Goal: Task Accomplishment & Management: Complete application form

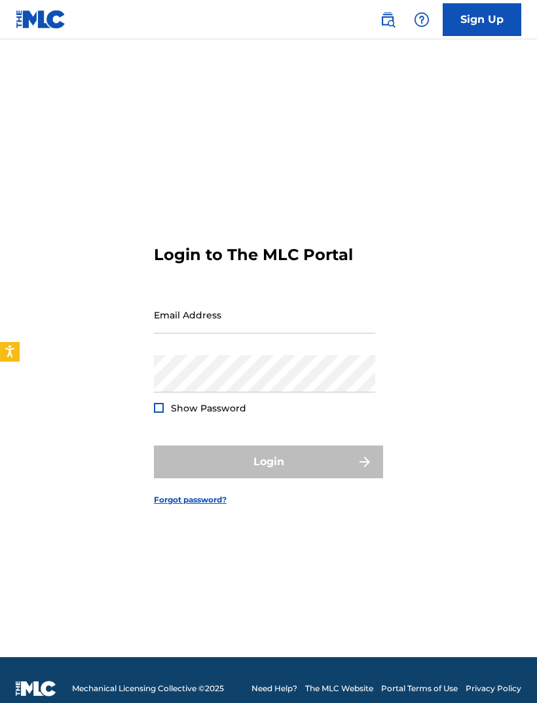
click at [269, 333] on input "Email Address" at bounding box center [264, 314] width 221 height 37
type input "E"
type input "[EMAIL_ADDRESS][DOMAIN_NAME]"
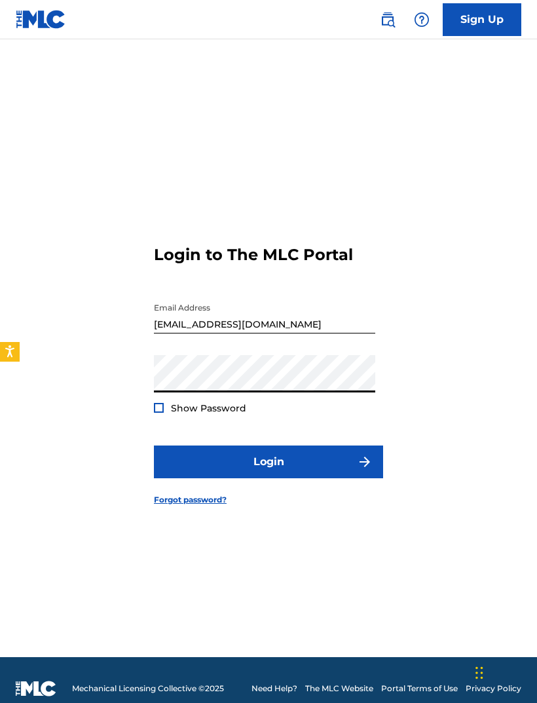
click at [315, 468] on button "Login" at bounding box center [268, 461] width 229 height 33
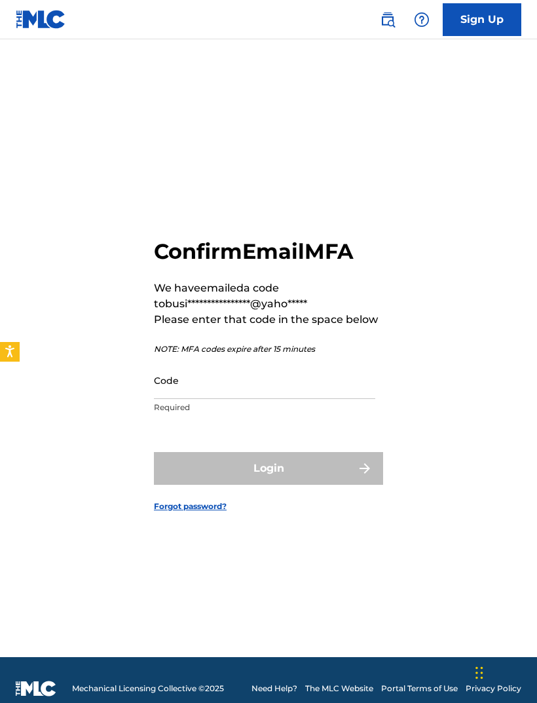
click at [184, 399] on input "Code" at bounding box center [264, 380] width 221 height 37
click at [209, 399] on input "Code" at bounding box center [264, 380] width 221 height 37
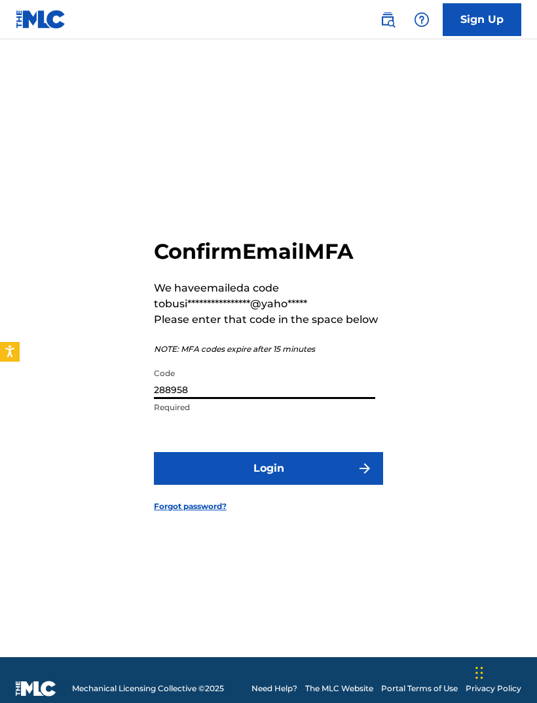
type input "288958"
click at [286, 474] on button "Login" at bounding box center [268, 468] width 229 height 33
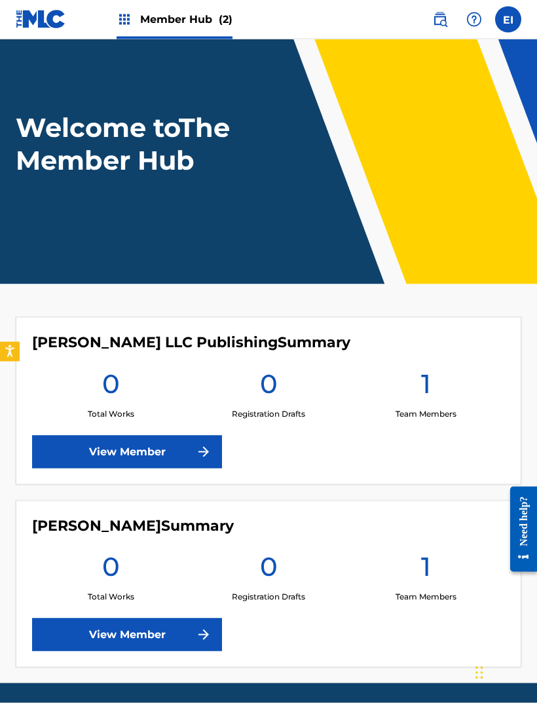
scroll to position [24, 0]
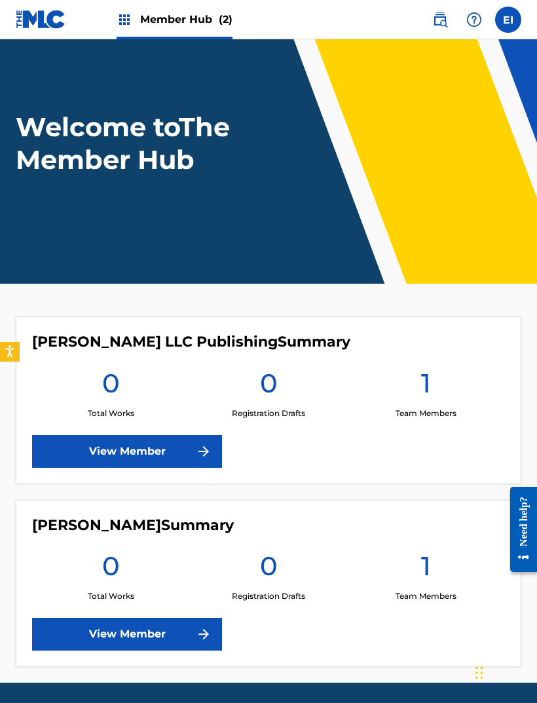
click at [144, 457] on link "View Member" at bounding box center [127, 451] width 190 height 33
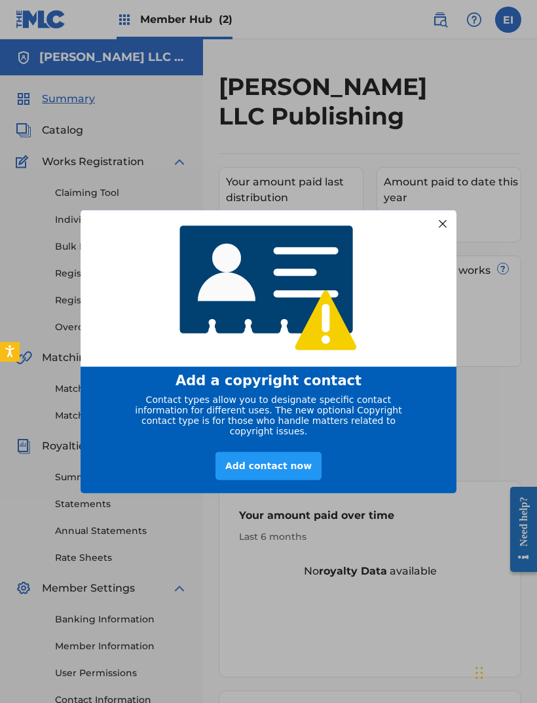
click at [262, 480] on div "Add contact now" at bounding box center [269, 466] width 106 height 28
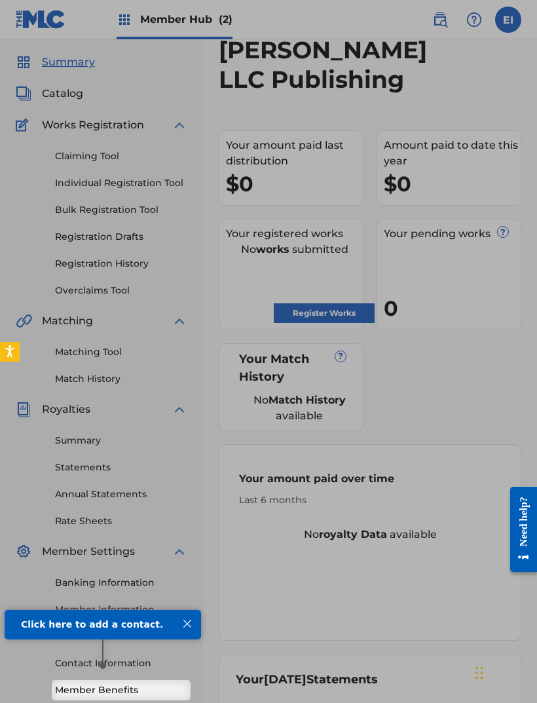
scroll to position [37, 0]
click at [150, 75] on div at bounding box center [268, 321] width 537 height 717
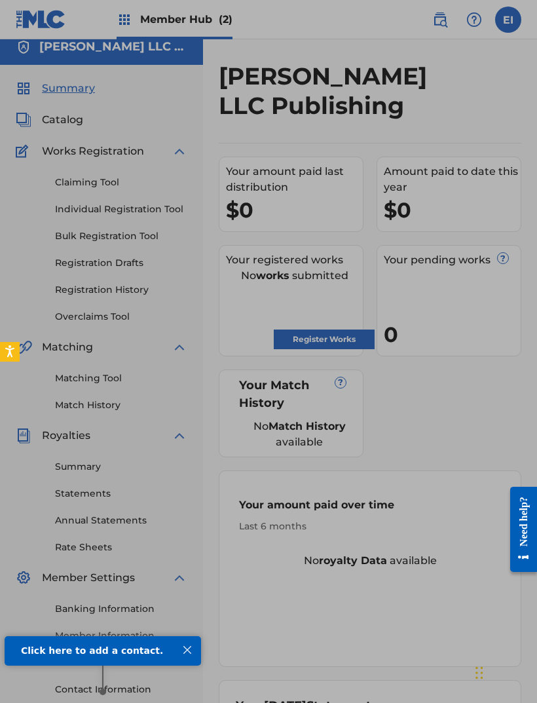
scroll to position [8, 0]
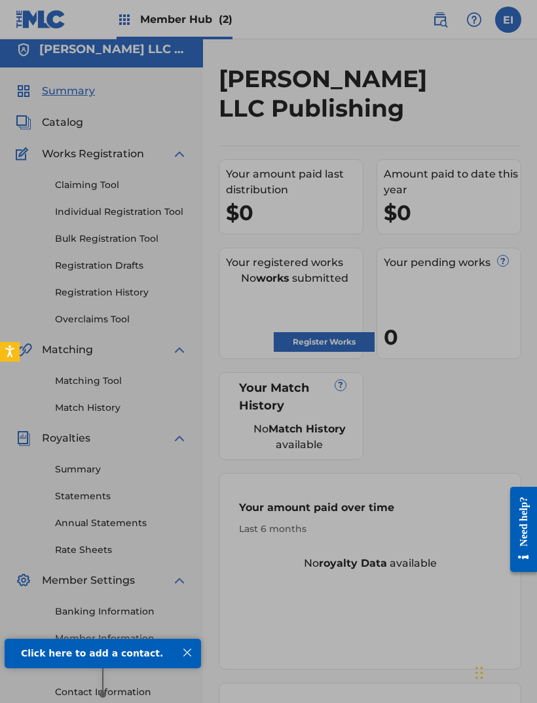
click at [115, 238] on div at bounding box center [268, 350] width 537 height 717
click at [198, 655] on div "Click here to add a contact." at bounding box center [103, 653] width 197 height 30
click at [178, 649] on div "Click here to add a contact." at bounding box center [103, 653] width 164 height 10
click at [179, 652] on div at bounding box center [187, 652] width 17 height 17
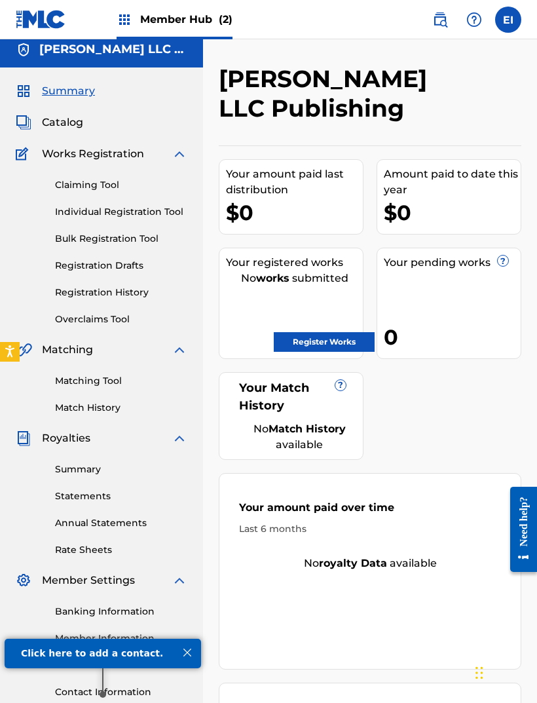
click at [179, 652] on div "Banking Information Member Information User Permissions Contact Information Mem…" at bounding box center [102, 657] width 172 height 138
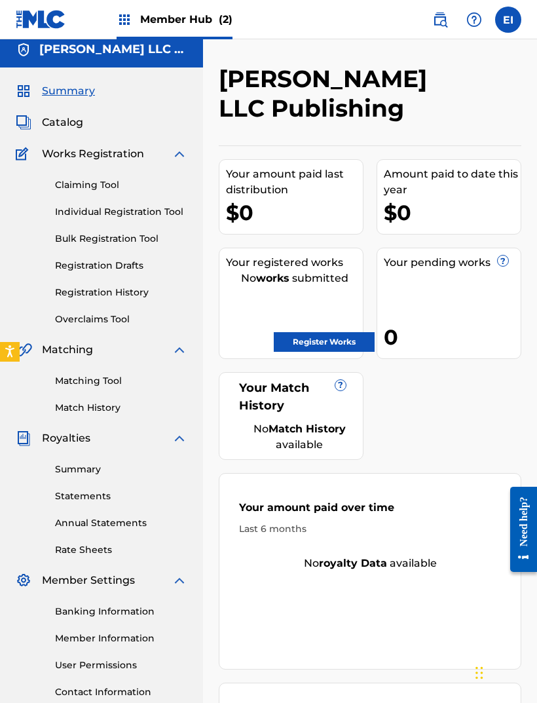
click at [106, 234] on link "Bulk Registration Tool" at bounding box center [121, 239] width 132 height 14
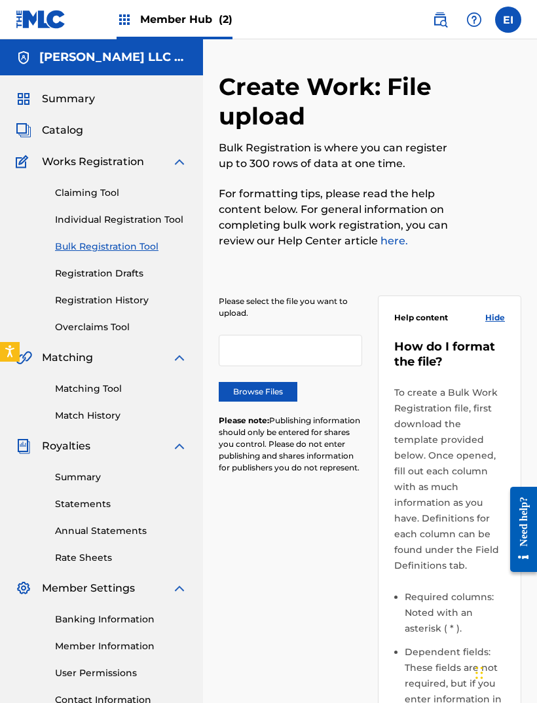
click at [131, 225] on link "Individual Registration Tool" at bounding box center [121, 220] width 132 height 14
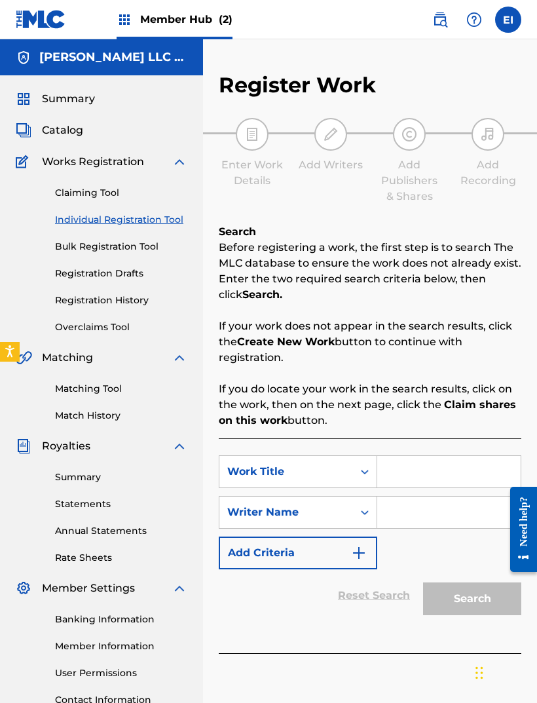
click at [90, 191] on link "Claiming Tool" at bounding box center [121, 193] width 132 height 14
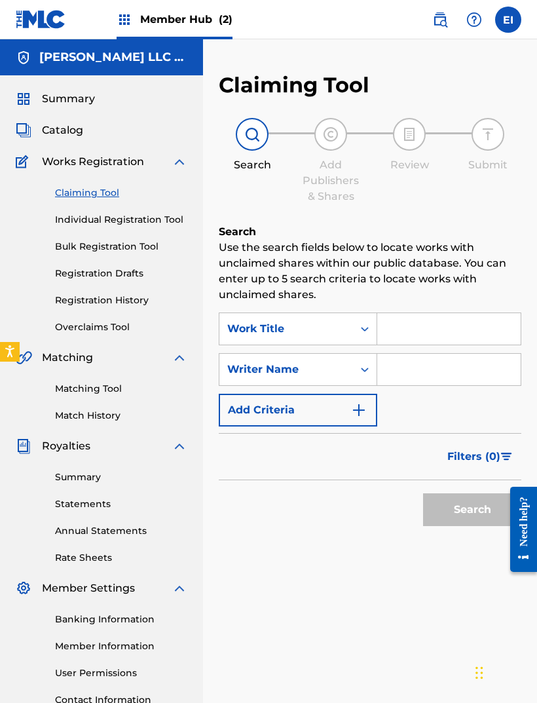
click at [405, 331] on input "Search Form" at bounding box center [448, 328] width 143 height 31
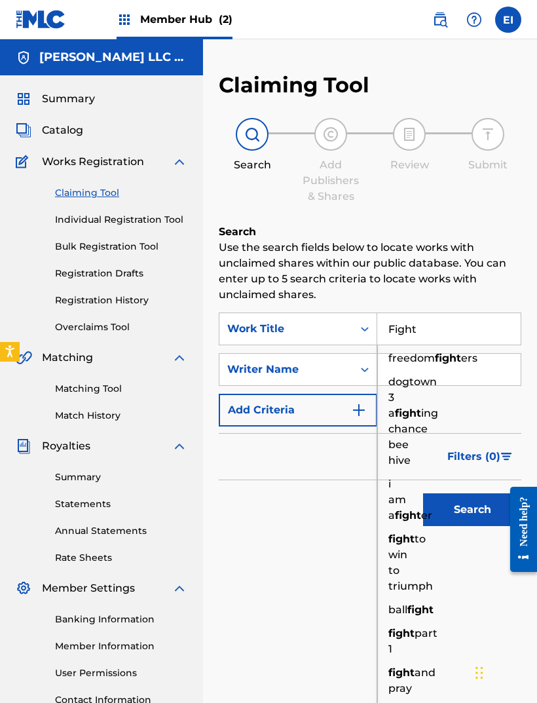
type input "Fight"
click at [483, 280] on p "Use the search fields below to locate works with unclaimed shares within our pu…" at bounding box center [370, 271] width 303 height 63
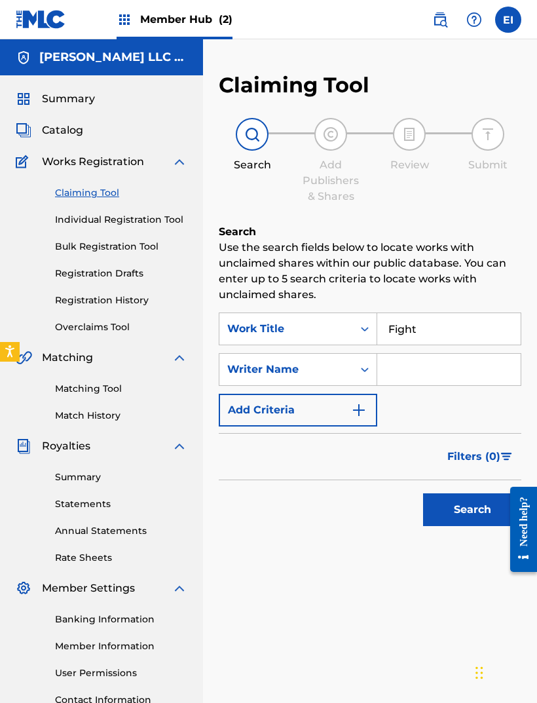
click at [392, 370] on input "Search Form" at bounding box center [448, 369] width 143 height 31
click at [392, 459] on div "Filters ( 0 )" at bounding box center [370, 456] width 303 height 47
click at [457, 508] on button "Search" at bounding box center [472, 509] width 98 height 33
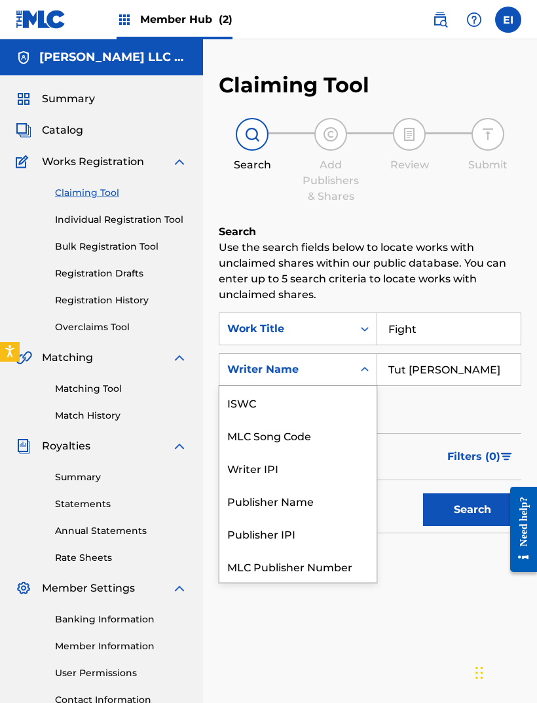
scroll to position [33, 0]
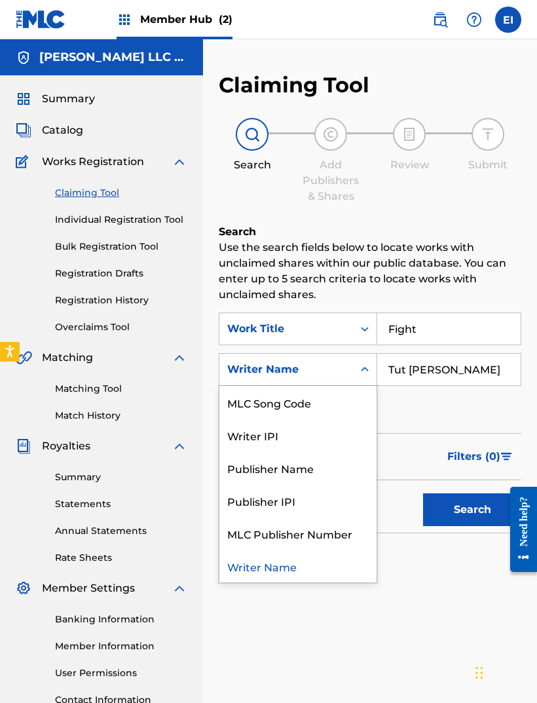
click at [454, 371] on input "Tut [PERSON_NAME]" at bounding box center [448, 369] width 143 height 31
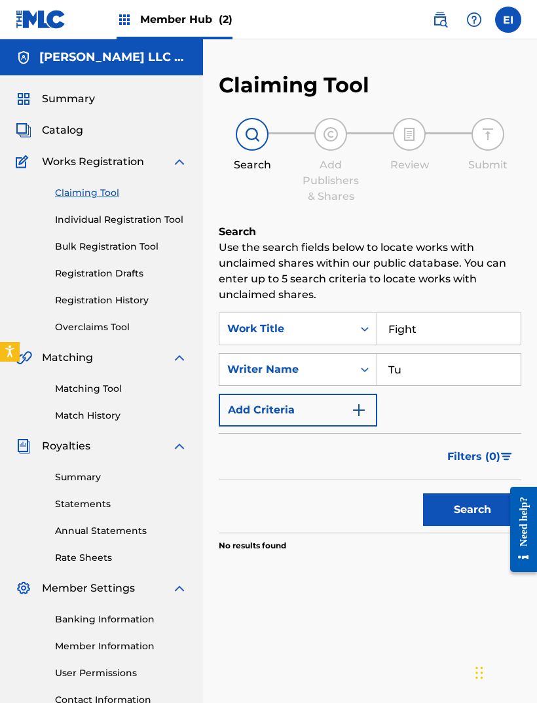
type input "T"
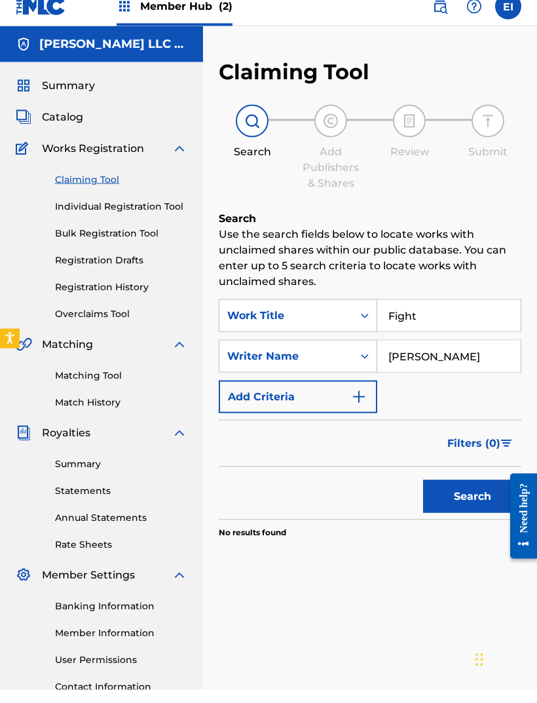
type input "[PERSON_NAME]"
click at [455, 510] on button "Search" at bounding box center [472, 509] width 98 height 33
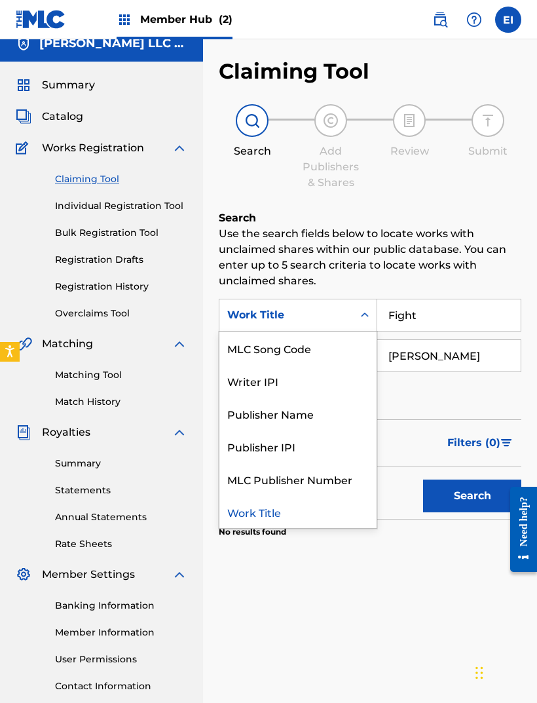
click at [428, 316] on input "Fight" at bounding box center [448, 314] width 143 height 31
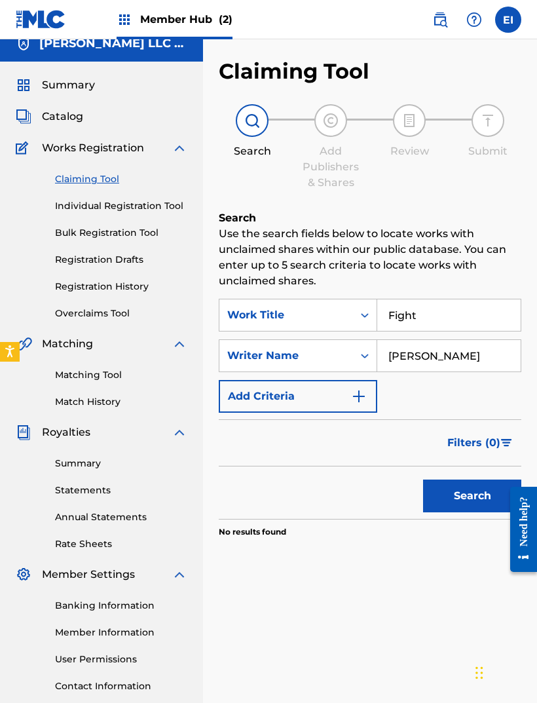
scroll to position [13, 0]
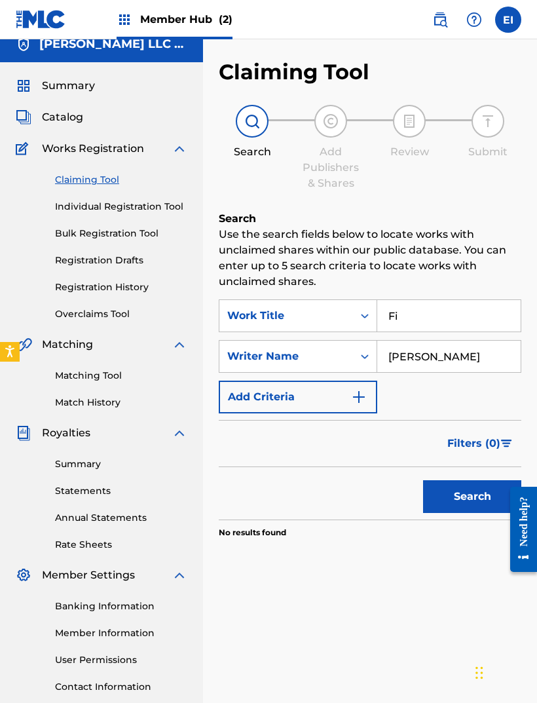
type input "F"
click at [462, 350] on input "[PERSON_NAME]" at bounding box center [448, 356] width 143 height 31
type input "E"
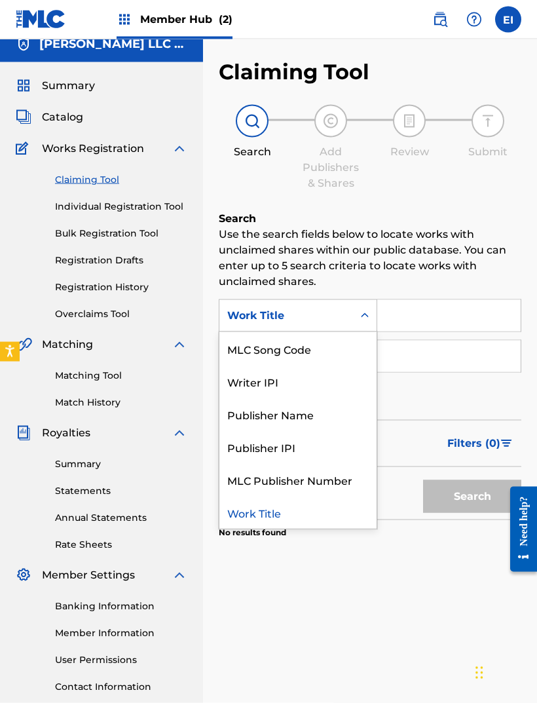
scroll to position [14, 0]
click at [246, 379] on div "Writer IPI" at bounding box center [297, 380] width 157 height 33
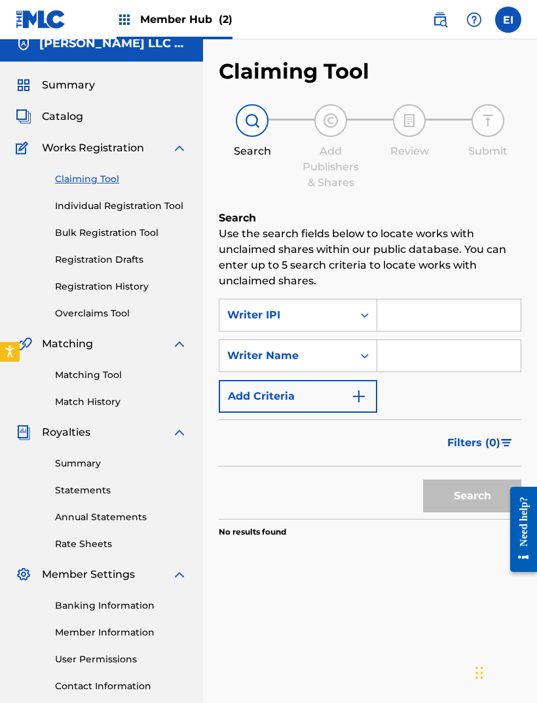
click at [411, 309] on input "Search Form" at bounding box center [448, 314] width 143 height 31
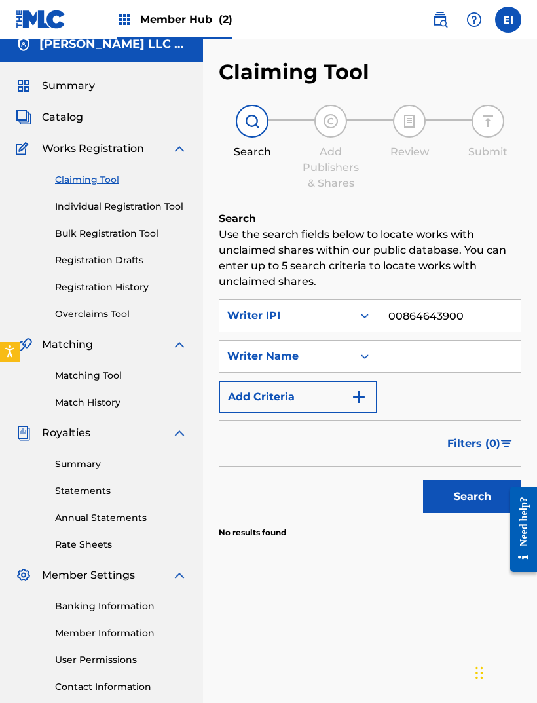
type input "00864643900"
click at [459, 493] on button "Search" at bounding box center [472, 496] width 98 height 33
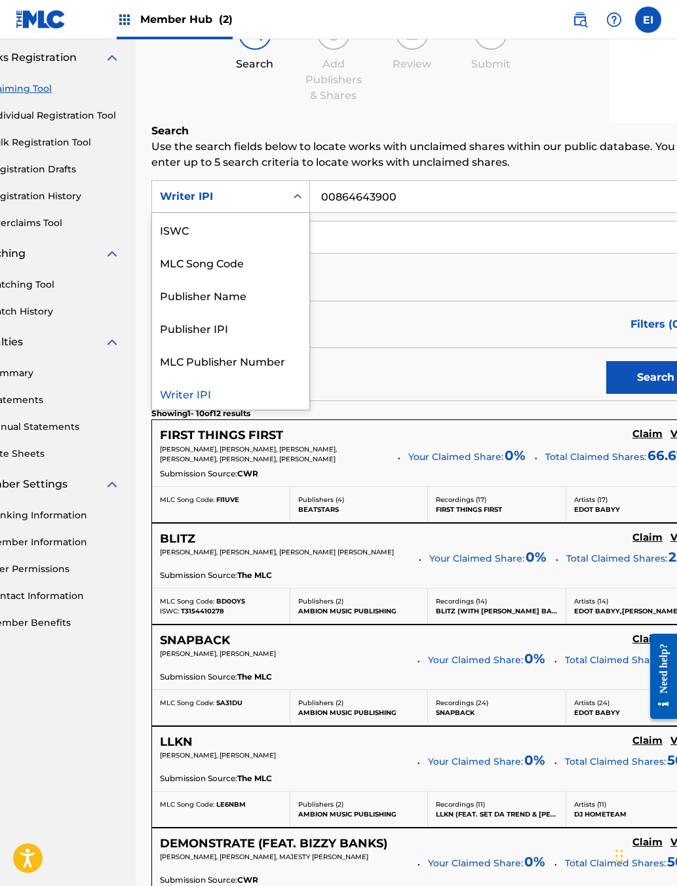
scroll to position [56, 0]
click at [488, 212] on input "00864643900" at bounding box center [507, 196] width 394 height 31
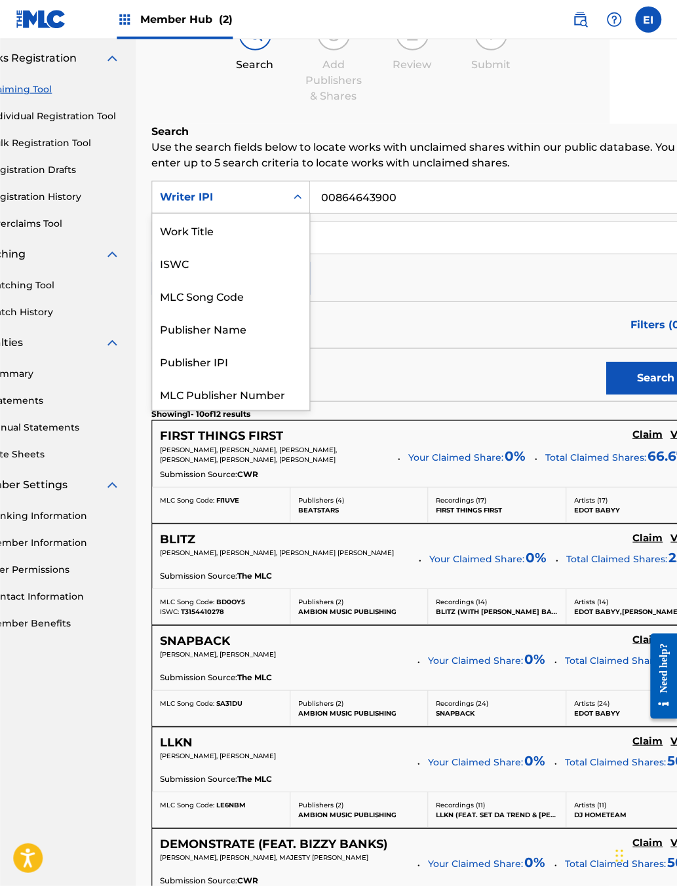
scroll to position [0, 0]
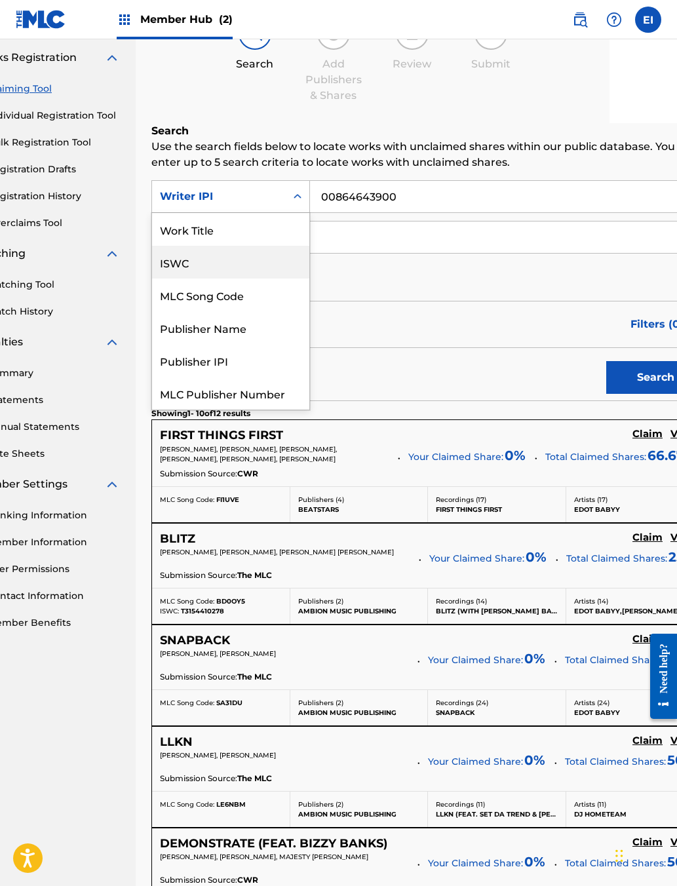
click at [283, 278] on div "ISWC" at bounding box center [230, 262] width 157 height 33
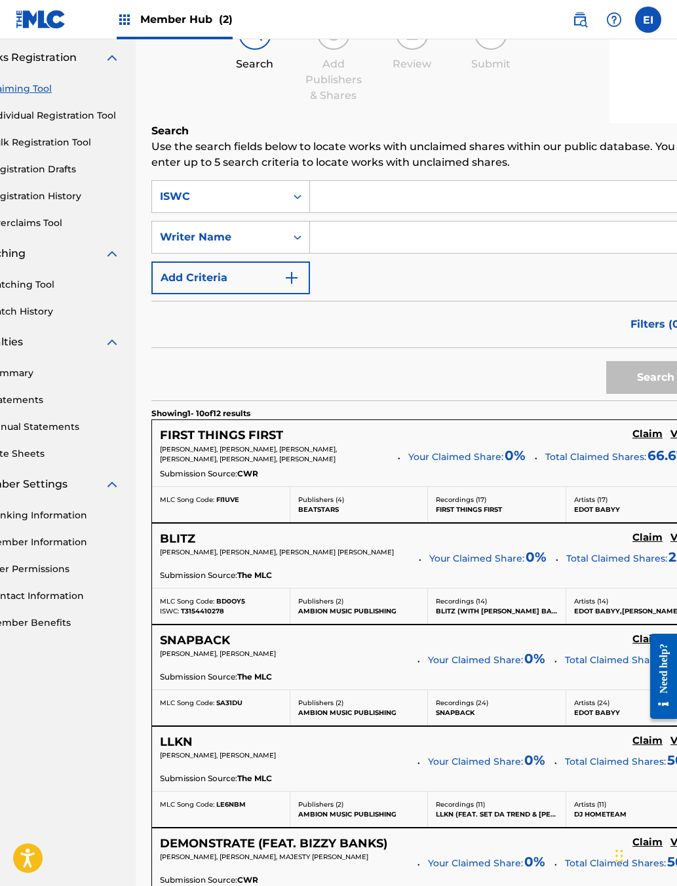
click at [426, 212] on input "Search Form" at bounding box center [507, 196] width 394 height 31
type input "T9252610212"
click at [536, 394] on button "Search" at bounding box center [655, 378] width 98 height 33
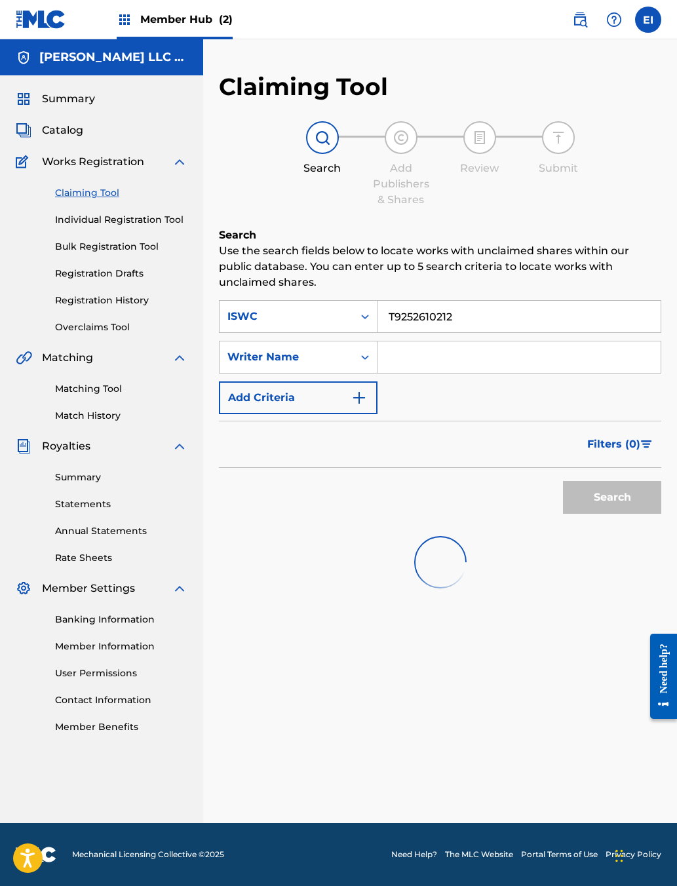
scroll to position [76, 0]
click at [471, 301] on input "T9252610212" at bounding box center [518, 316] width 283 height 31
click at [480, 301] on input "T9252610212" at bounding box center [518, 316] width 283 height 31
click at [476, 301] on input "T9252610212" at bounding box center [518, 316] width 283 height 31
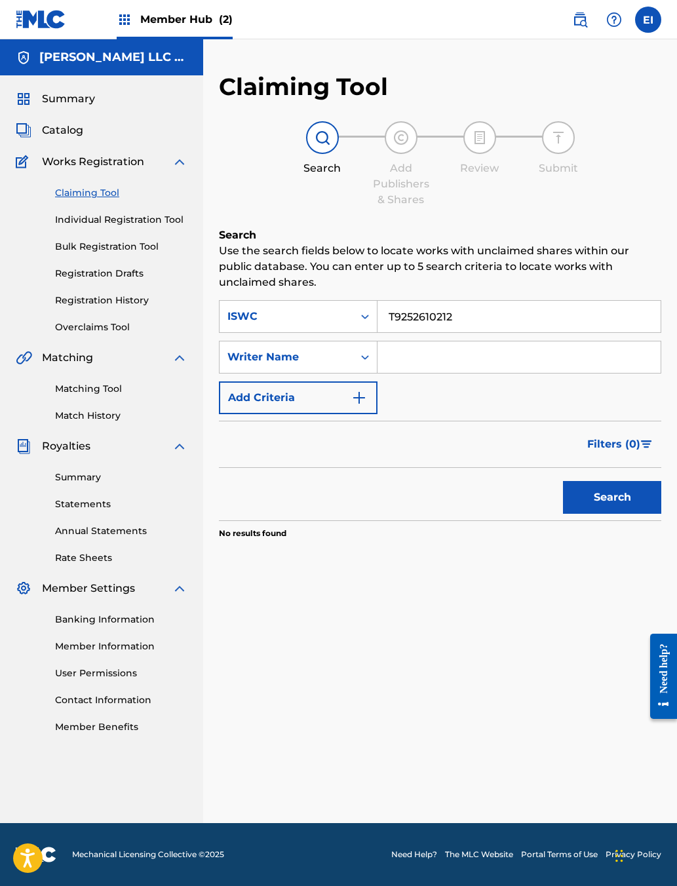
click at [474, 301] on input "T9252610212" at bounding box center [518, 316] width 283 height 31
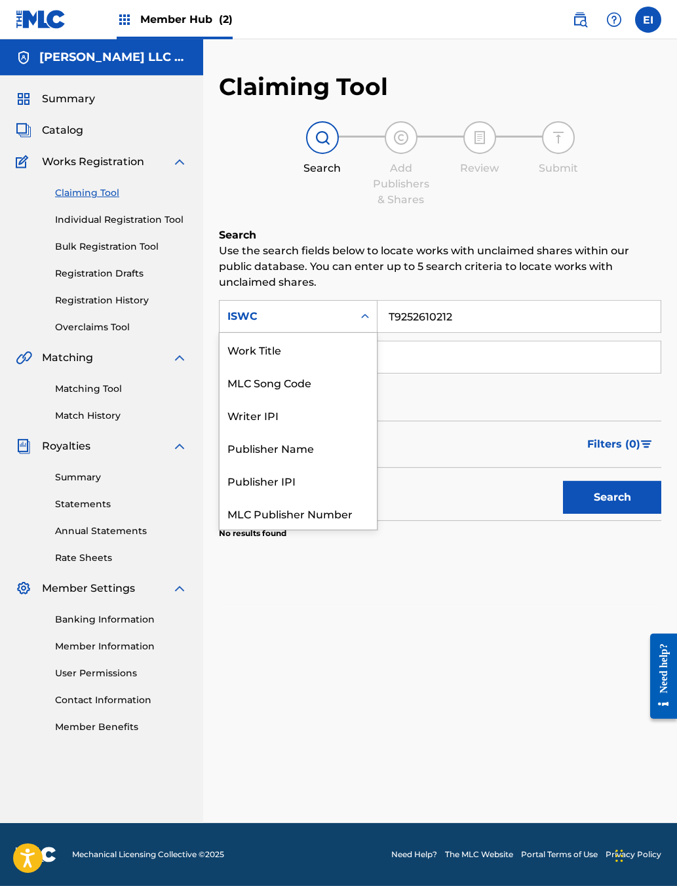
scroll to position [0, 0]
click at [316, 333] on div "Work Title" at bounding box center [297, 349] width 157 height 33
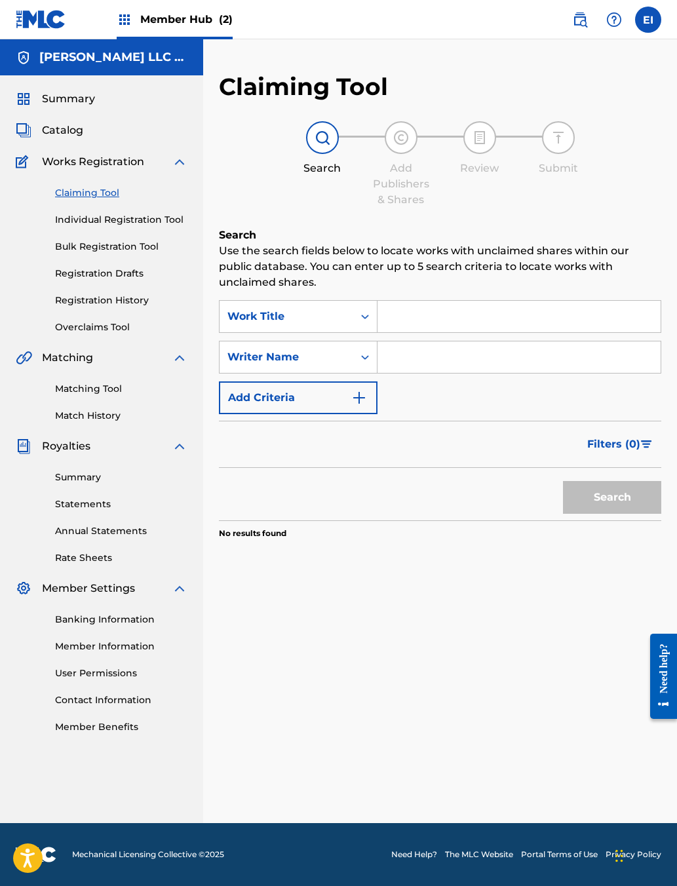
click at [503, 301] on input "Search Form" at bounding box center [518, 316] width 283 height 31
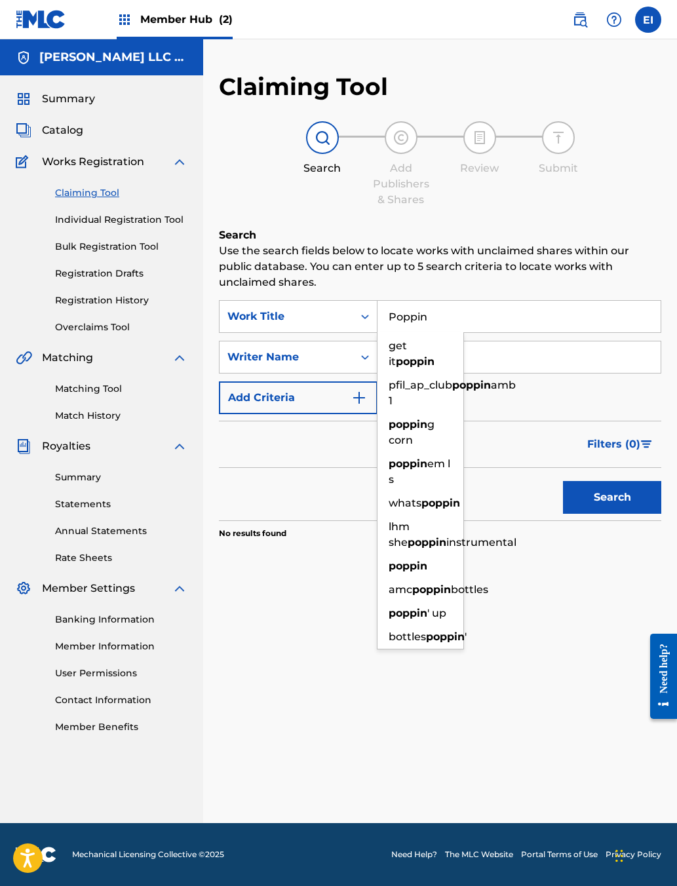
type input "Poppin"
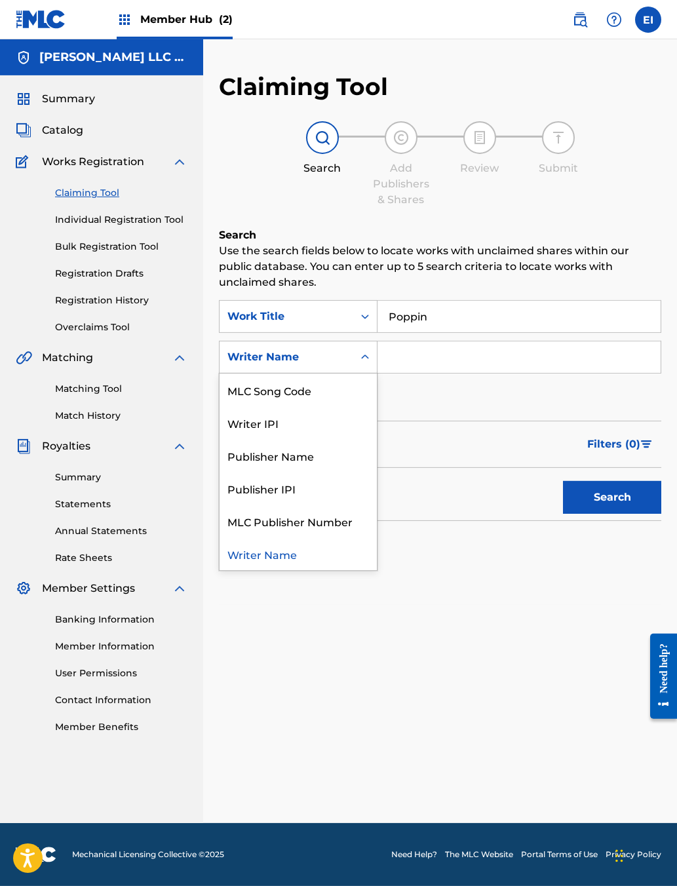
scroll to position [56, 0]
click at [347, 537] on div "Writer Name" at bounding box center [297, 553] width 157 height 33
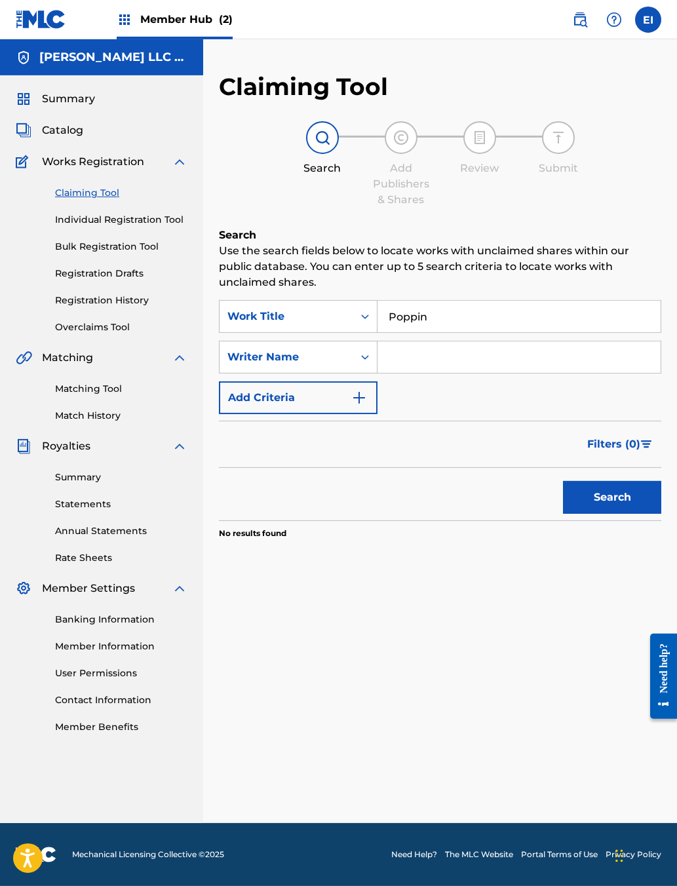
scroll to position [76, 0]
click at [490, 341] on input "Search Form" at bounding box center [518, 356] width 283 height 31
click at [536, 481] on button "Search" at bounding box center [612, 497] width 98 height 33
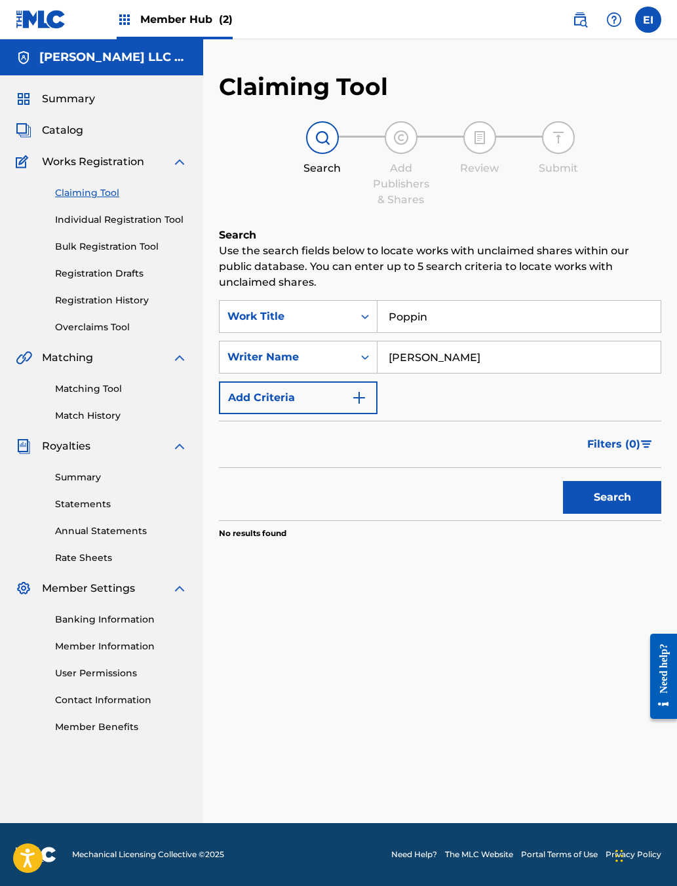
click at [528, 341] on input "[PERSON_NAME]" at bounding box center [518, 356] width 283 height 31
type input "E"
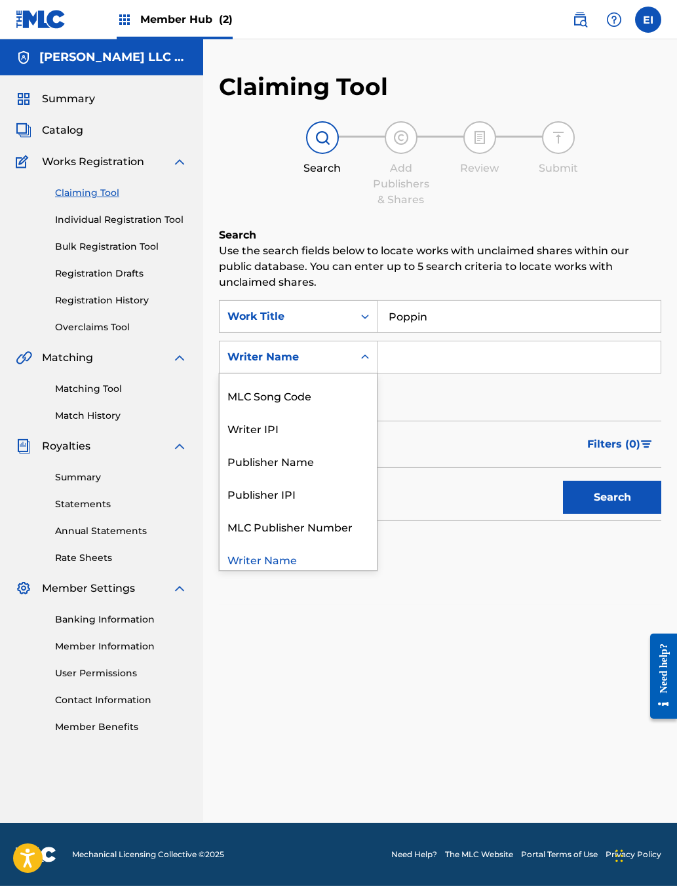
scroll to position [28, 0]
click at [333, 411] on div "Writer IPI" at bounding box center [297, 427] width 157 height 33
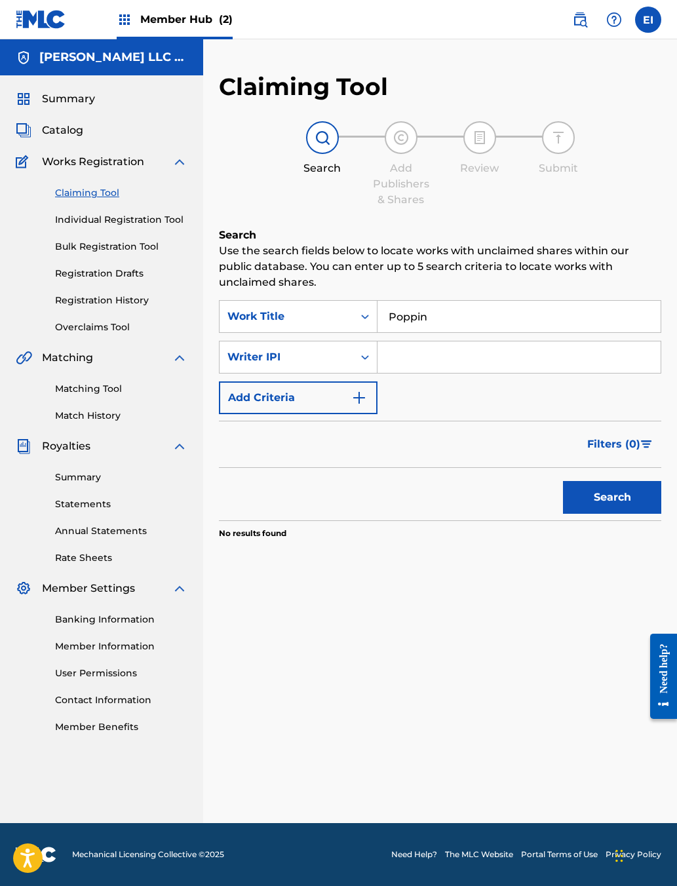
click at [508, 341] on input "Search Form" at bounding box center [518, 356] width 283 height 31
type input "00864643900"
click at [536, 487] on button "Search" at bounding box center [612, 497] width 98 height 33
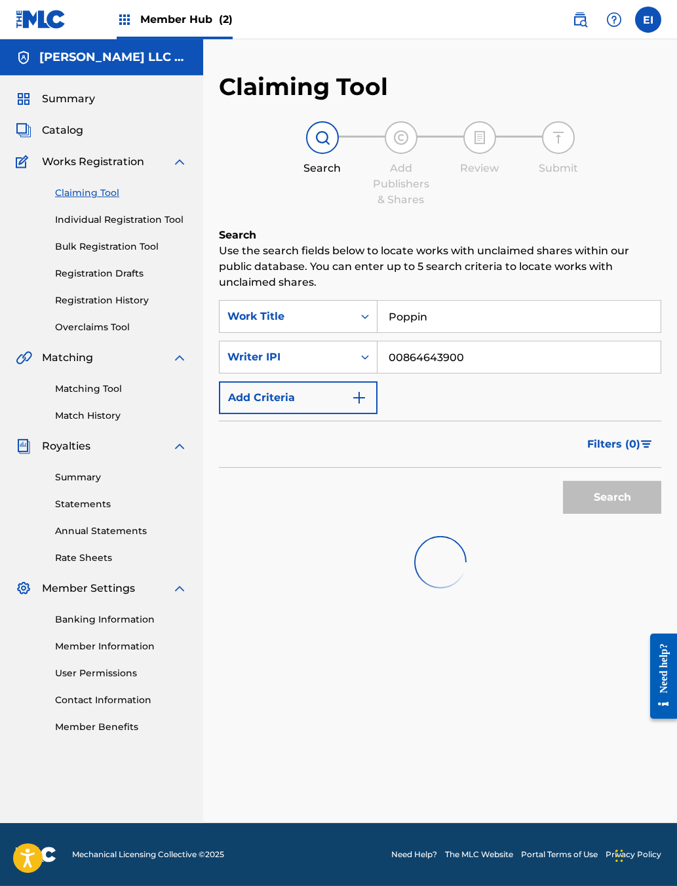
scroll to position [76, 0]
click at [506, 301] on input "Poppin" at bounding box center [518, 316] width 283 height 31
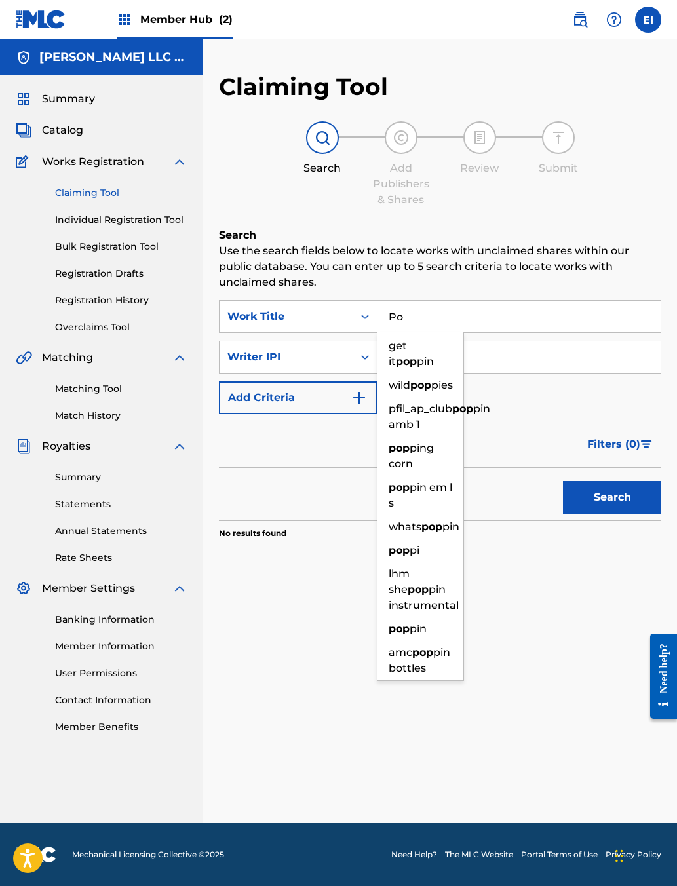
type input "P"
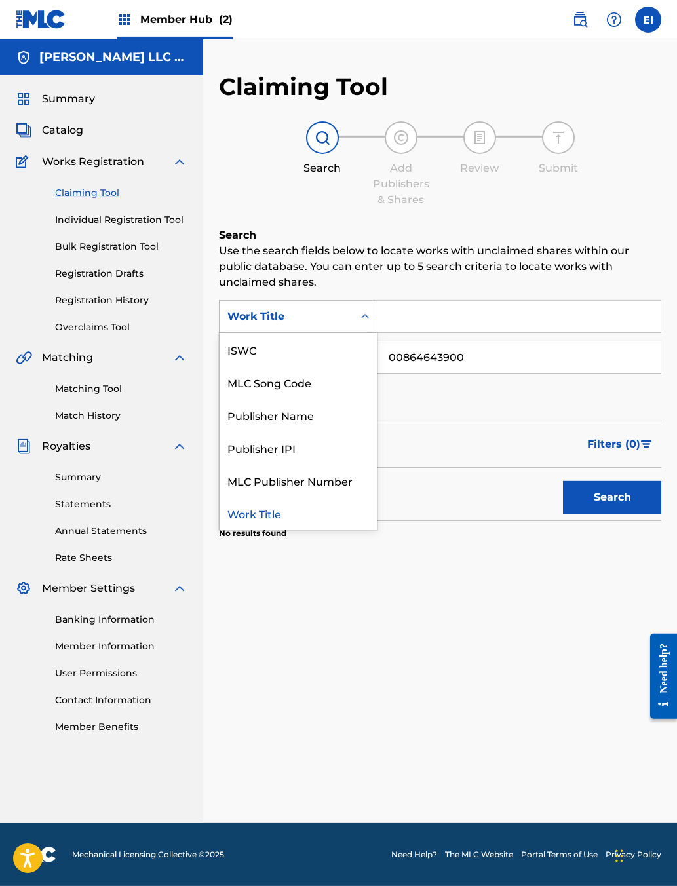
scroll to position [56, 0]
click at [330, 497] on div "Work Title" at bounding box center [297, 513] width 157 height 33
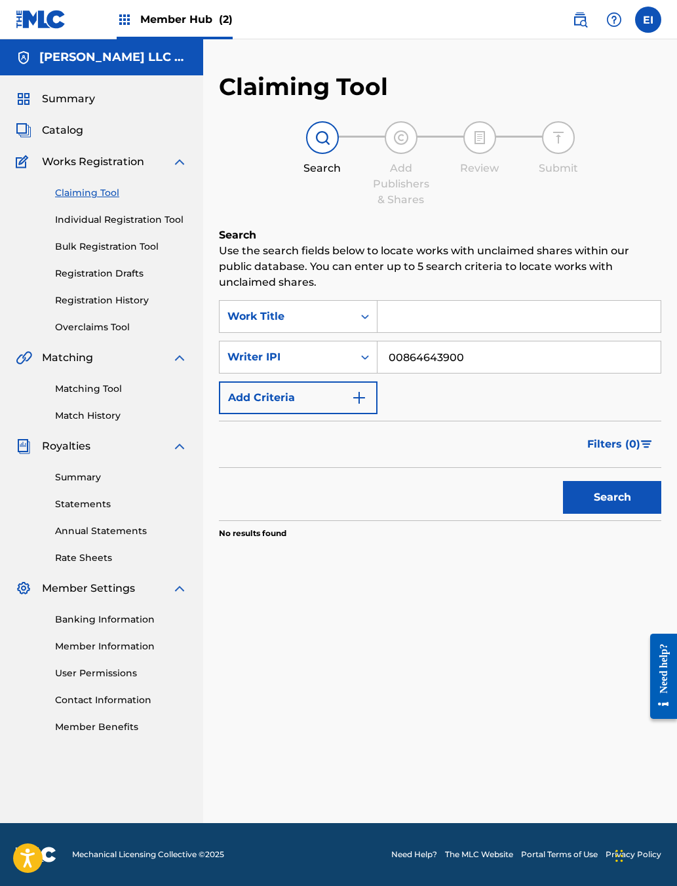
click at [536, 341] on input "00864643900" at bounding box center [518, 356] width 283 height 31
type input "0"
click at [481, 301] on input "Search Form" at bounding box center [518, 316] width 283 height 31
type input "[PERSON_NAME] world"
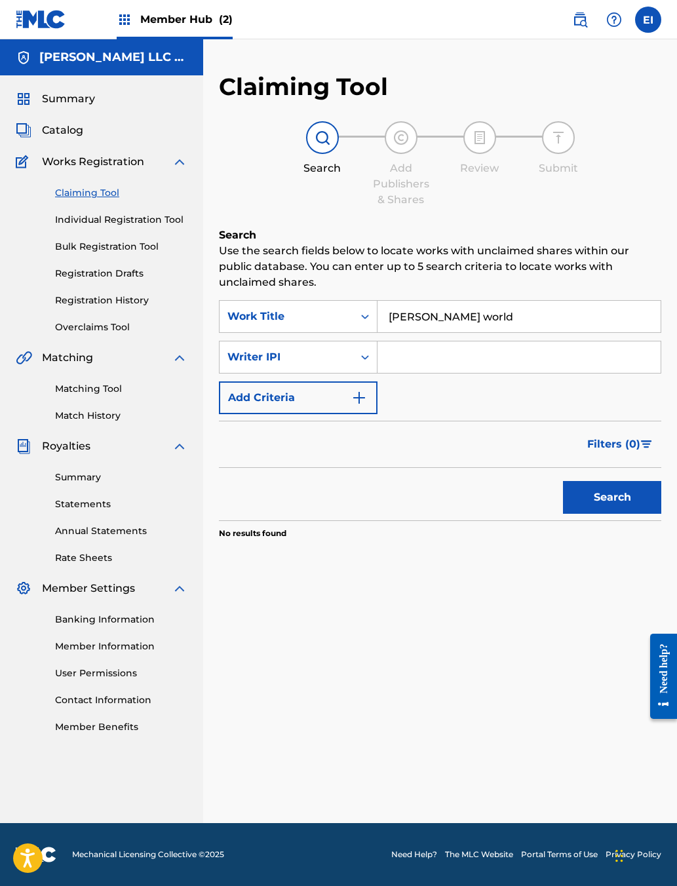
click at [536, 505] on button "Search" at bounding box center [612, 497] width 98 height 33
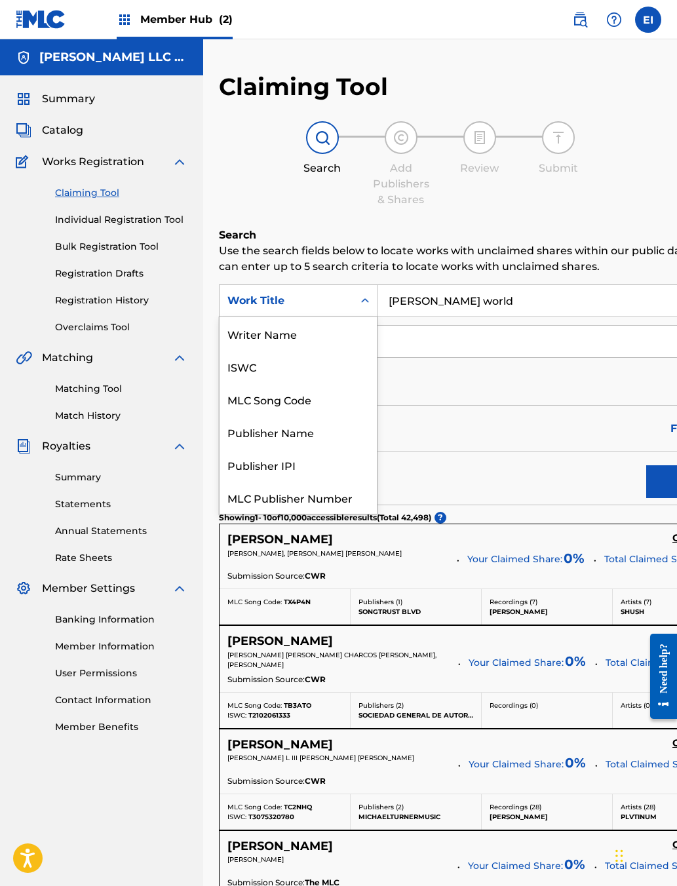
scroll to position [0, 0]
click at [337, 350] on div "Writer Name" at bounding box center [297, 333] width 157 height 33
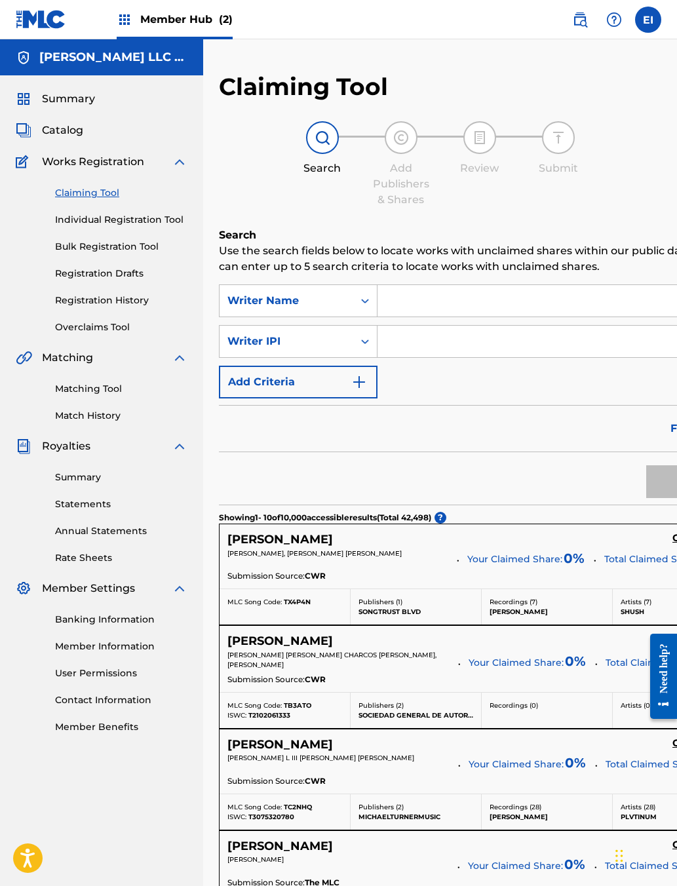
click at [488, 316] on input "Search Form" at bounding box center [560, 300] width 366 height 31
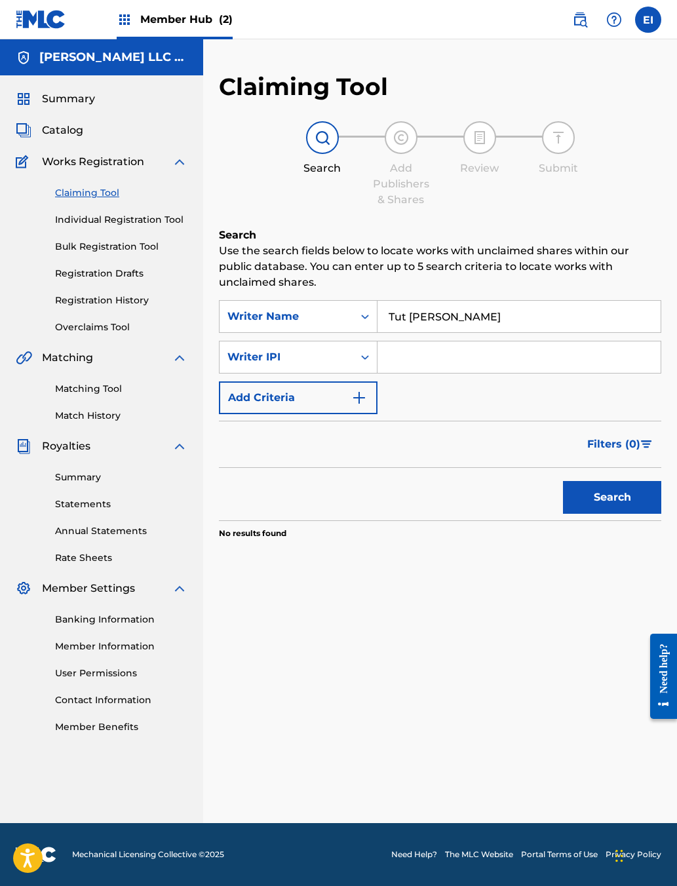
click at [536, 514] on button "Search" at bounding box center [612, 497] width 98 height 33
click at [536, 332] on input "Tut [PERSON_NAME]" at bounding box center [518, 316] width 283 height 31
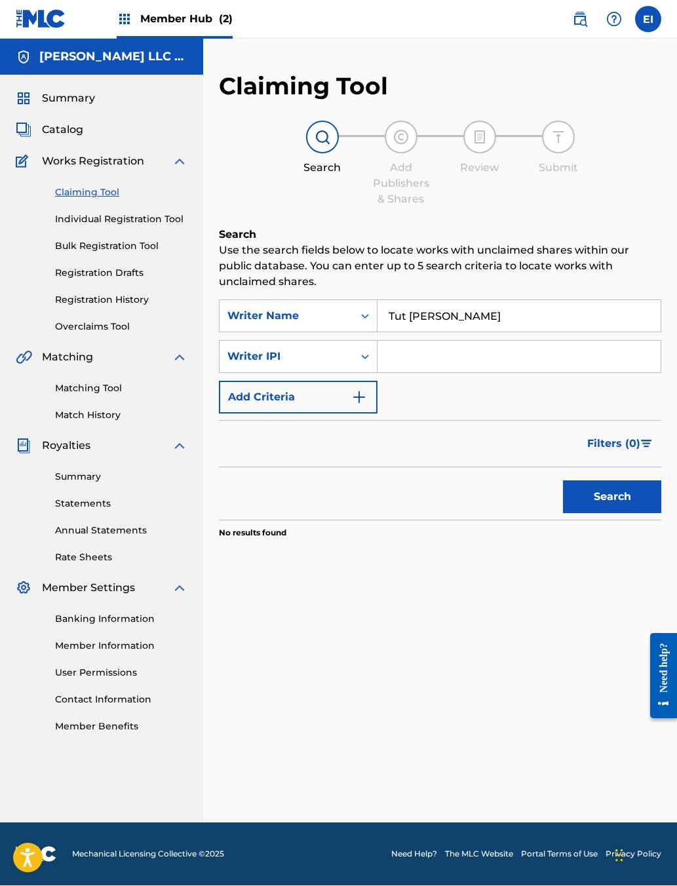
scroll to position [3, 0]
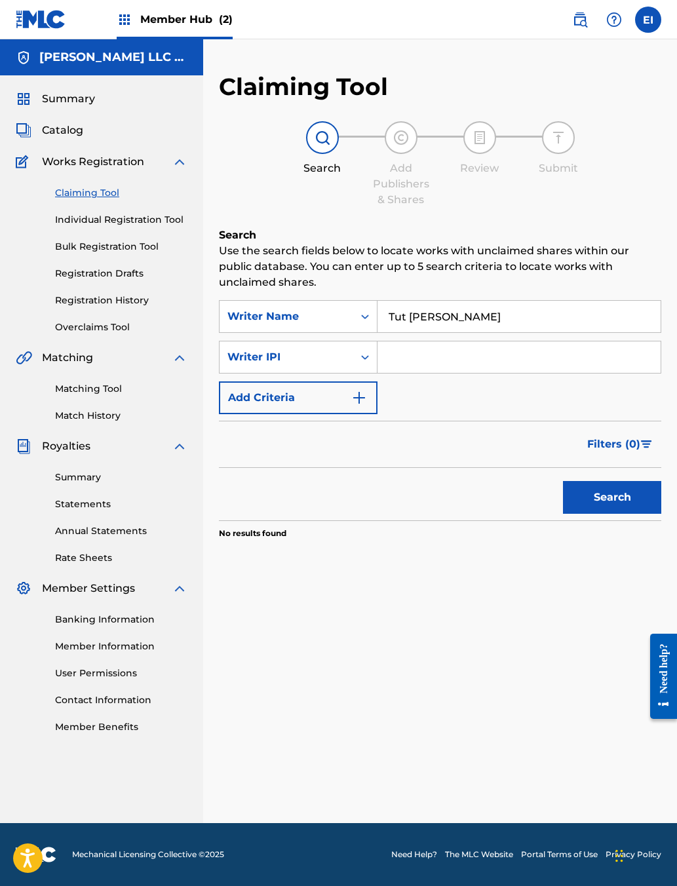
click at [521, 200] on div "Search Add Publishers & Shares Review Submit" at bounding box center [440, 164] width 442 height 86
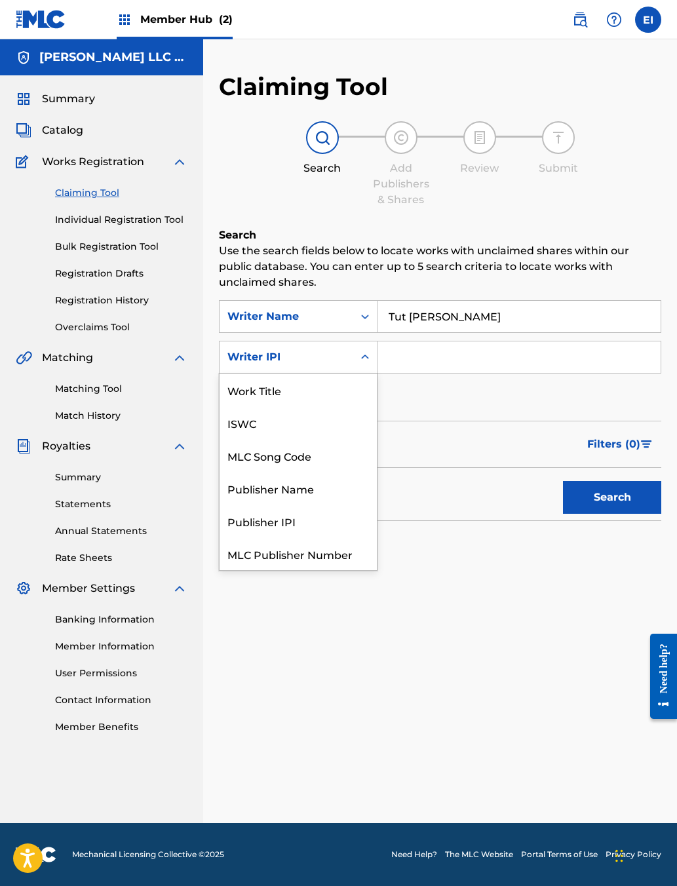
scroll to position [56, 0]
click at [373, 570] on div "Writer IPI" at bounding box center [297, 553] width 157 height 33
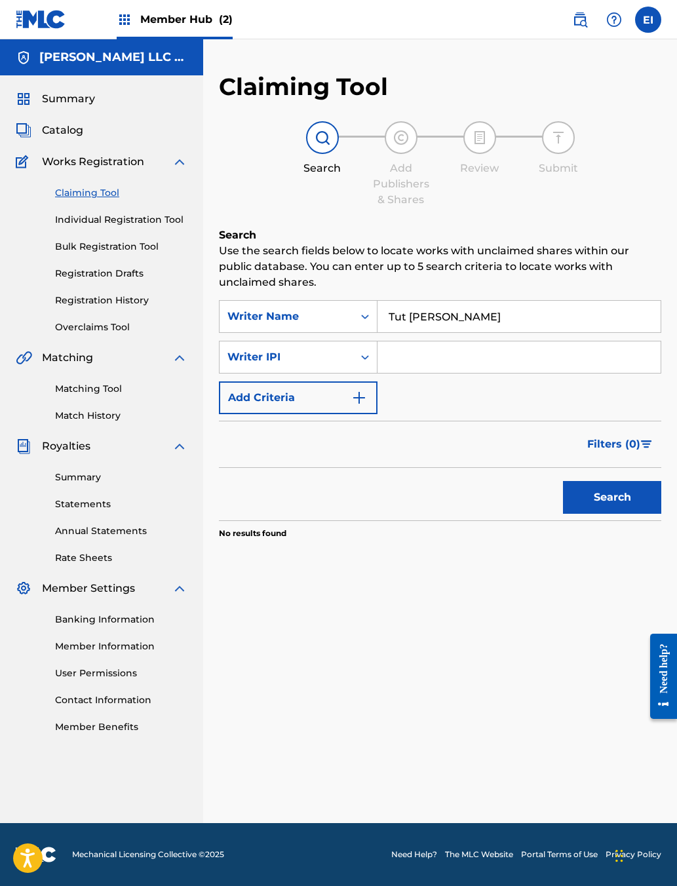
click at [536, 332] on input "Tut [PERSON_NAME]" at bounding box center [518, 316] width 283 height 31
type input "T"
type input "[PERSON_NAME]"
click at [470, 373] on input "Search Form" at bounding box center [518, 356] width 283 height 31
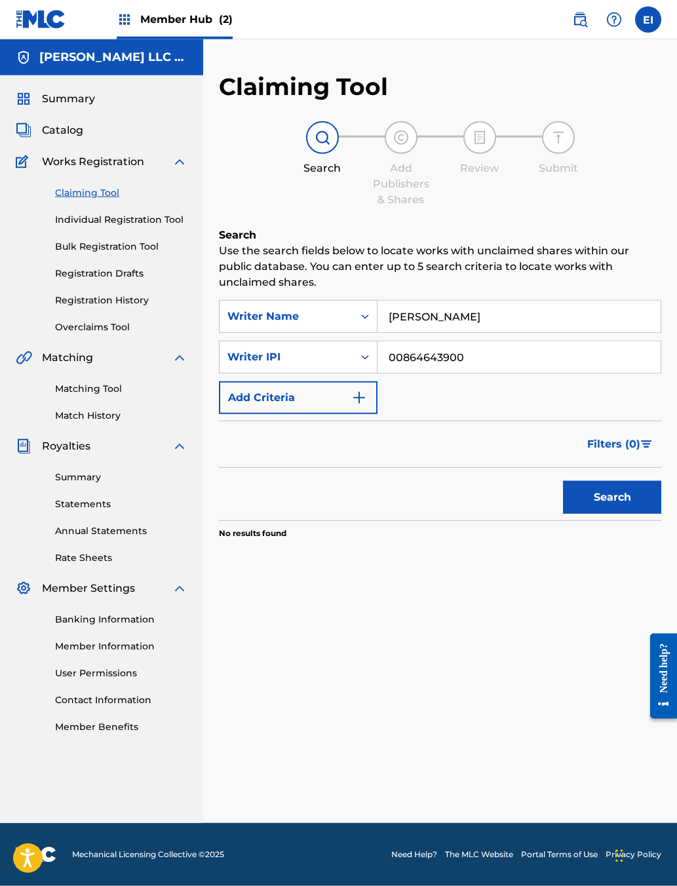
click at [536, 514] on button "Search" at bounding box center [612, 497] width 98 height 33
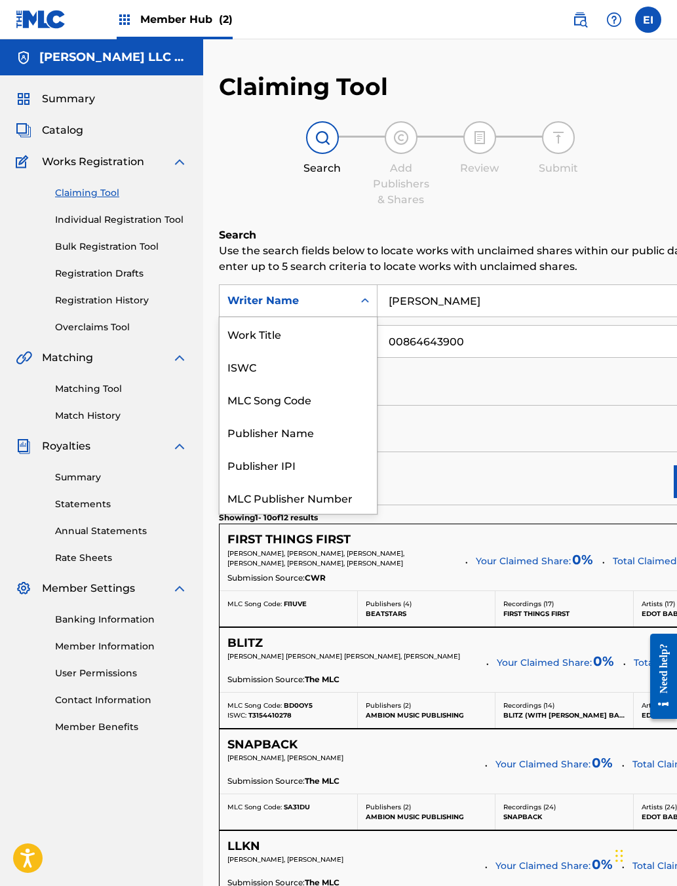
scroll to position [0, 0]
click at [354, 350] on div "Work Title" at bounding box center [297, 333] width 157 height 33
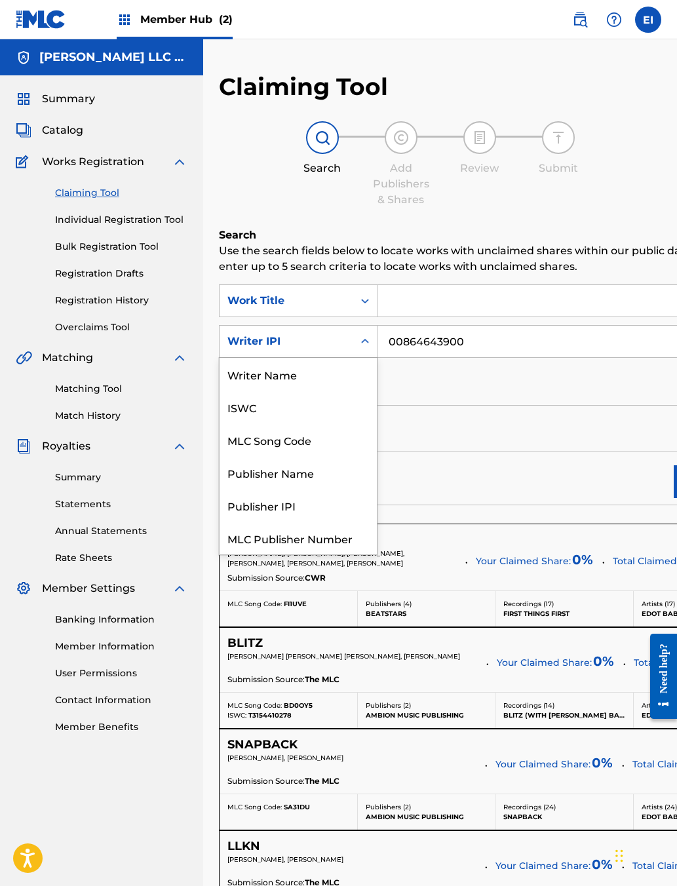
click at [536, 357] on input "00864643900" at bounding box center [574, 341] width 394 height 31
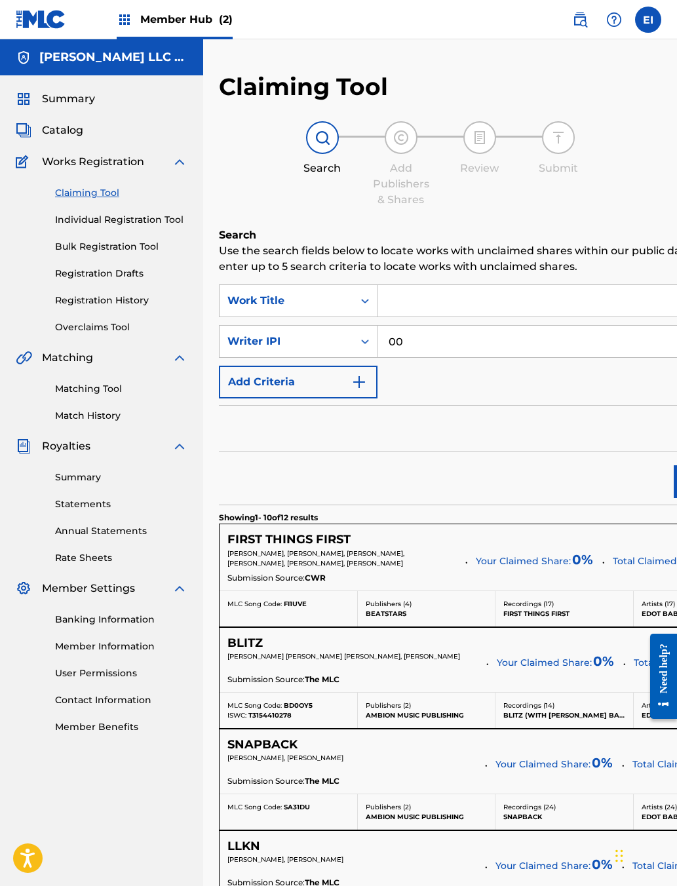
type input "0"
click at [476, 357] on input "Search Form" at bounding box center [574, 341] width 394 height 31
paste input "00864644014"
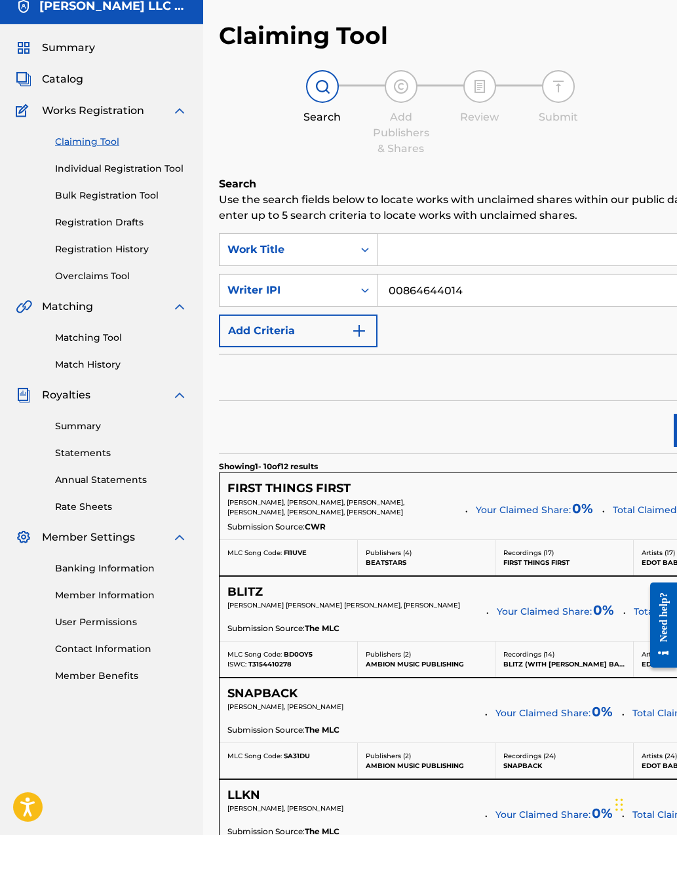
type input "00864644014"
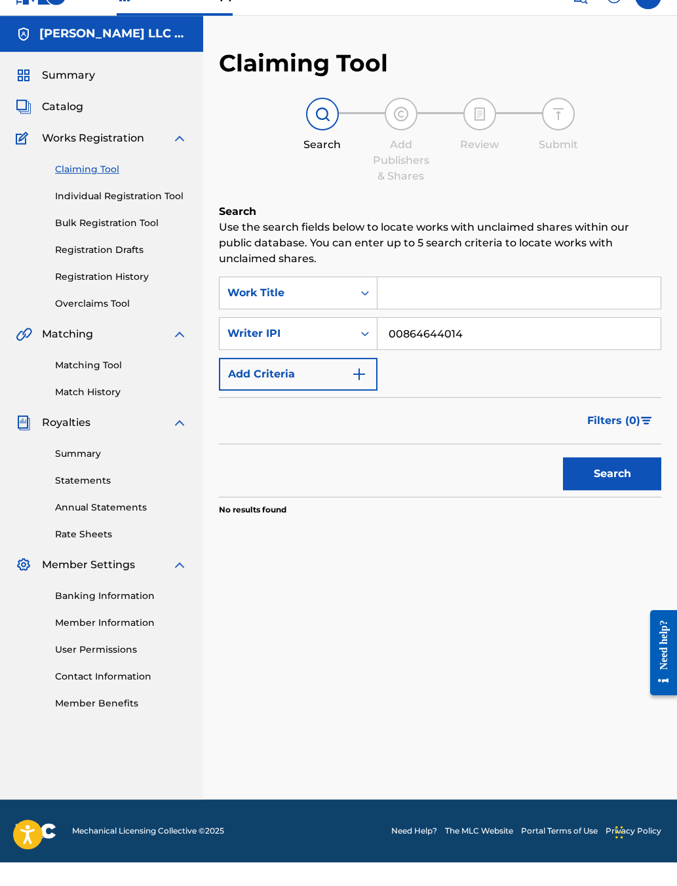
click at [536, 514] on button "Search" at bounding box center [612, 497] width 98 height 33
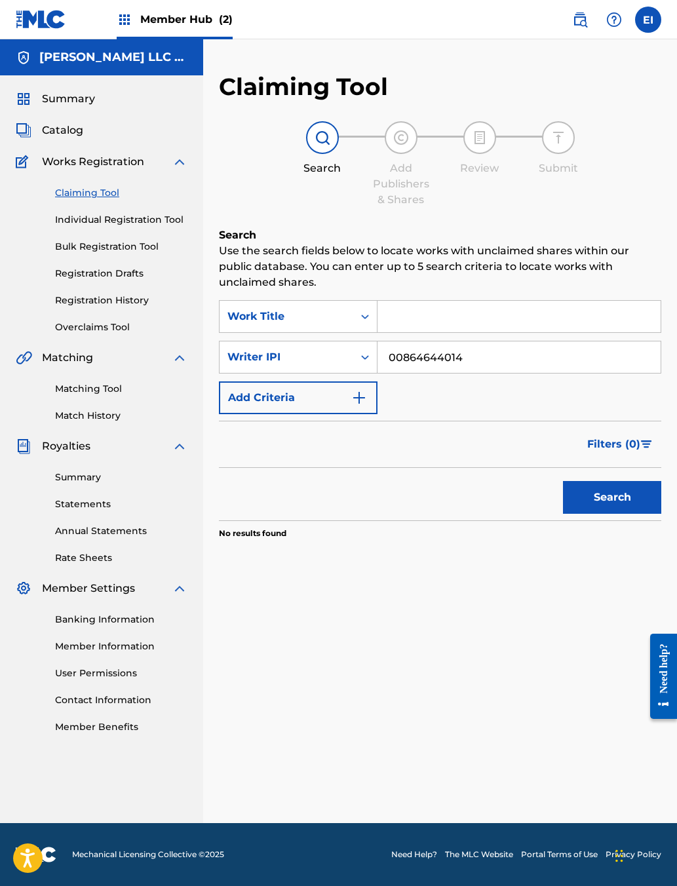
click at [536, 362] on input "00864644014" at bounding box center [518, 356] width 283 height 31
click at [536, 369] on input "00864644014" at bounding box center [518, 356] width 283 height 31
click at [536, 368] on input "00864644014" at bounding box center [518, 356] width 283 height 31
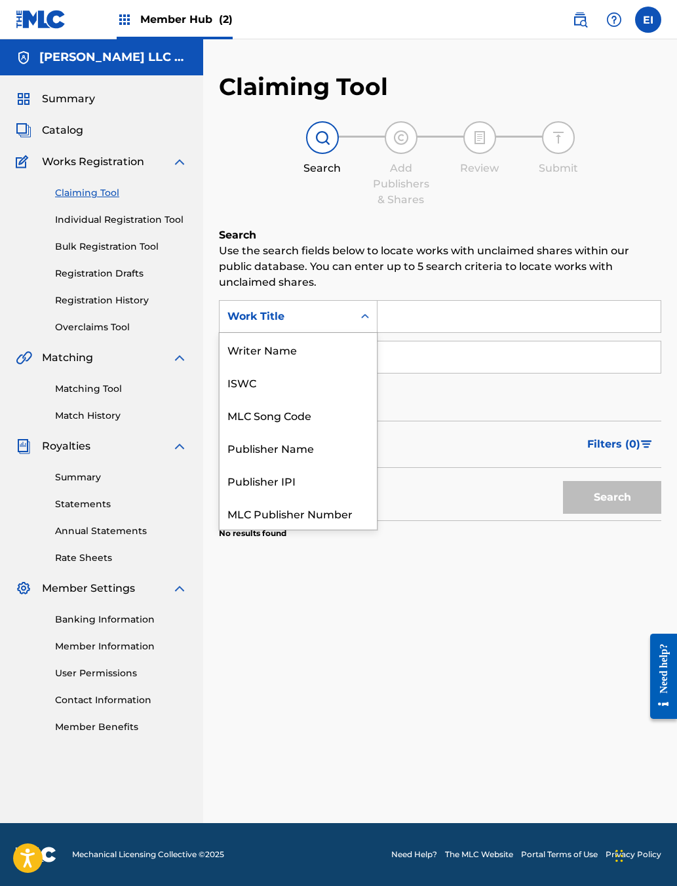
click at [287, 398] on div "ISWC" at bounding box center [297, 382] width 157 height 33
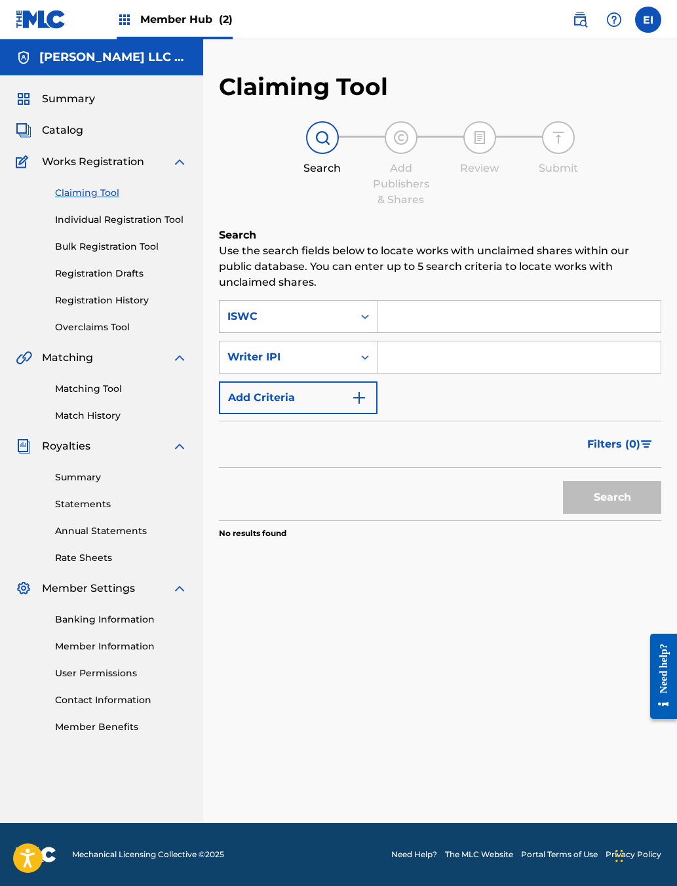
click at [498, 365] on input "Search Form" at bounding box center [518, 356] width 283 height 31
click at [489, 316] on input "Search Form" at bounding box center [518, 316] width 283 height 31
click at [516, 331] on input "Search Form" at bounding box center [518, 316] width 283 height 31
click at [485, 332] on input "Search Form" at bounding box center [518, 316] width 283 height 31
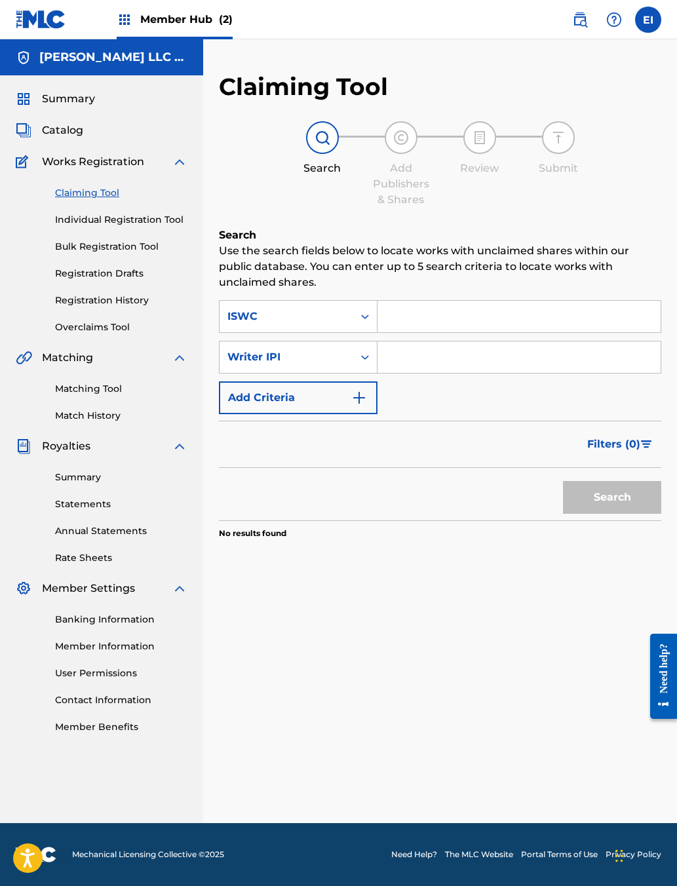
paste input "T3268590729"
type input "T3268590729"
click at [536, 514] on button "Search" at bounding box center [612, 497] width 98 height 33
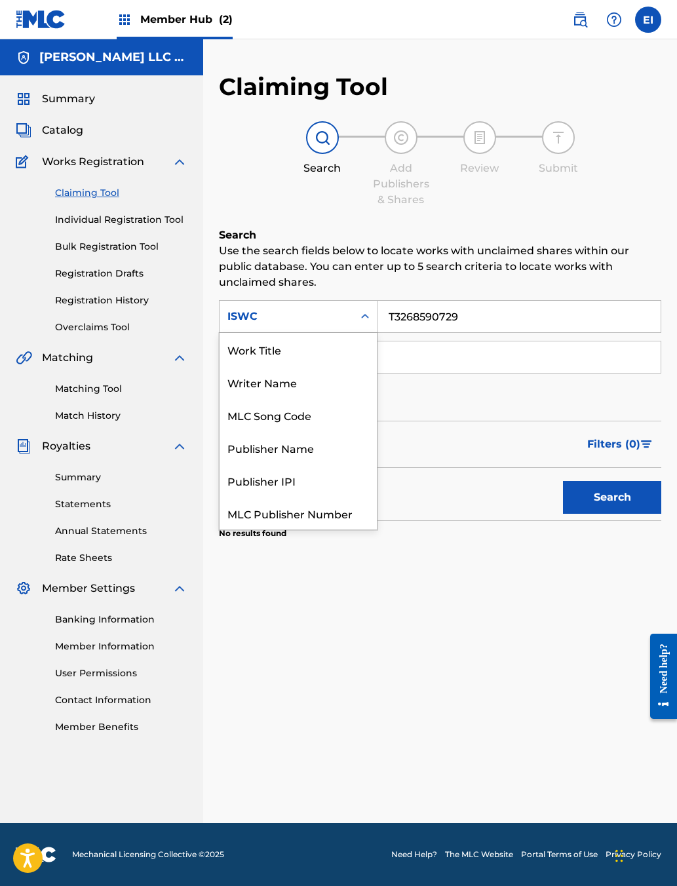
click at [86, 227] on link "Individual Registration Tool" at bounding box center [121, 220] width 132 height 14
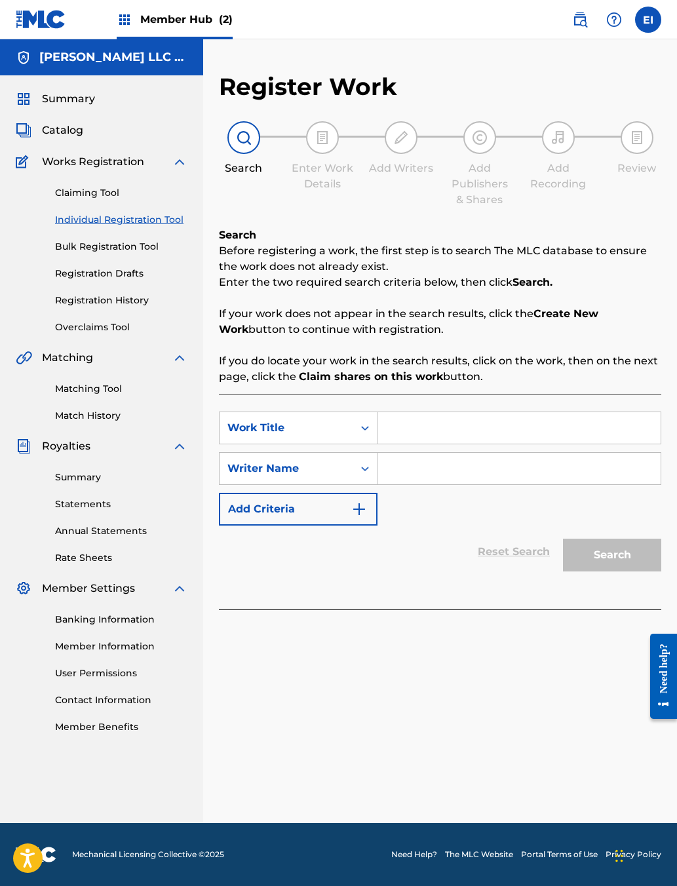
click at [499, 443] on input "Search Form" at bounding box center [518, 427] width 283 height 31
type input "Bag season"
click at [482, 484] on input "Search Form" at bounding box center [518, 468] width 283 height 31
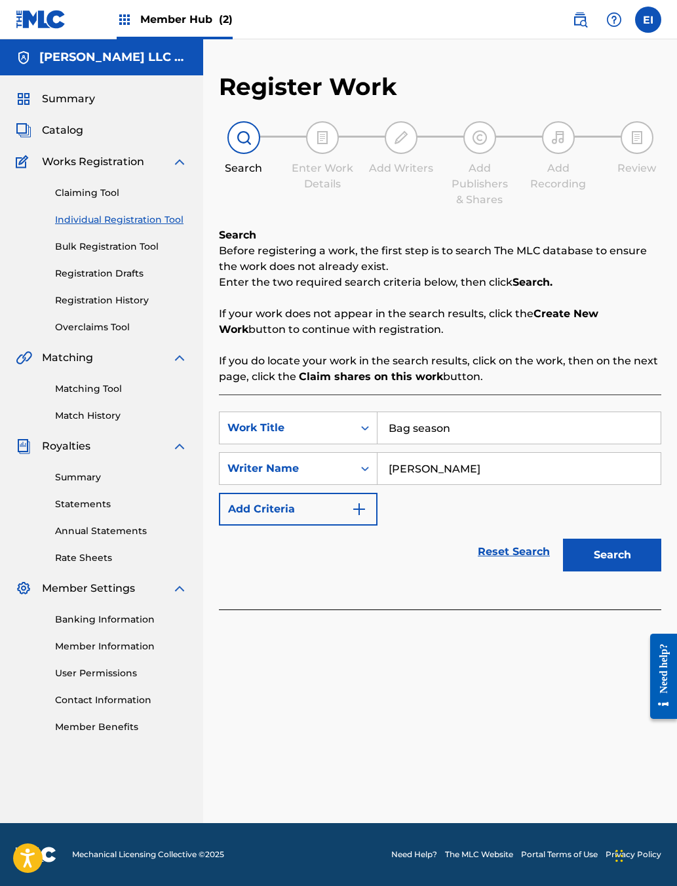
type input "[PERSON_NAME]"
click at [536, 571] on button "Search" at bounding box center [612, 554] width 98 height 33
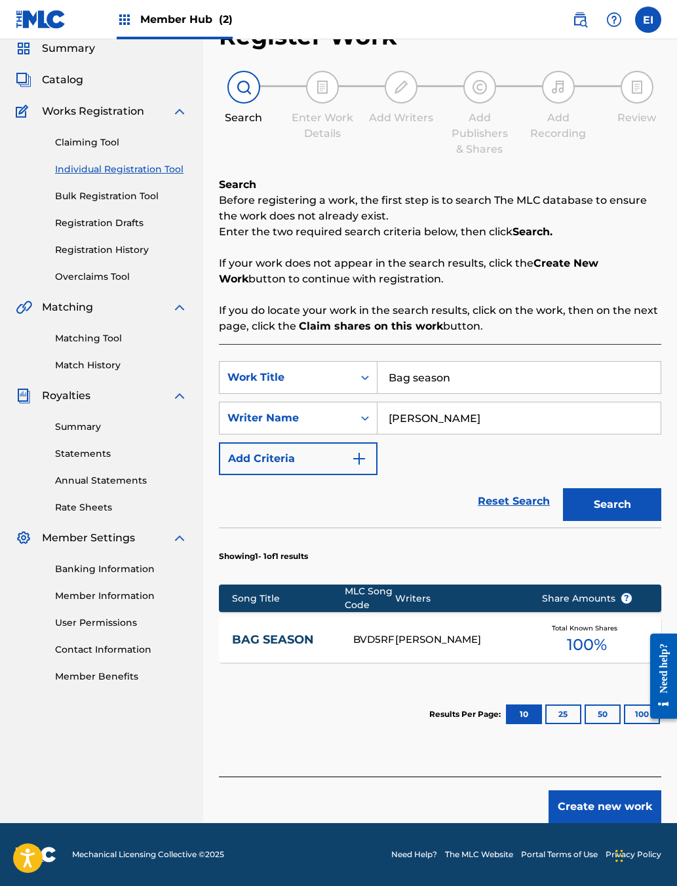
scroll to position [61, 0]
click at [384, 647] on div "BVD5RF" at bounding box center [374, 639] width 42 height 15
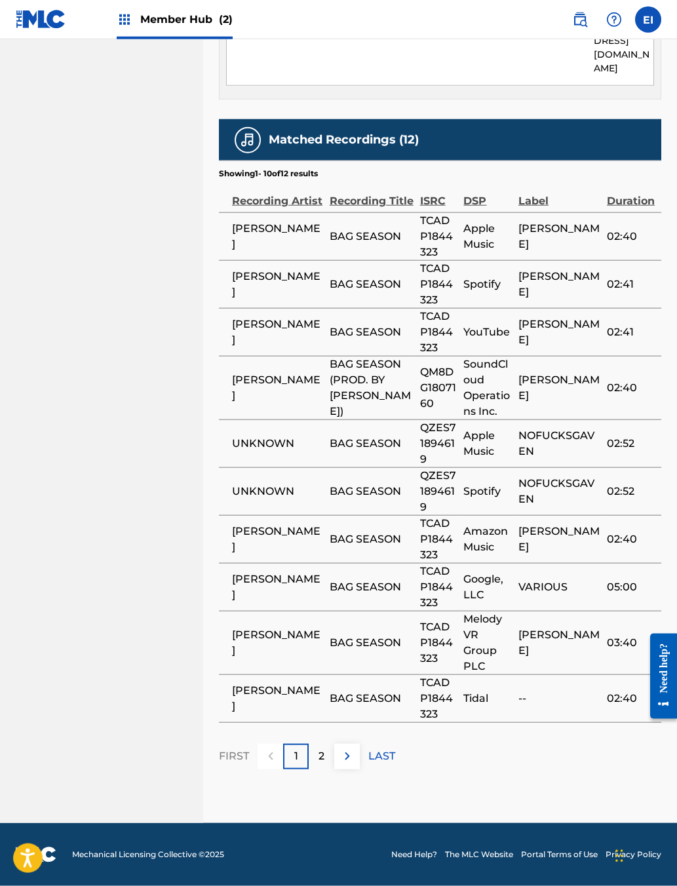
scroll to position [1142, 6]
click at [334, 702] on div "2" at bounding box center [322, 757] width 26 height 26
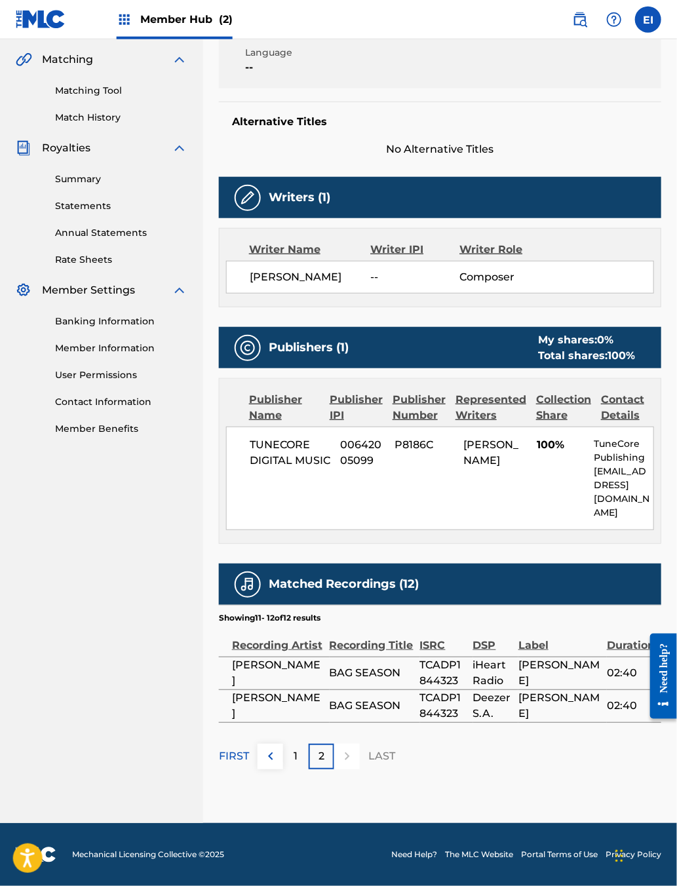
scroll to position [440, 4]
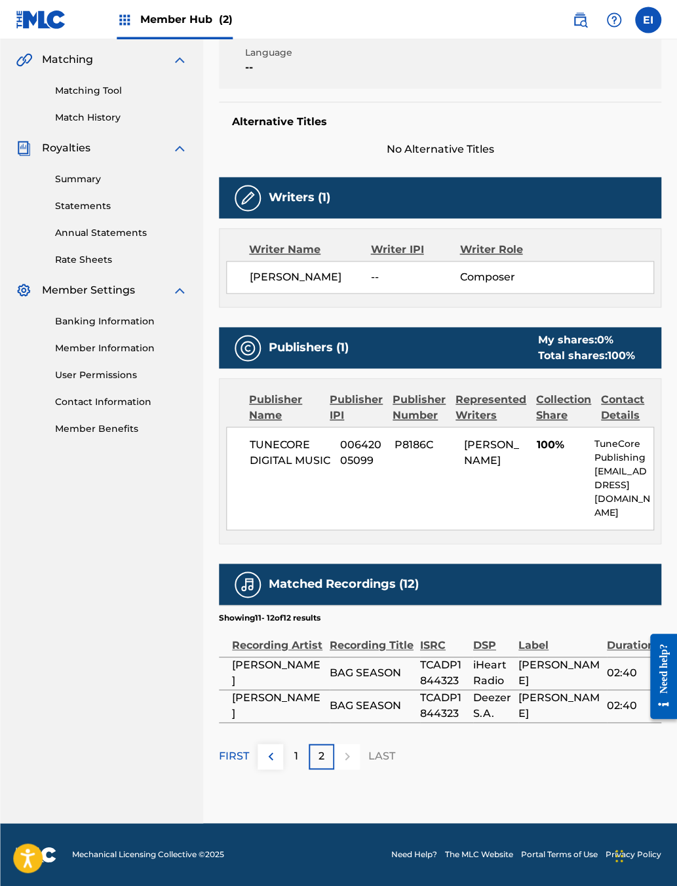
click at [351, 269] on span "[PERSON_NAME]" at bounding box center [310, 277] width 121 height 16
click at [494, 269] on span "Composer" at bounding box center [499, 277] width 81 height 16
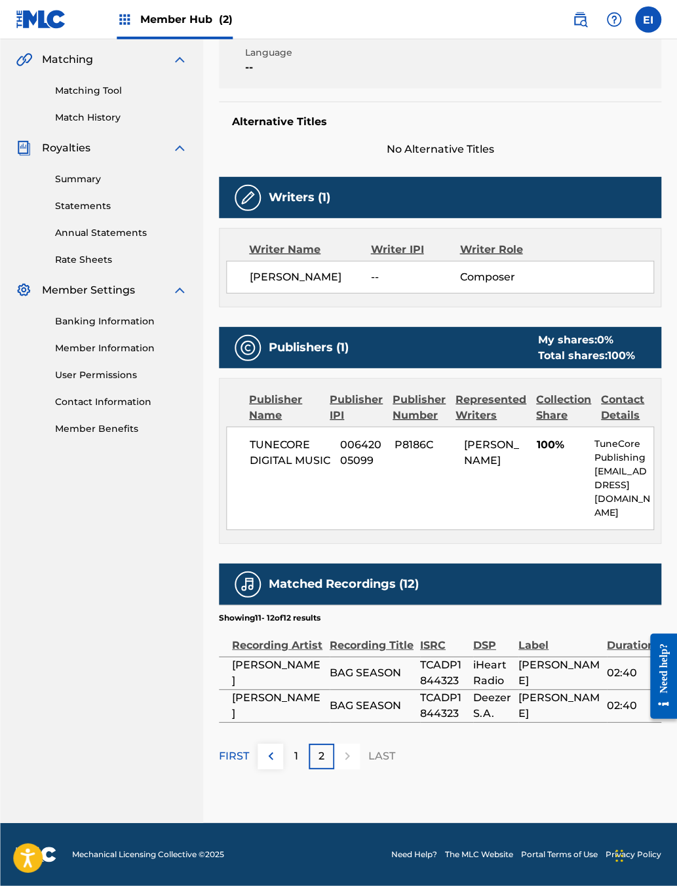
scroll to position [495, 4]
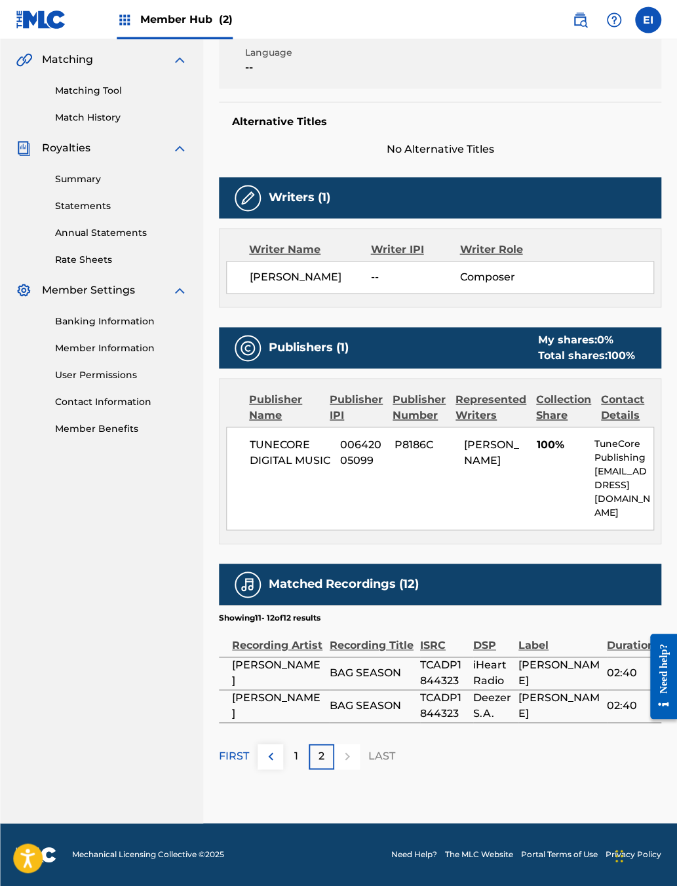
click at [309, 702] on div "1" at bounding box center [296, 757] width 26 height 26
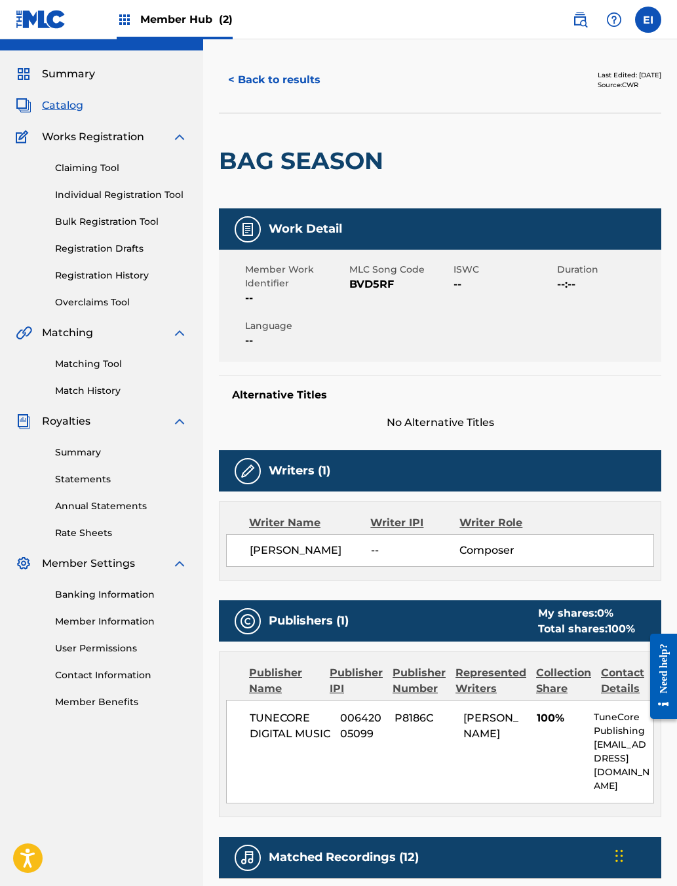
scroll to position [0, 6]
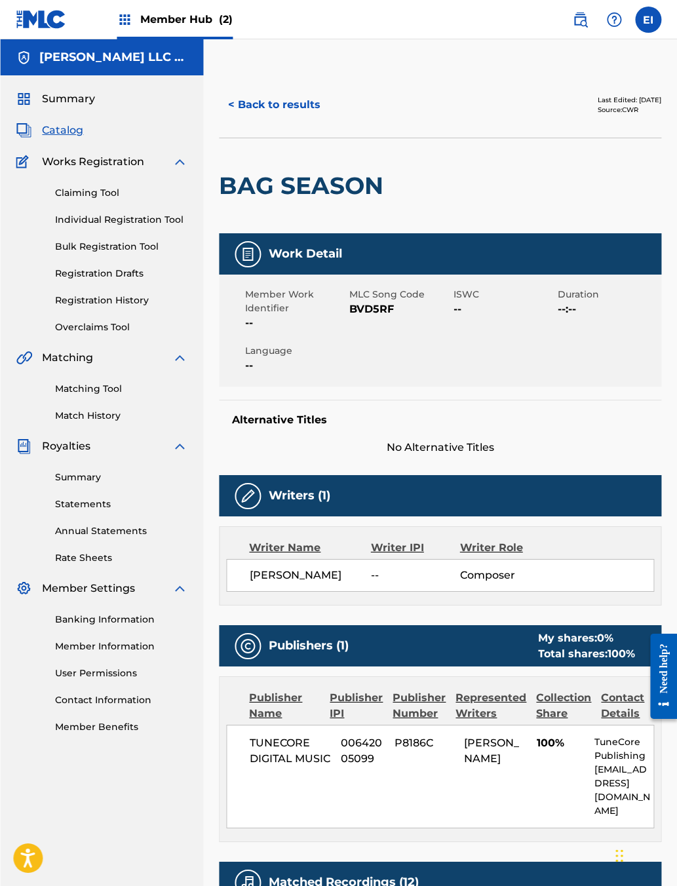
click at [290, 121] on button "< Back to results" at bounding box center [274, 104] width 111 height 33
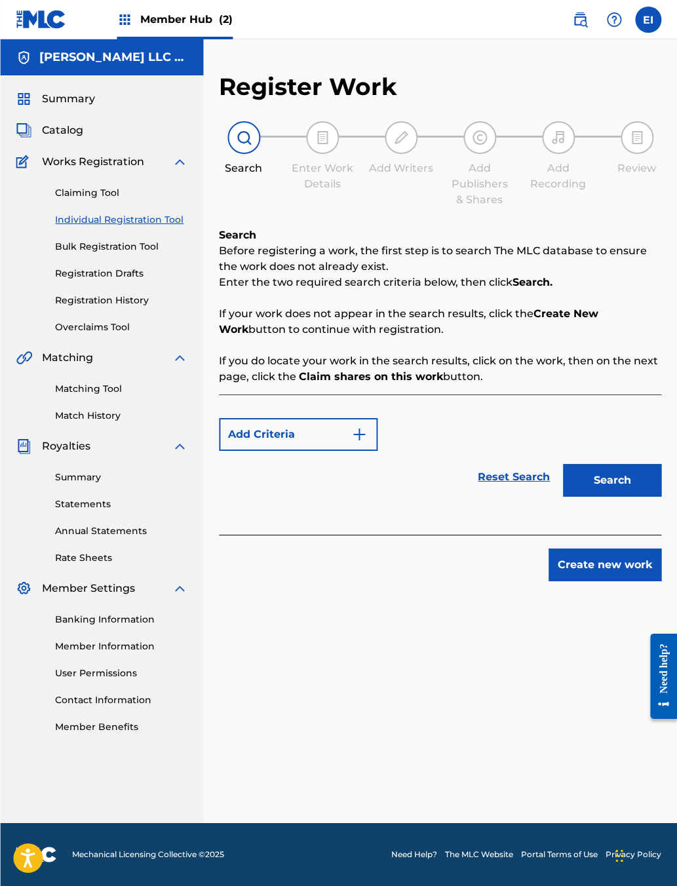
scroll to position [61, 0]
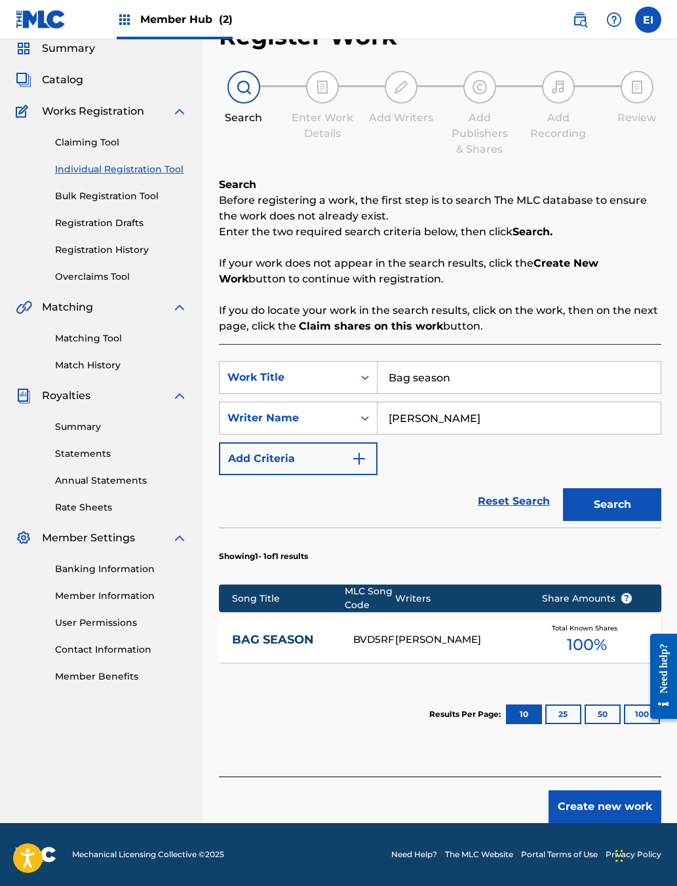
click at [536, 393] on input "Bag season" at bounding box center [518, 377] width 283 height 31
type input "B"
type input "Poppin"
click at [536, 521] on button "Search" at bounding box center [612, 504] width 98 height 33
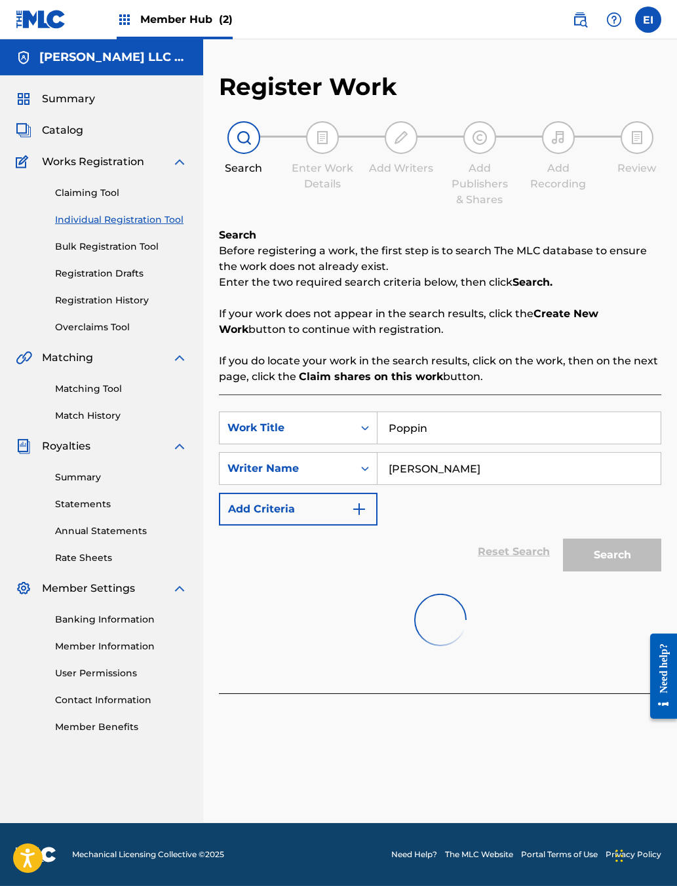
scroll to position [61, 0]
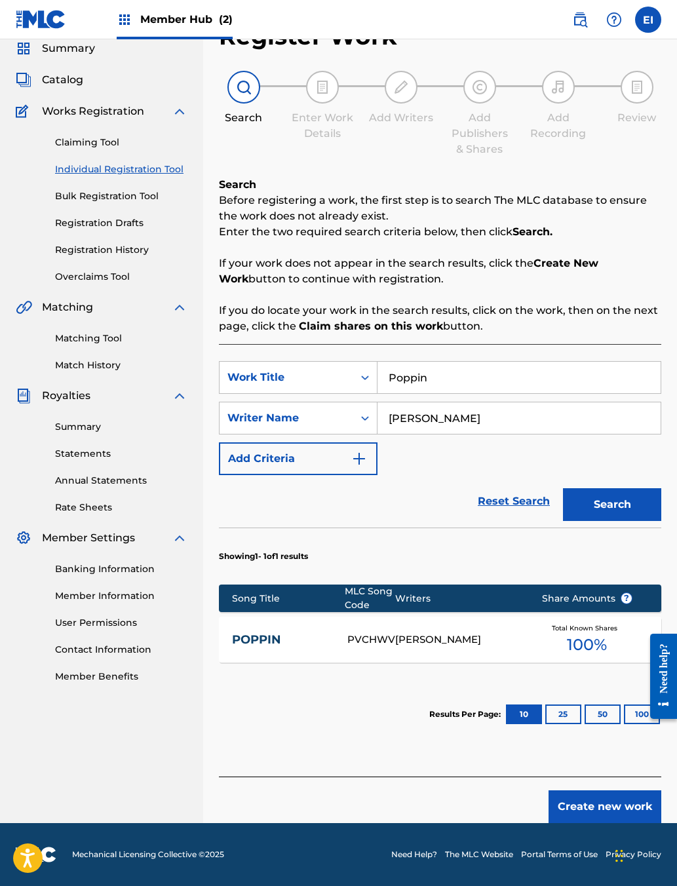
click at [464, 647] on div "[PERSON_NAME]" at bounding box center [458, 639] width 126 height 15
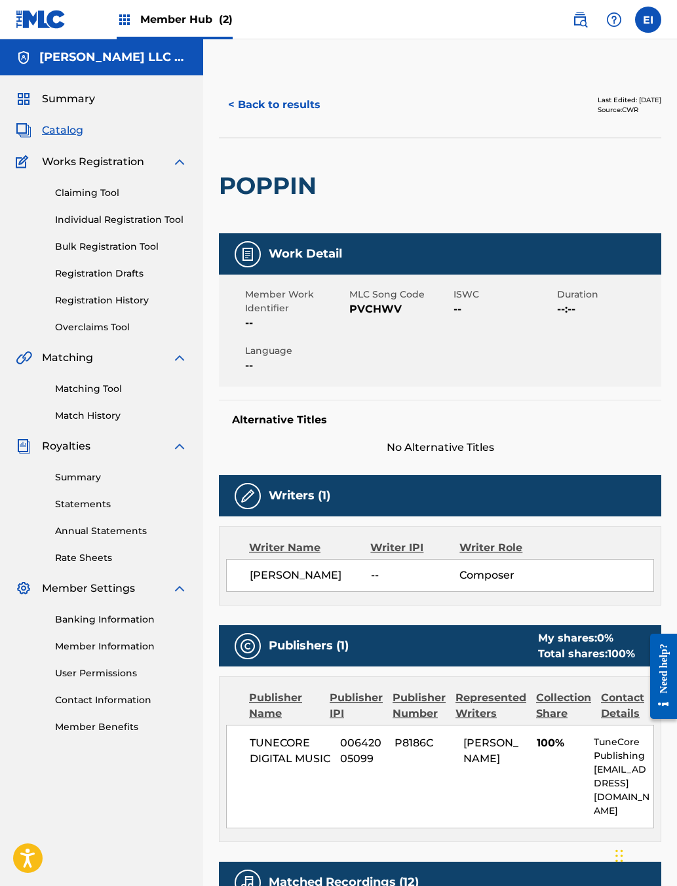
scroll to position [0, 6]
click at [329, 121] on button "< Back to results" at bounding box center [274, 104] width 111 height 33
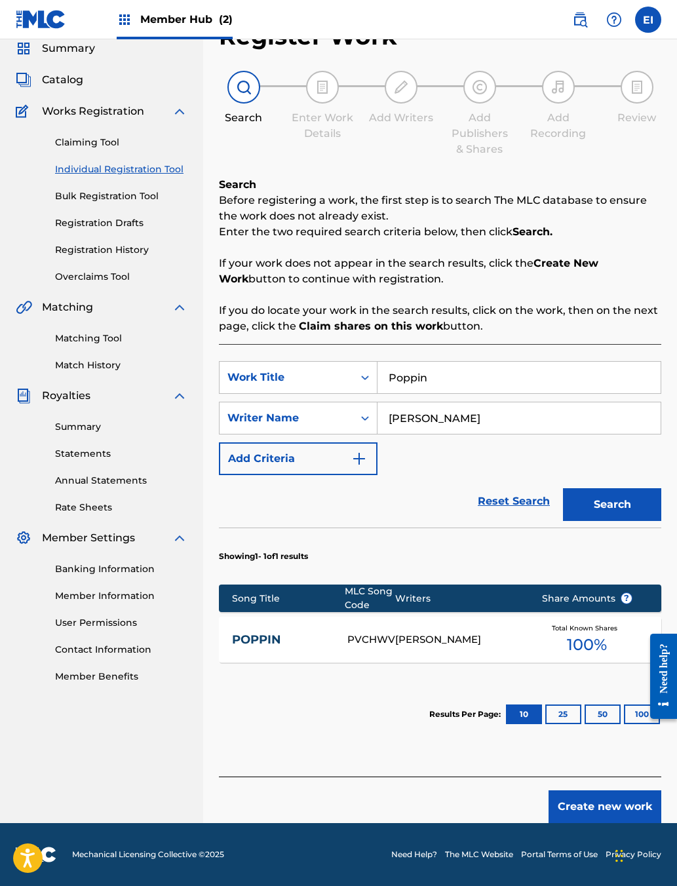
click at [533, 393] on input "Poppin" at bounding box center [518, 377] width 283 height 31
type input "P"
click at [536, 521] on button "Search" at bounding box center [612, 504] width 98 height 33
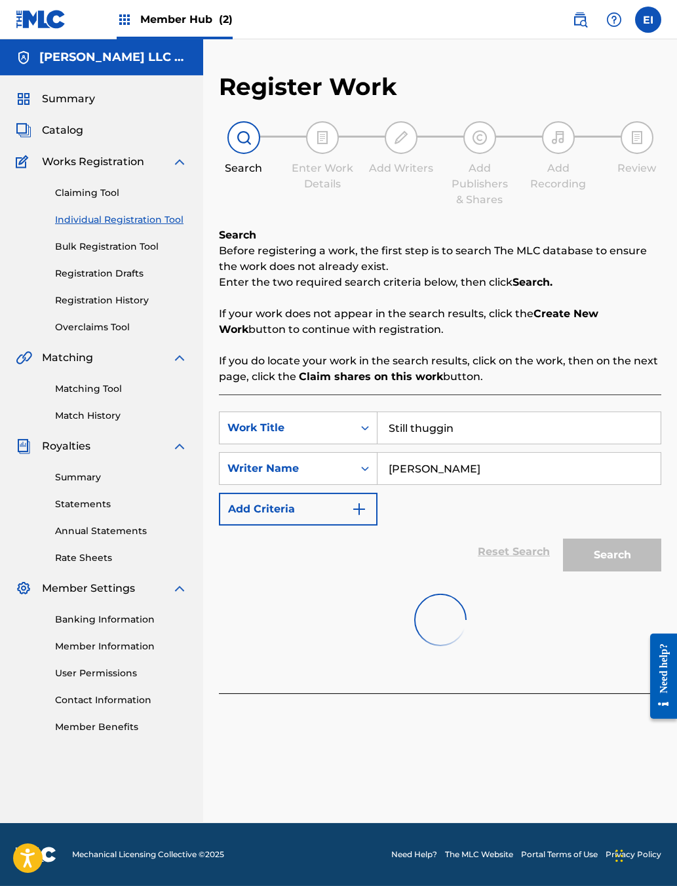
scroll to position [61, 0]
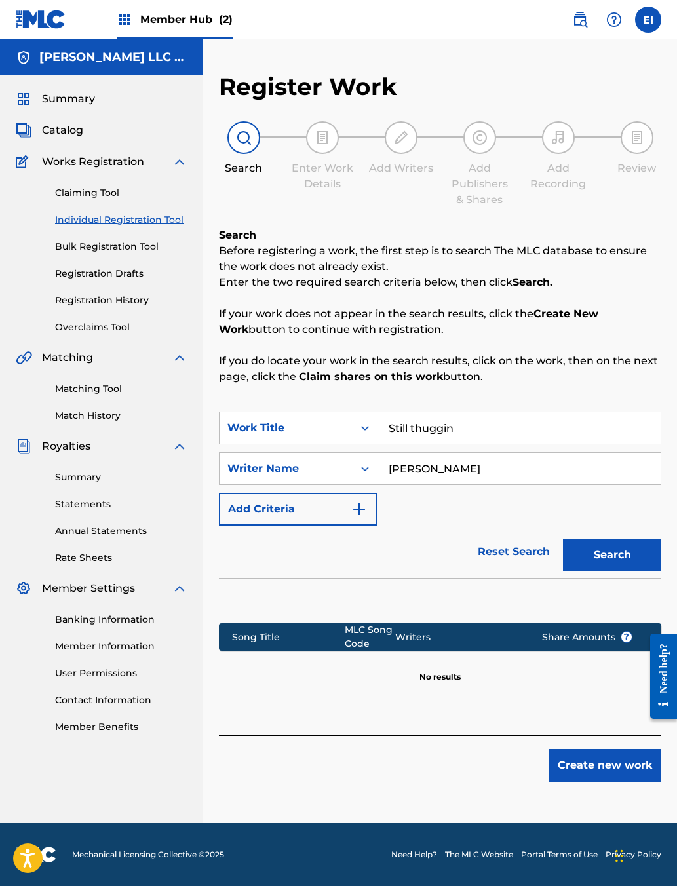
click at [536, 412] on input "Still thuggin" at bounding box center [518, 427] width 283 height 31
type input "S"
click at [536, 548] on button "Search" at bounding box center [612, 554] width 98 height 33
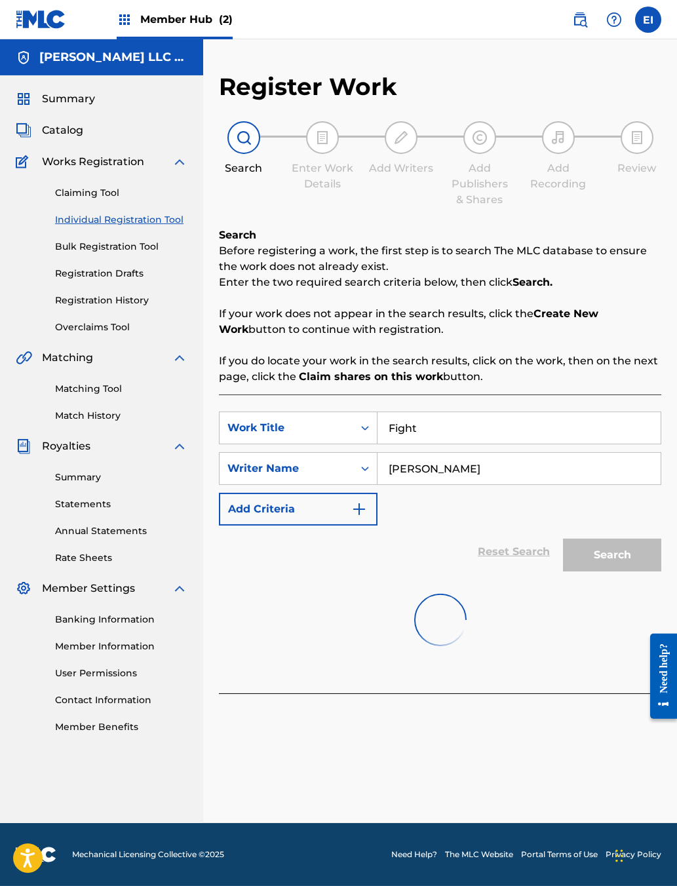
scroll to position [61, 0]
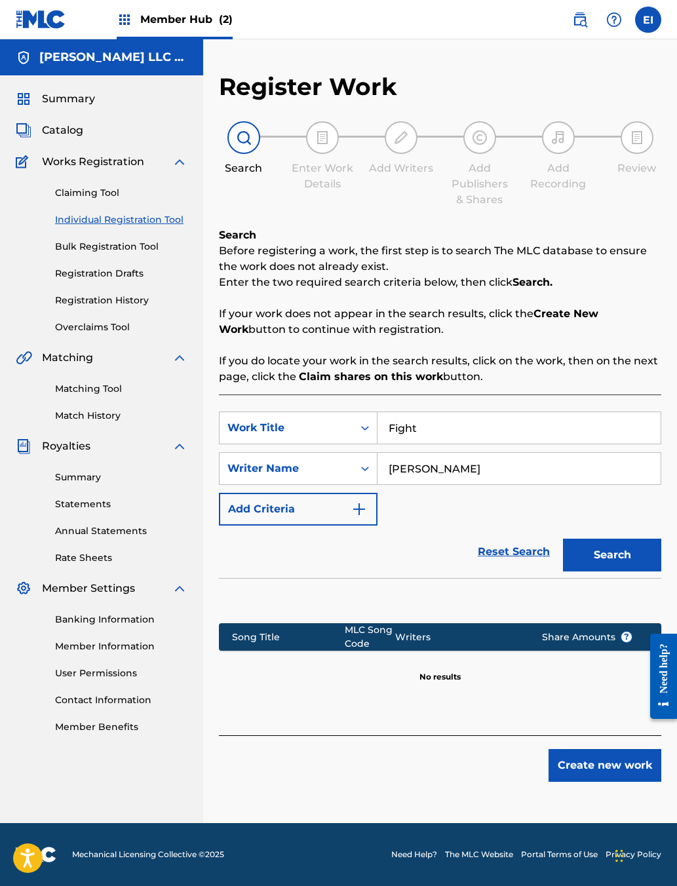
click at [518, 412] on input "Fight" at bounding box center [518, 427] width 283 height 31
type input "F"
click at [536, 557] on button "Search" at bounding box center [612, 554] width 98 height 33
click at [526, 412] on input "Lurkin" at bounding box center [518, 427] width 283 height 31
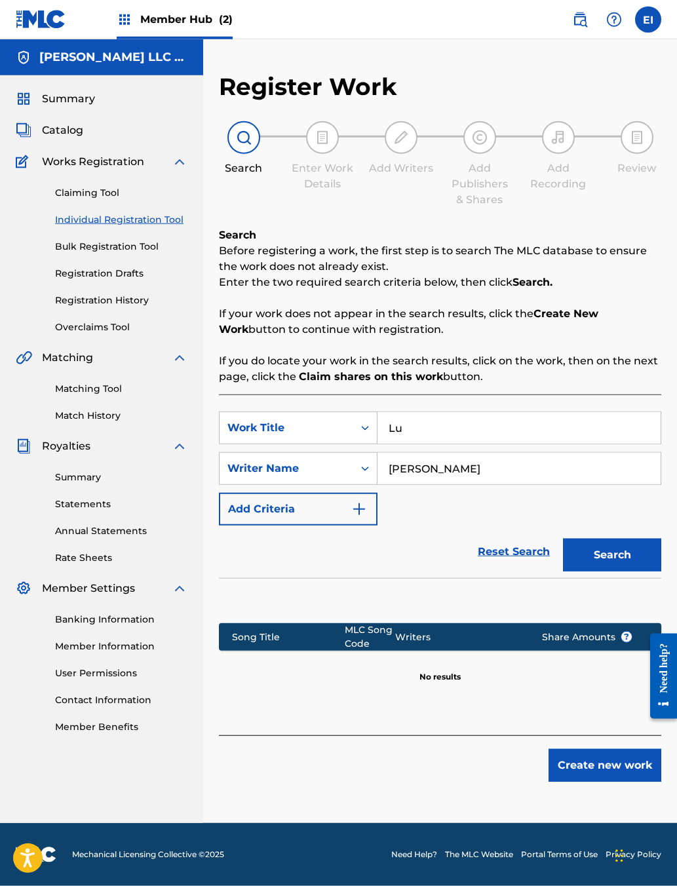
type input "L"
click at [536, 563] on button "Search" at bounding box center [612, 554] width 98 height 33
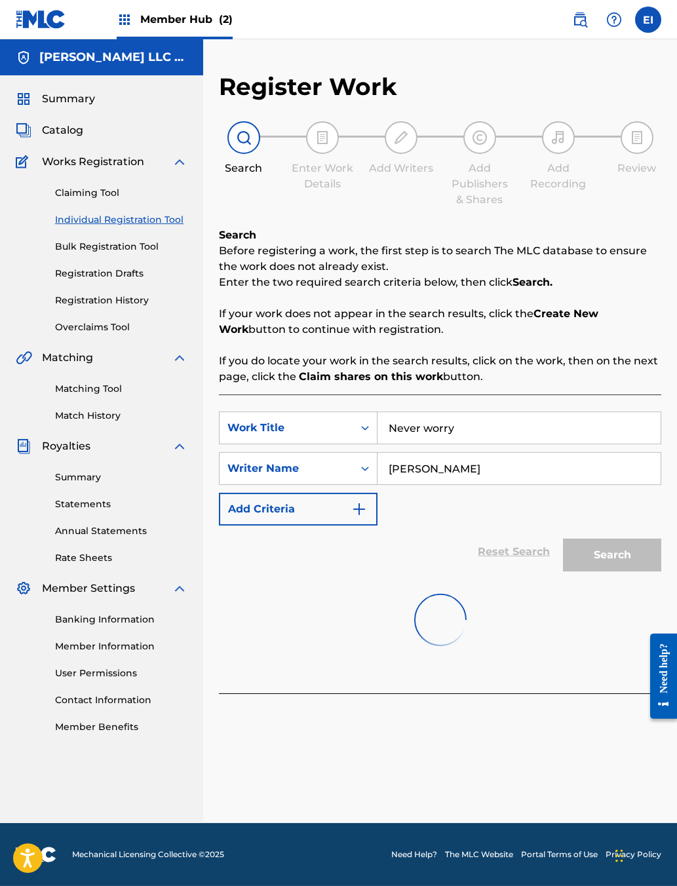
scroll to position [61, 0]
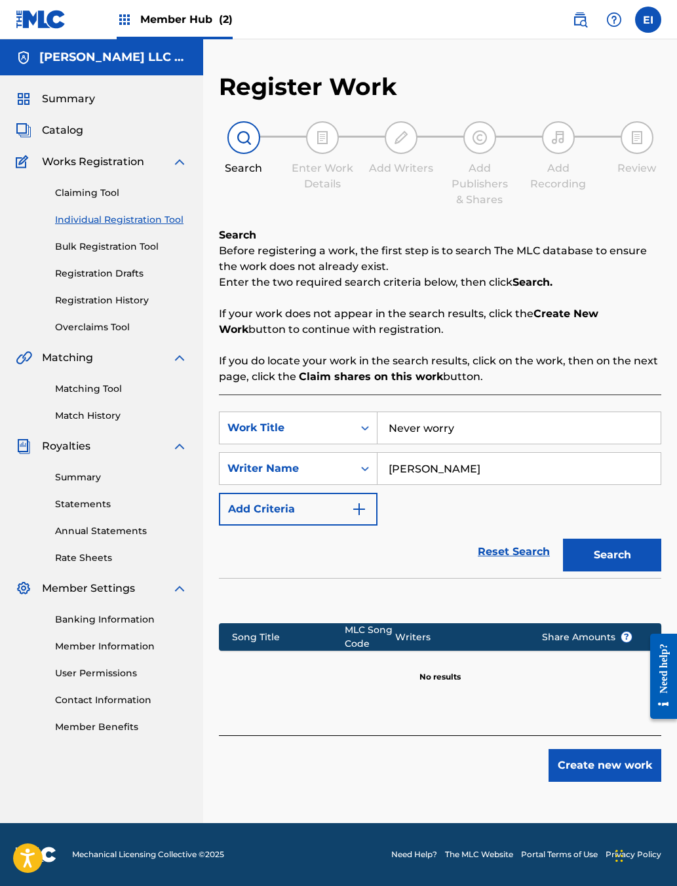
click at [536, 412] on input "Never worry" at bounding box center [518, 427] width 283 height 31
type input "N"
type input "Never worry"
click at [536, 465] on input "[PERSON_NAME]" at bounding box center [518, 468] width 283 height 31
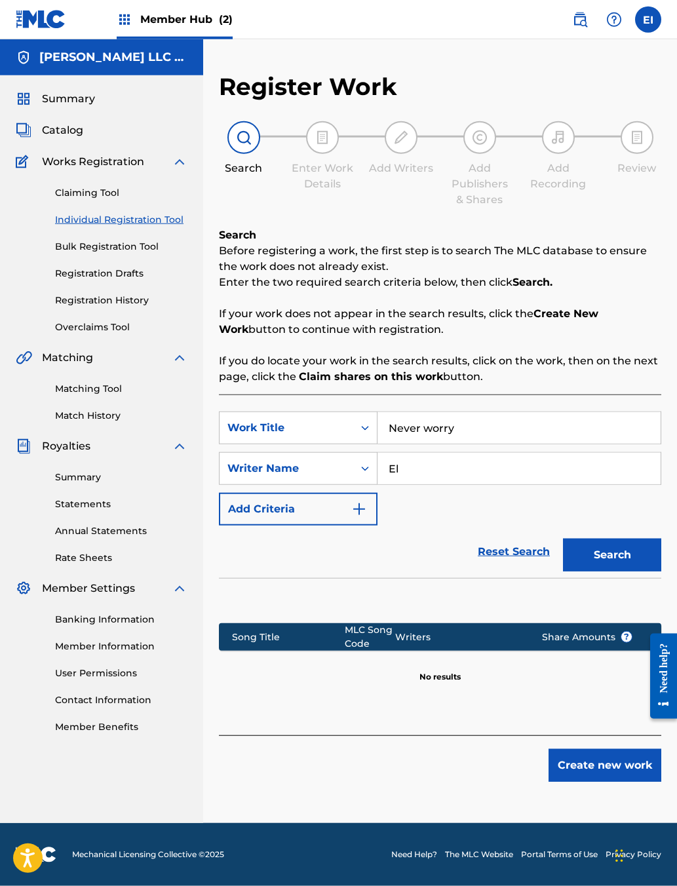
type input "E"
click at [536, 563] on button "Search" at bounding box center [612, 554] width 98 height 33
click at [522, 453] on input "Dielog" at bounding box center [518, 468] width 283 height 31
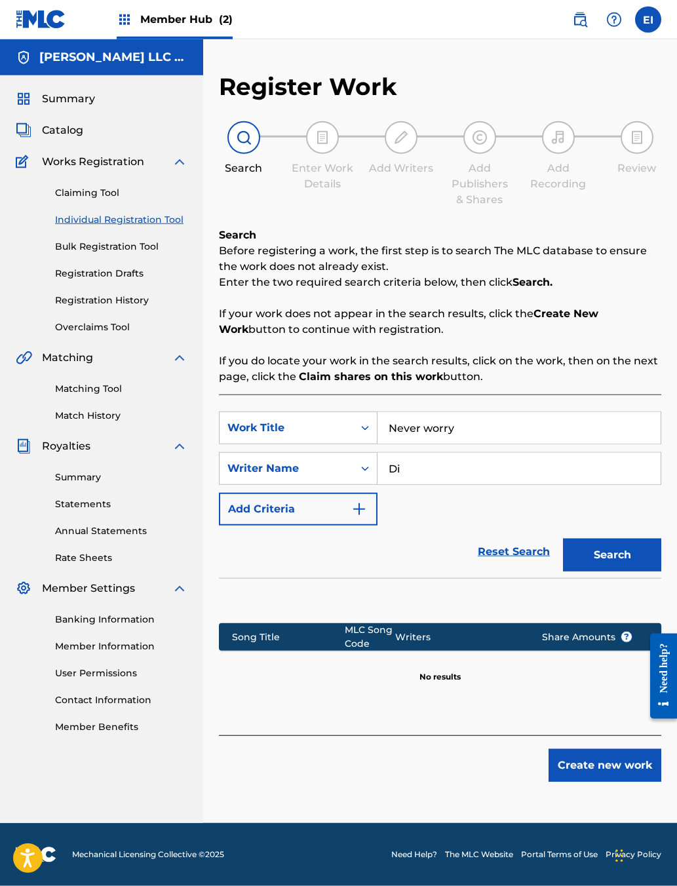
type input "D"
click at [536, 412] on input "Never worry" at bounding box center [518, 427] width 283 height 31
type input "N"
click at [491, 453] on input "Search Form" at bounding box center [518, 468] width 283 height 31
type input "[PERSON_NAME]"
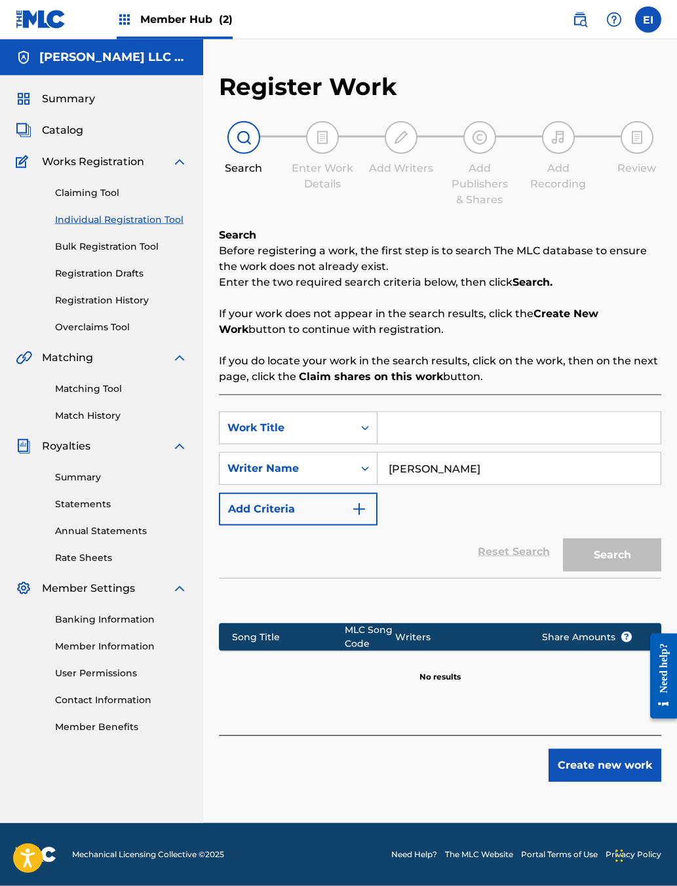
click at [536, 557] on div "Search" at bounding box center [608, 551] width 105 height 52
click at [536, 412] on input "Search Form" at bounding box center [518, 427] width 283 height 31
type input "Motion"
click at [536, 540] on button "Search" at bounding box center [612, 554] width 98 height 33
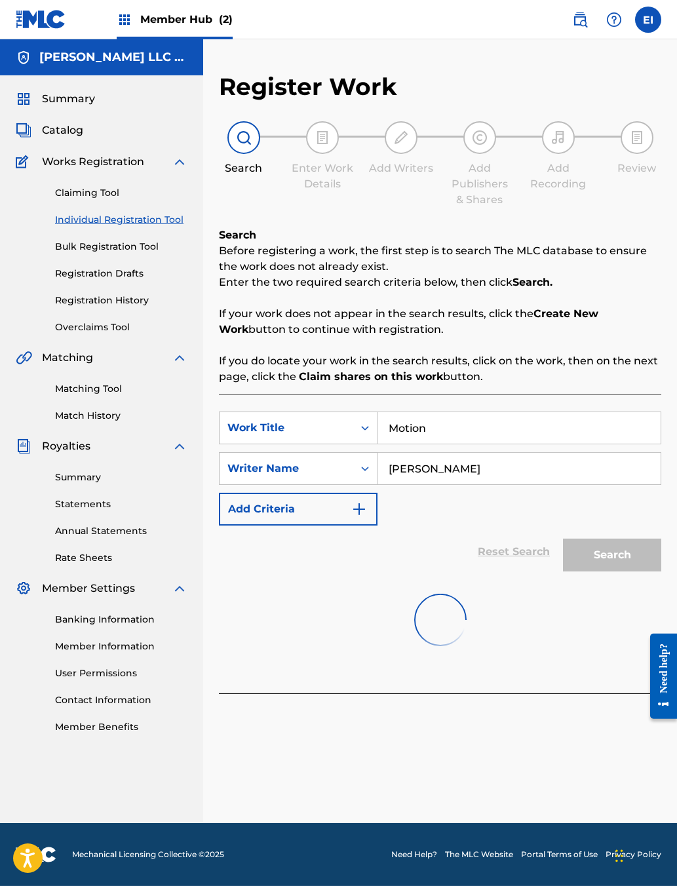
scroll to position [61, 0]
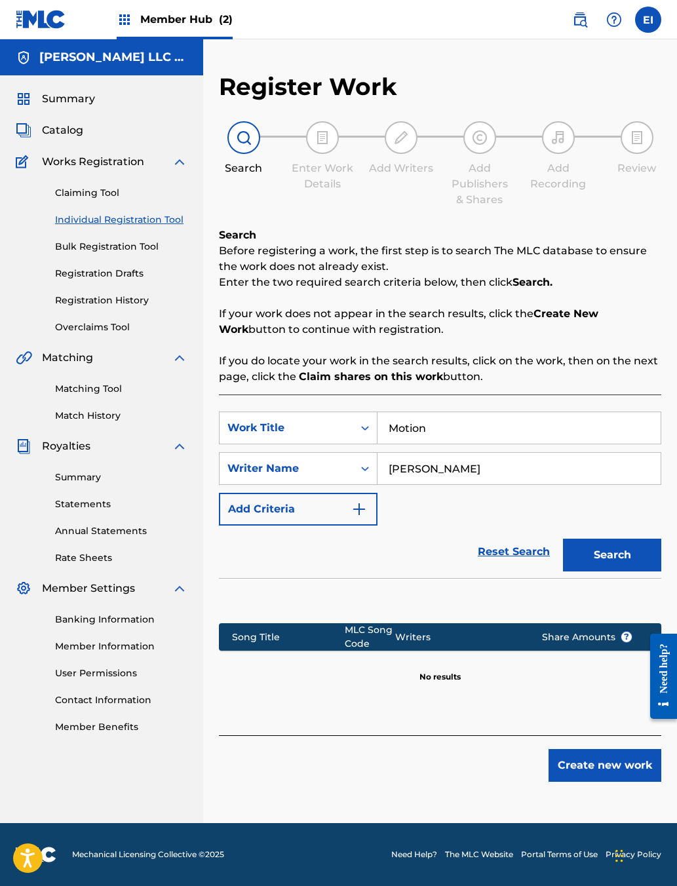
click at [528, 412] on input "Motion" at bounding box center [518, 427] width 283 height 31
click at [536, 453] on input "[PERSON_NAME]" at bounding box center [518, 468] width 283 height 31
type input "E"
type input "Tut [PERSON_NAME]"
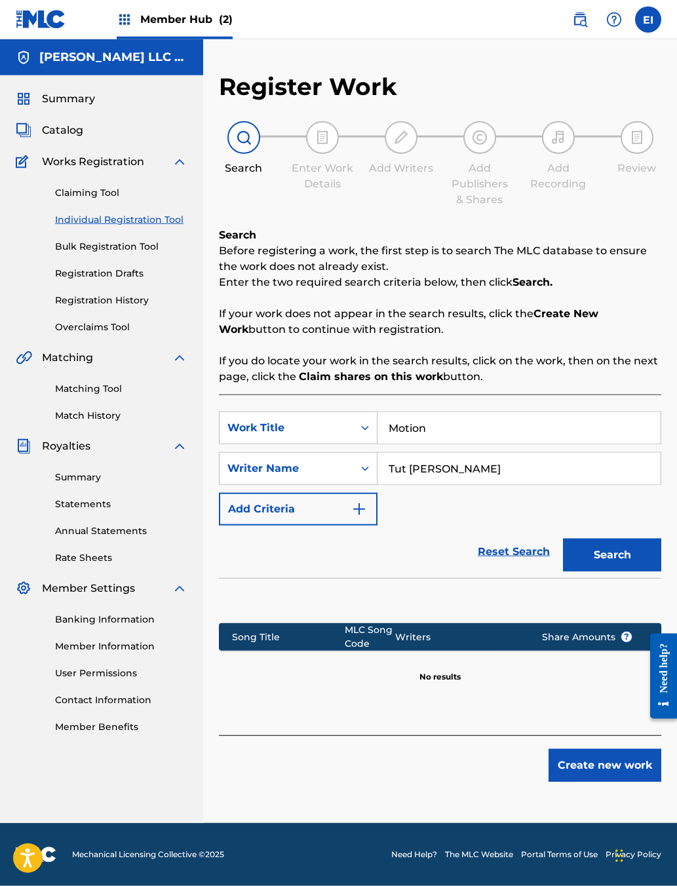
click at [536, 545] on button "Search" at bounding box center [612, 554] width 98 height 33
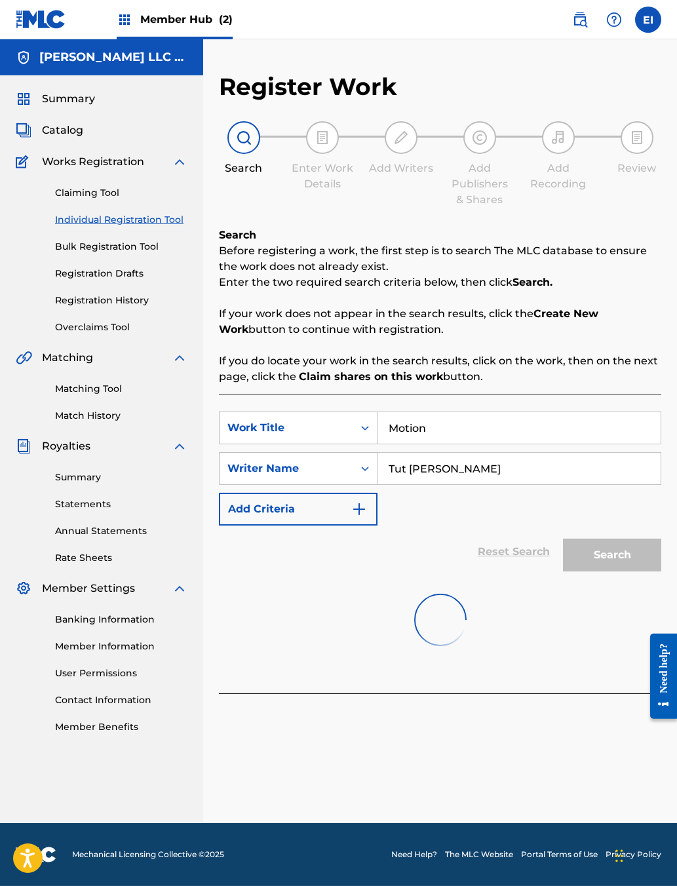
scroll to position [61, 0]
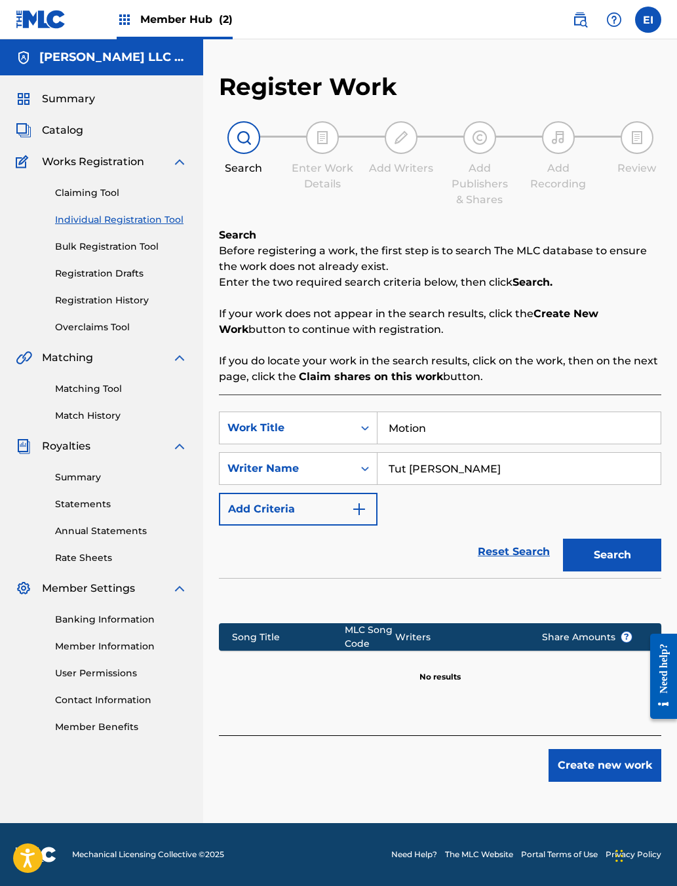
click at [523, 412] on input "Motion" at bounding box center [518, 427] width 283 height 31
type input "M"
type input "Geeked up"
click at [536, 546] on button "Search" at bounding box center [612, 554] width 98 height 33
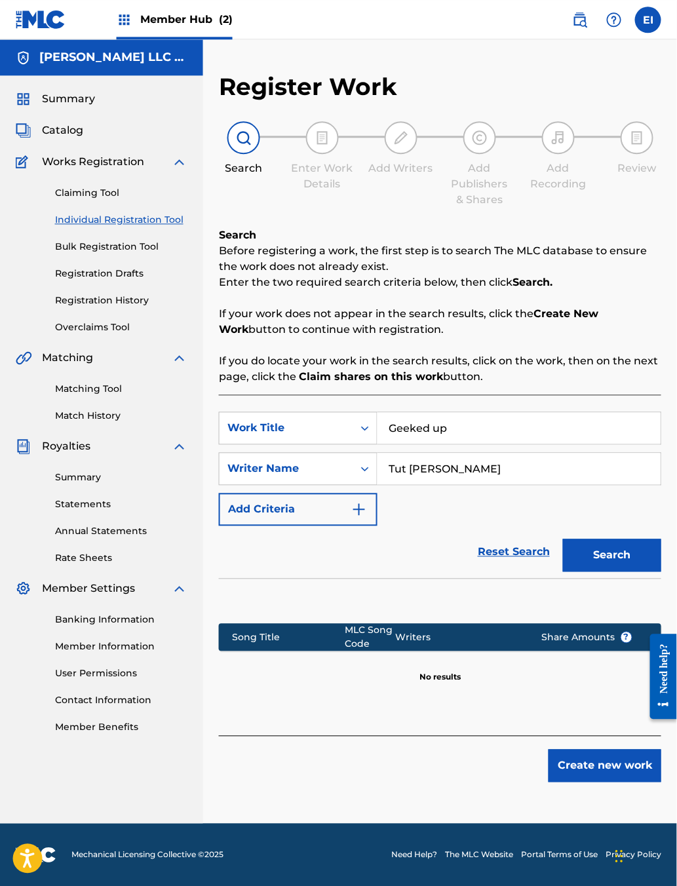
scroll to position [4, 1]
click at [536, 484] on input "Tut [PERSON_NAME]" at bounding box center [518, 468] width 283 height 31
type input "T"
type input "[PERSON_NAME]"
click at [536, 571] on button "Search" at bounding box center [612, 554] width 98 height 33
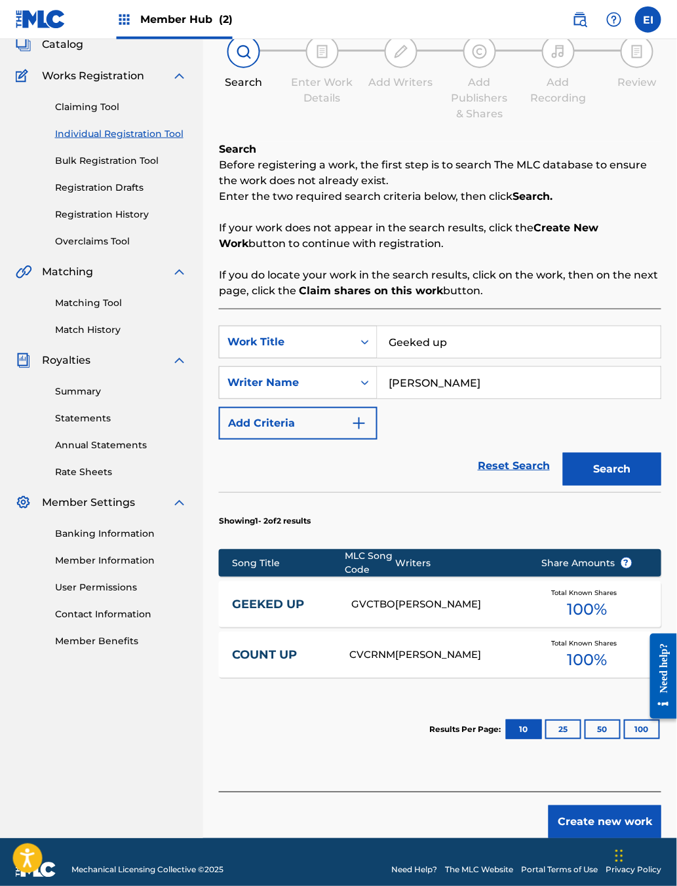
scroll to position [86, 1]
click at [434, 611] on div "[PERSON_NAME]" at bounding box center [458, 603] width 126 height 15
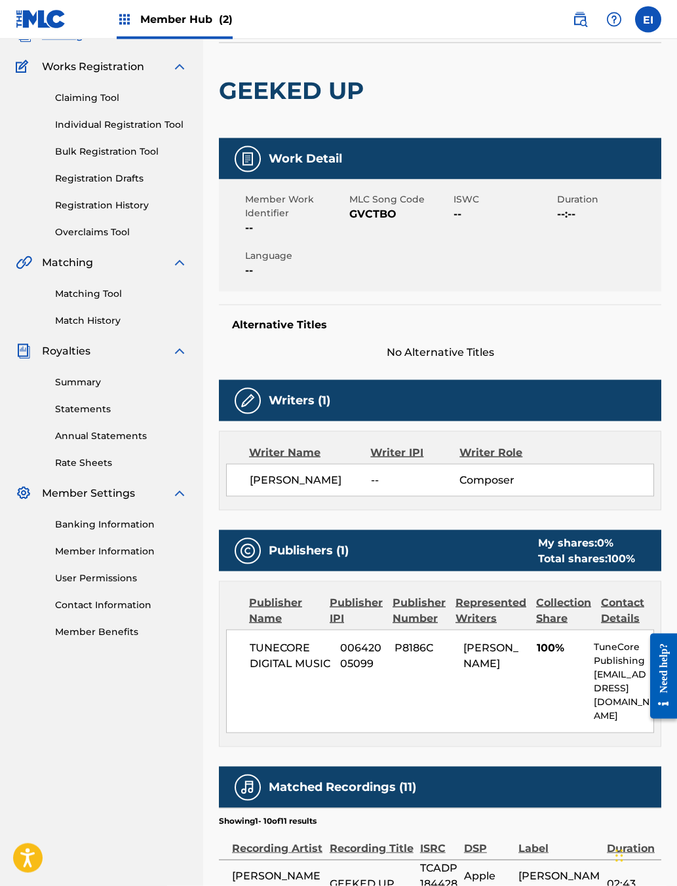
scroll to position [96, 0]
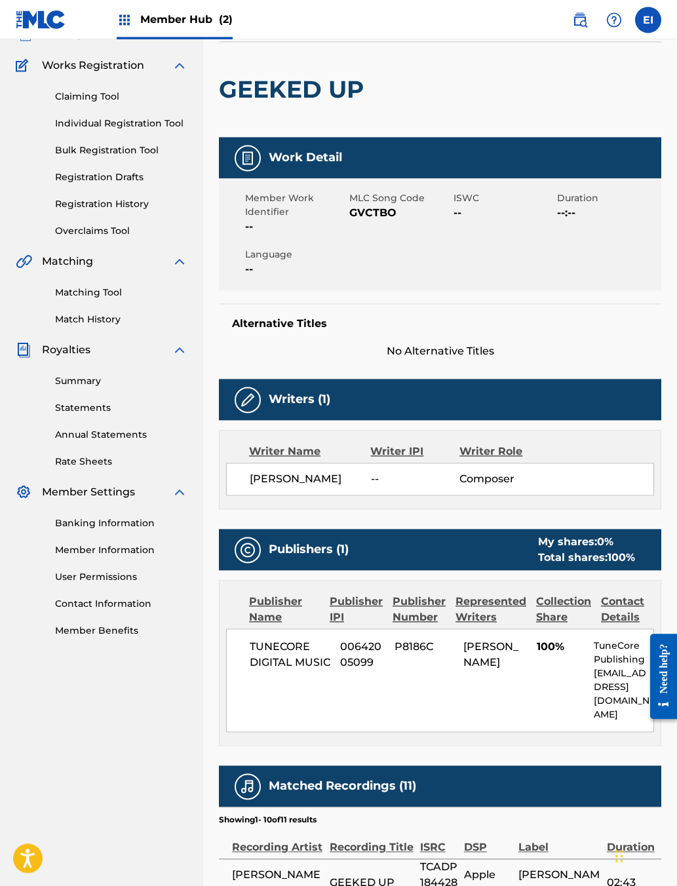
click at [434, 459] on div "Writer IPI" at bounding box center [414, 451] width 89 height 16
click at [433, 459] on div "Writer IPI" at bounding box center [414, 451] width 89 height 16
click at [330, 407] on h5 "Writers (1)" at bounding box center [300, 399] width 62 height 15
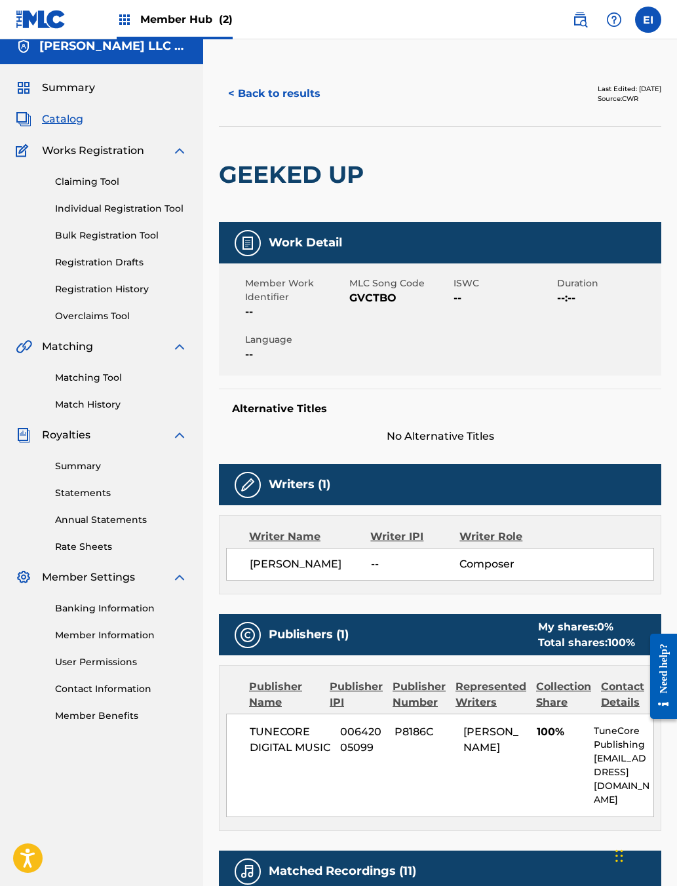
scroll to position [0, 0]
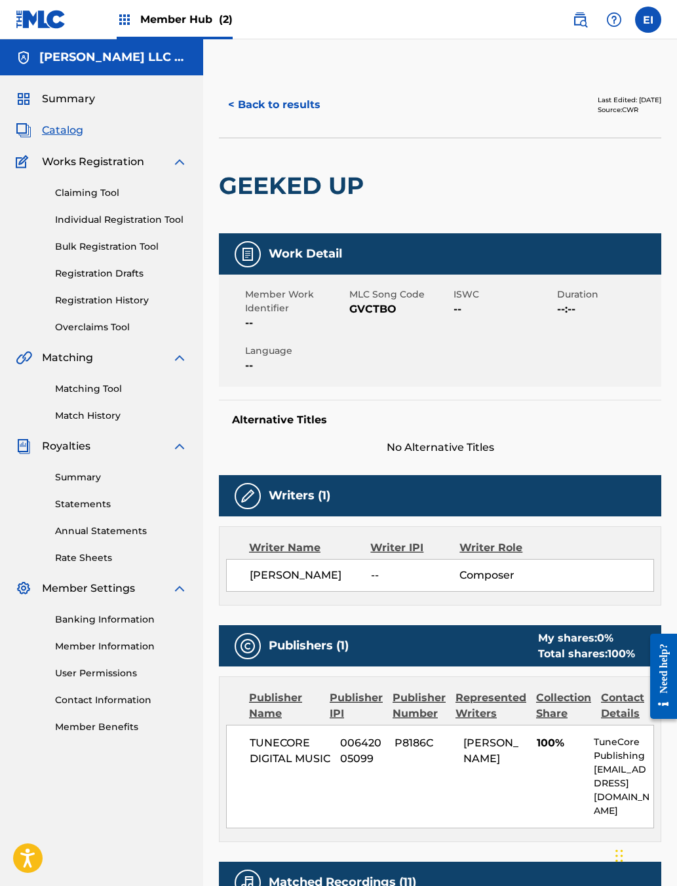
click at [329, 121] on button "< Back to results" at bounding box center [274, 104] width 111 height 33
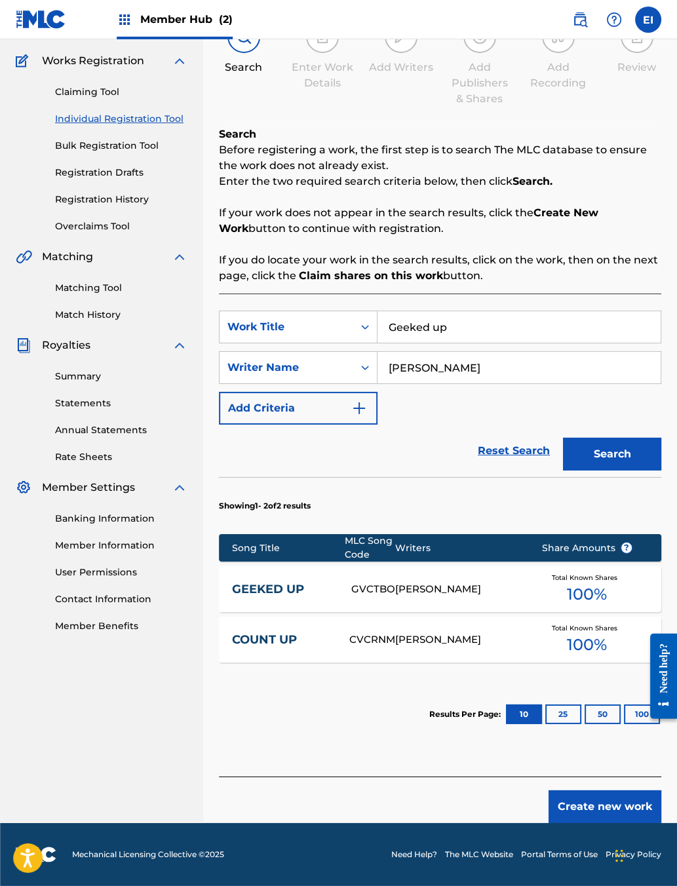
scroll to position [173, 2]
click at [536, 702] on button "Create new work" at bounding box center [604, 806] width 113 height 33
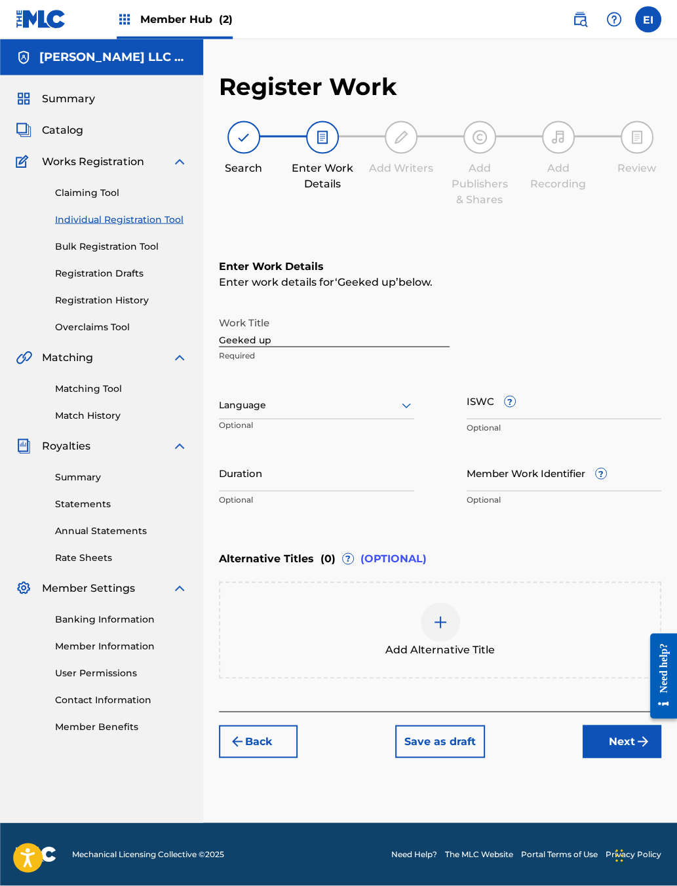
scroll to position [23, 2]
click at [329, 347] on input "Geeked up" at bounding box center [334, 328] width 231 height 37
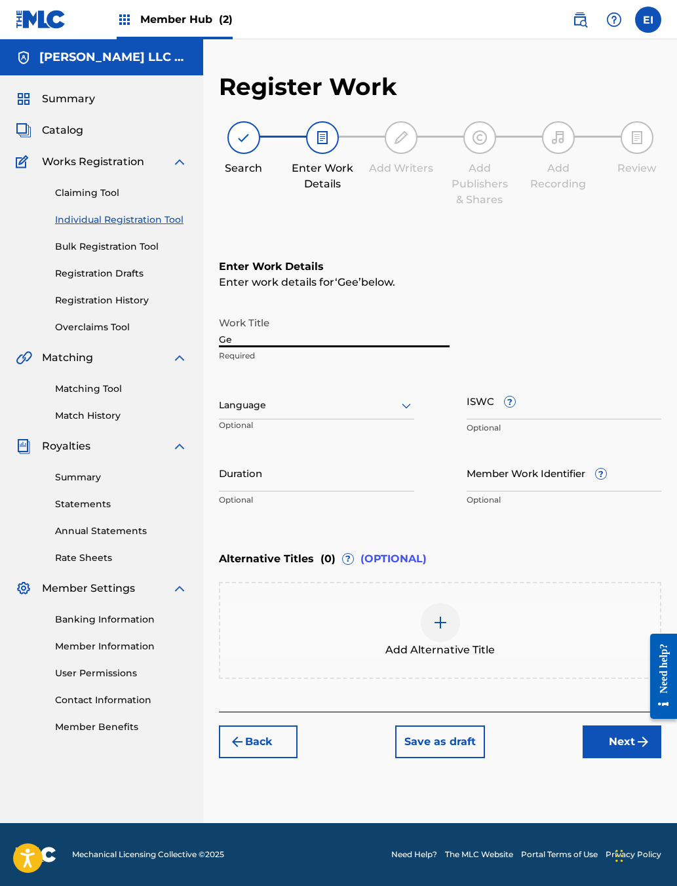
type input "G"
type input "F"
type input "Never worry"
click at [491, 419] on input "ISWC ?" at bounding box center [563, 400] width 195 height 37
type input "T3299205491"
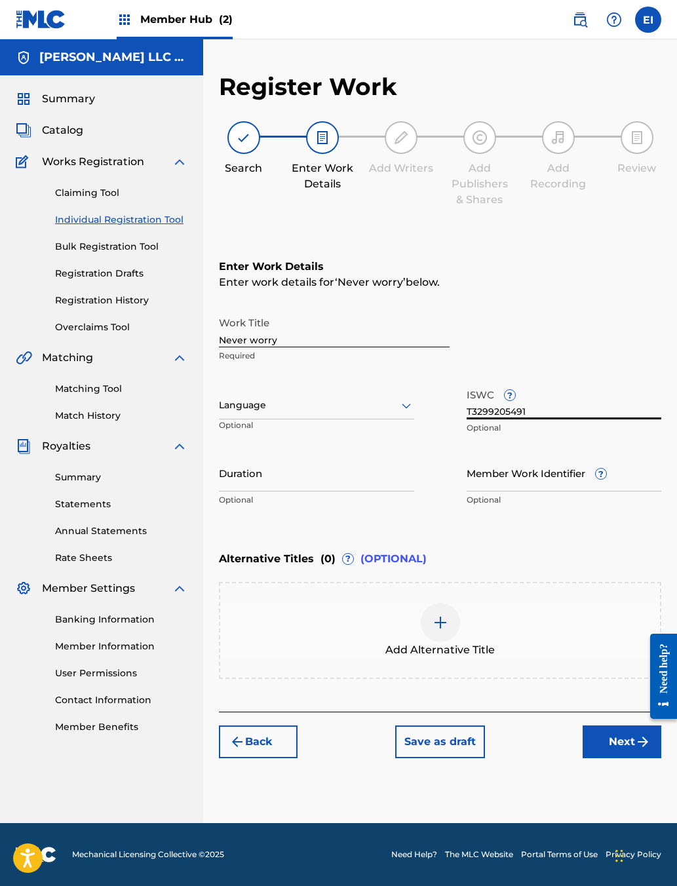
click at [325, 491] on input "Duration" at bounding box center [316, 472] width 195 height 37
click at [536, 479] on span "?" at bounding box center [600, 473] width 10 height 10
click at [536, 491] on input "Member Work Identifier ?" at bounding box center [563, 472] width 195 height 37
click at [519, 544] on div "Enter Work Details Enter work details for ‘ Never worry ’ below. Work Title Nev…" at bounding box center [440, 385] width 442 height 317
click at [536, 702] on button "Next" at bounding box center [621, 741] width 79 height 33
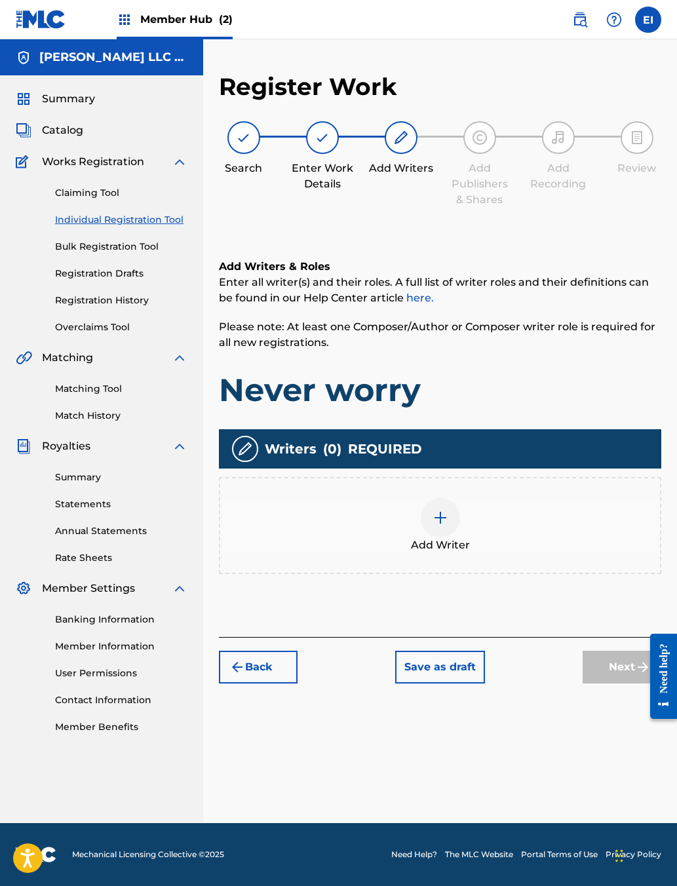
click at [448, 525] on img at bounding box center [440, 518] width 16 height 16
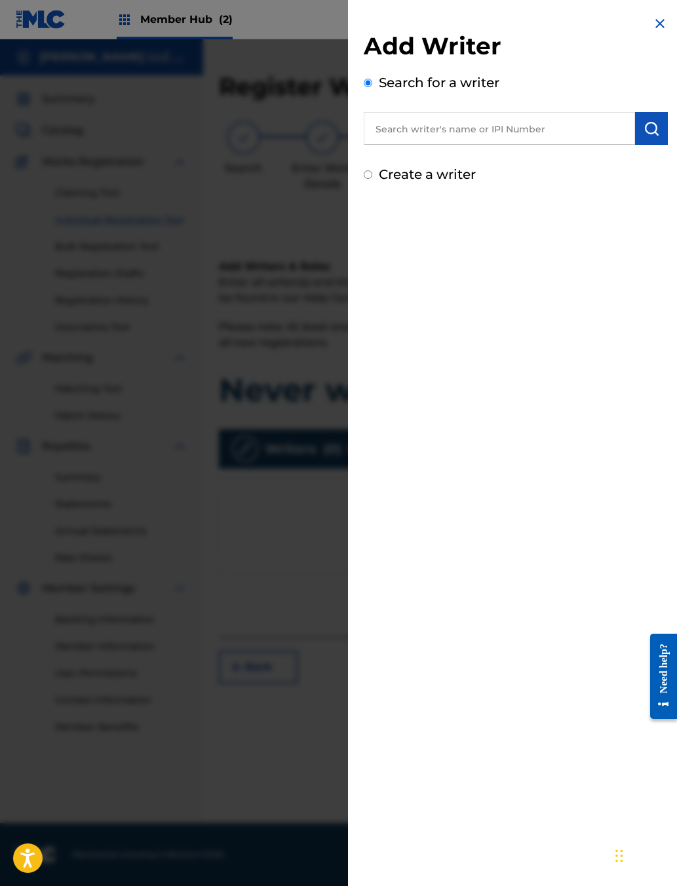
click at [428, 143] on input "text" at bounding box center [499, 128] width 271 height 33
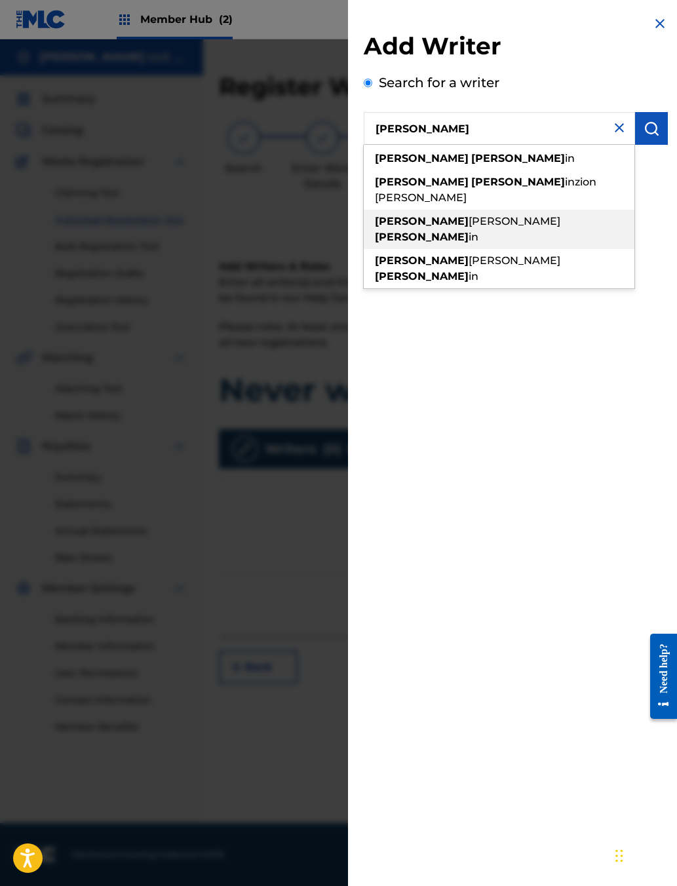
click at [468, 227] on span "[PERSON_NAME]" at bounding box center [514, 221] width 92 height 12
type input "[PERSON_NAME]"
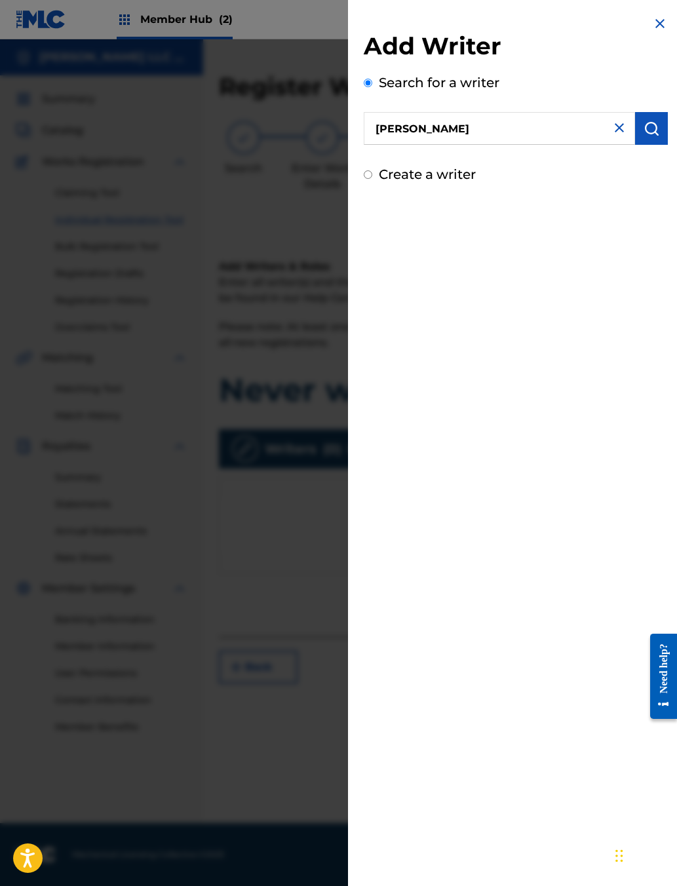
click at [536, 136] on img "submit" at bounding box center [651, 129] width 16 height 16
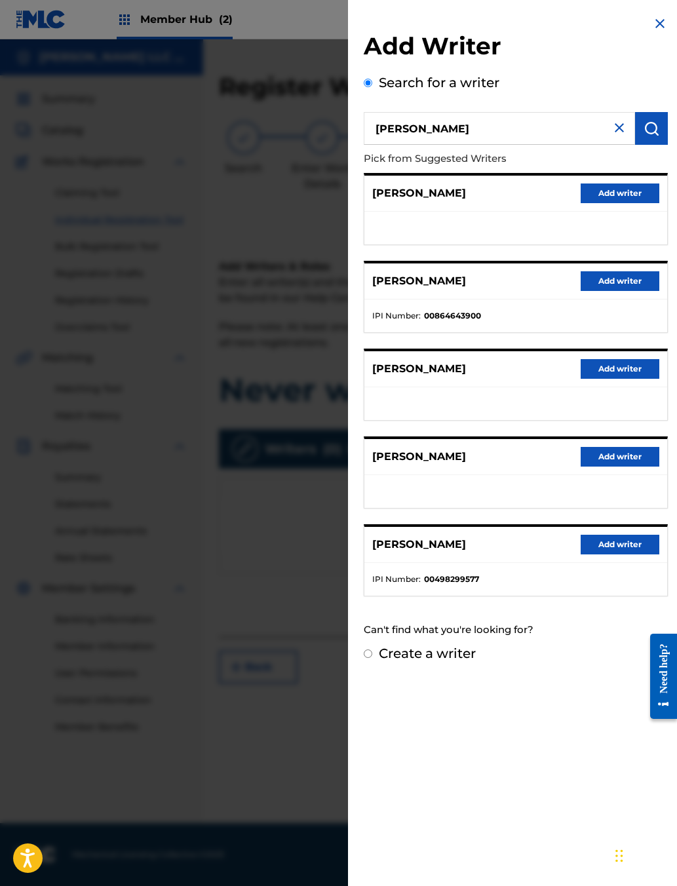
click at [536, 466] on button "Add writer" at bounding box center [619, 457] width 79 height 20
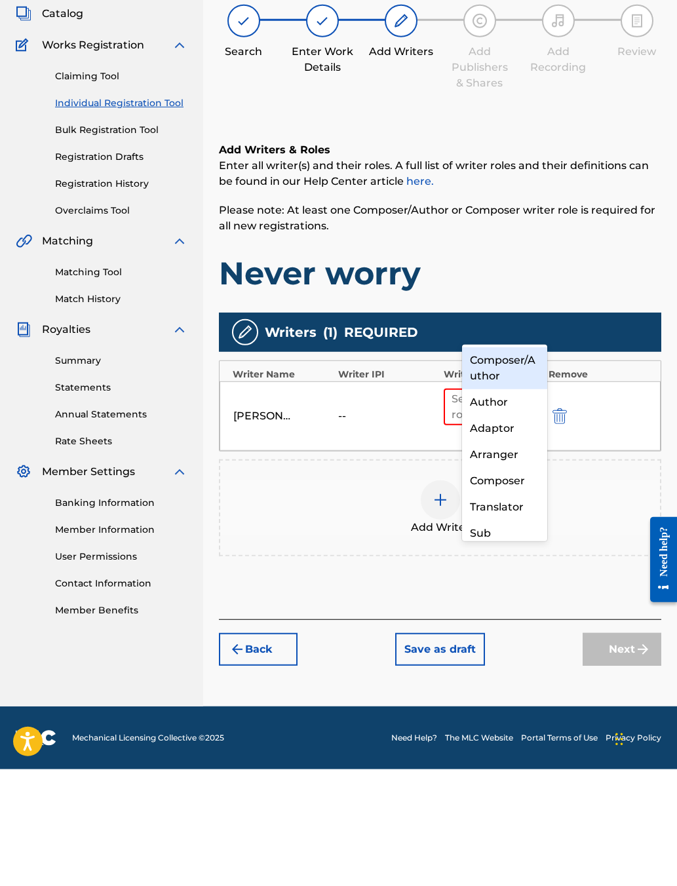
click at [497, 464] on div "Composer/Author" at bounding box center [504, 485] width 85 height 42
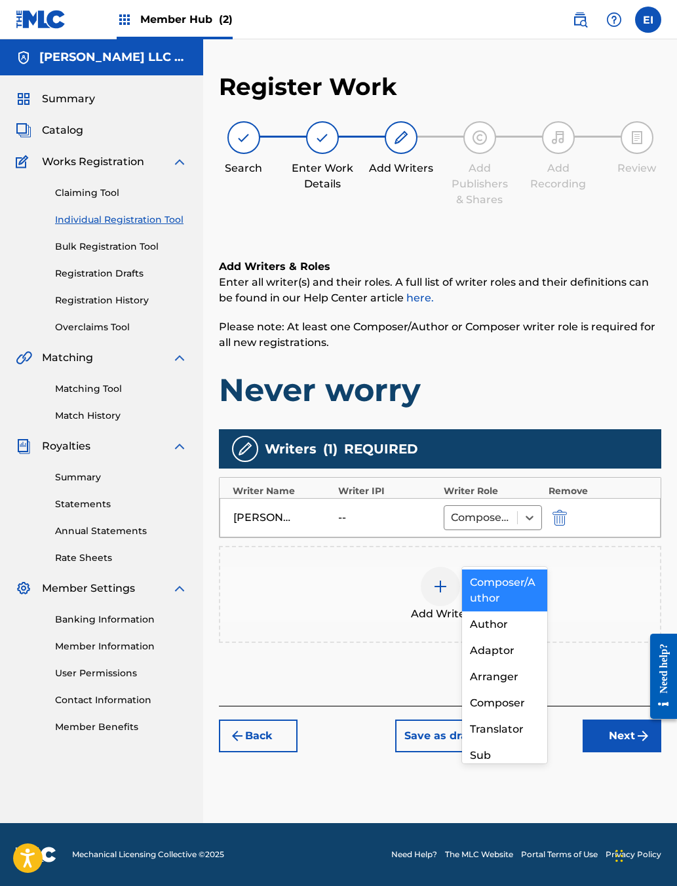
click at [505, 618] on div "Author" at bounding box center [504, 624] width 85 height 26
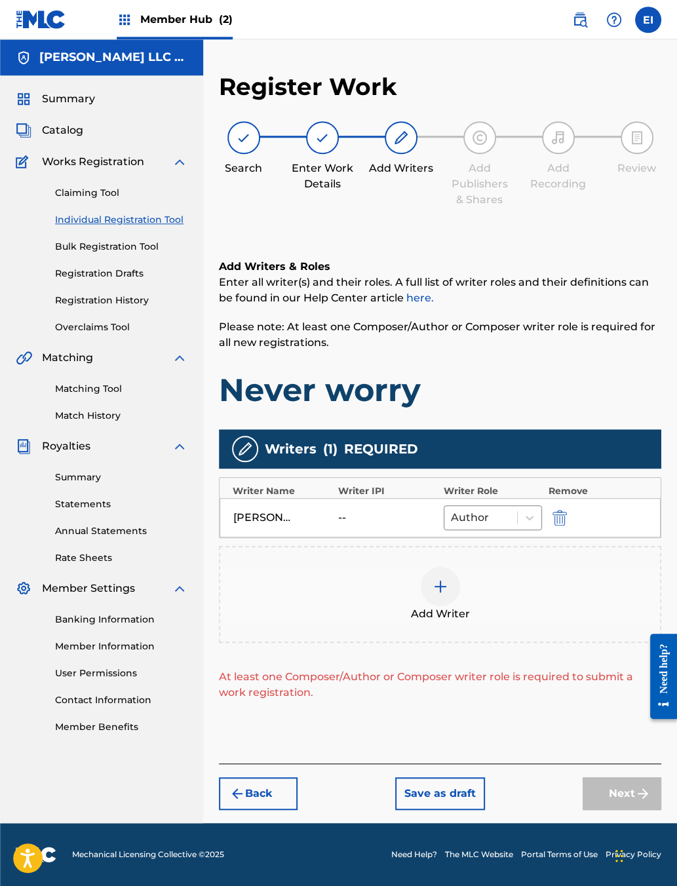
click at [448, 594] on img at bounding box center [440, 586] width 16 height 16
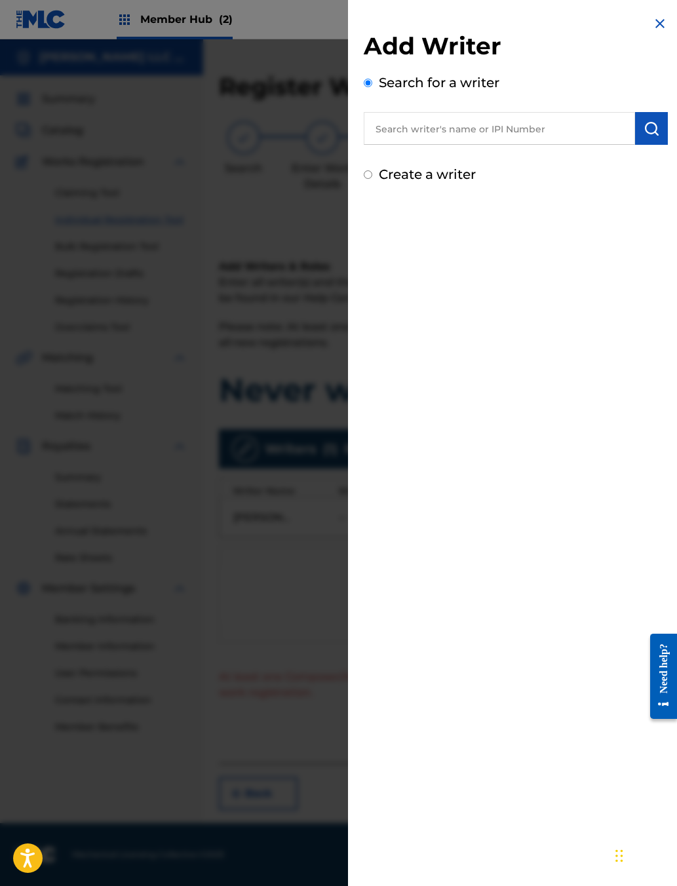
click at [382, 145] on input "text" at bounding box center [499, 128] width 271 height 33
type input "Dielog"
click at [536, 136] on img "submit" at bounding box center [651, 129] width 16 height 16
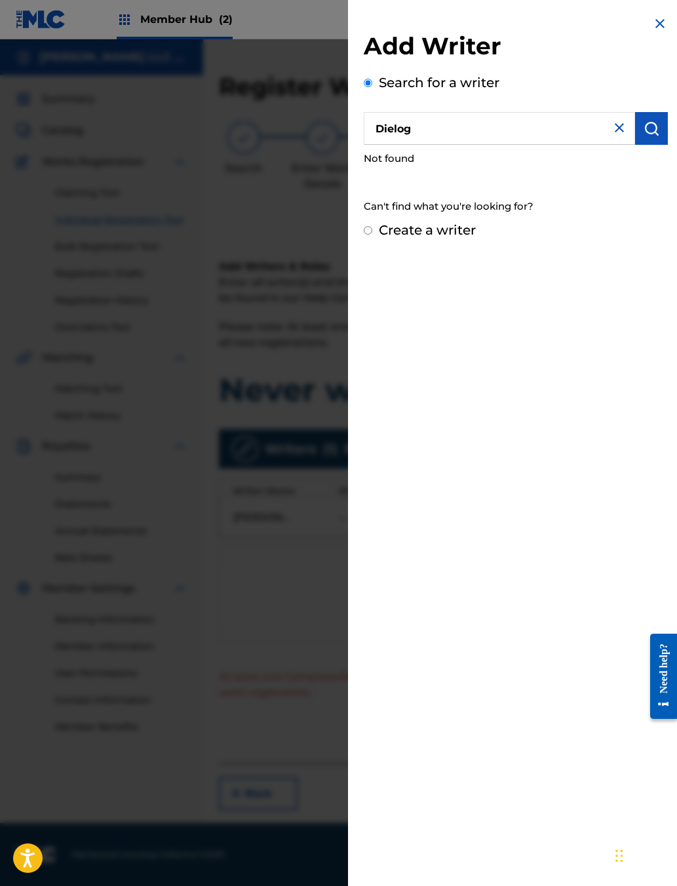
click at [536, 136] on input "Dielog" at bounding box center [499, 128] width 271 height 33
click at [536, 136] on img at bounding box center [619, 128] width 16 height 16
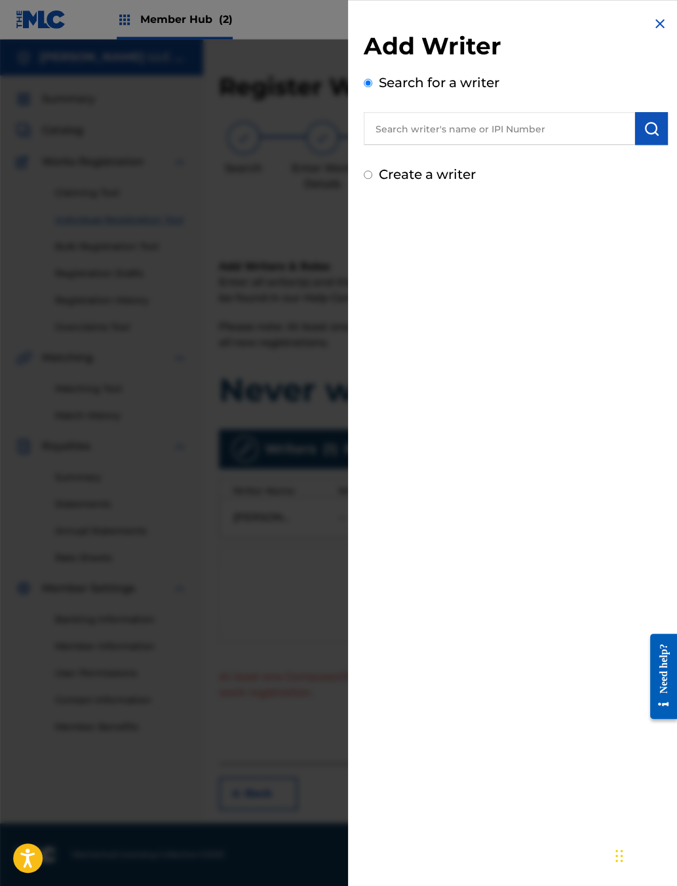
click at [444, 145] on input "text" at bounding box center [499, 128] width 271 height 33
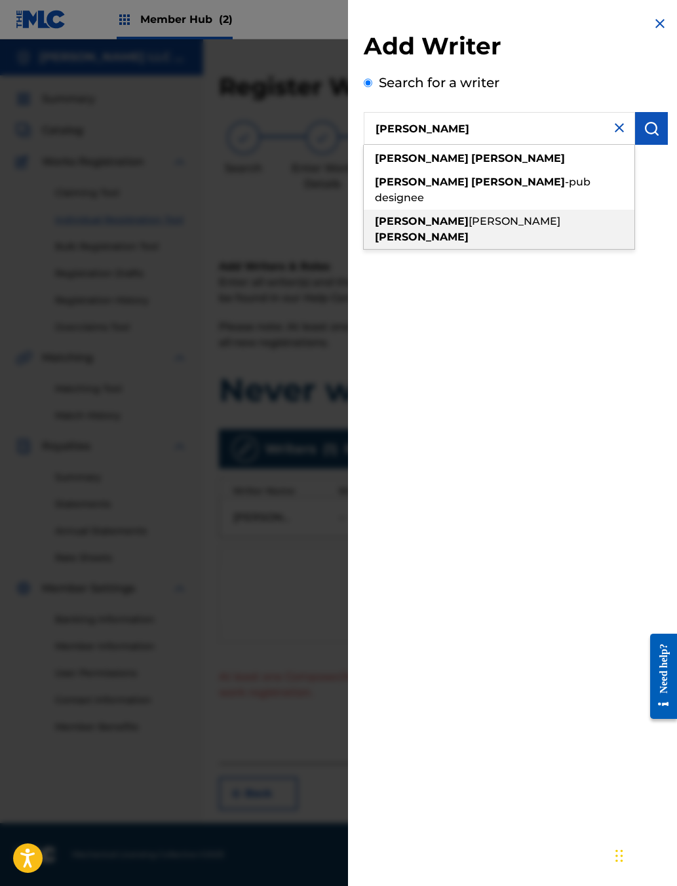
click at [420, 237] on div "[PERSON_NAME] [PERSON_NAME]" at bounding box center [499, 229] width 271 height 39
type input "[PERSON_NAME] [PERSON_NAME]"
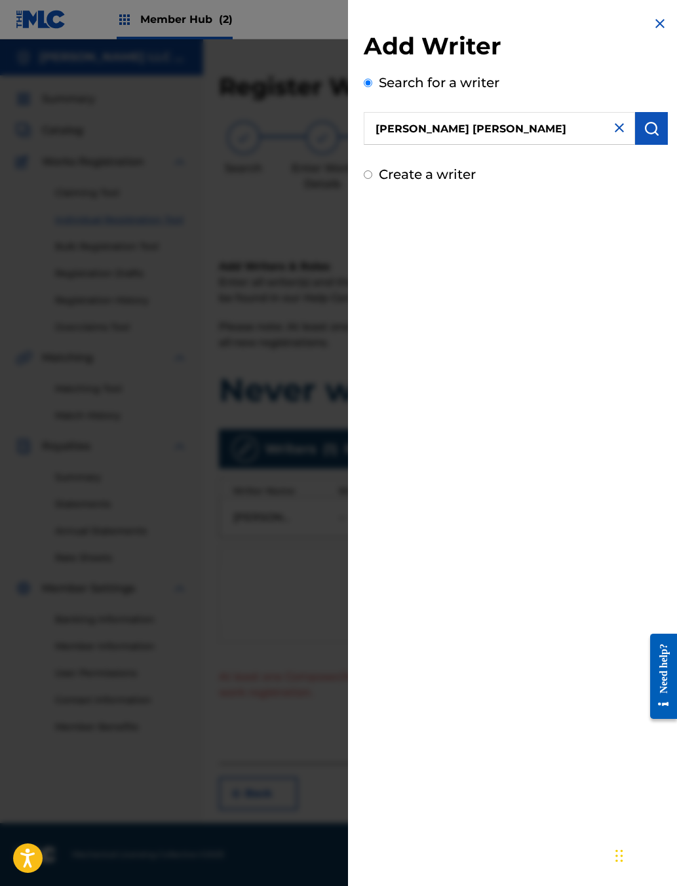
click at [536, 136] on img "submit" at bounding box center [651, 129] width 16 height 16
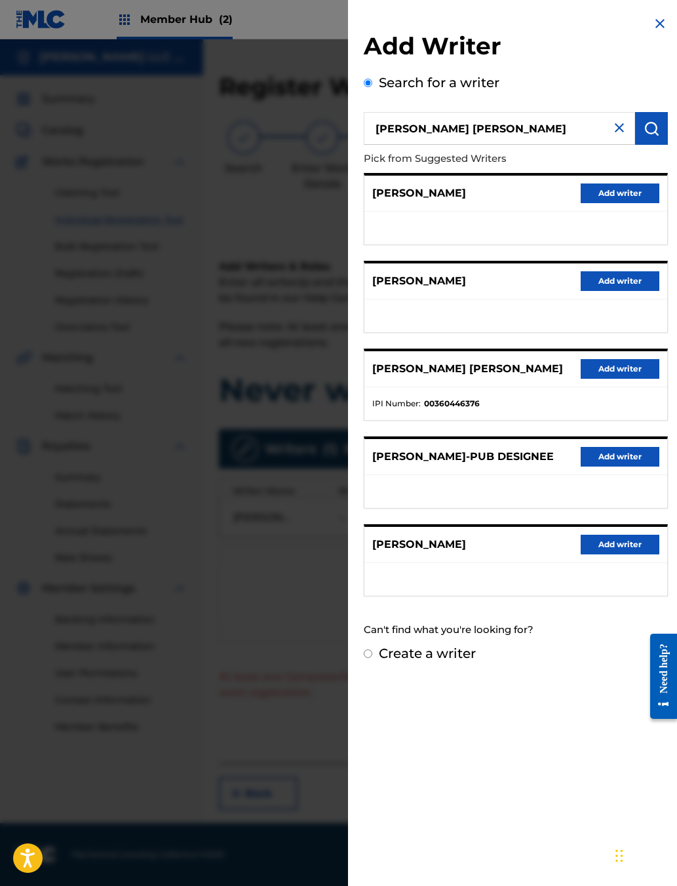
click at [536, 379] on button "Add writer" at bounding box center [619, 369] width 79 height 20
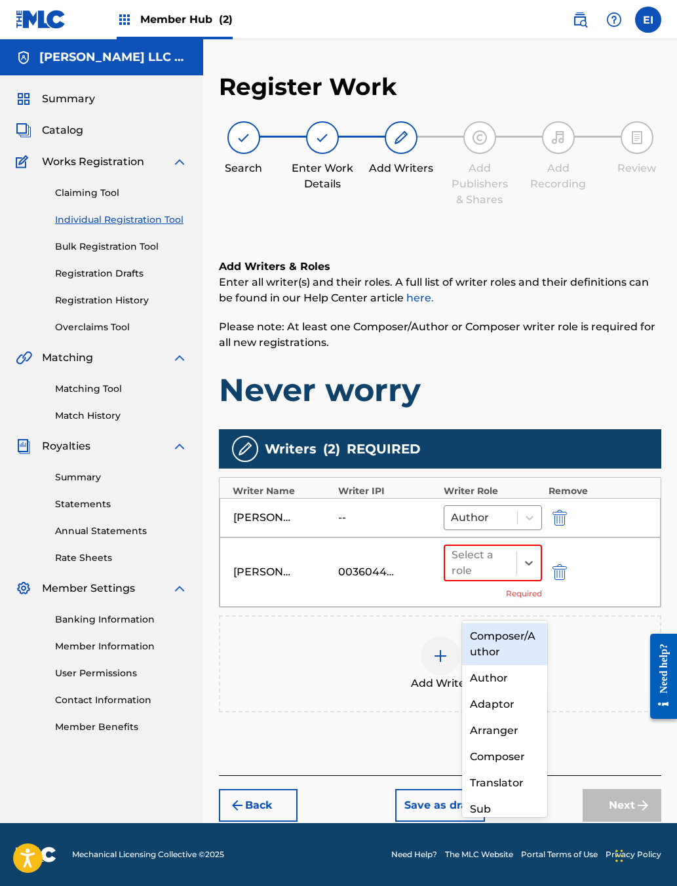
click at [513, 638] on div "Composer/Author" at bounding box center [504, 644] width 85 height 42
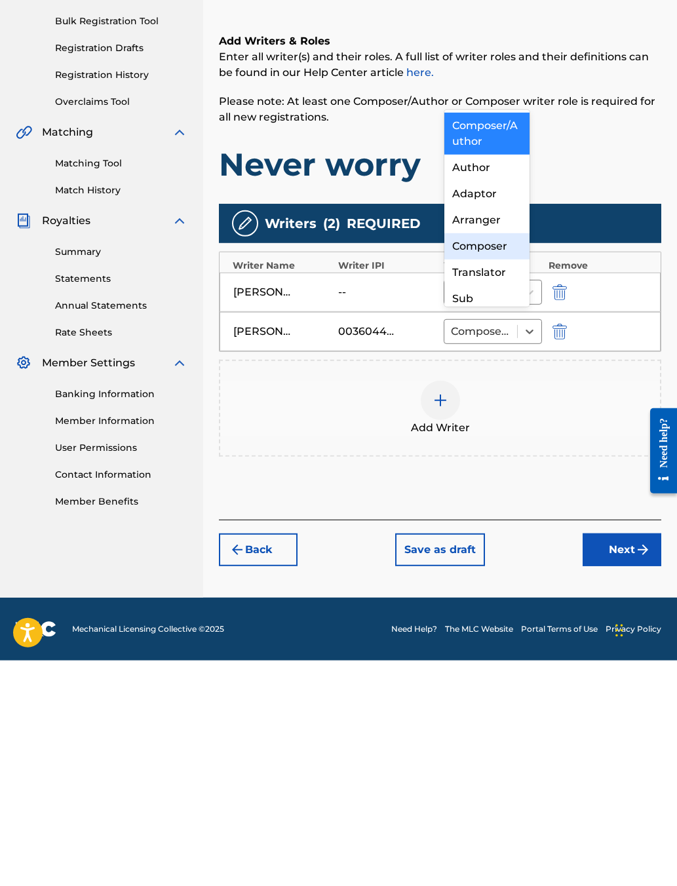
click at [476, 459] on div "Composer" at bounding box center [486, 472] width 85 height 26
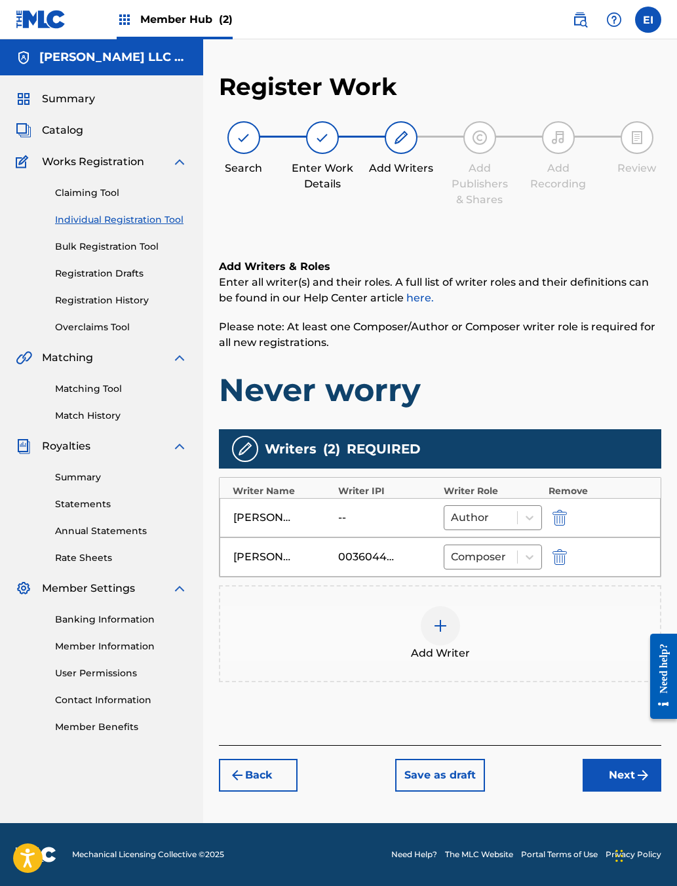
click at [448, 633] on img at bounding box center [440, 626] width 16 height 16
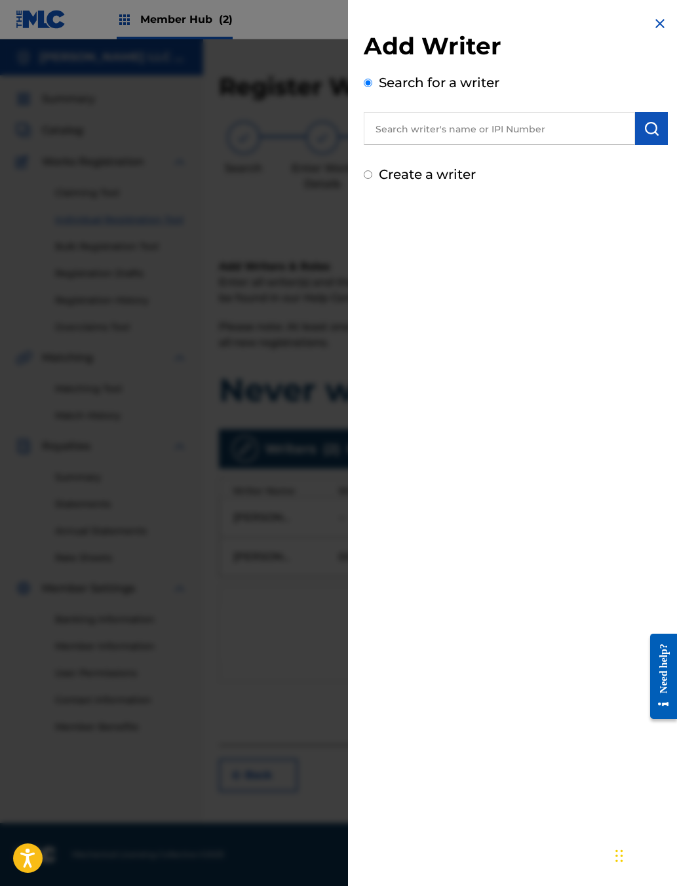
click at [469, 145] on input "text" at bounding box center [499, 128] width 271 height 33
click at [536, 136] on img "submit" at bounding box center [651, 129] width 16 height 16
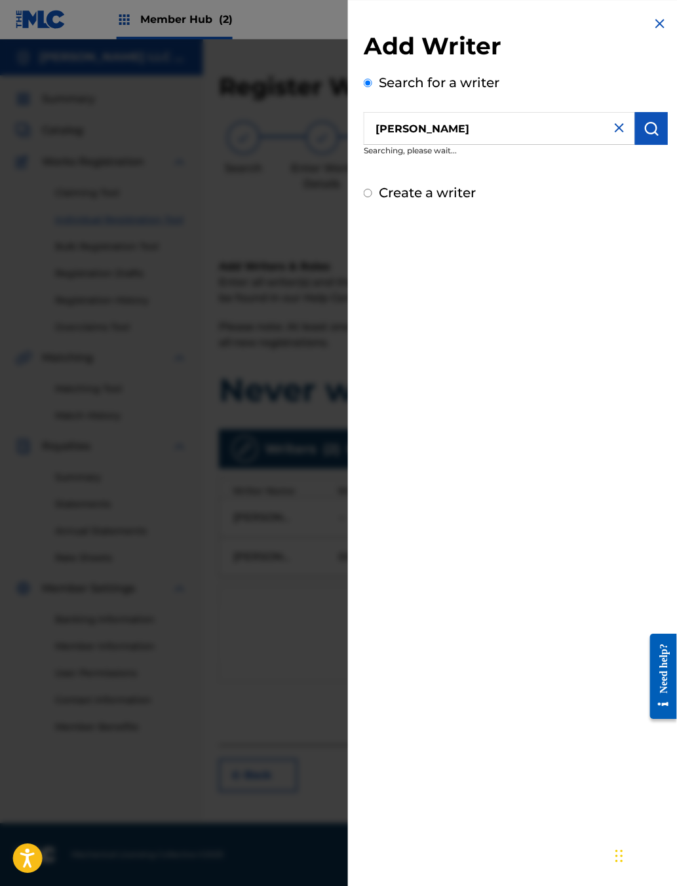
scroll to position [26, 20]
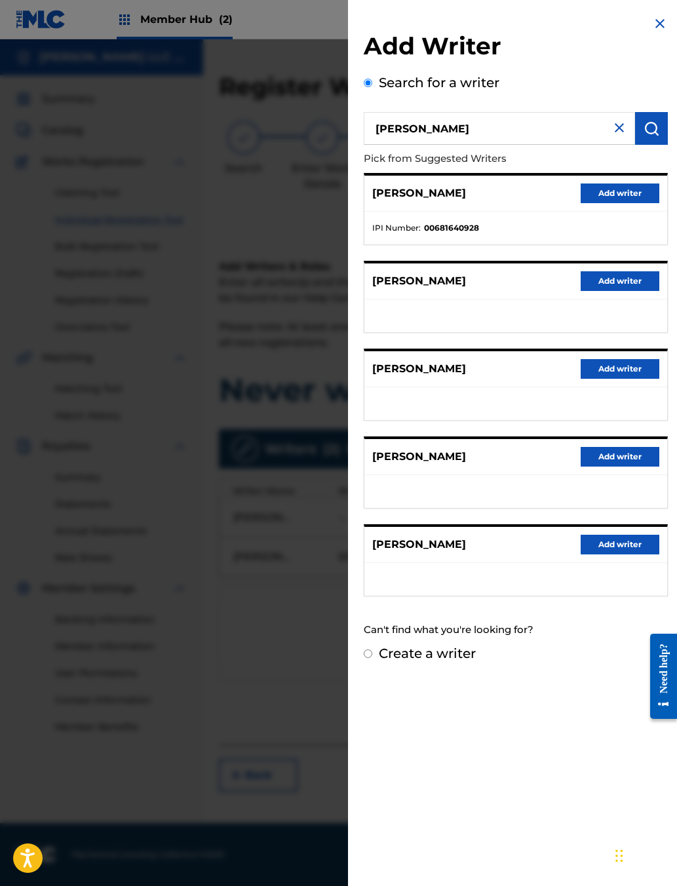
click at [377, 145] on input "[PERSON_NAME]" at bounding box center [499, 128] width 271 height 33
type input "[PERSON_NAME]"
click at [536, 145] on button "submit" at bounding box center [651, 128] width 33 height 33
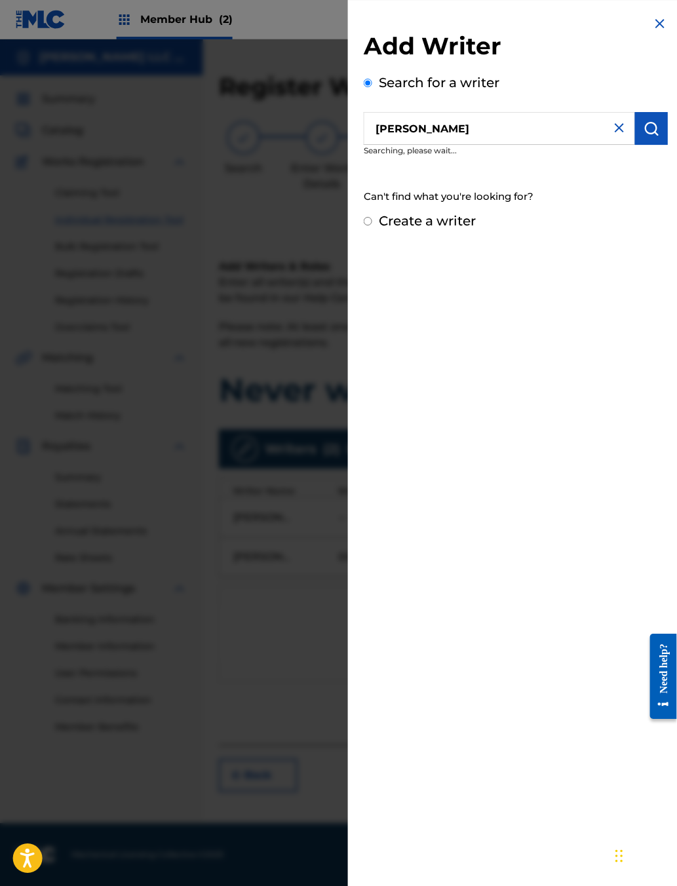
scroll to position [26, 20]
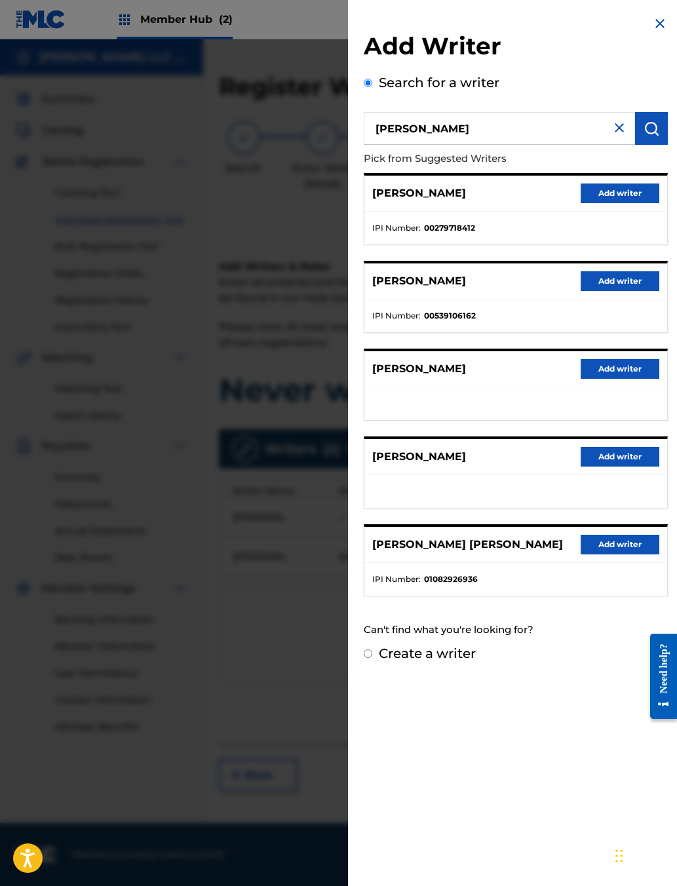
click at [536, 136] on img at bounding box center [619, 128] width 16 height 16
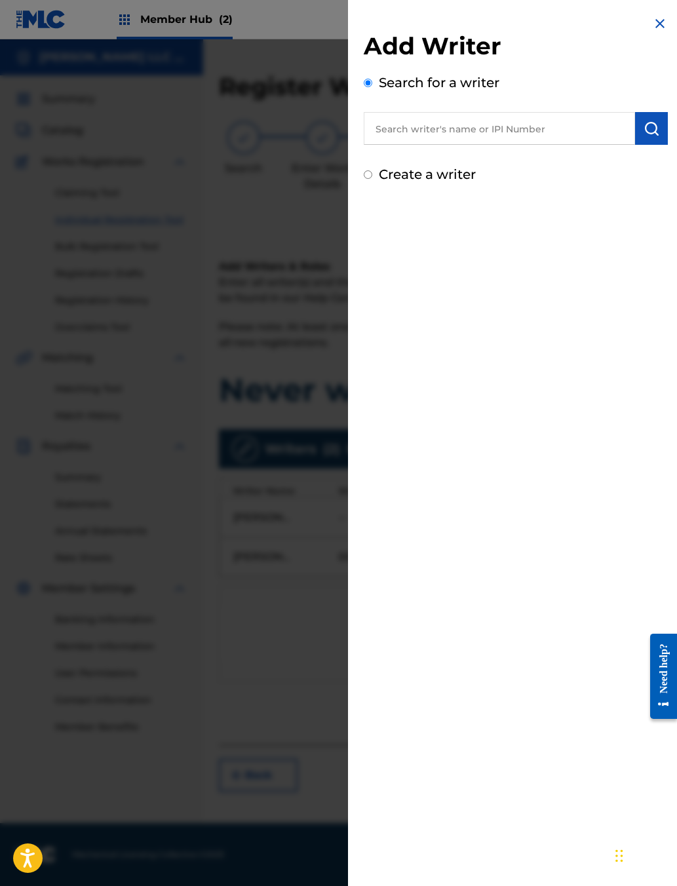
click at [510, 145] on input "text" at bounding box center [499, 128] width 271 height 33
click at [536, 136] on img "submit" at bounding box center [651, 129] width 16 height 16
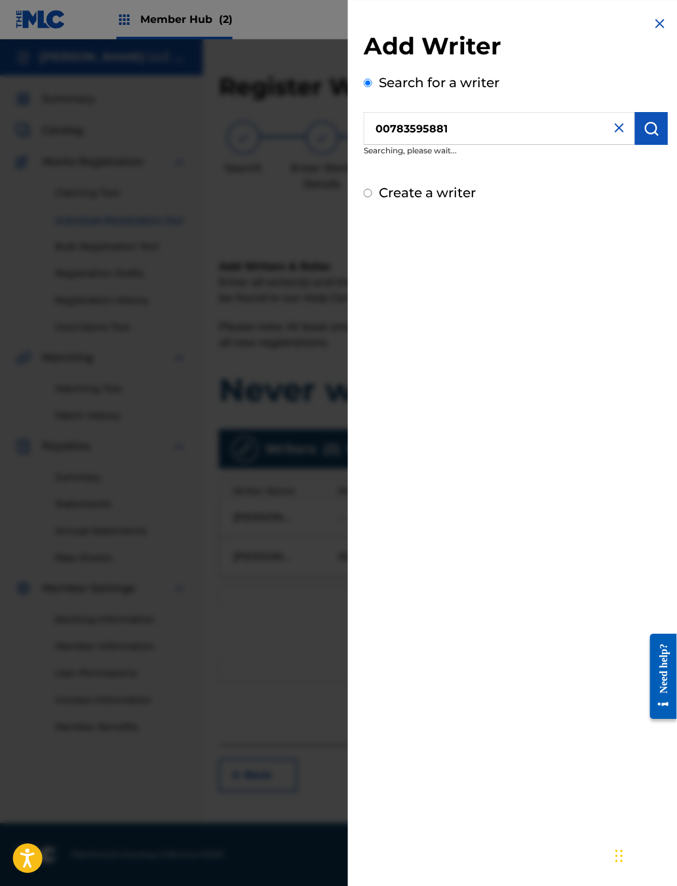
scroll to position [26, 20]
click at [364, 140] on input "00783595881" at bounding box center [499, 128] width 271 height 33
click at [364, 132] on input "00783595881" at bounding box center [499, 128] width 271 height 33
type input "783595881"
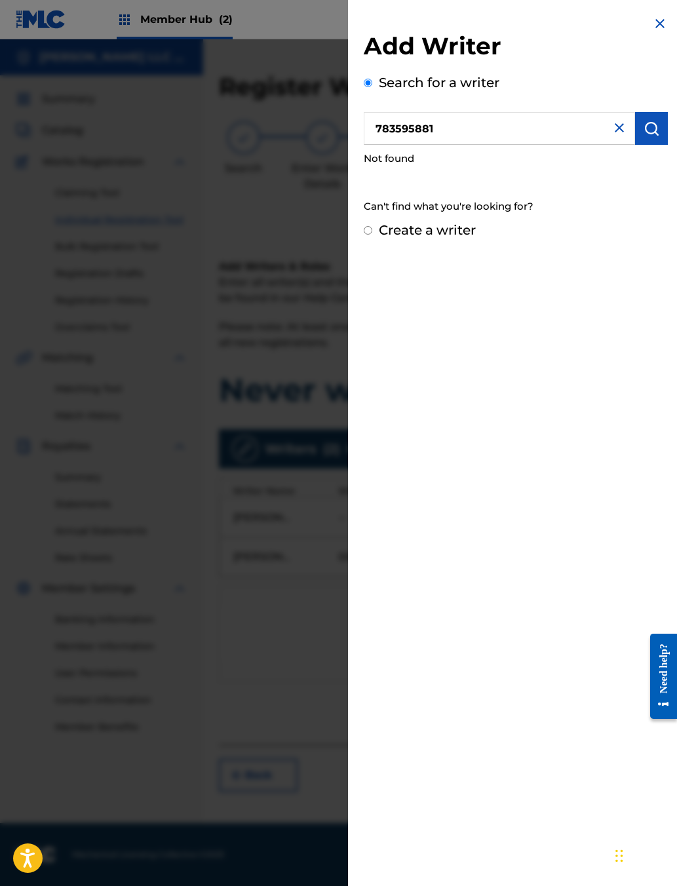
click at [536, 136] on img "submit" at bounding box center [651, 129] width 16 height 16
click at [364, 235] on input "Create a writer" at bounding box center [368, 230] width 9 height 9
radio input "false"
radio input "true"
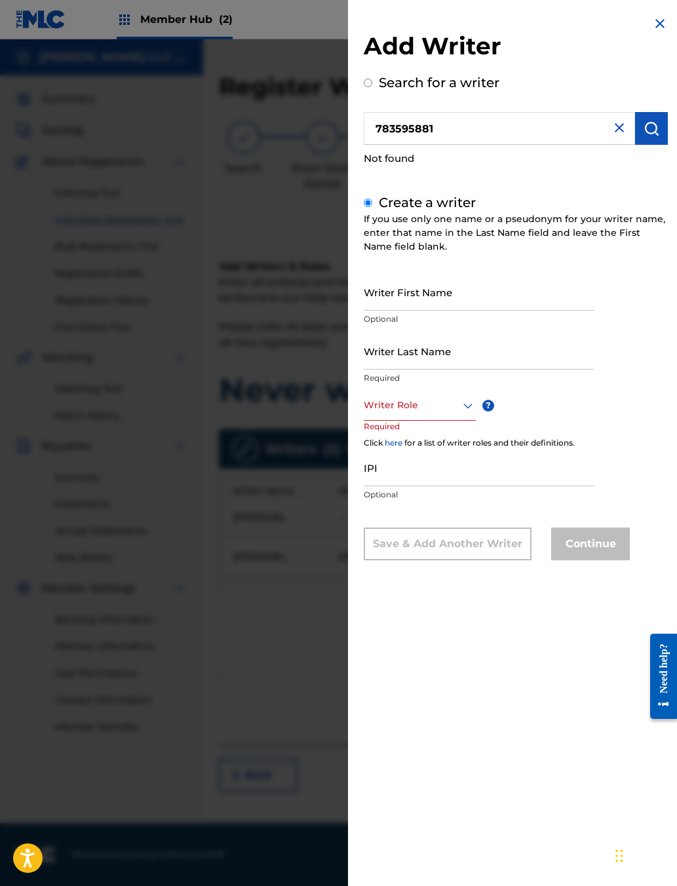
click at [369, 311] on input "Writer First Name" at bounding box center [479, 291] width 231 height 37
type input "[PERSON_NAME]"
click at [364, 369] on input "Writer Last Name" at bounding box center [479, 350] width 231 height 37
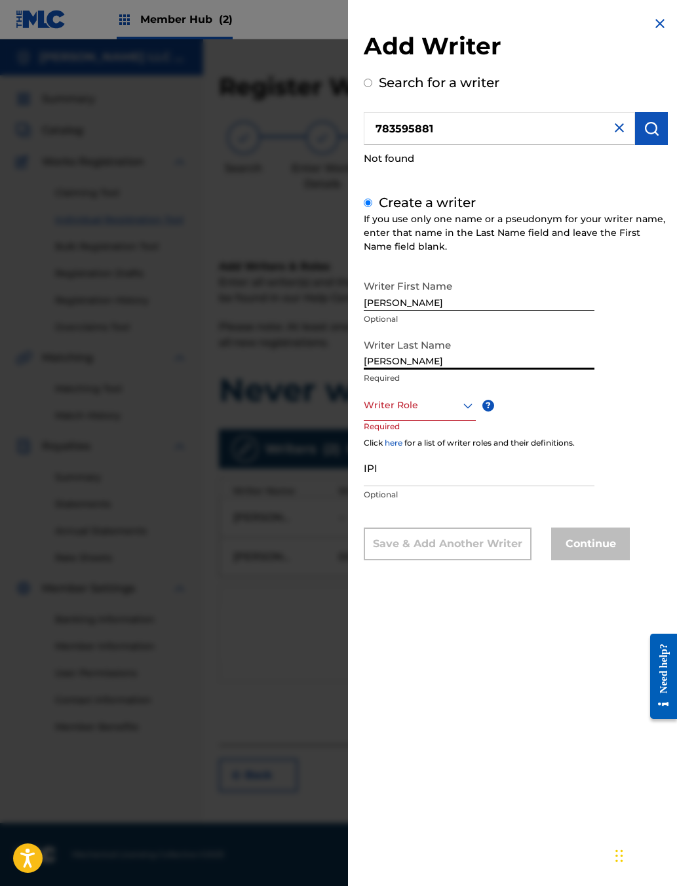
type input "[PERSON_NAME]"
click at [364, 413] on div at bounding box center [420, 405] width 112 height 16
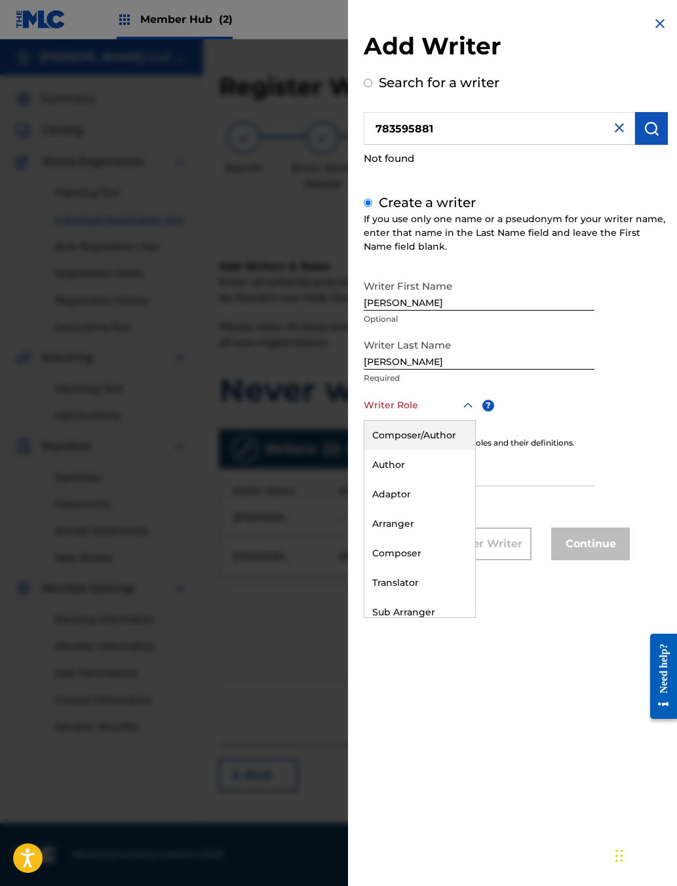
click at [369, 450] on div "Composer/Author" at bounding box center [419, 435] width 111 height 29
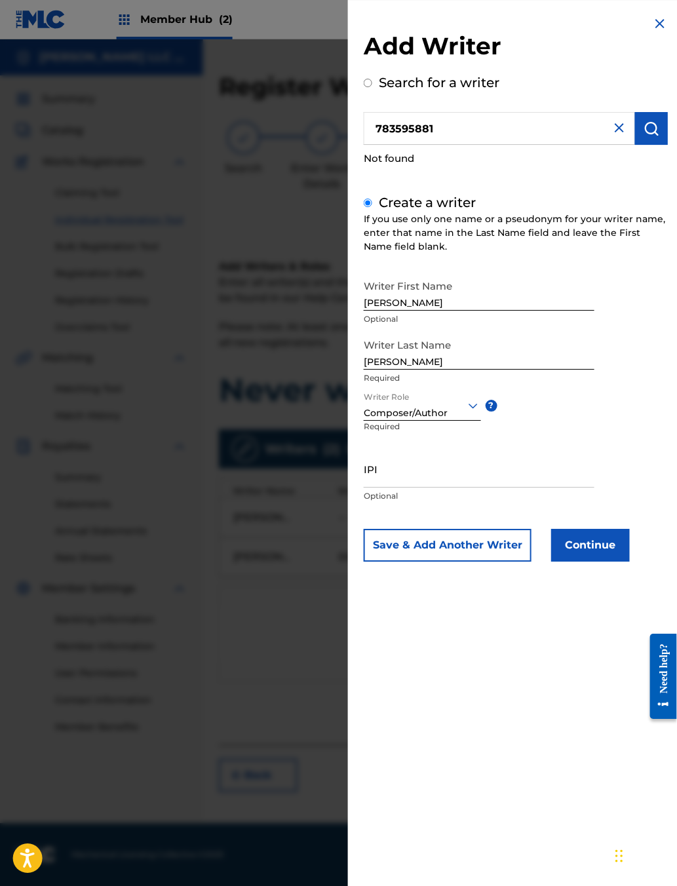
click at [364, 487] on input "IPI" at bounding box center [479, 468] width 231 height 37
type input "00783595881"
click at [536, 561] on button "Continue" at bounding box center [590, 545] width 79 height 33
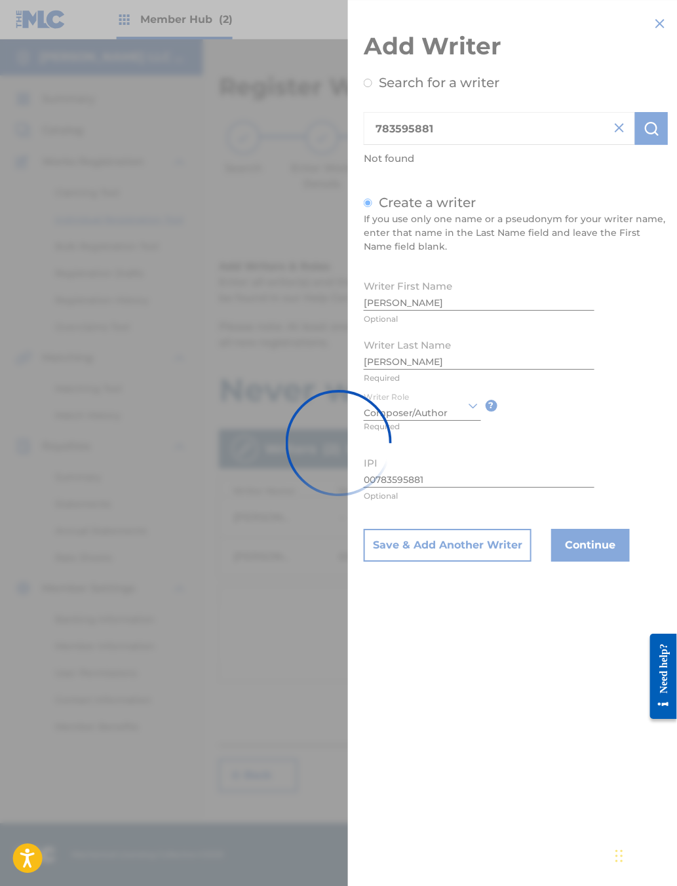
scroll to position [26, 20]
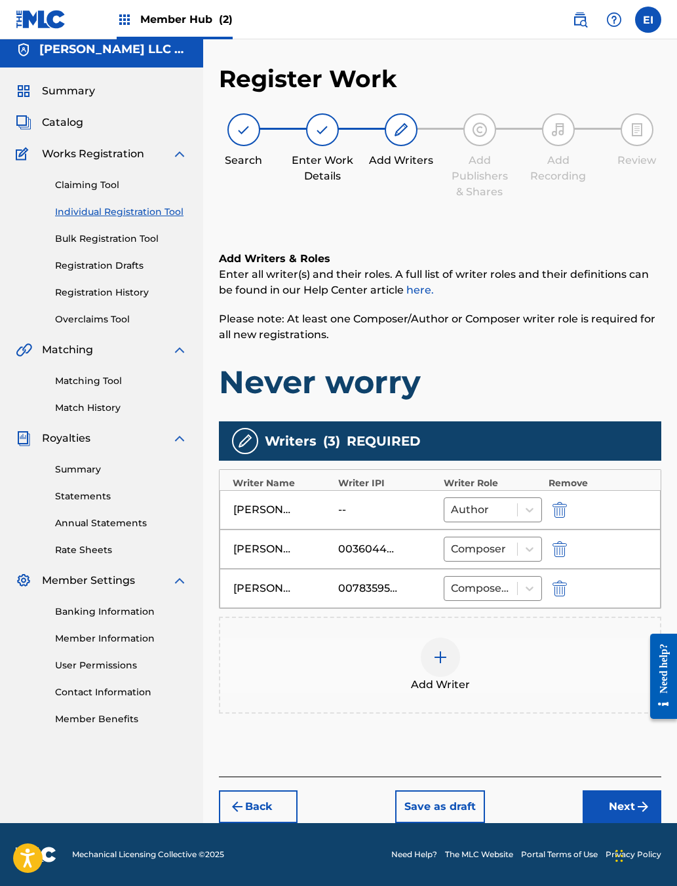
click at [536, 702] on button "Next" at bounding box center [621, 806] width 79 height 33
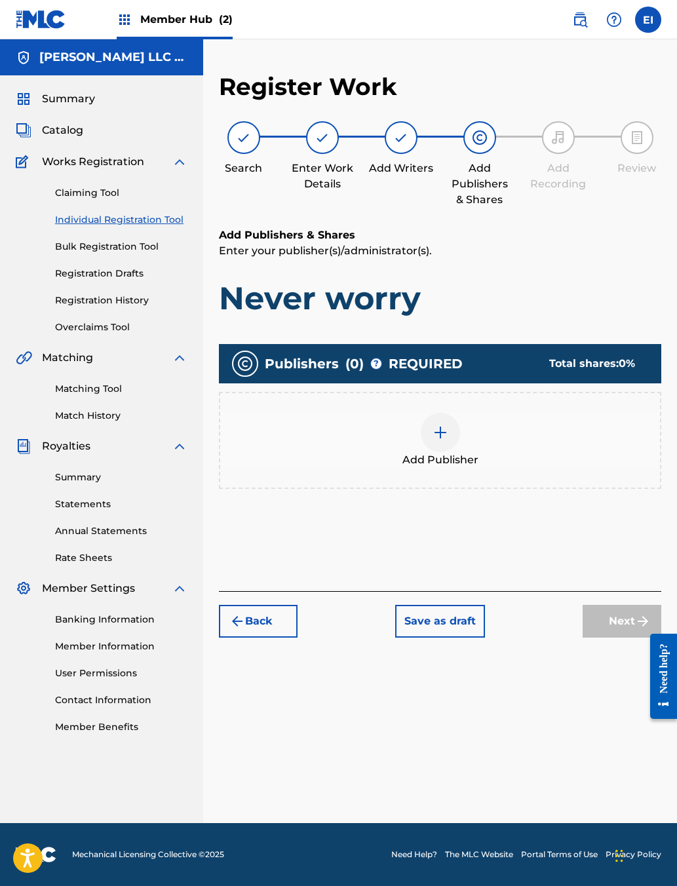
click at [445, 440] on img at bounding box center [440, 432] width 16 height 16
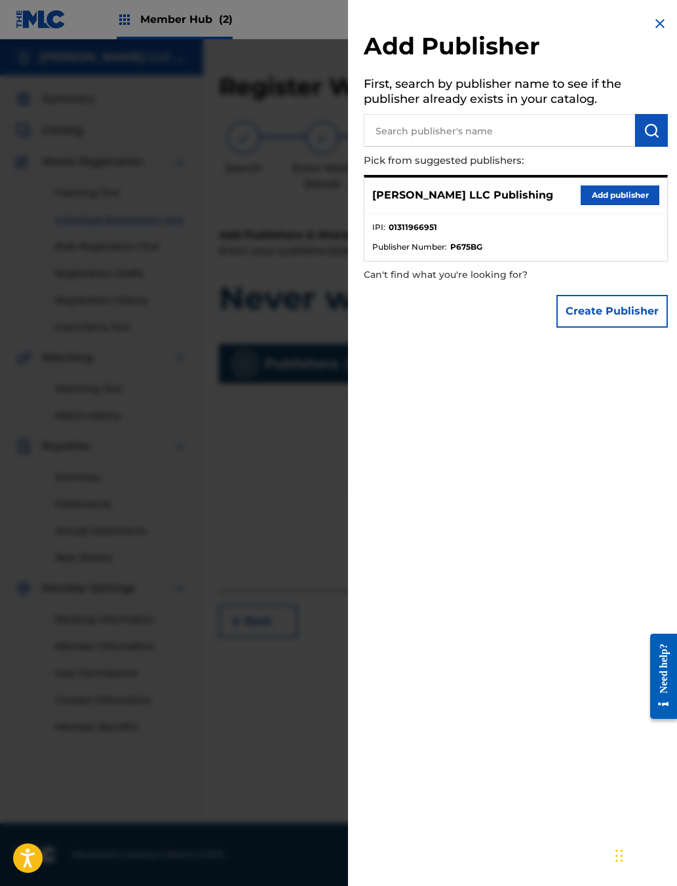
click at [536, 205] on button "Add publisher" at bounding box center [619, 195] width 79 height 20
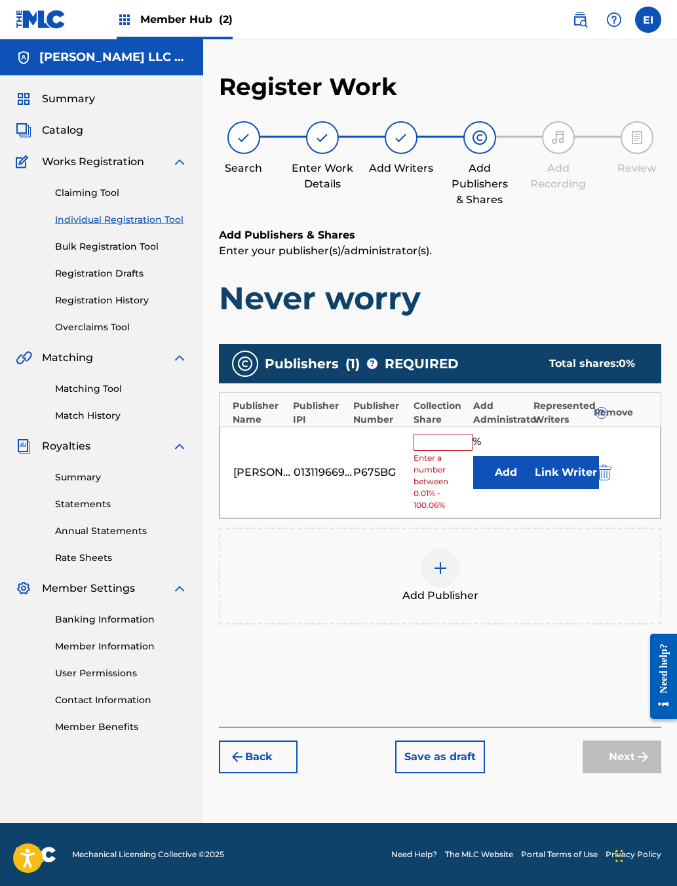
click at [437, 451] on input "text" at bounding box center [442, 442] width 59 height 17
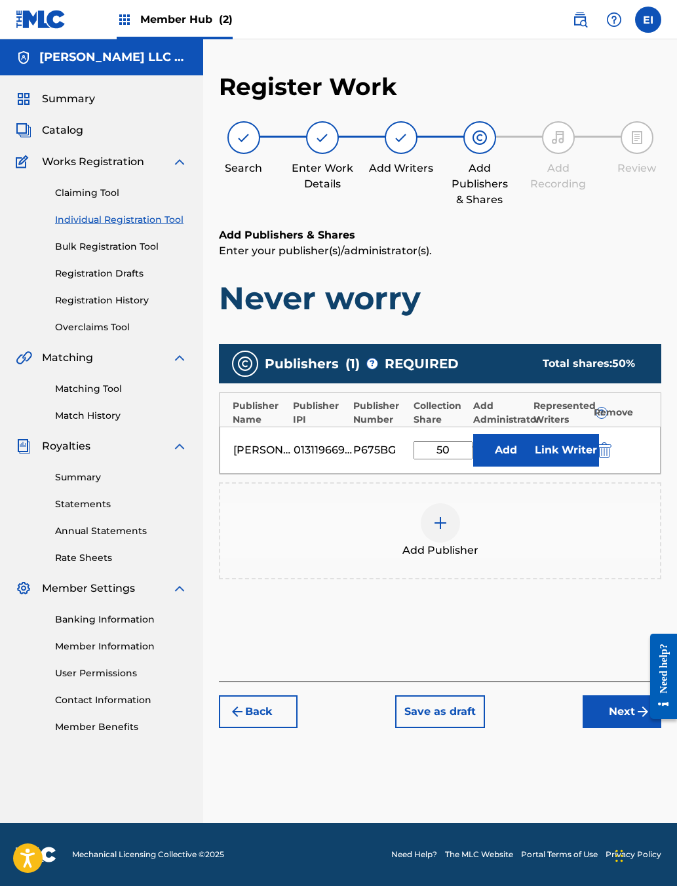
type input "50"
click at [500, 466] on button "Add" at bounding box center [506, 450] width 66 height 33
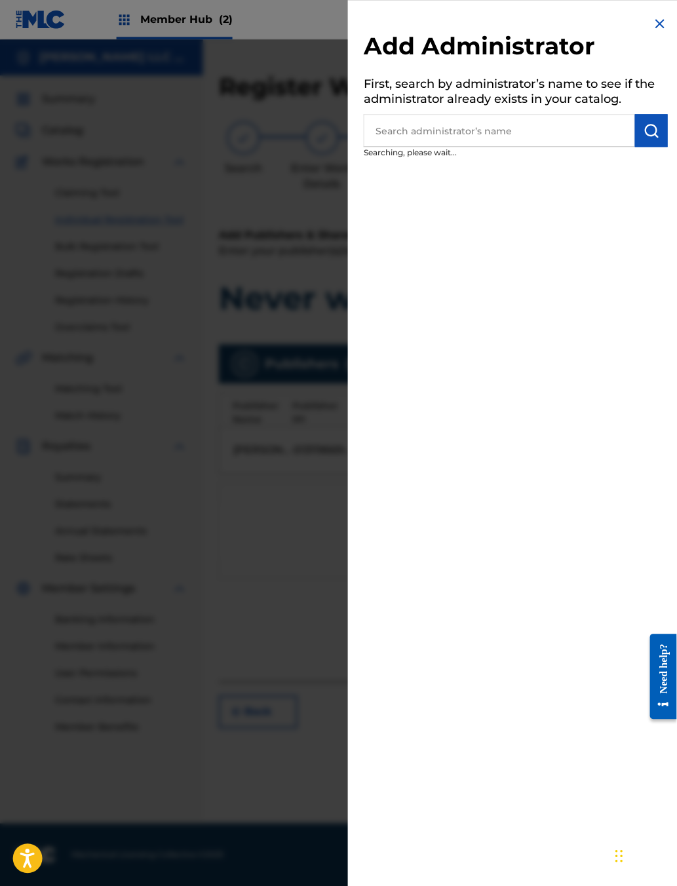
scroll to position [23, 20]
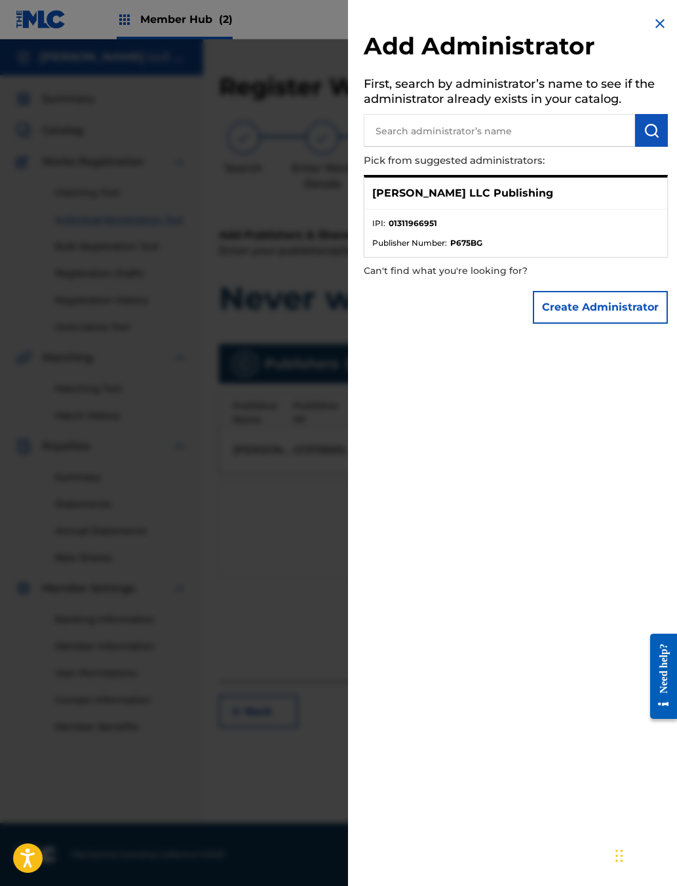
click at [490, 147] on input "text" at bounding box center [499, 130] width 271 height 33
type input "[PERSON_NAME]"
click at [536, 138] on img "submit" at bounding box center [651, 130] width 16 height 16
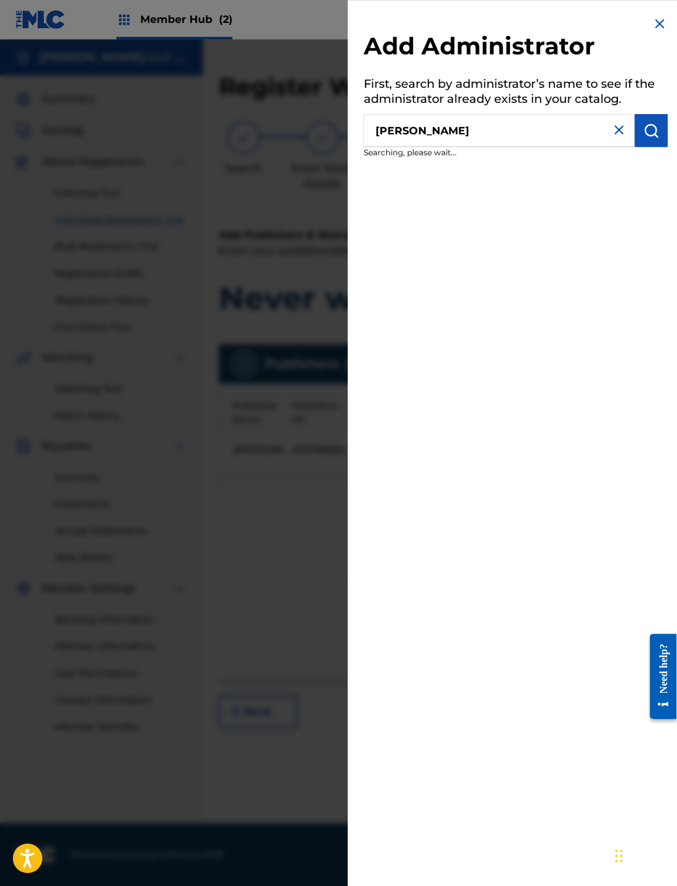
scroll to position [23, 20]
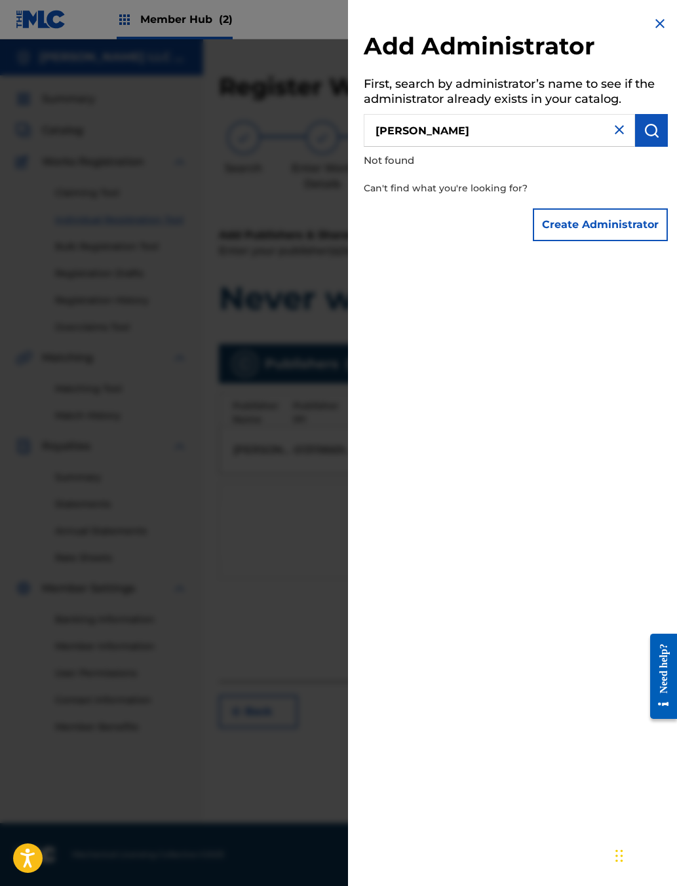
click at [536, 138] on img at bounding box center [619, 130] width 16 height 16
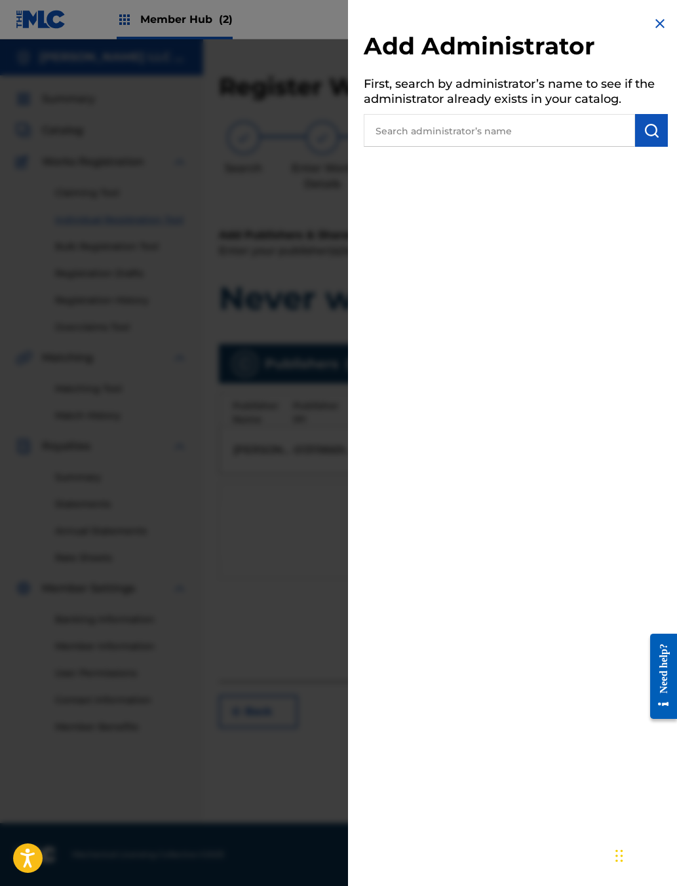
click at [536, 31] on img at bounding box center [660, 24] width 16 height 16
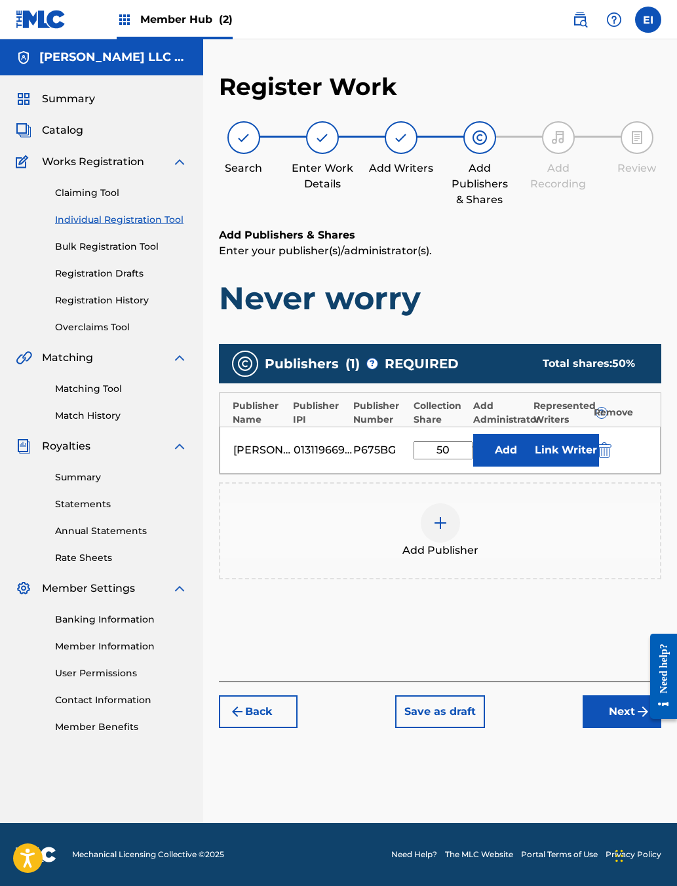
click at [536, 460] on div "Register Work Search Enter Work Details Add Writers Add Publishers & Shares Add…" at bounding box center [440, 447] width 474 height 751
click at [536, 466] on button "Link Writer" at bounding box center [566, 450] width 66 height 33
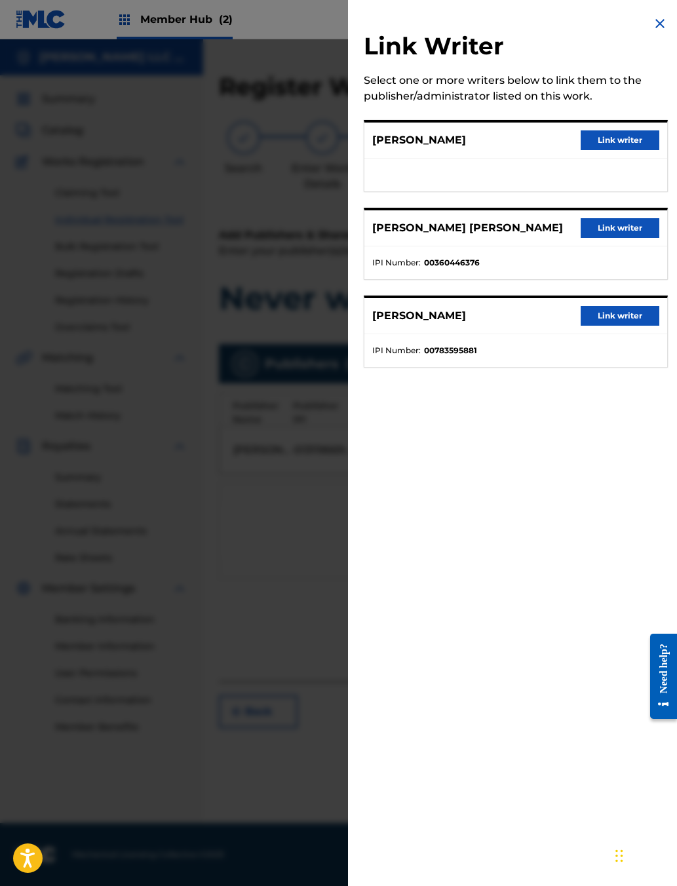
click at [536, 150] on button "Link writer" at bounding box center [619, 140] width 79 height 20
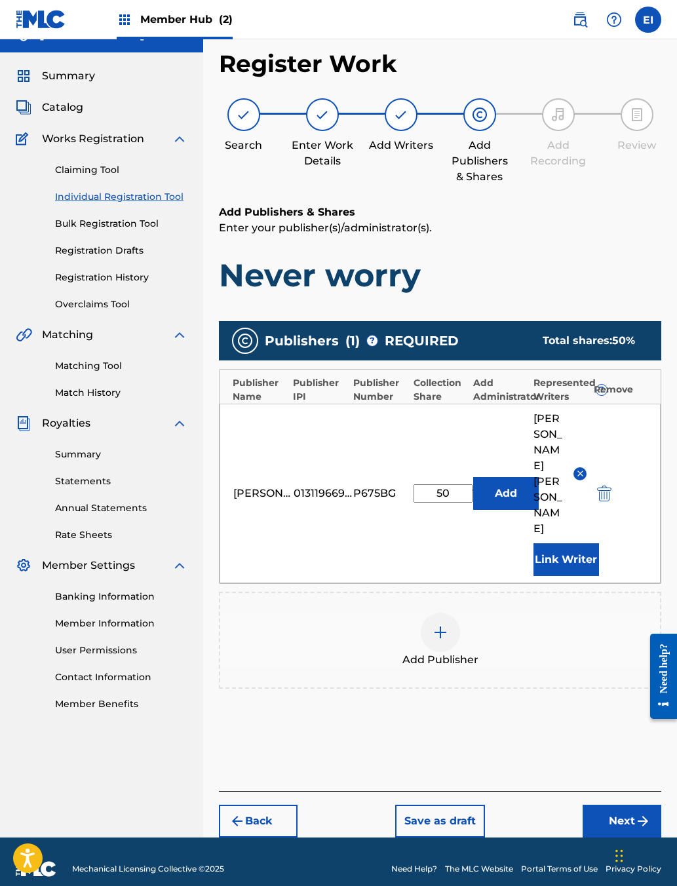
click at [536, 576] on button "Link Writer" at bounding box center [566, 559] width 66 height 33
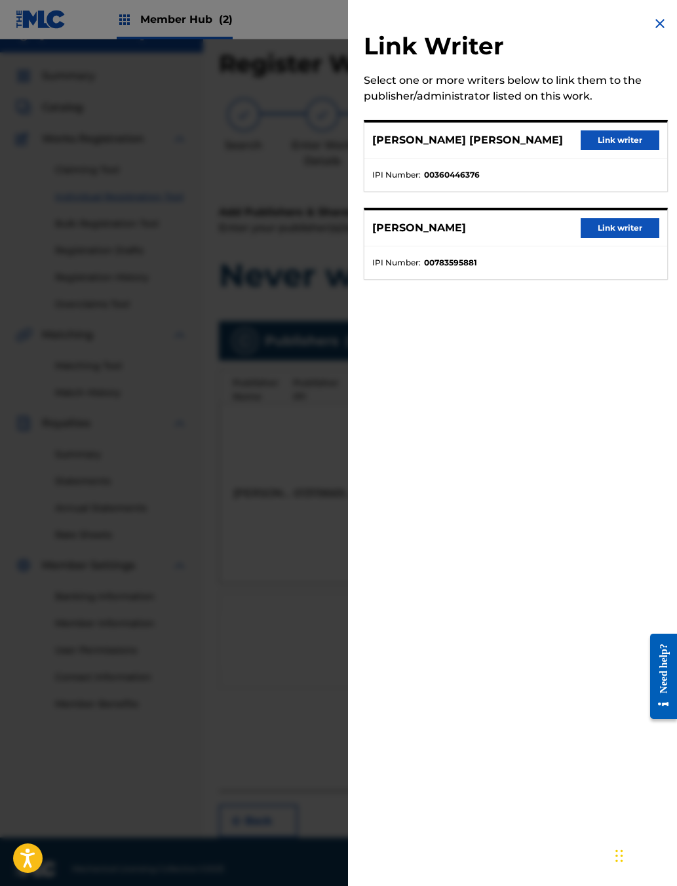
click at [536, 238] on button "Link writer" at bounding box center [619, 228] width 79 height 20
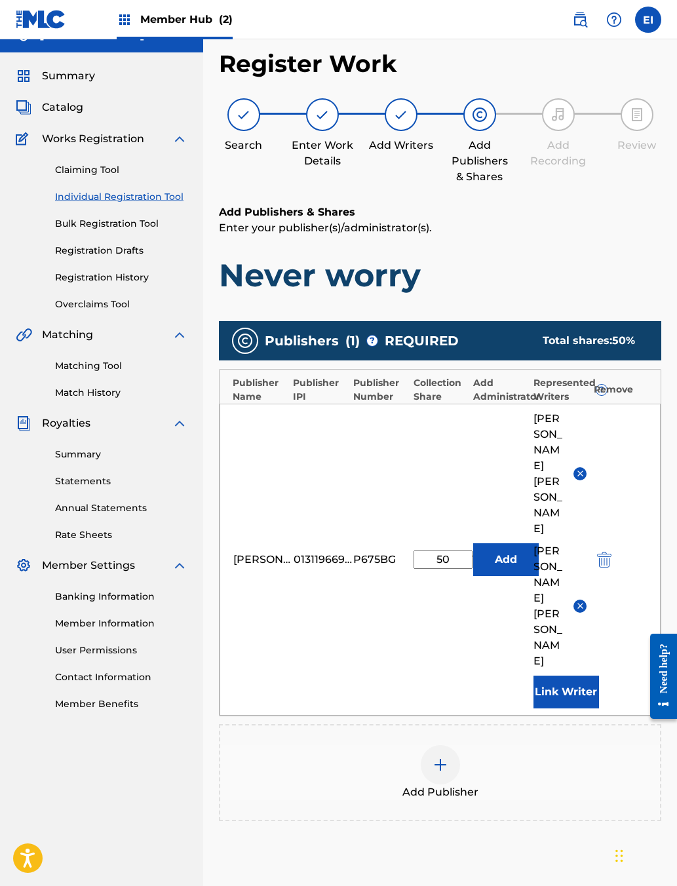
click at [459, 702] on div at bounding box center [440, 764] width 39 height 39
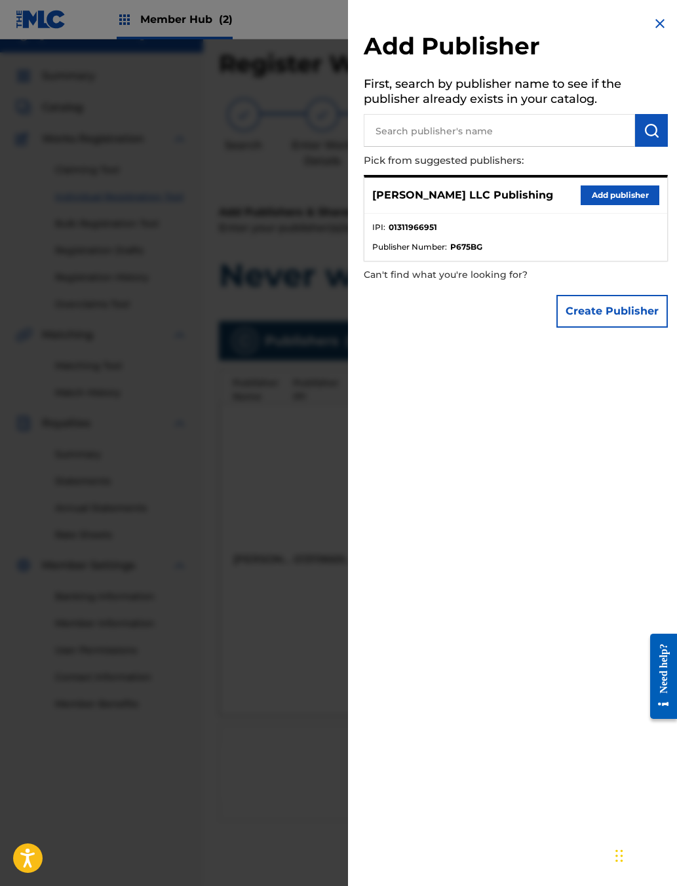
click at [536, 328] on button "Create Publisher" at bounding box center [611, 311] width 111 height 33
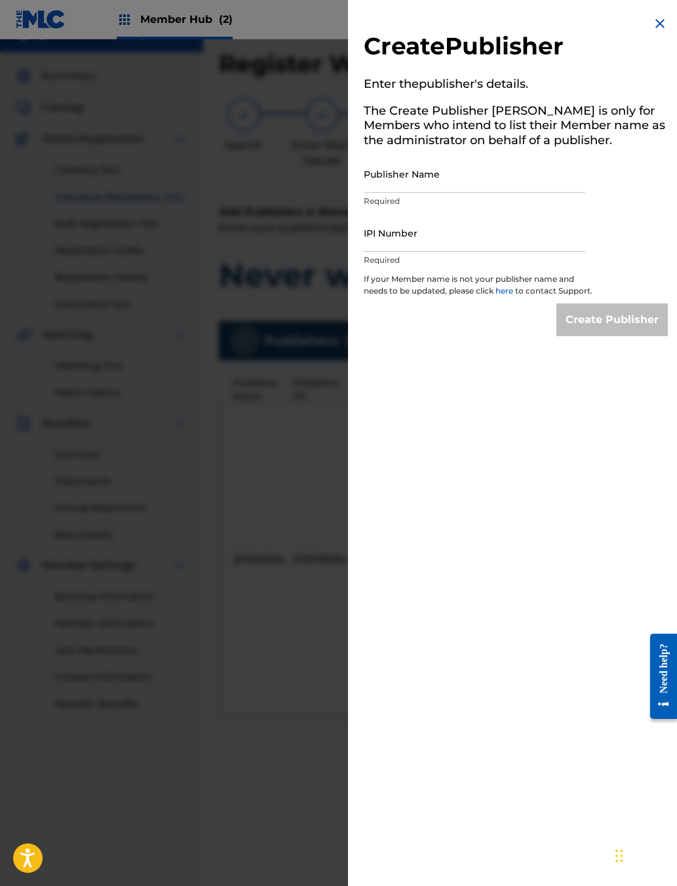
click at [536, 31] on img at bounding box center [660, 24] width 16 height 16
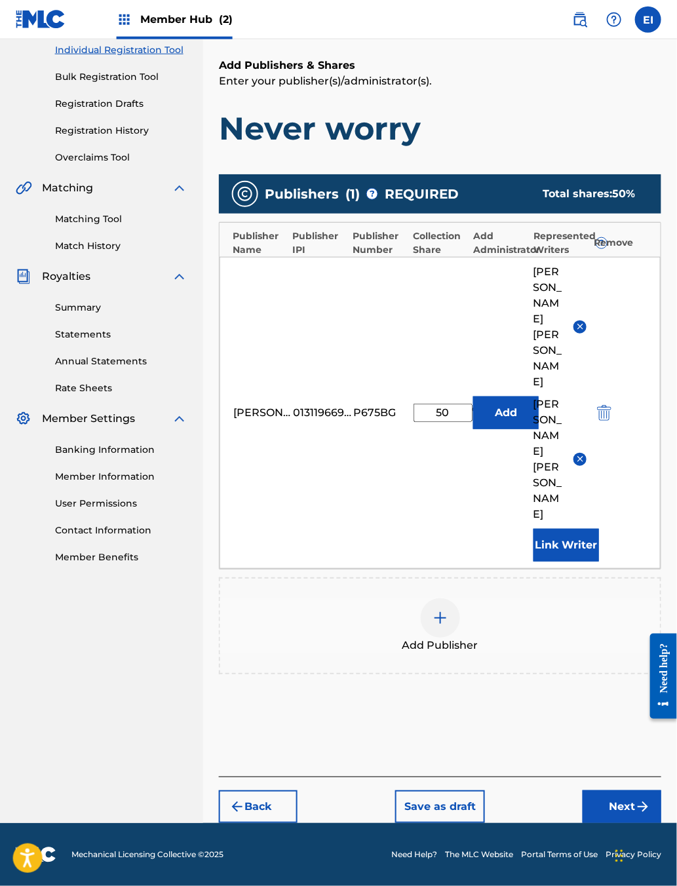
scroll to position [204, 20]
click at [536, 702] on button "Next" at bounding box center [621, 806] width 79 height 33
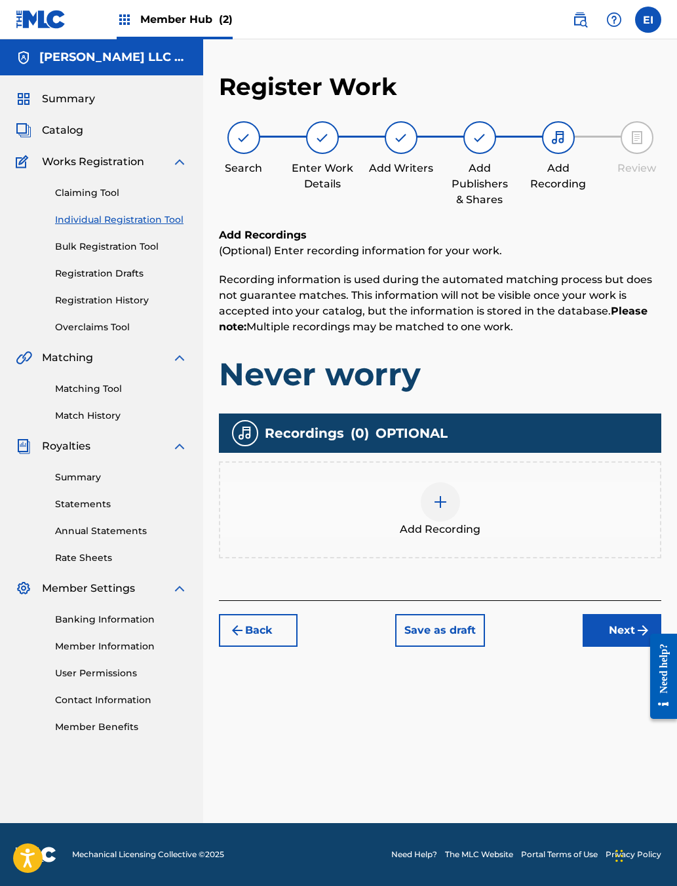
scroll to position [23, 20]
click at [442, 510] on img at bounding box center [440, 502] width 16 height 16
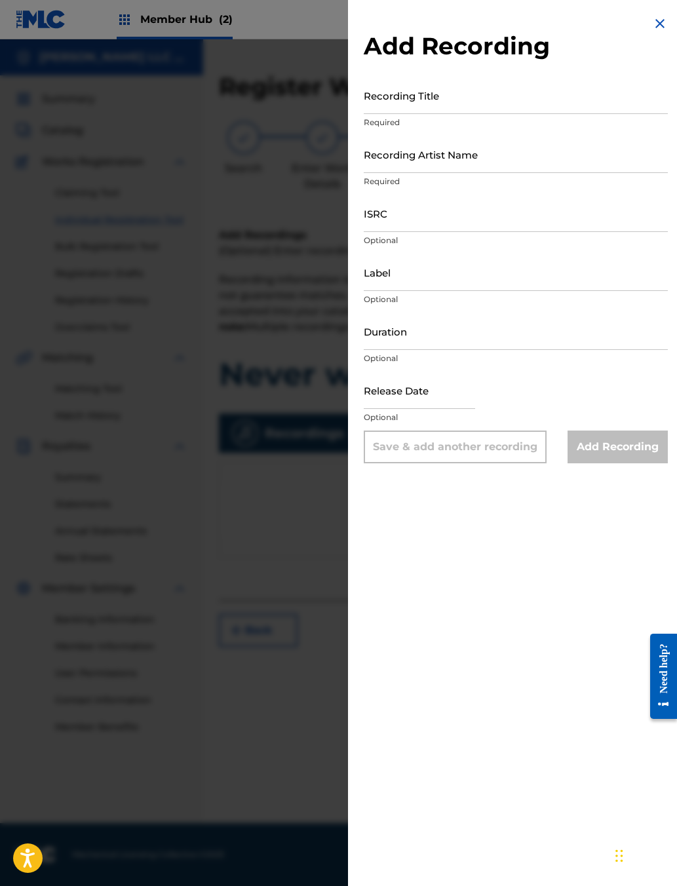
click at [439, 110] on input "Recording Title" at bounding box center [516, 95] width 304 height 37
type input "Never Worry"
click at [440, 173] on input "Recording Artist Name" at bounding box center [516, 154] width 304 height 37
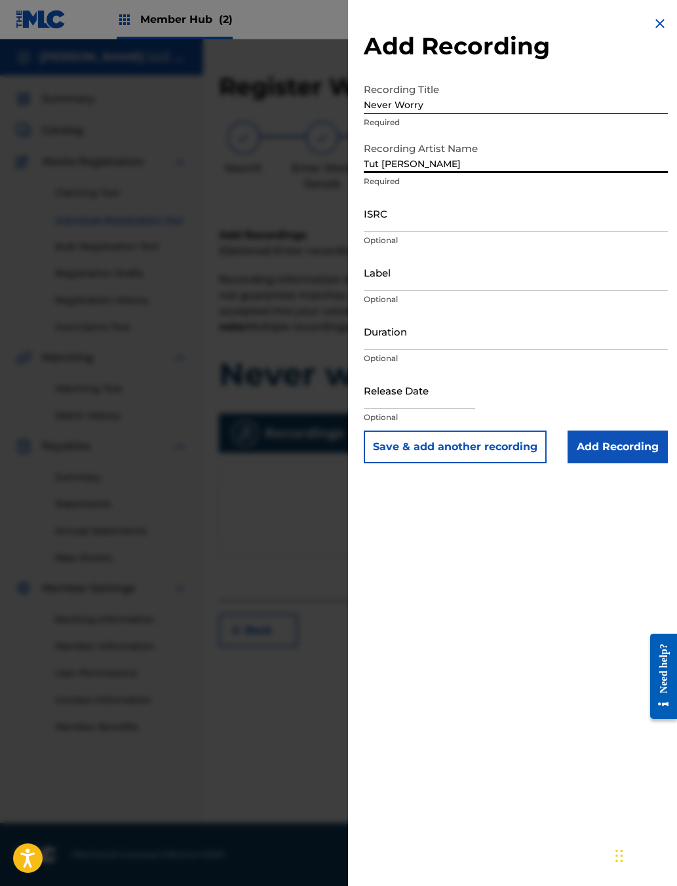
type input "Tut [PERSON_NAME]"
click at [408, 232] on input "ISRC" at bounding box center [516, 213] width 304 height 37
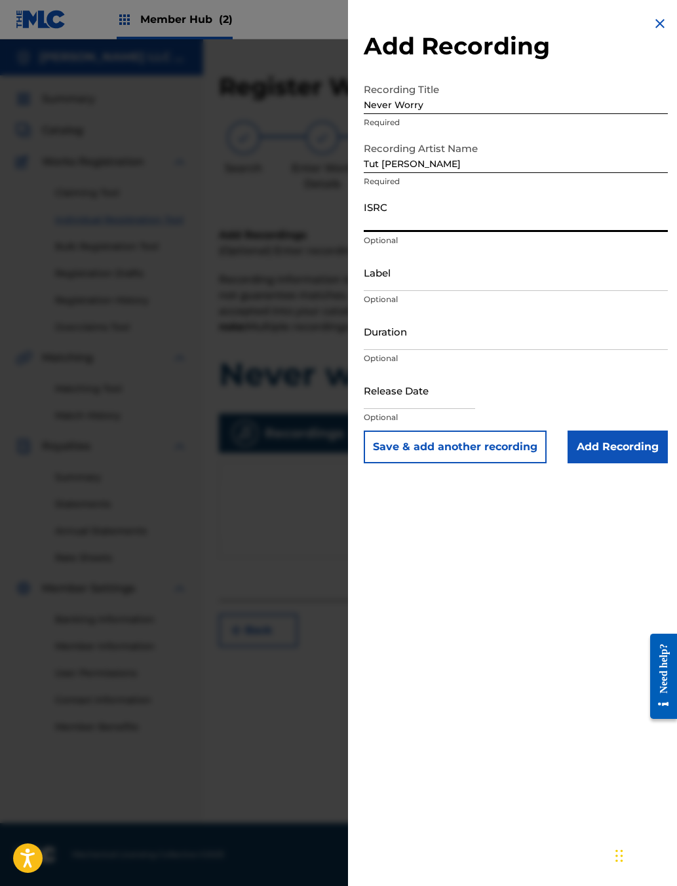
click at [364, 409] on input "text" at bounding box center [419, 389] width 111 height 37
select select "9"
select select "2025"
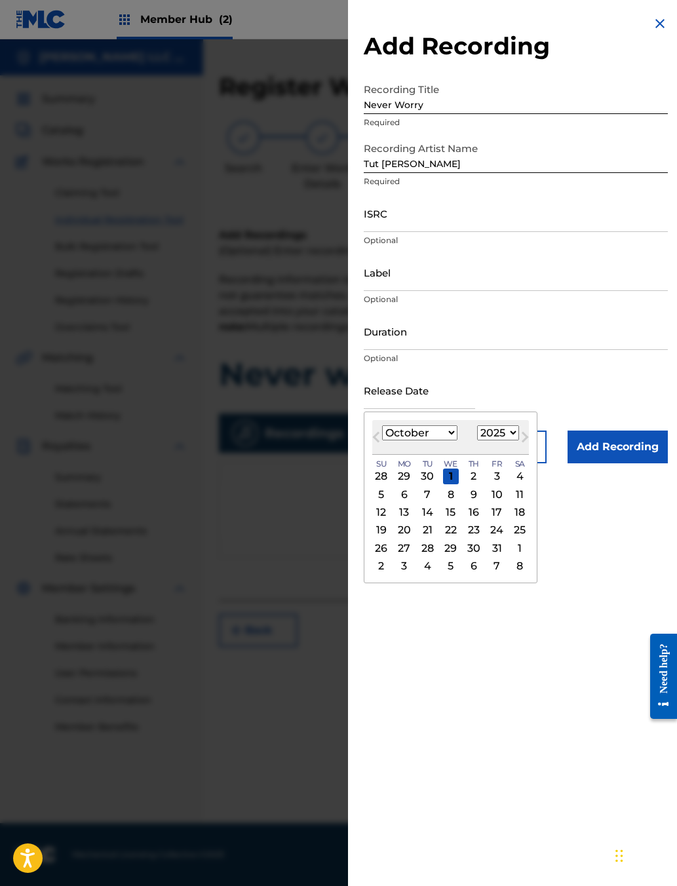
click at [521, 430] on div "Release Date Previous Month Next Month [DATE] January February March April May …" at bounding box center [516, 400] width 304 height 59
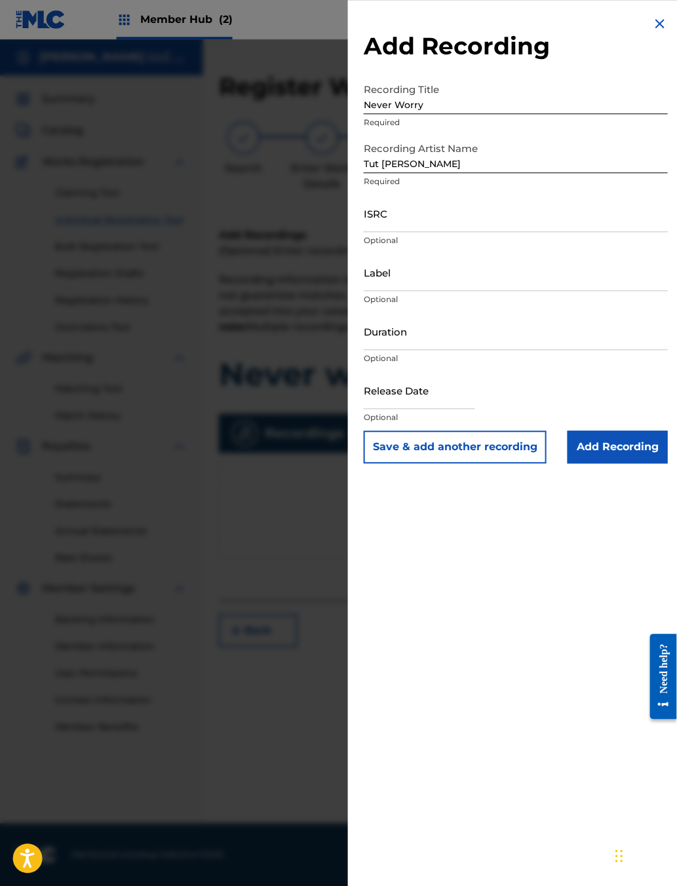
click at [536, 463] on input "Add Recording" at bounding box center [617, 446] width 100 height 33
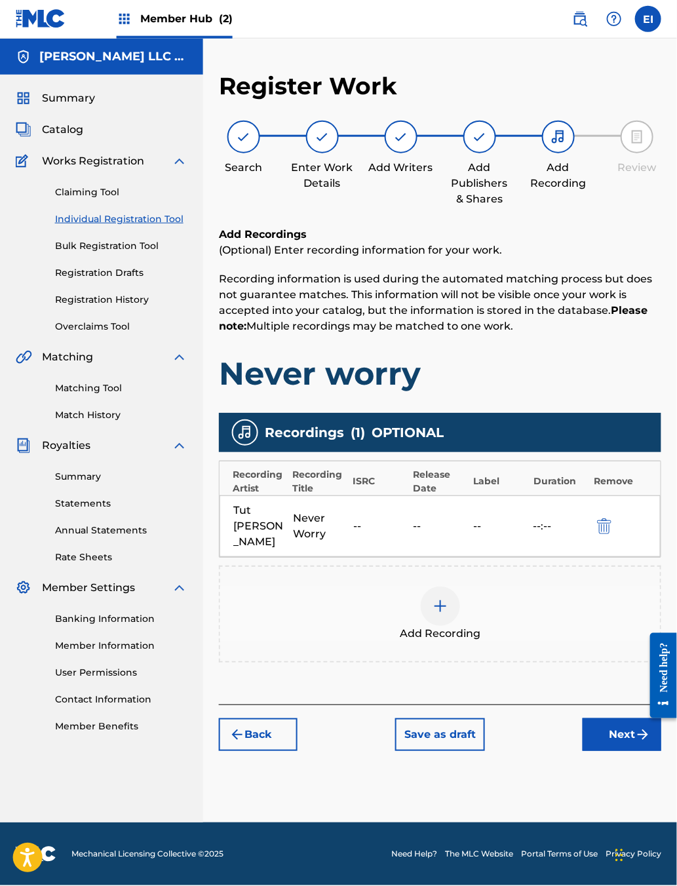
scroll to position [23, 20]
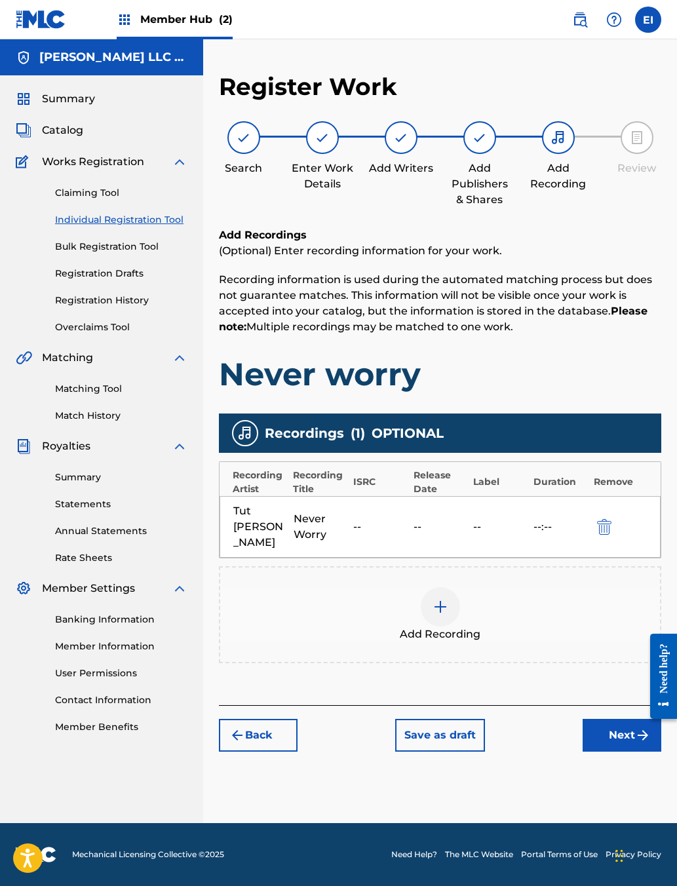
click at [312, 542] on div "Never Worry" at bounding box center [320, 526] width 54 height 31
click at [536, 535] on img "submit" at bounding box center [604, 527] width 14 height 16
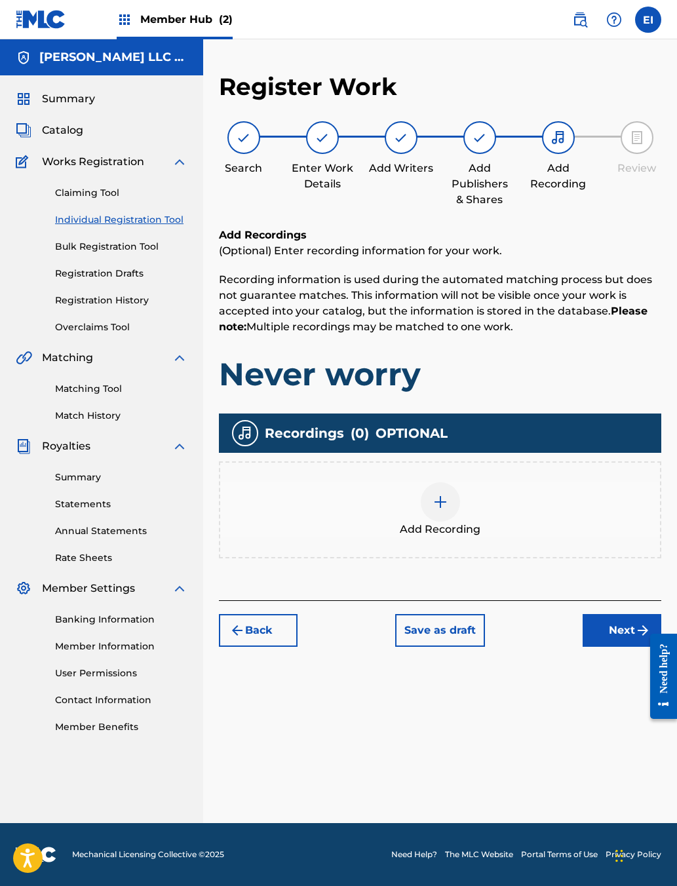
click at [455, 521] on div at bounding box center [440, 501] width 39 height 39
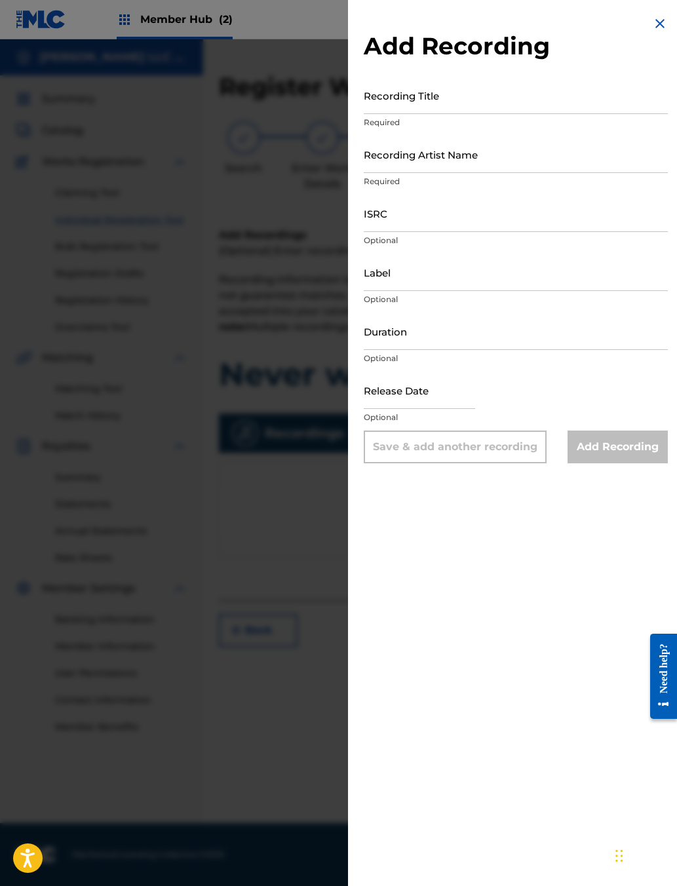
click at [365, 114] on input "Recording Title" at bounding box center [516, 95] width 304 height 37
type input "Never Worry"
click at [411, 173] on input "Recording Artist Name" at bounding box center [516, 154] width 304 height 37
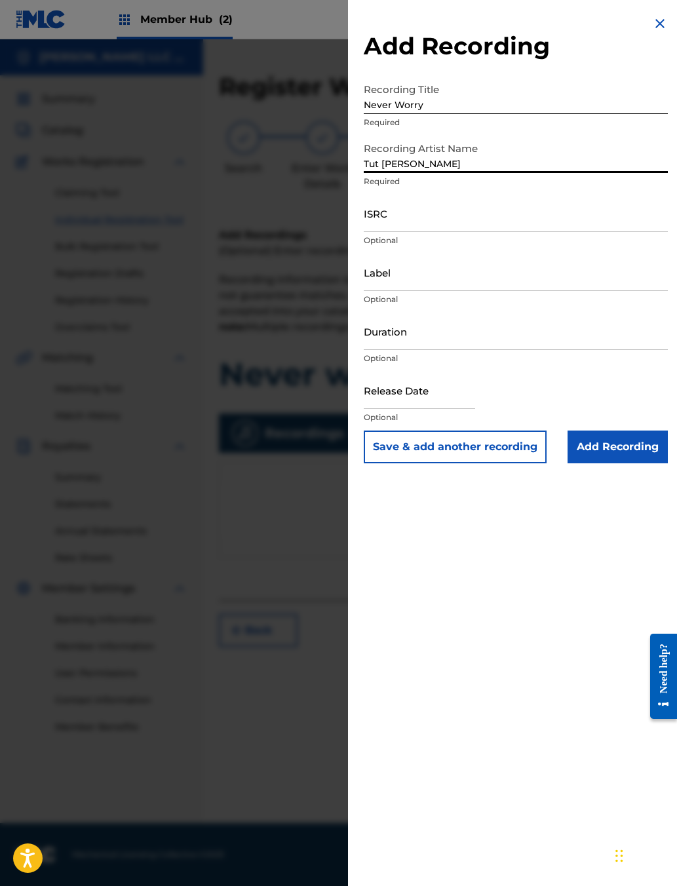
type input "Tut [PERSON_NAME]"
click at [407, 232] on input "ISRC" at bounding box center [516, 213] width 304 height 37
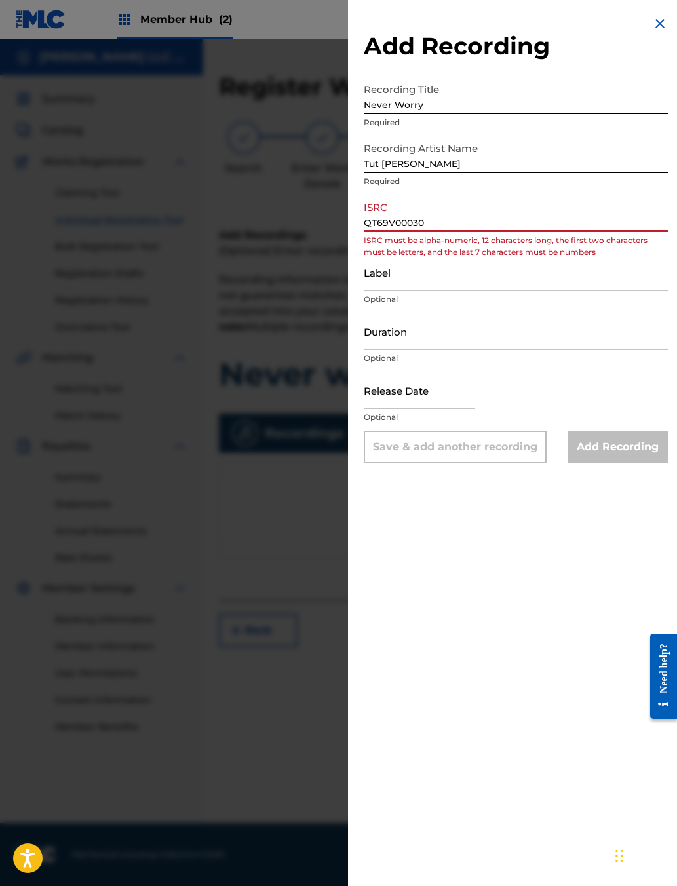
click at [463, 291] on input "Label" at bounding box center [516, 272] width 304 height 37
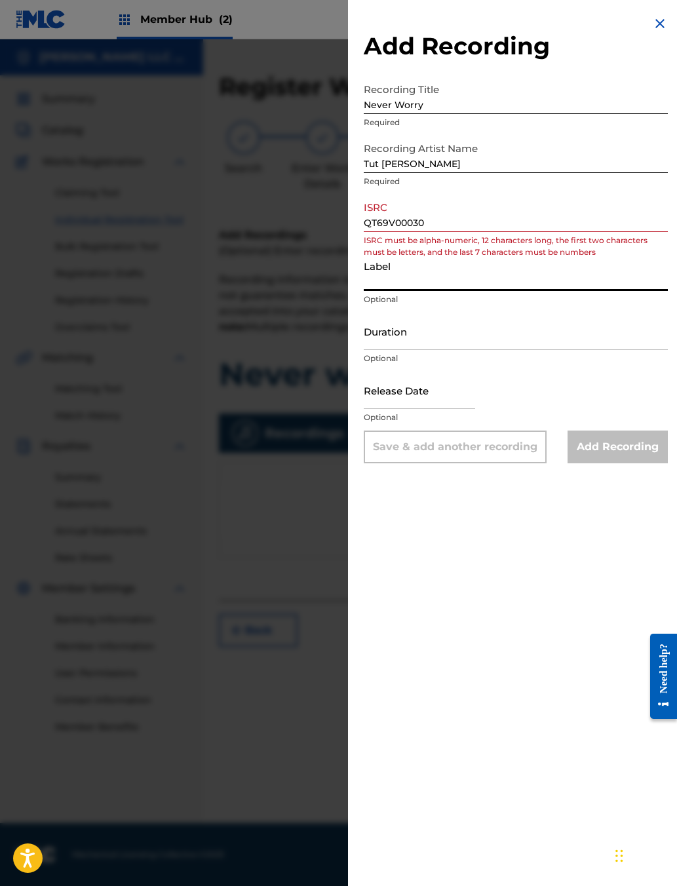
click at [381, 232] on input "QT69V00030" at bounding box center [516, 213] width 304 height 37
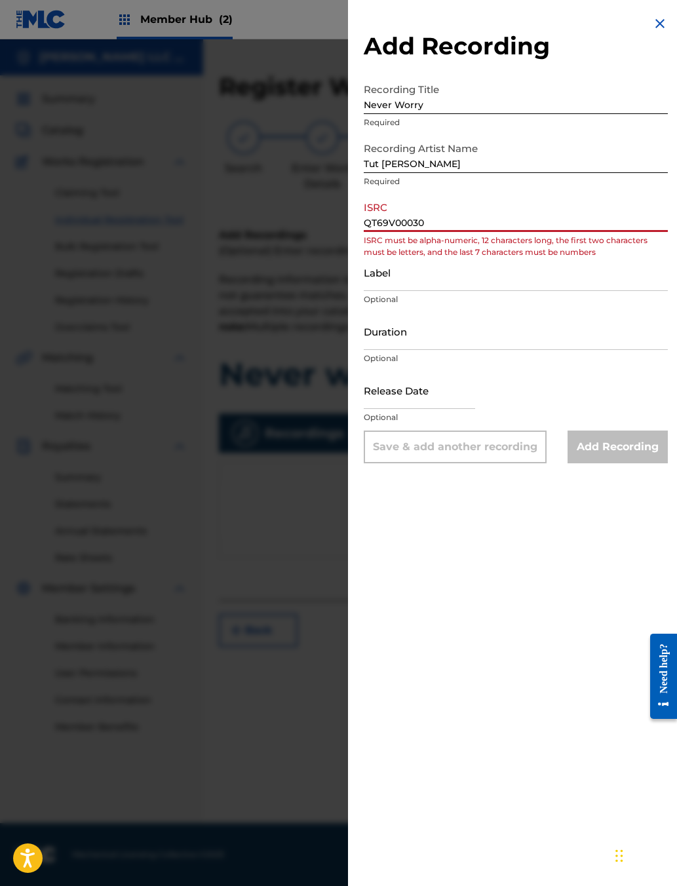
click at [364, 232] on input "QT69V00030" at bounding box center [516, 213] width 304 height 37
click at [348, 269] on div "Add Recording Recording Title Never Worry Required Recording Artist Name Tut [P…" at bounding box center [515, 239] width 335 height 479
click at [364, 232] on input "QT69V00030" at bounding box center [516, 213] width 304 height 37
click at [408, 291] on input "Label" at bounding box center [516, 272] width 304 height 37
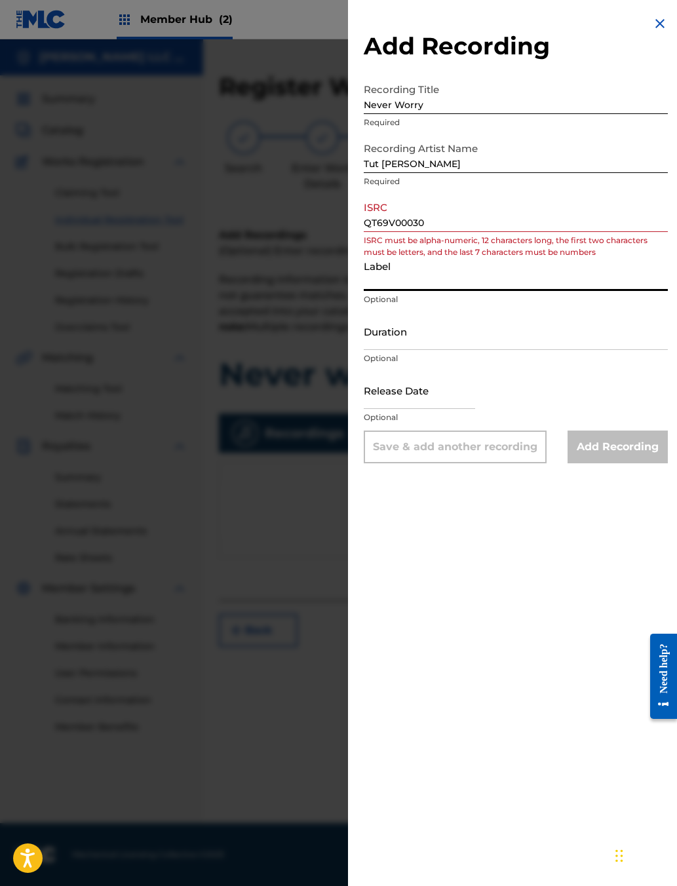
click at [385, 232] on input "QT69V00030" at bounding box center [516, 213] width 304 height 37
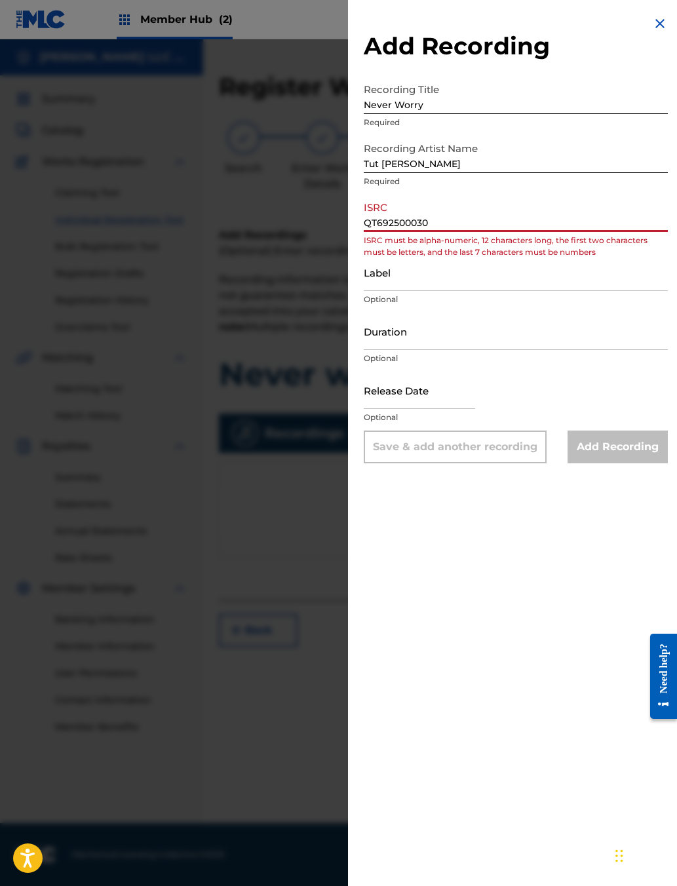
click at [444, 291] on input "Label" at bounding box center [516, 272] width 304 height 37
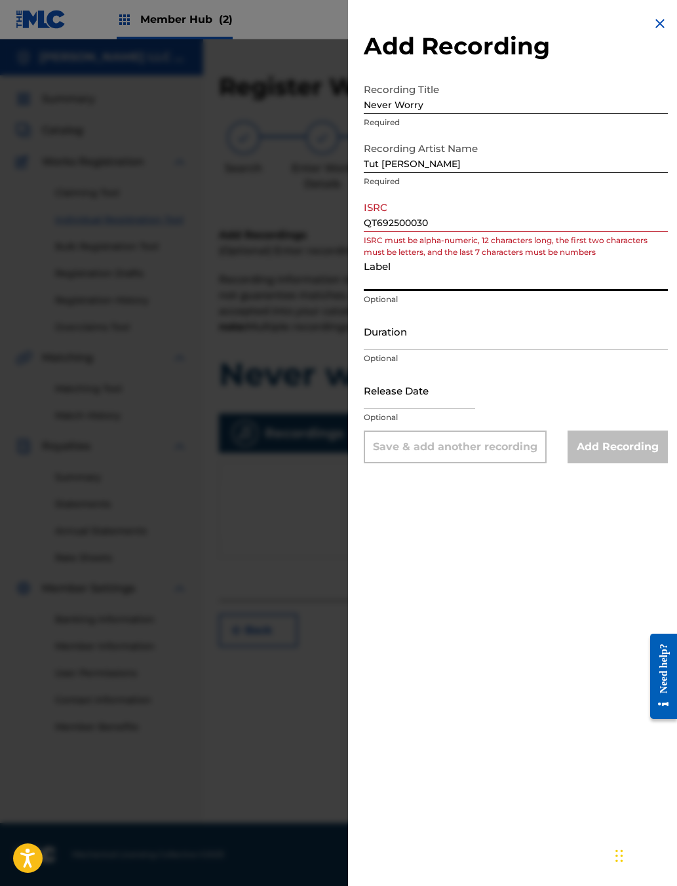
click at [373, 232] on input "QT692500030" at bounding box center [516, 213] width 304 height 37
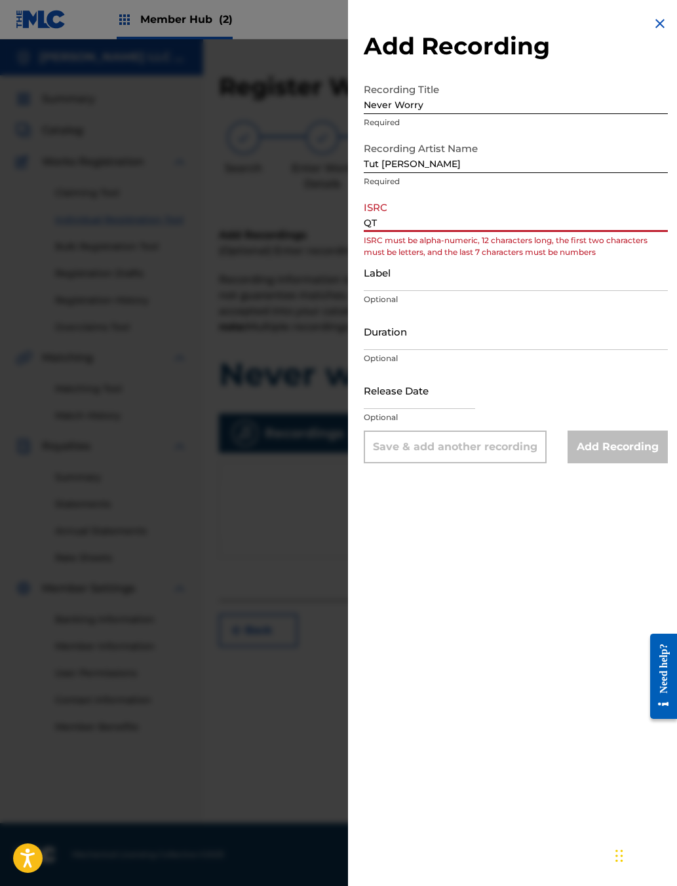
type input "Q"
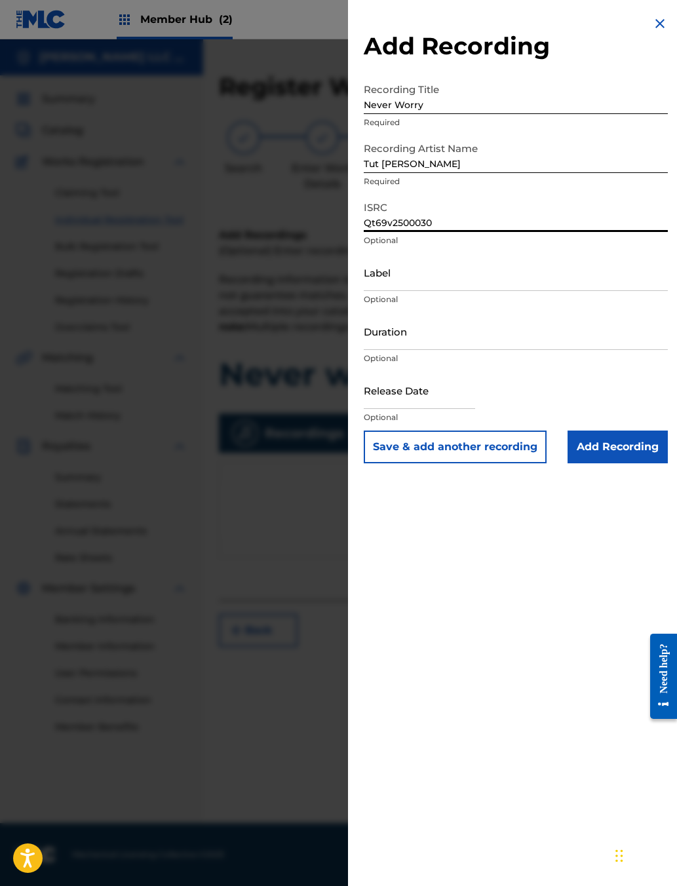
type input "Qt69v2500030"
click at [421, 291] on input "Label" at bounding box center [516, 272] width 304 height 37
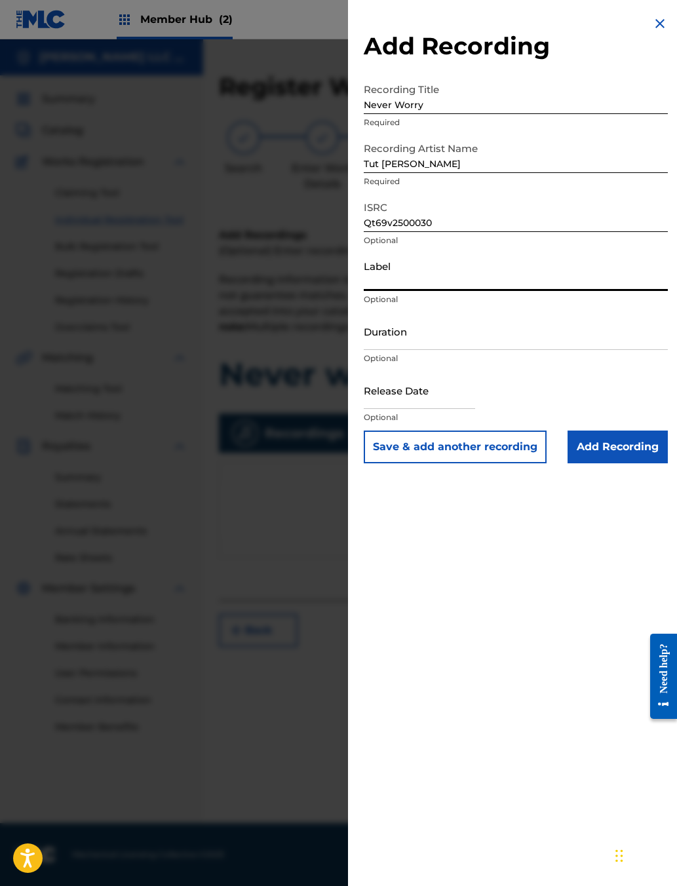
click at [410, 350] on input "Duration" at bounding box center [516, 330] width 304 height 37
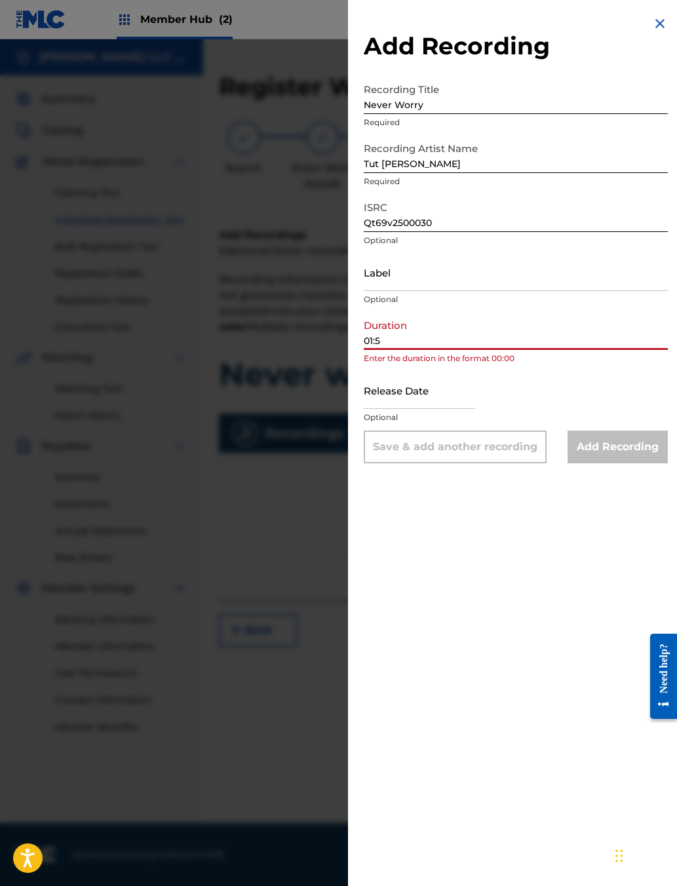
type input "01:57"
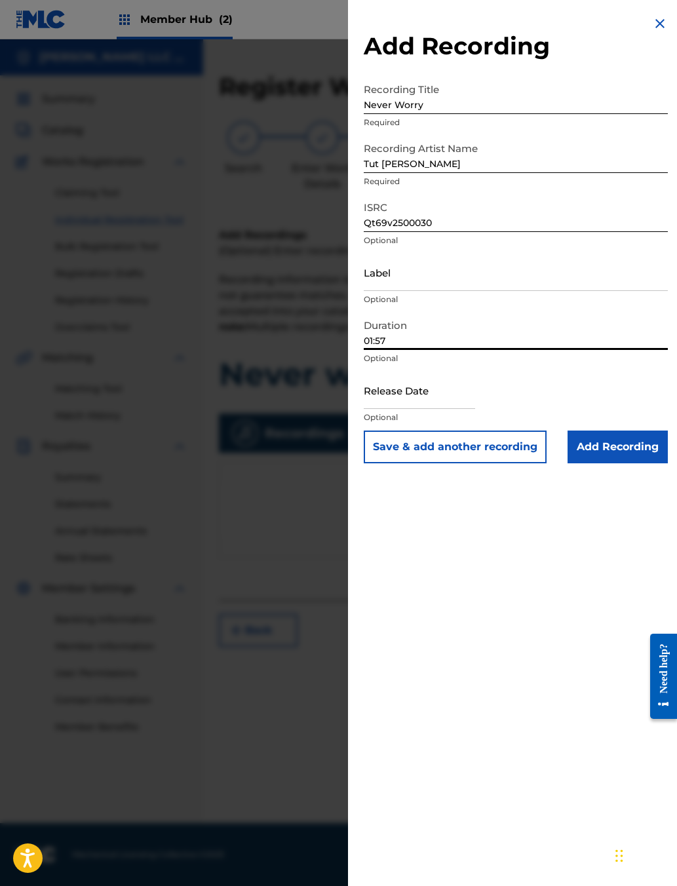
click at [536, 463] on input "Add Recording" at bounding box center [617, 446] width 100 height 33
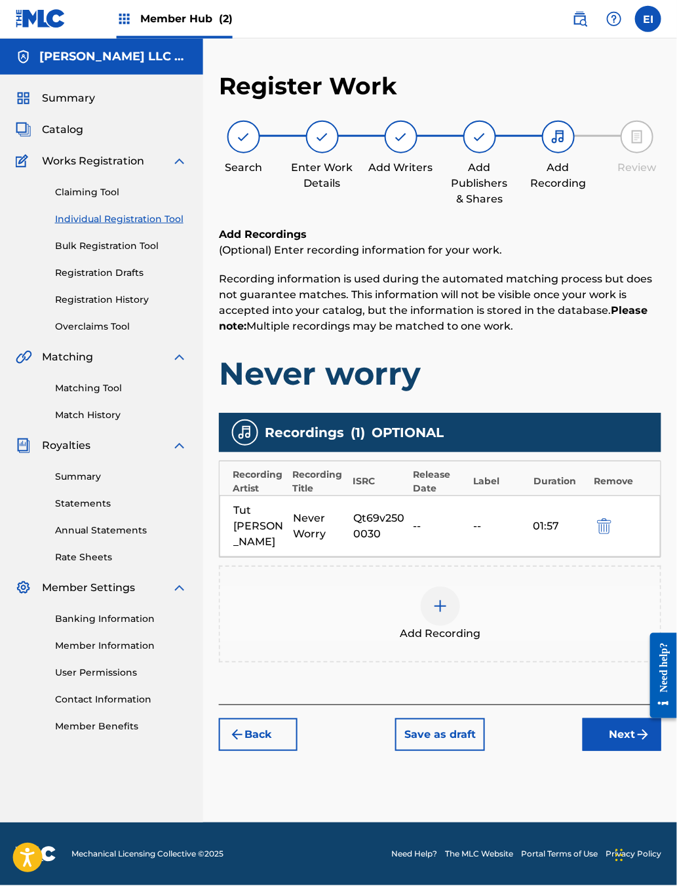
scroll to position [23, 20]
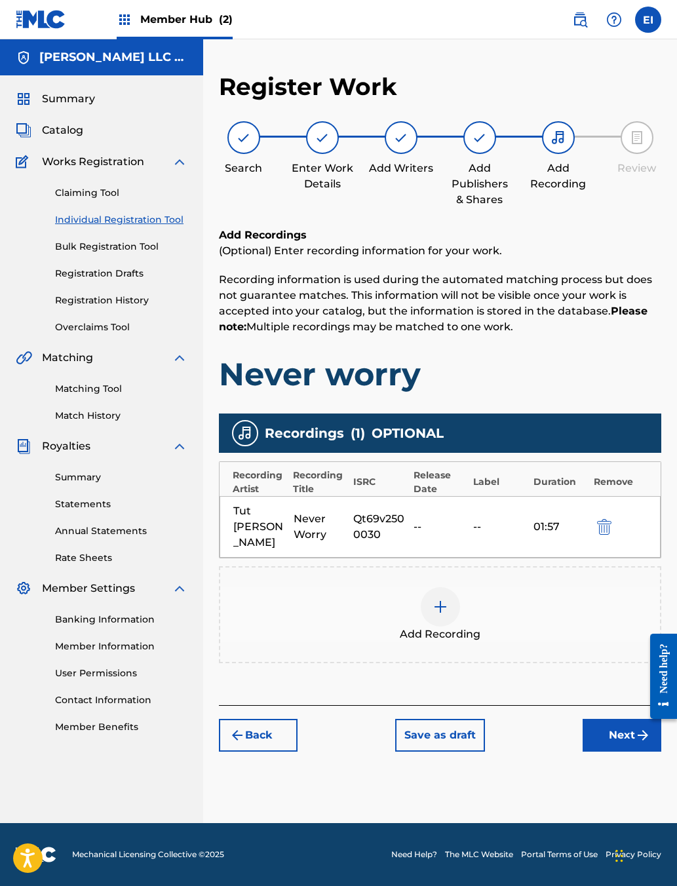
click at [536, 702] on button "Next" at bounding box center [621, 735] width 79 height 33
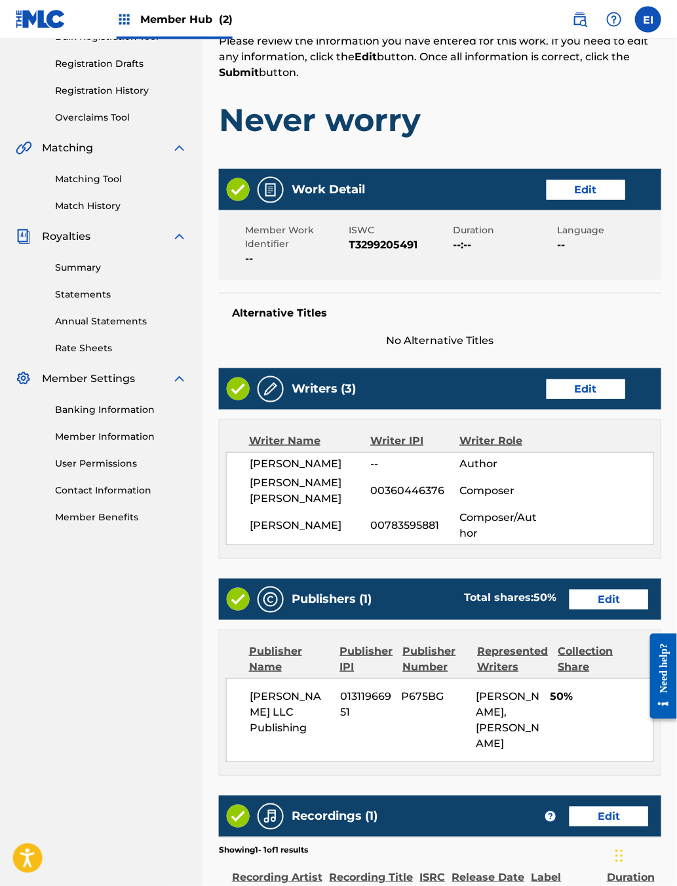
scroll to position [210, 19]
click at [391, 471] on span "--" at bounding box center [415, 463] width 89 height 16
click at [536, 398] on button "Edit" at bounding box center [585, 389] width 79 height 20
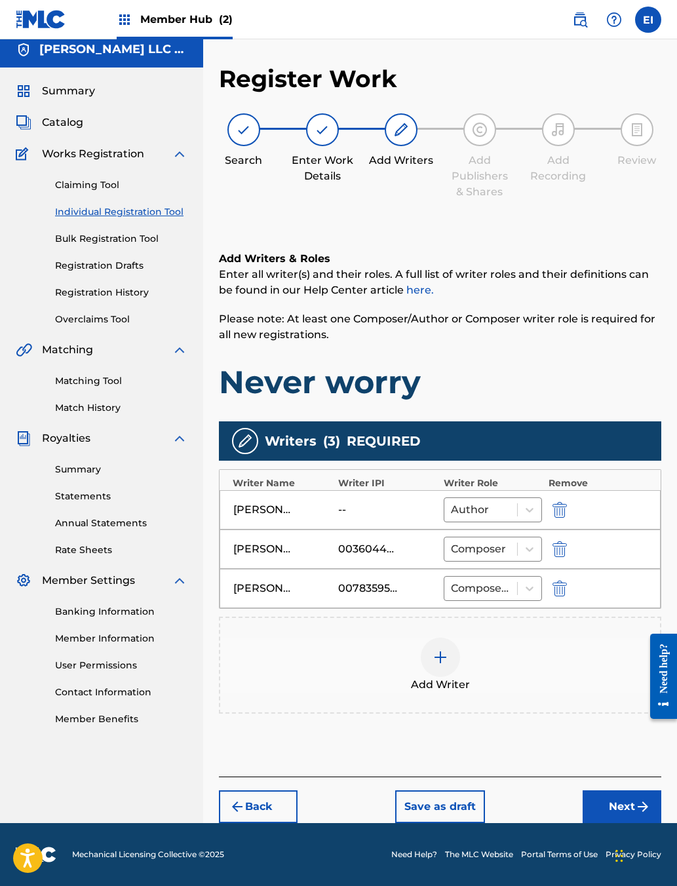
scroll to position [67, 20]
click at [328, 515] on div "[PERSON_NAME] -- Author" at bounding box center [439, 509] width 441 height 39
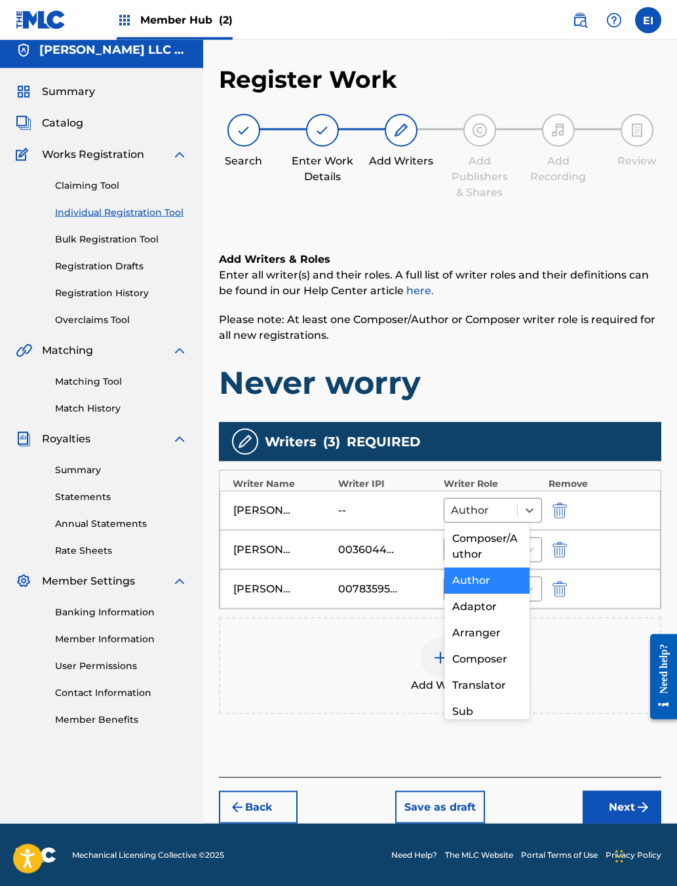
scroll to position [67, 19]
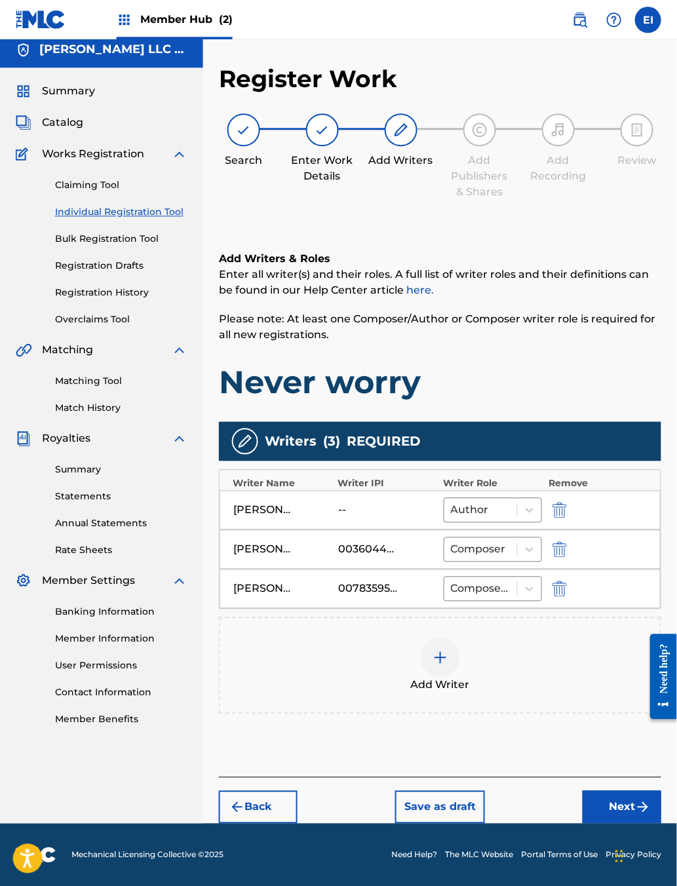
click at [536, 631] on div "Add Writer" at bounding box center [440, 664] width 442 height 97
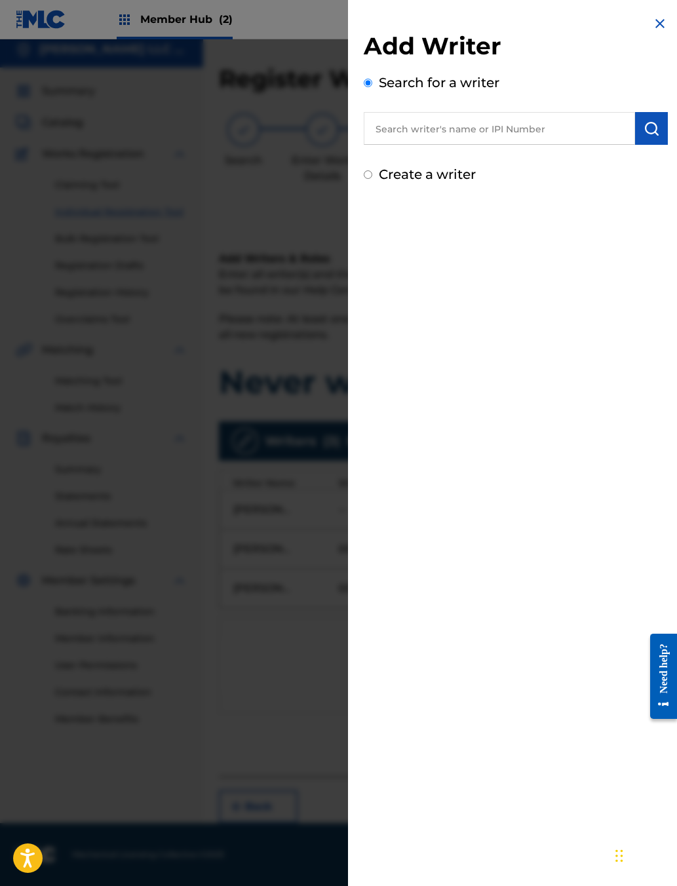
click at [536, 42] on h2 "Add Writer" at bounding box center [516, 47] width 304 height 33
click at [536, 30] on img at bounding box center [660, 24] width 16 height 16
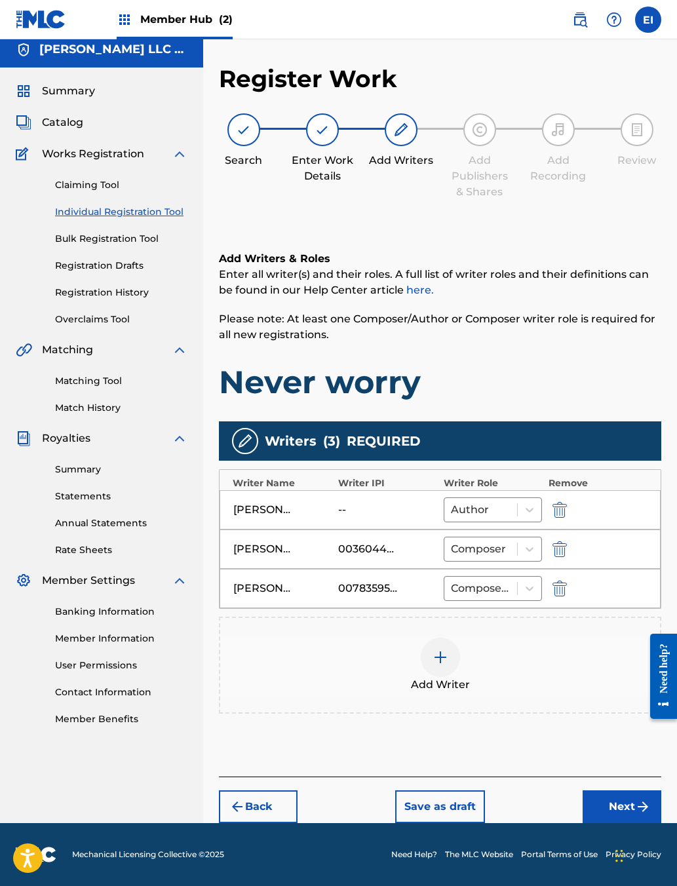
click at [536, 506] on img "submit" at bounding box center [559, 510] width 14 height 16
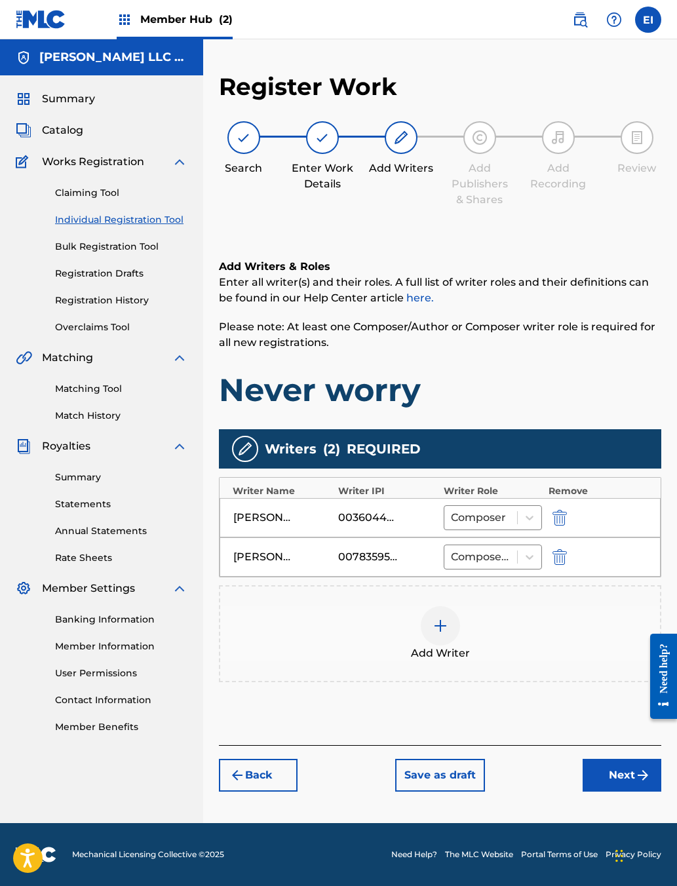
scroll to position [26, 20]
click at [440, 633] on img at bounding box center [440, 626] width 16 height 16
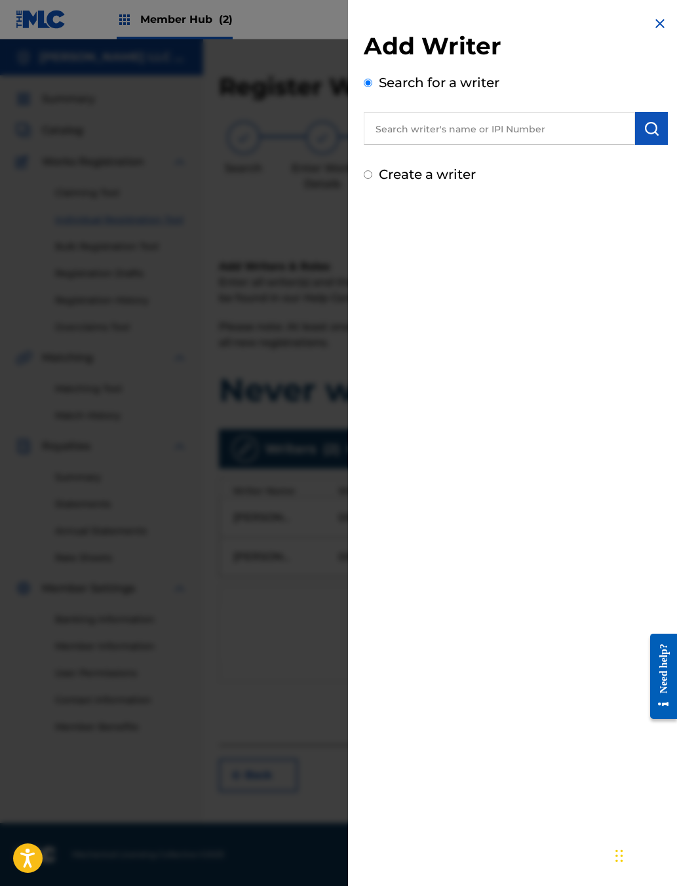
click at [377, 143] on input "text" at bounding box center [499, 128] width 271 height 33
click at [536, 136] on img "submit" at bounding box center [651, 129] width 16 height 16
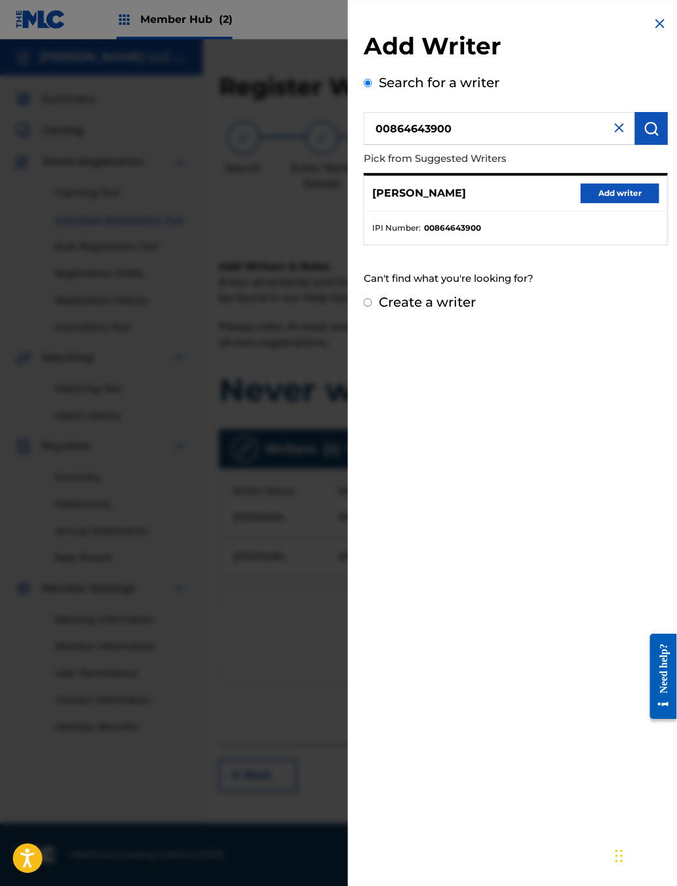
scroll to position [26, 20]
click at [445, 140] on input "00864643900" at bounding box center [499, 128] width 271 height 33
type input "0"
type input "00864644014"
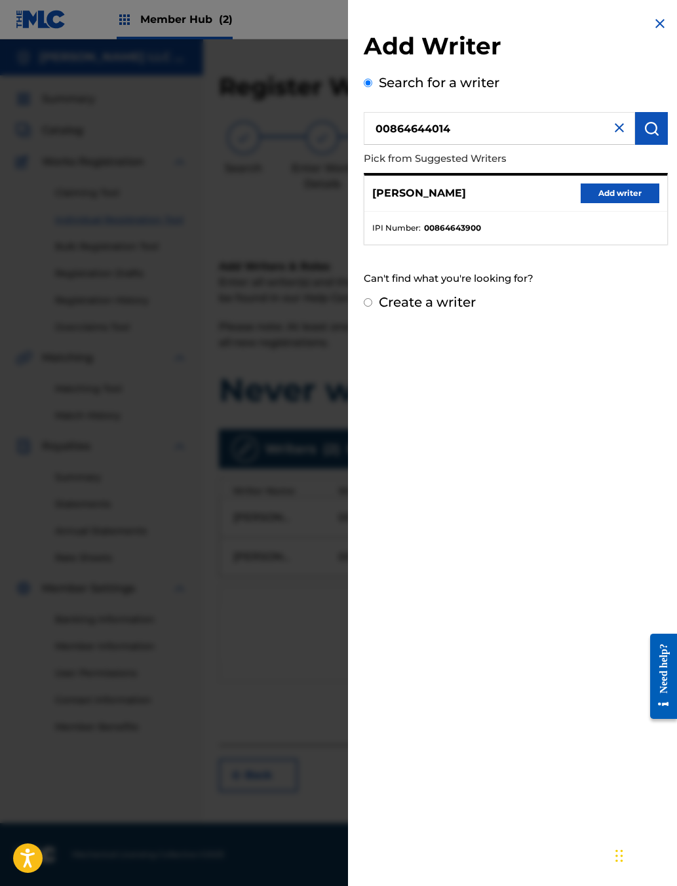
click at [536, 136] on img "submit" at bounding box center [651, 129] width 16 height 16
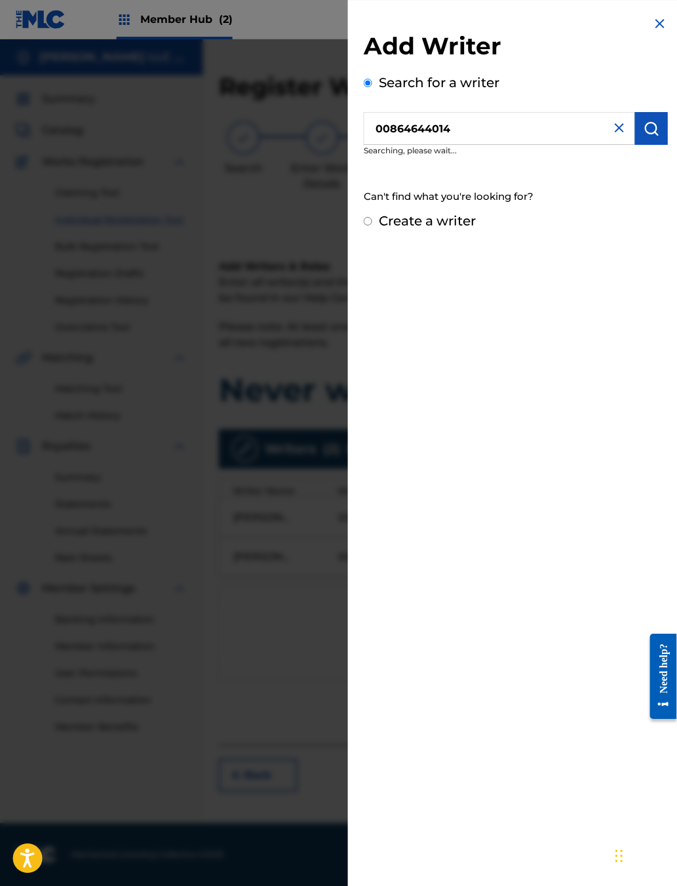
scroll to position [26, 20]
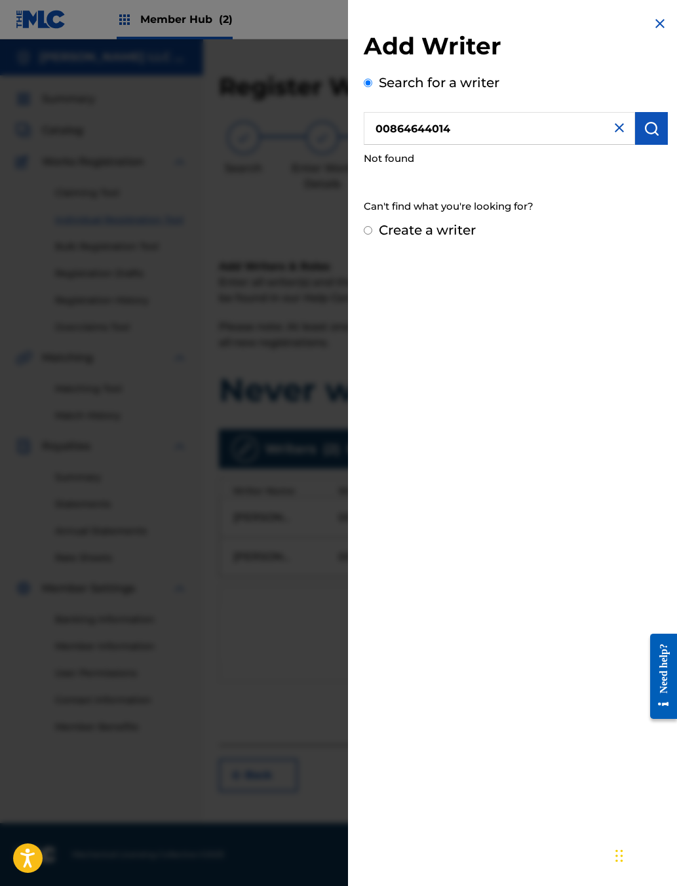
click at [536, 140] on input "00864644014" at bounding box center [499, 128] width 271 height 33
click at [536, 136] on img at bounding box center [619, 128] width 16 height 16
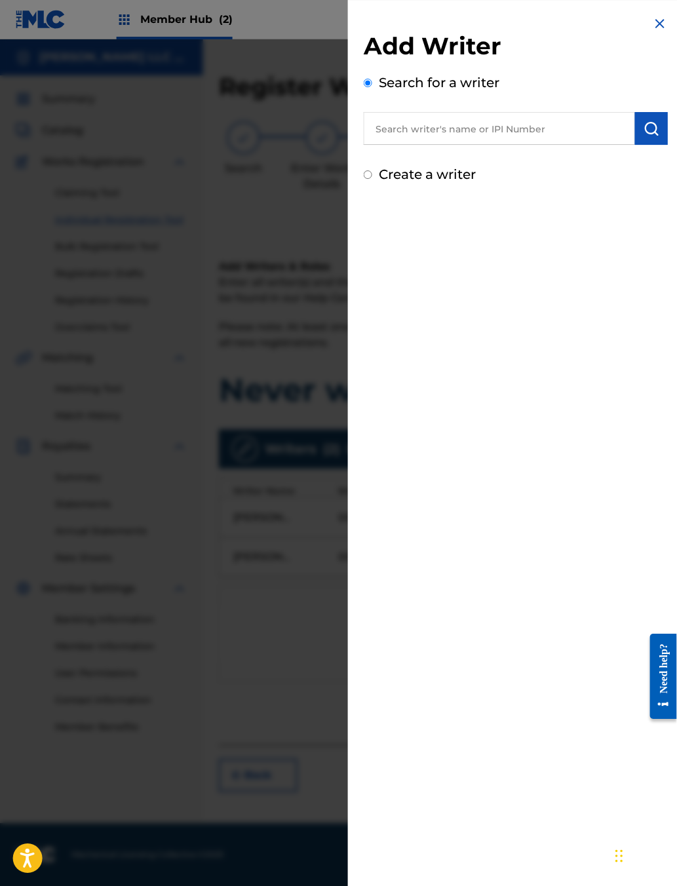
click at [464, 145] on input "text" at bounding box center [499, 128] width 271 height 33
type input "00864643900"
click at [536, 124] on button "submit" at bounding box center [651, 128] width 33 height 33
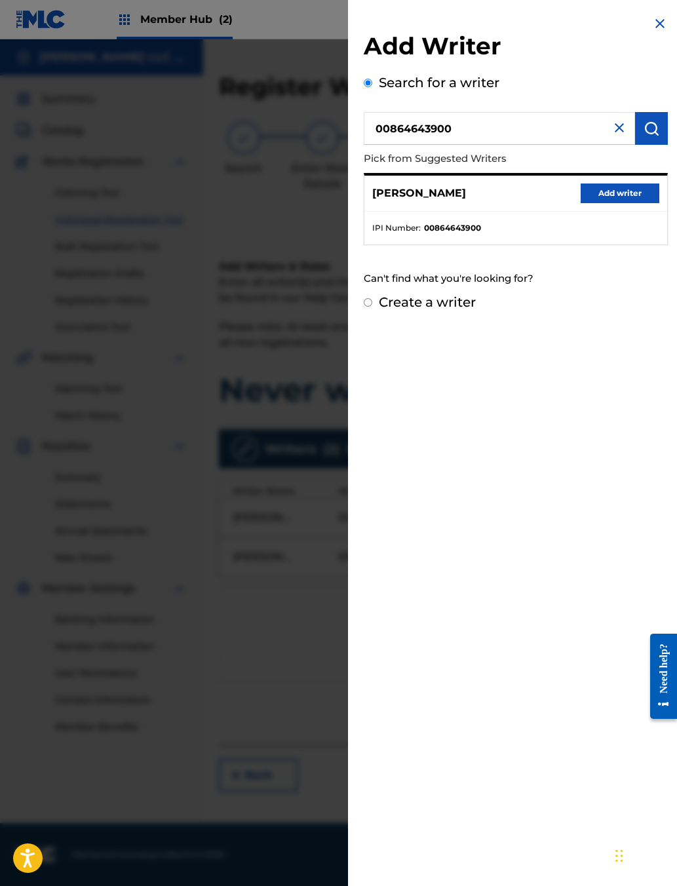
click at [536, 203] on button "Add writer" at bounding box center [619, 193] width 79 height 20
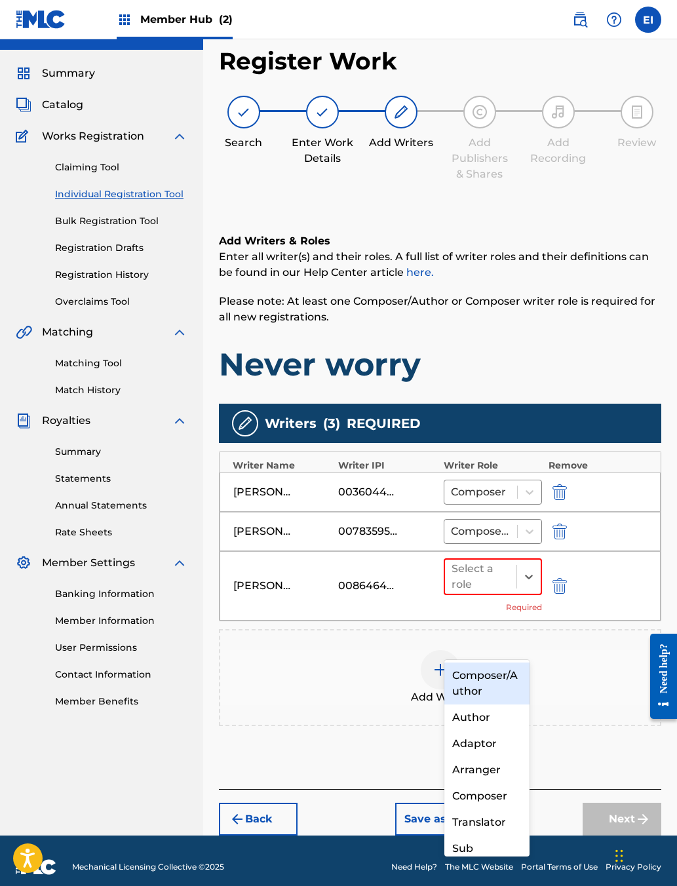
scroll to position [105, 19]
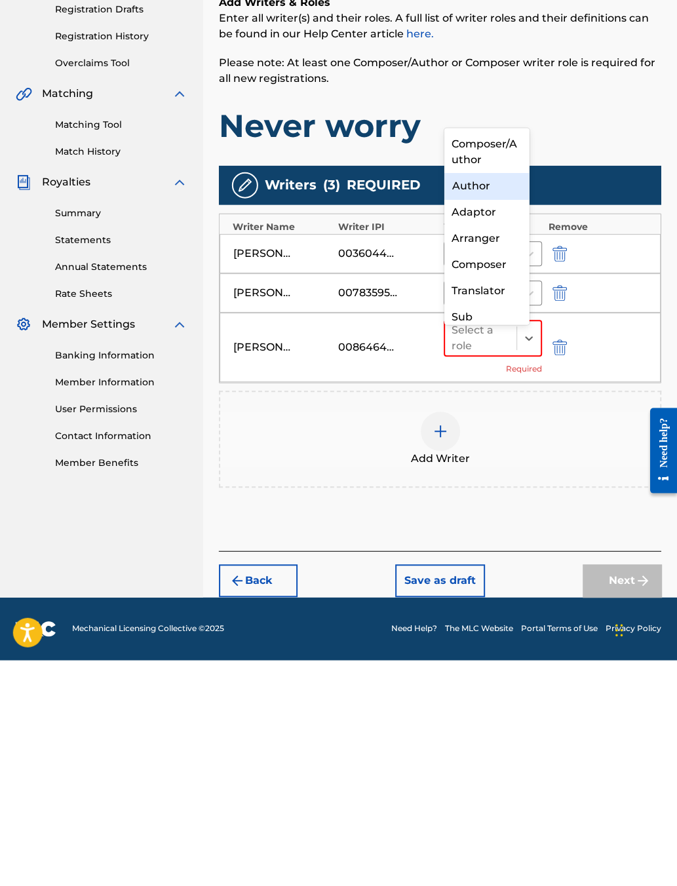
click at [474, 398] on div "Author" at bounding box center [486, 411] width 85 height 26
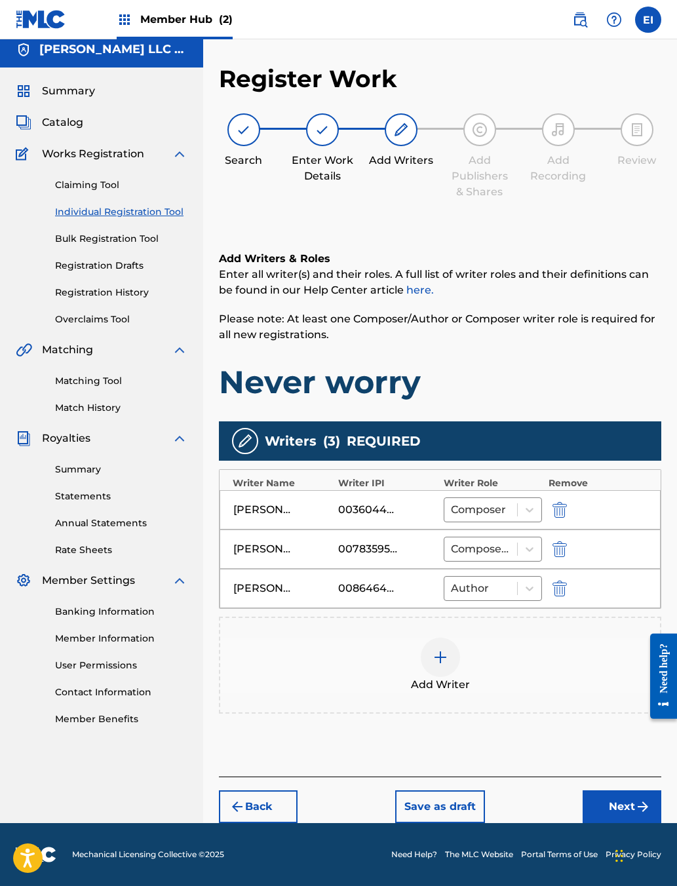
scroll to position [67, 19]
click at [536, 702] on button "Next" at bounding box center [621, 806] width 79 height 33
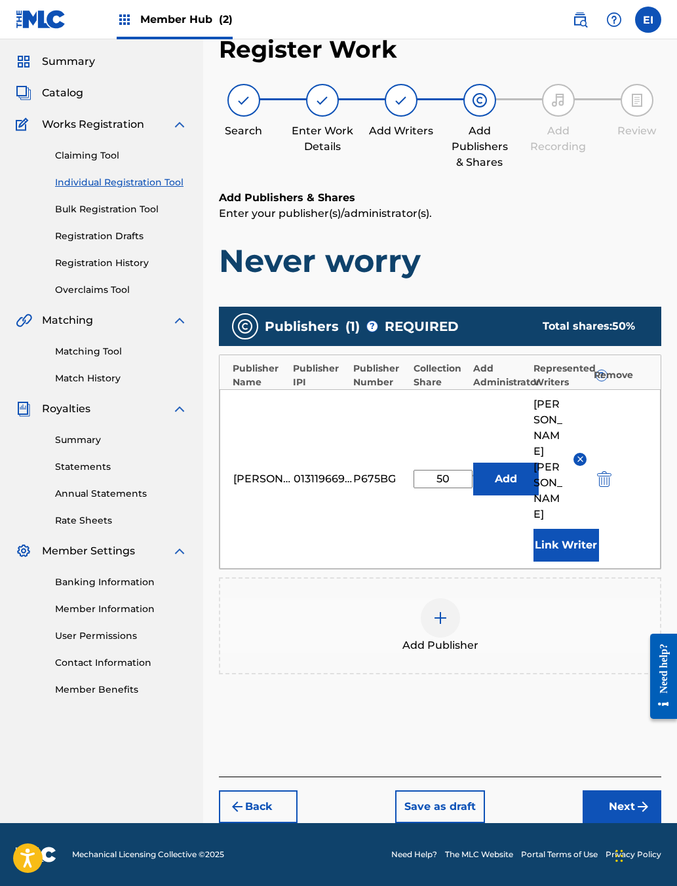
scroll to position [54, 20]
click at [536, 531] on button "Link Writer" at bounding box center [566, 545] width 66 height 33
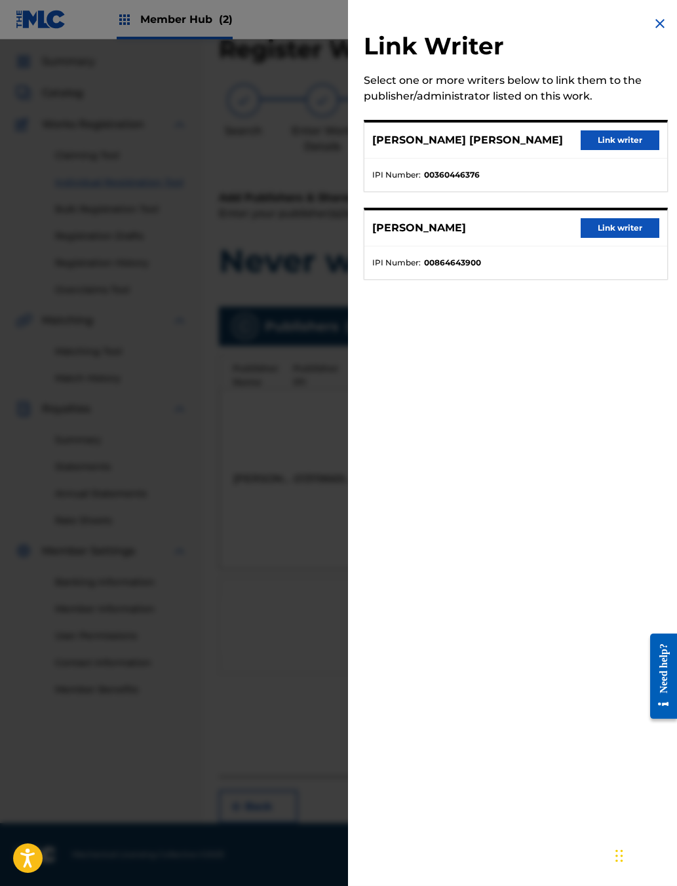
click at [536, 238] on button "Link writer" at bounding box center [619, 228] width 79 height 20
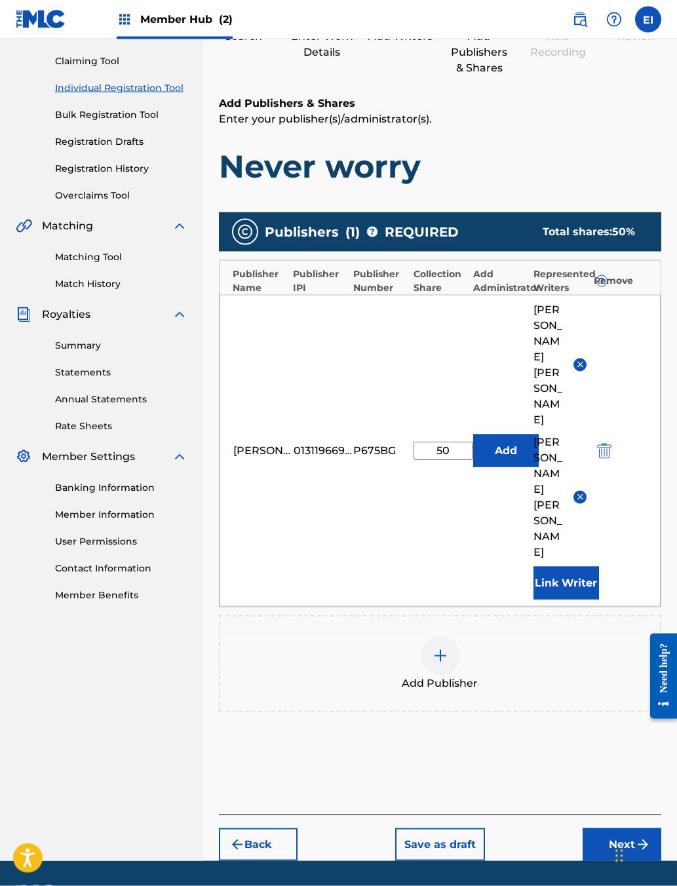
scroll to position [141, 19]
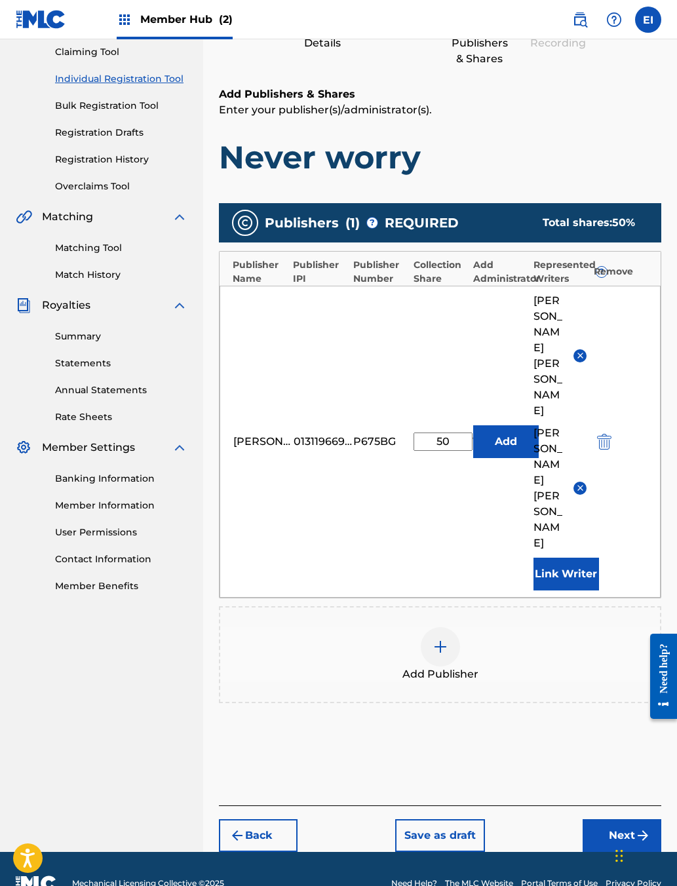
click at [536, 702] on button "Next" at bounding box center [621, 835] width 79 height 33
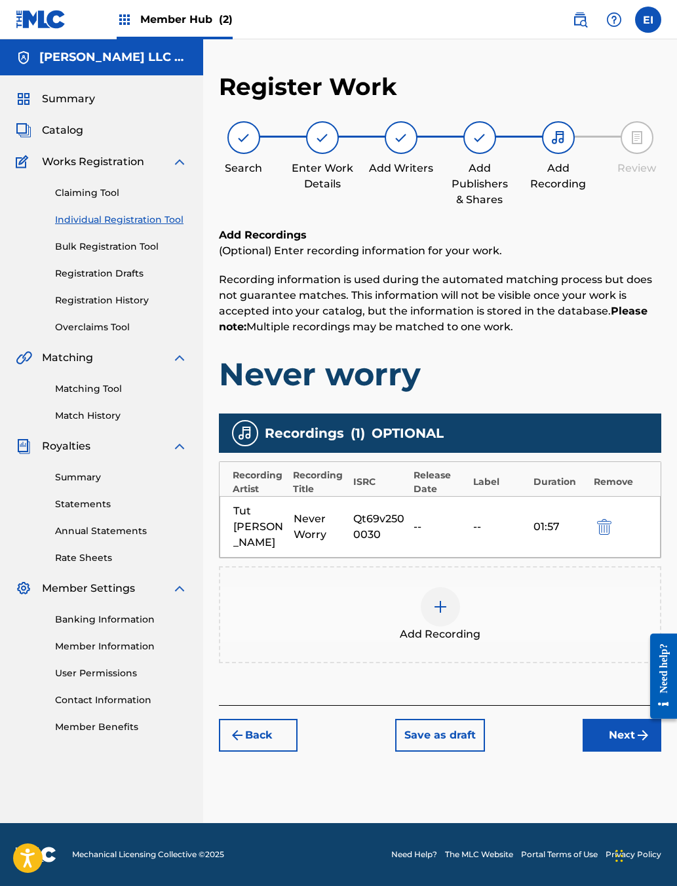
click at [536, 702] on button "Next" at bounding box center [621, 735] width 79 height 33
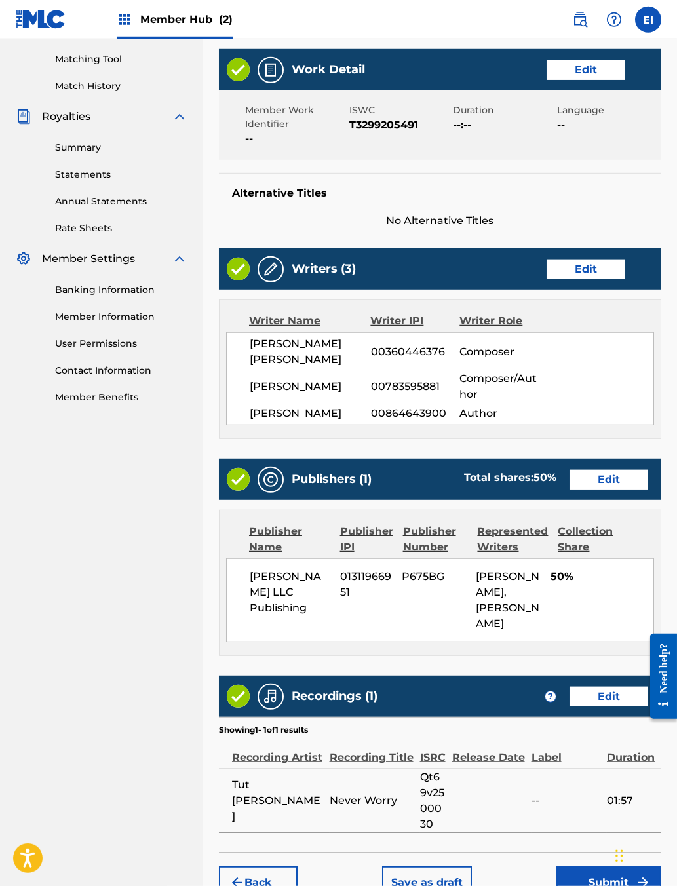
scroll to position [331, 19]
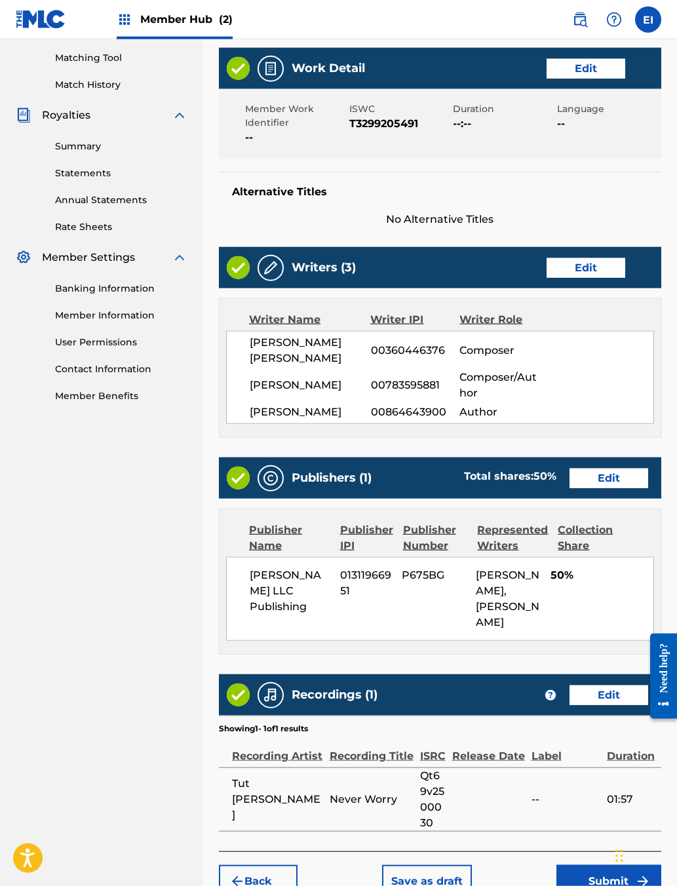
click at [536, 488] on button "Edit" at bounding box center [608, 478] width 79 height 20
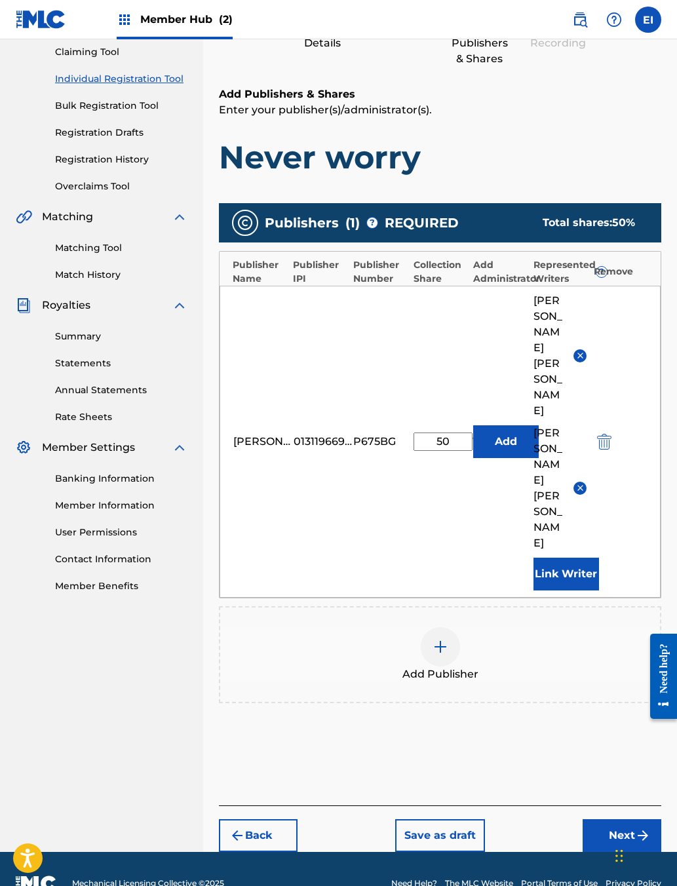
click at [445, 450] on input "50" at bounding box center [442, 441] width 59 height 18
click at [457, 451] on input "50" at bounding box center [442, 441] width 59 height 18
type input "55"
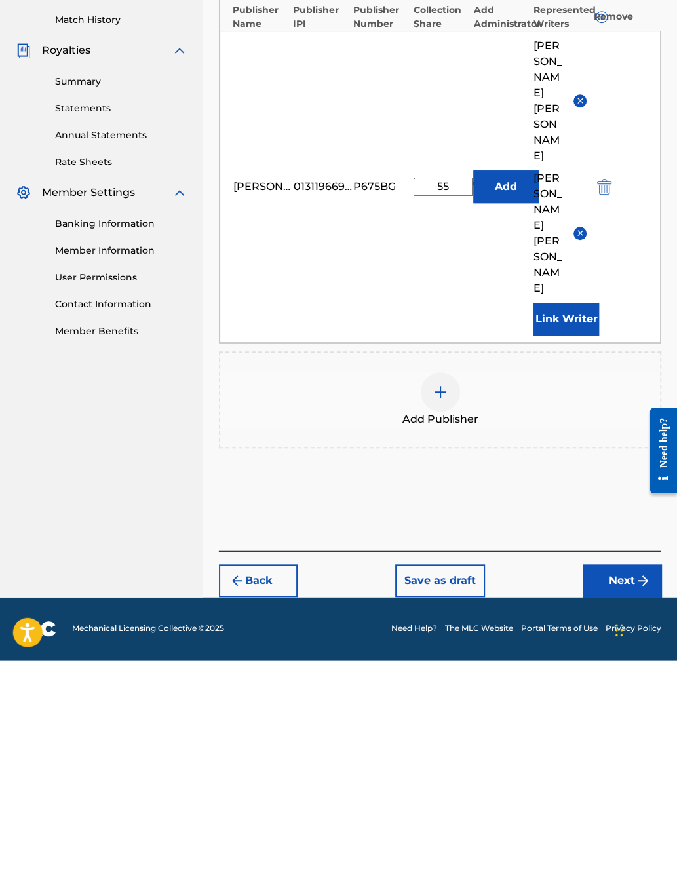
scroll to position [194, 19]
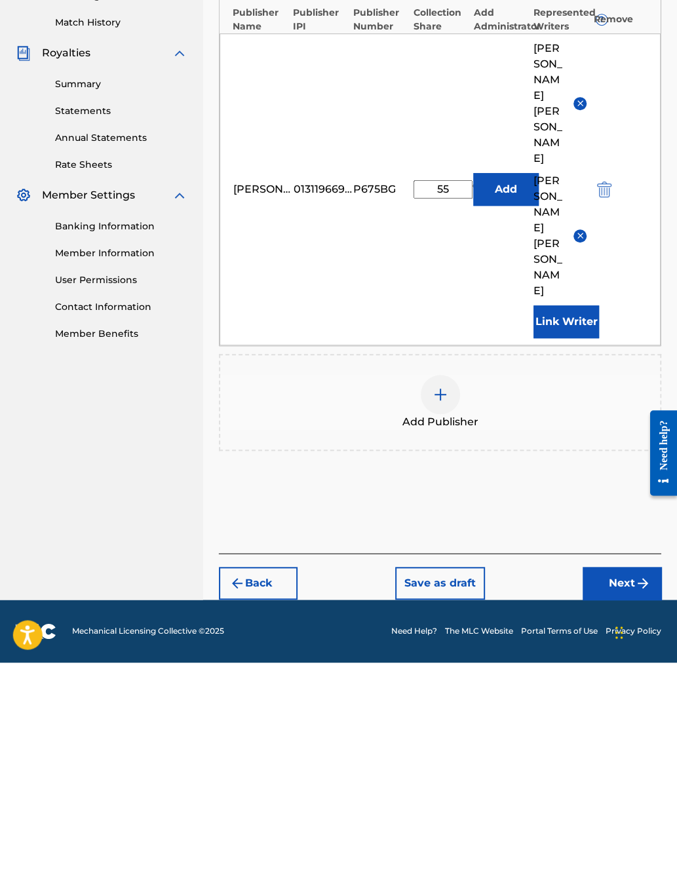
click at [536, 702] on button "Next" at bounding box center [621, 806] width 79 height 33
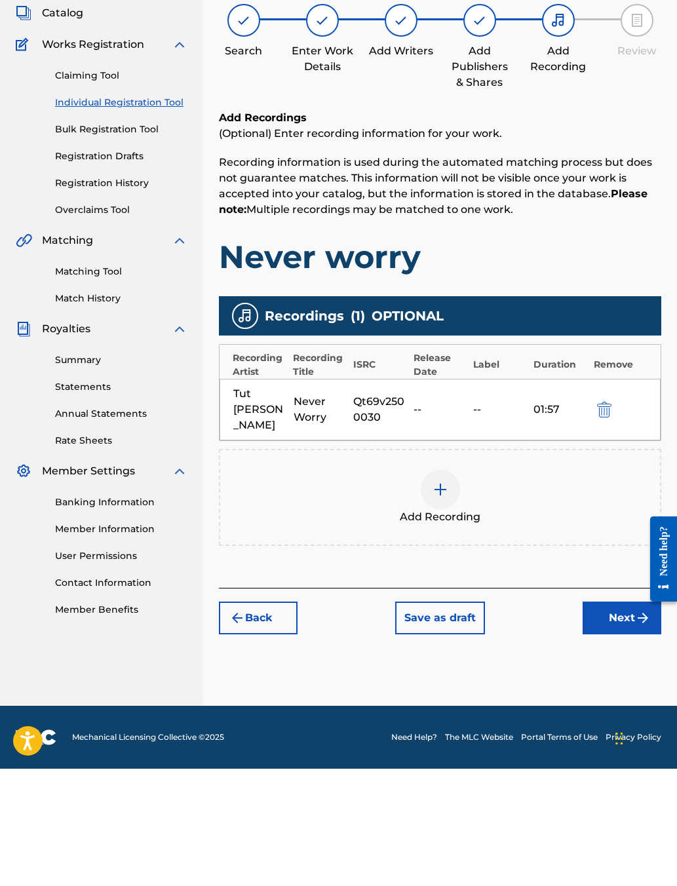
scroll to position [23, 20]
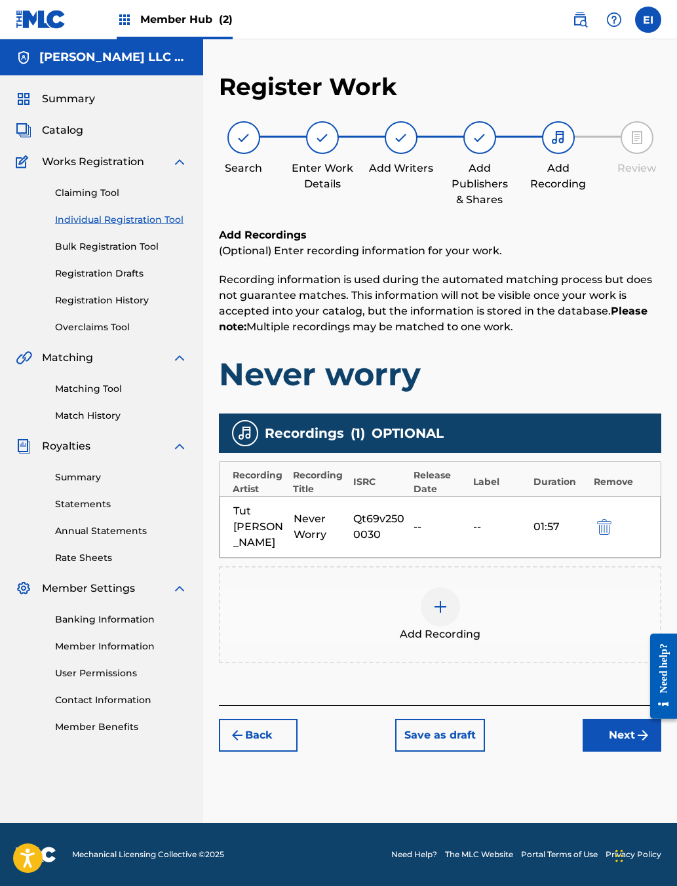
click at [536, 702] on button "Next" at bounding box center [621, 735] width 79 height 33
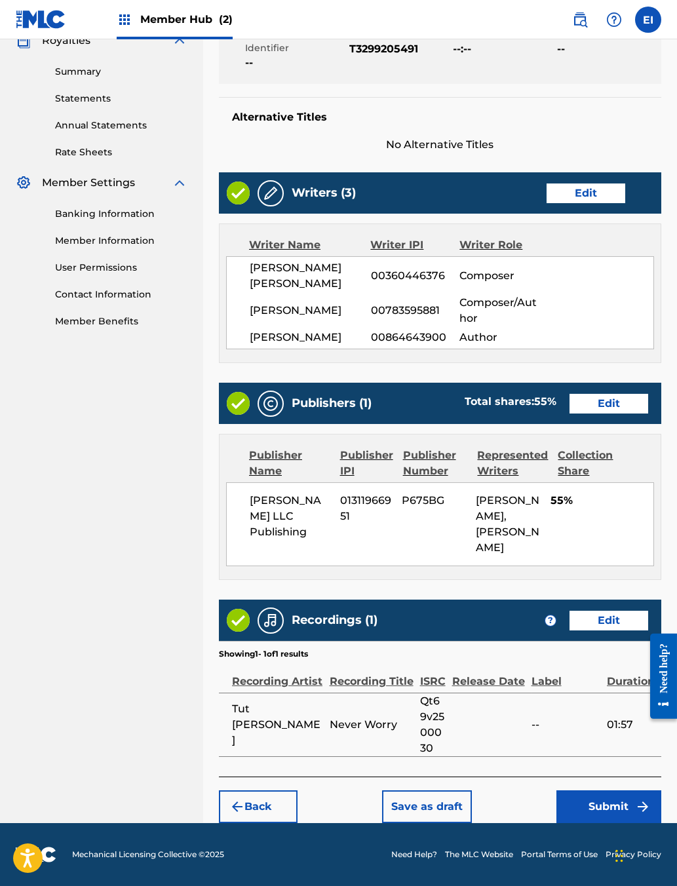
scroll to position [518, 20]
click at [536, 702] on button "Submit" at bounding box center [608, 806] width 105 height 33
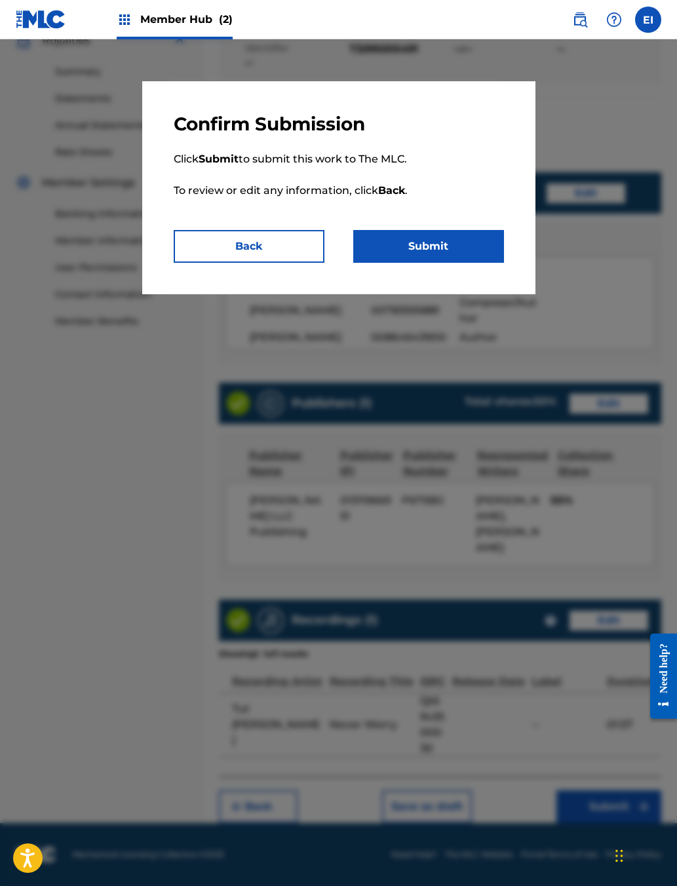
click at [436, 263] on button "Submit" at bounding box center [428, 246] width 151 height 33
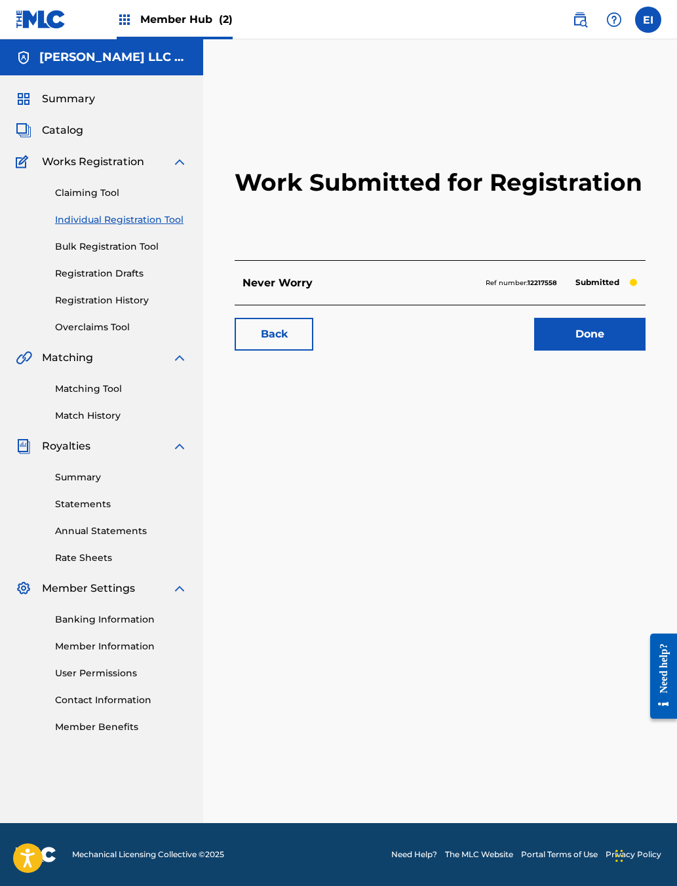
click at [536, 350] on link "Done" at bounding box center [589, 334] width 111 height 33
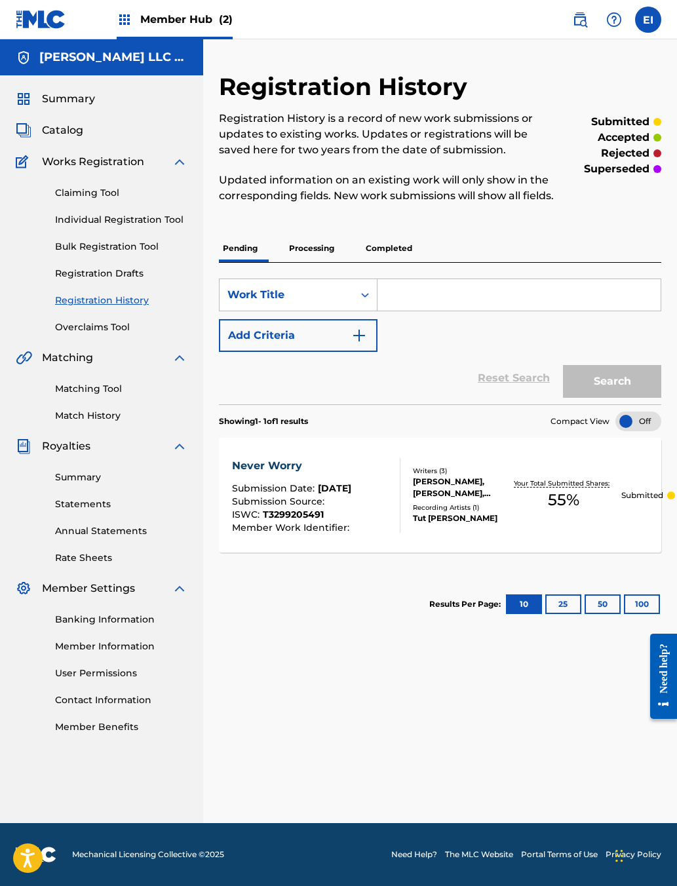
click at [112, 200] on link "Claiming Tool" at bounding box center [121, 193] width 132 height 14
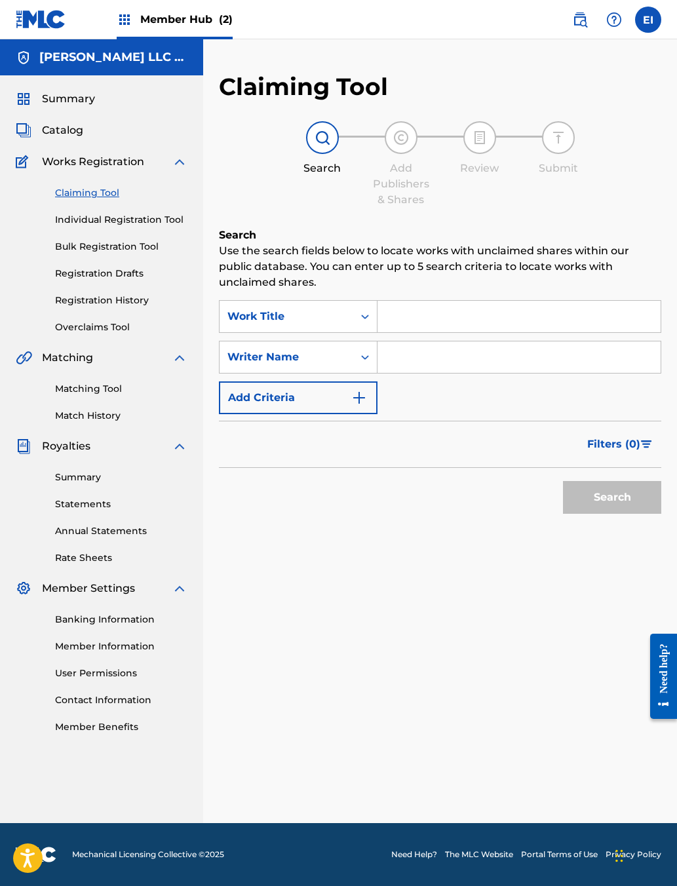
click at [493, 332] on input "Search Form" at bounding box center [518, 316] width 283 height 31
click at [536, 514] on button "Search" at bounding box center [612, 497] width 98 height 33
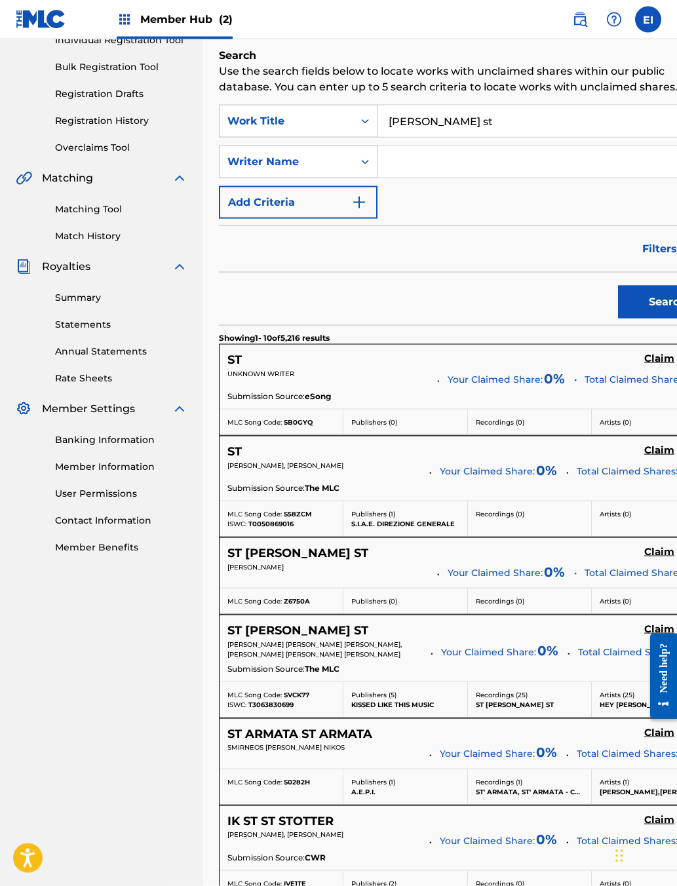
scroll to position [0, 0]
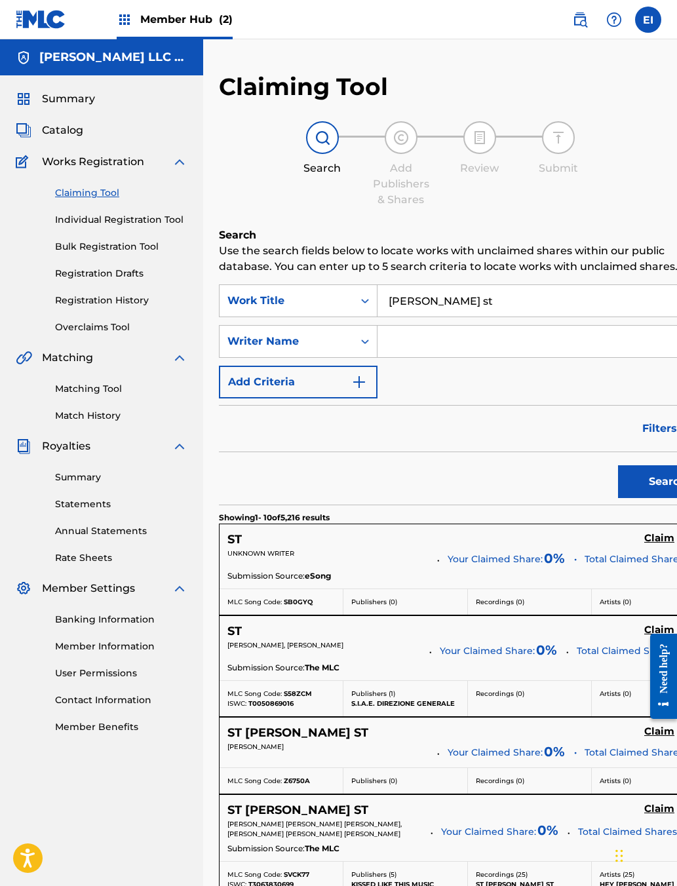
click at [536, 316] on input "[PERSON_NAME] st" at bounding box center [546, 300] width 338 height 31
type input "[PERSON_NAME]"
click at [536, 498] on button "Search" at bounding box center [667, 481] width 98 height 33
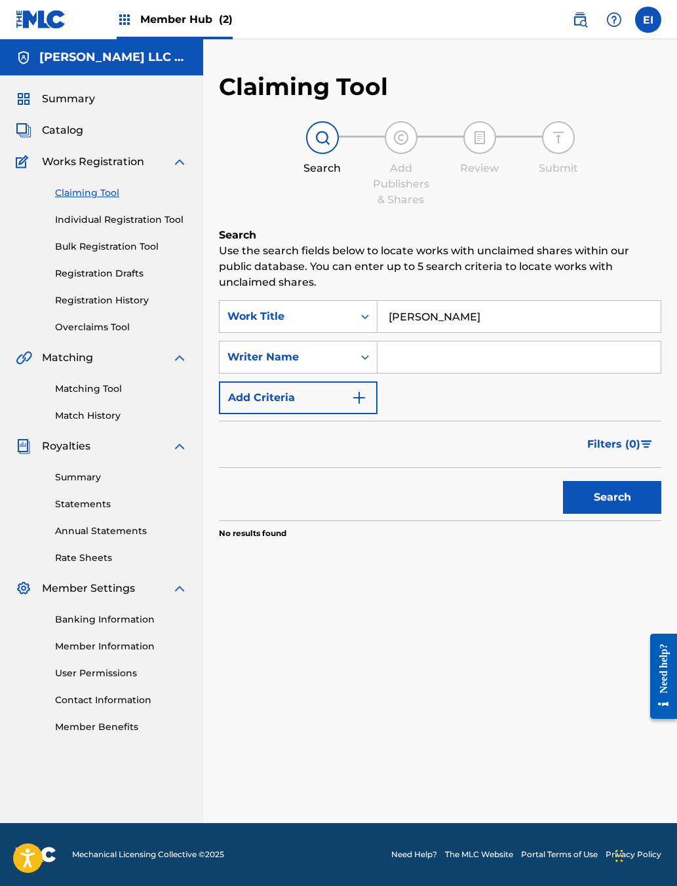
click at [187, 279] on div "Claiming Tool Individual Registration Tool Bulk Registration Tool Registration …" at bounding box center [102, 252] width 172 height 164
click at [166, 227] on link "Individual Registration Tool" at bounding box center [121, 220] width 132 height 14
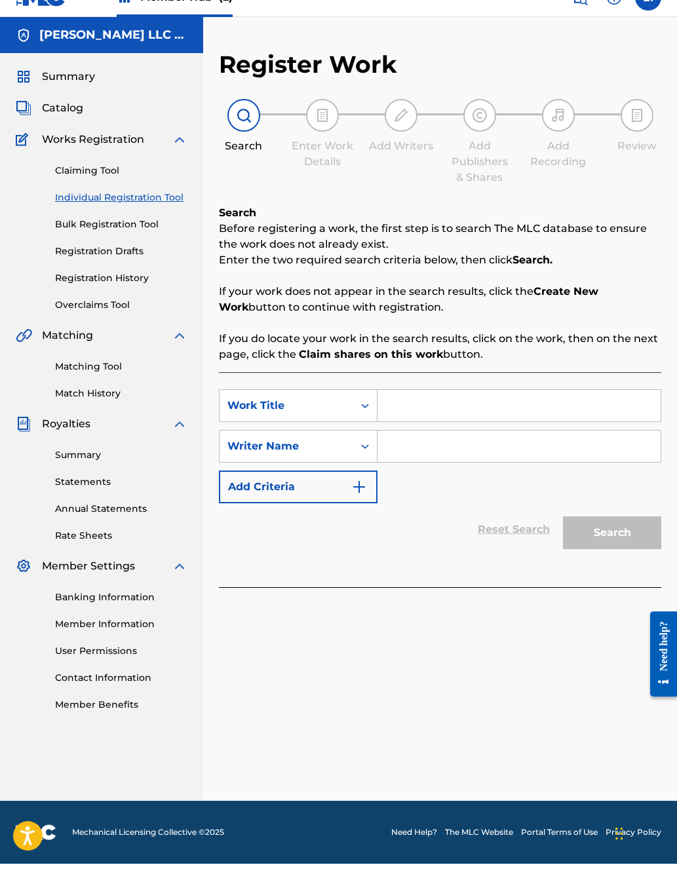
scroll to position [23, 0]
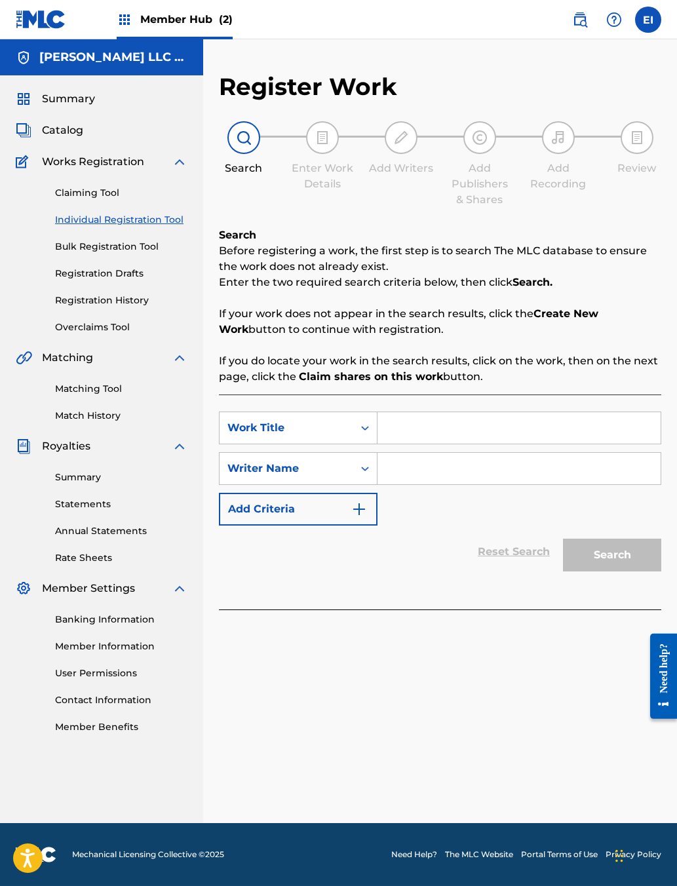
click at [490, 430] on input "Search Form" at bounding box center [518, 427] width 283 height 31
type input "Still Thuggin"
click at [536, 484] on input "Search Form" at bounding box center [518, 468] width 283 height 31
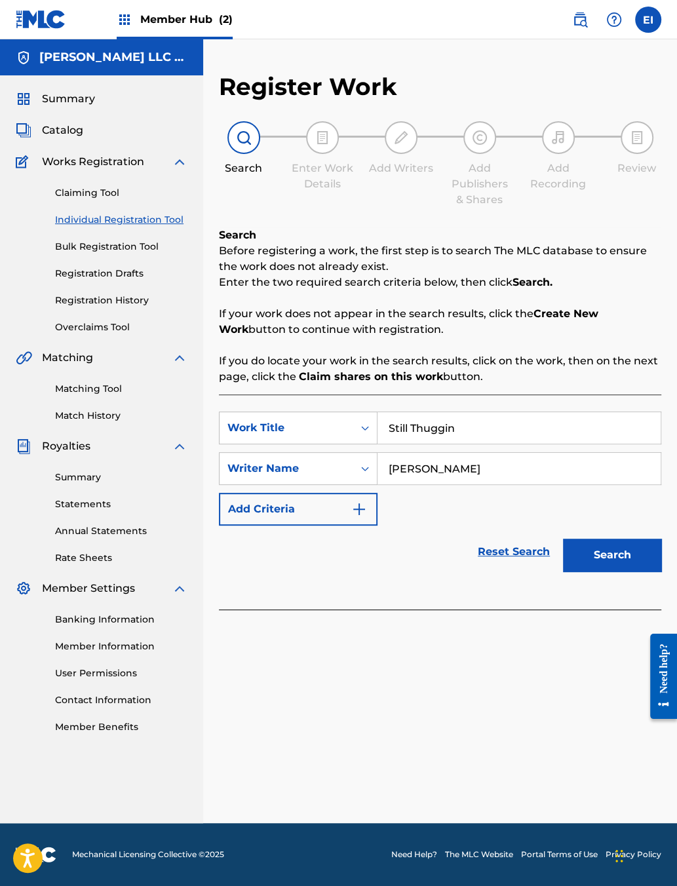
type input "[PERSON_NAME]"
click at [536, 571] on button "Search" at bounding box center [612, 554] width 98 height 33
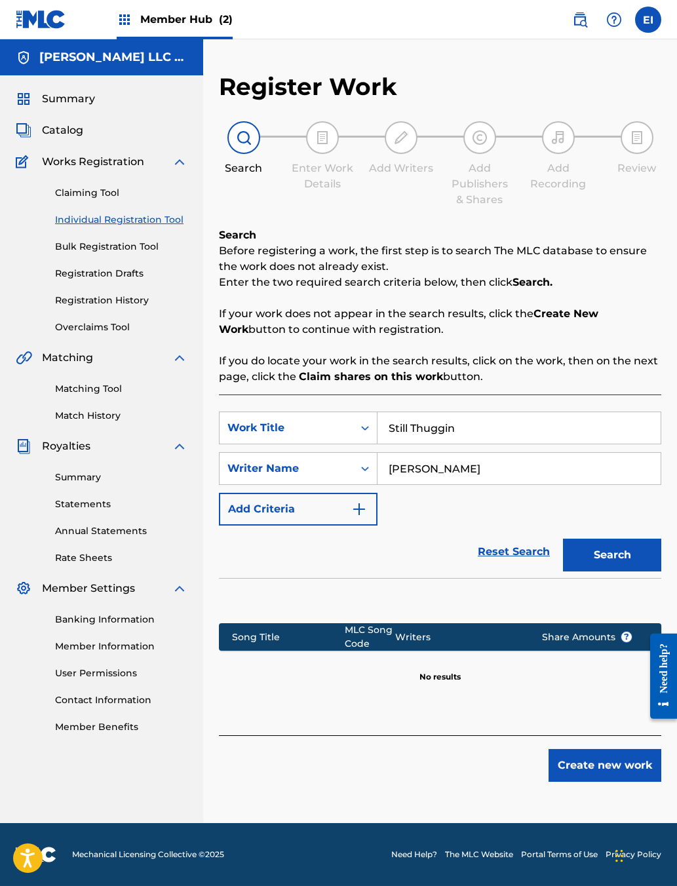
scroll to position [31, 0]
click at [536, 702] on button "Create new work" at bounding box center [604, 765] width 113 height 33
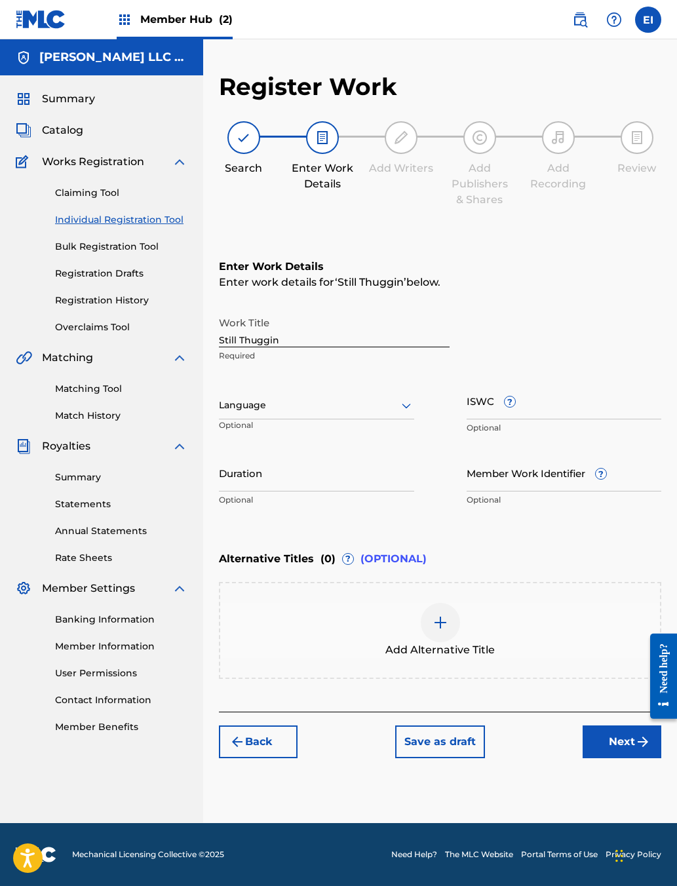
click at [355, 491] on input "Duration" at bounding box center [316, 472] width 195 height 37
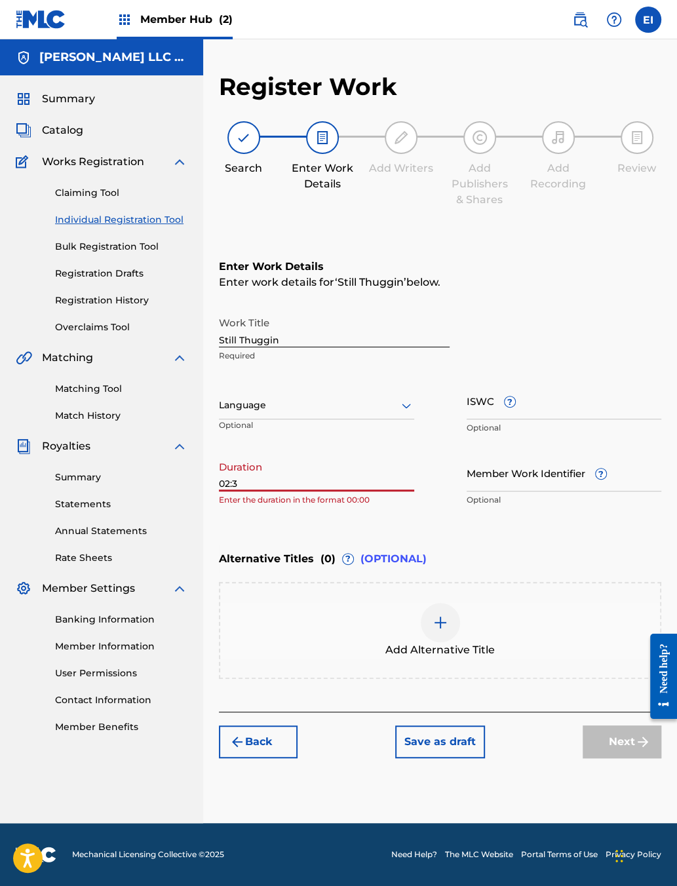
type input "02:30"
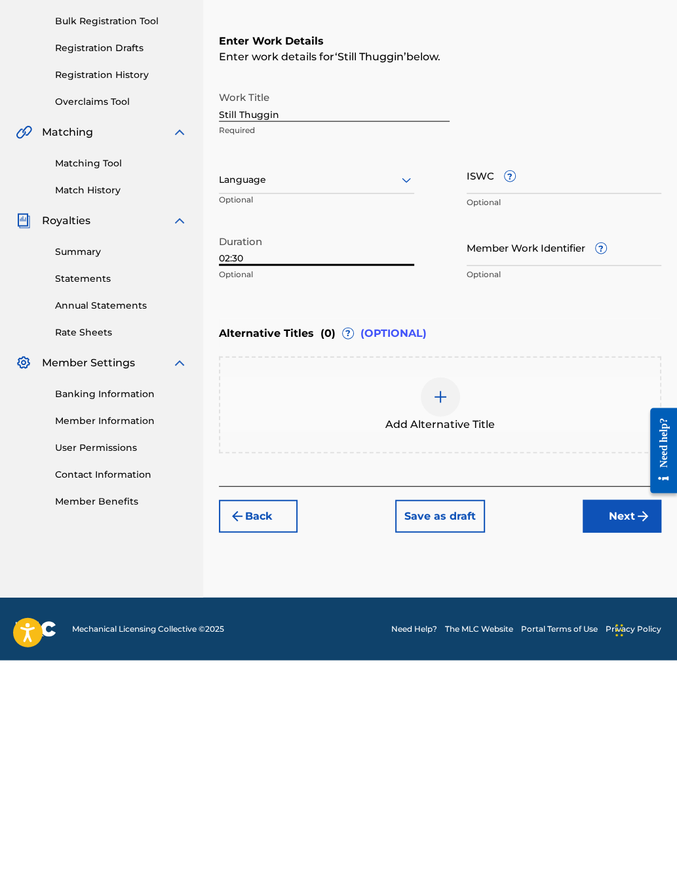
scroll to position [39, 0]
click at [536, 702] on button "Next" at bounding box center [621, 741] width 79 height 33
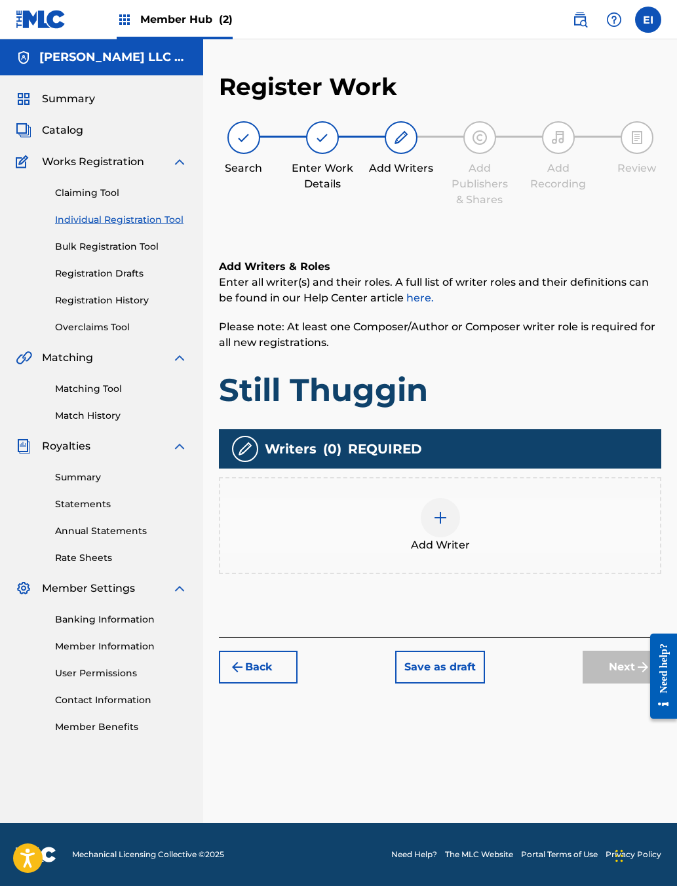
click at [448, 525] on img at bounding box center [440, 518] width 16 height 16
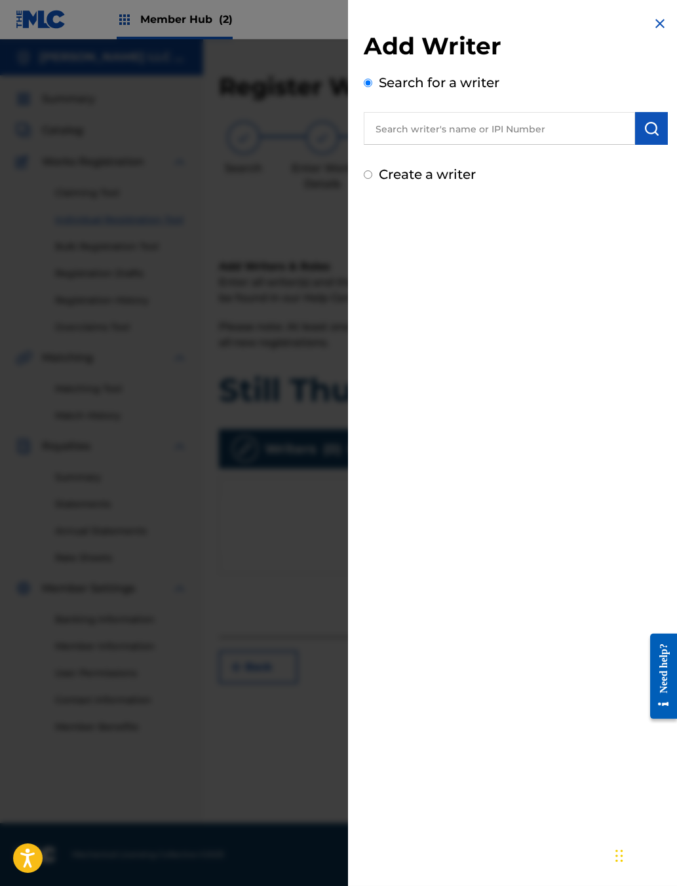
click at [403, 145] on input "text" at bounding box center [499, 128] width 271 height 33
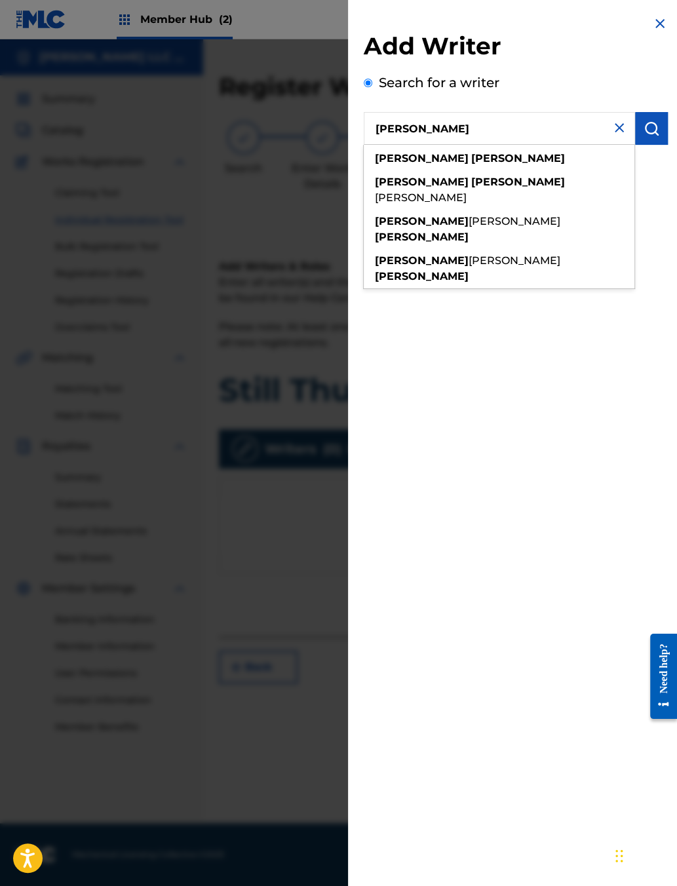
type input "[PERSON_NAME]"
click at [536, 132] on button "submit" at bounding box center [651, 128] width 33 height 33
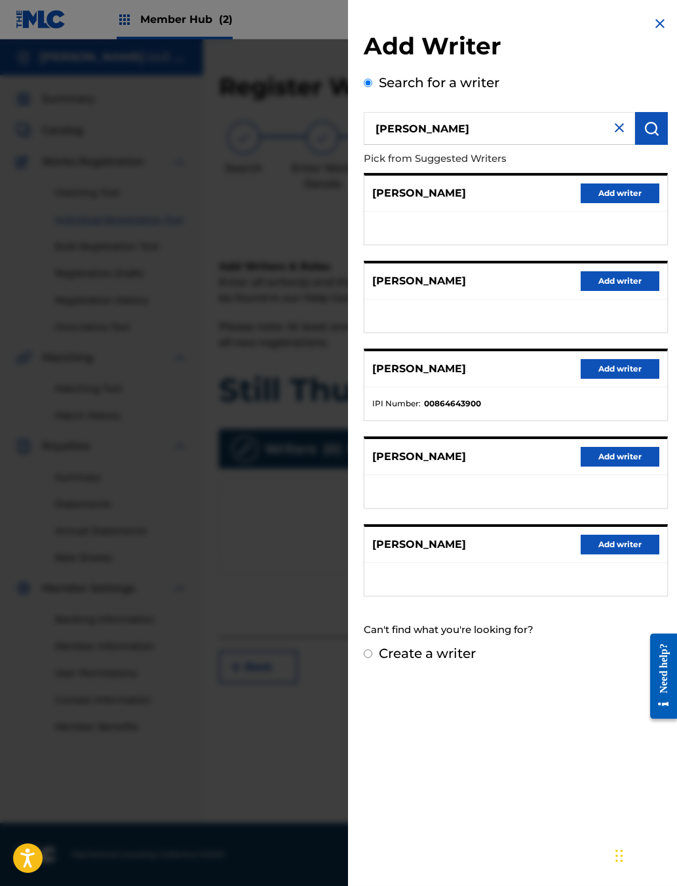
click at [536, 379] on button "Add writer" at bounding box center [619, 369] width 79 height 20
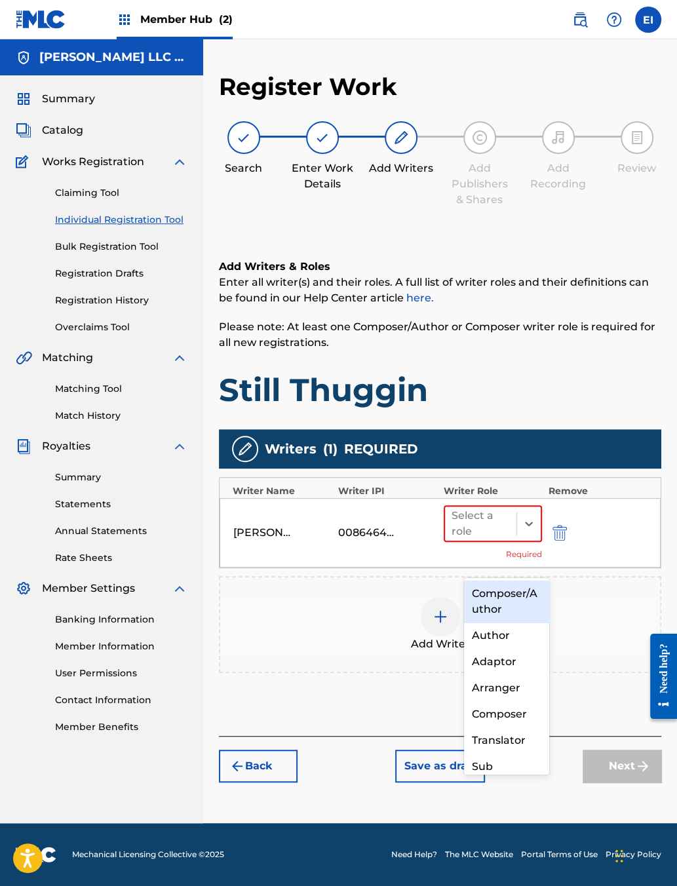
click at [500, 601] on div "Composer/Author" at bounding box center [506, 601] width 85 height 42
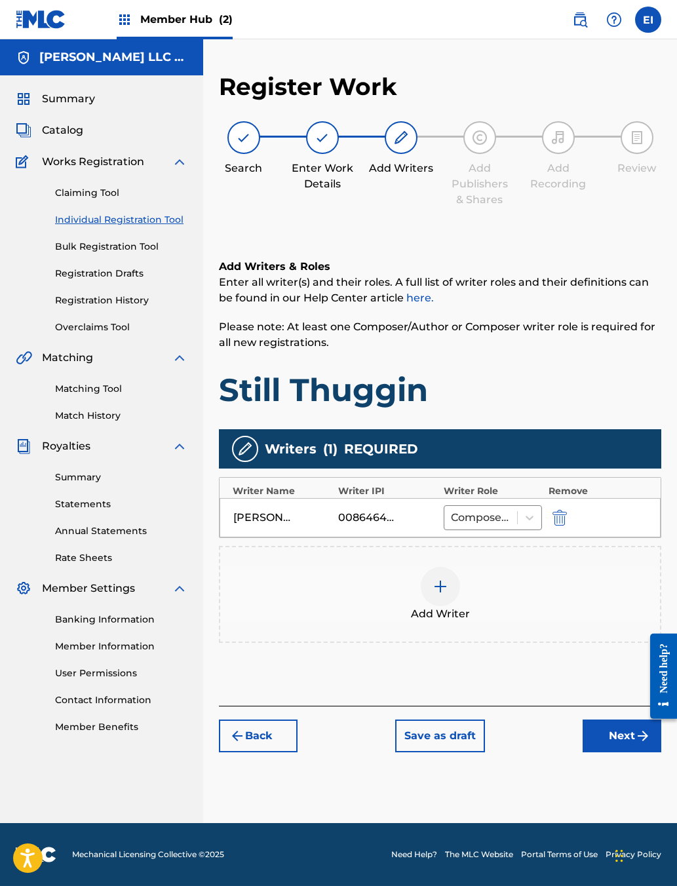
click at [536, 702] on button "Next" at bounding box center [621, 735] width 79 height 33
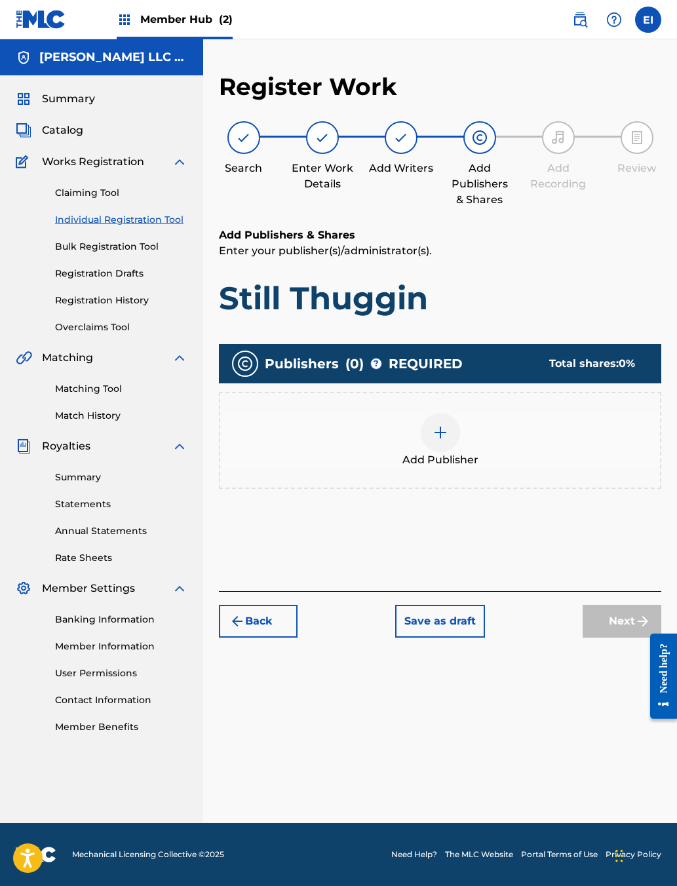
click at [448, 440] on img at bounding box center [440, 432] width 16 height 16
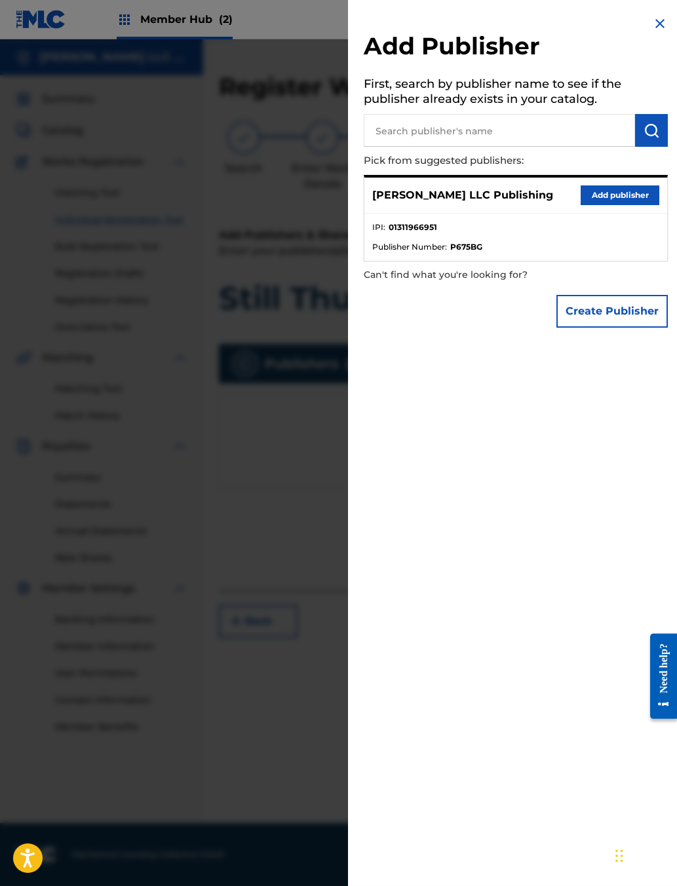
click at [1, 186] on div at bounding box center [338, 482] width 677 height 886
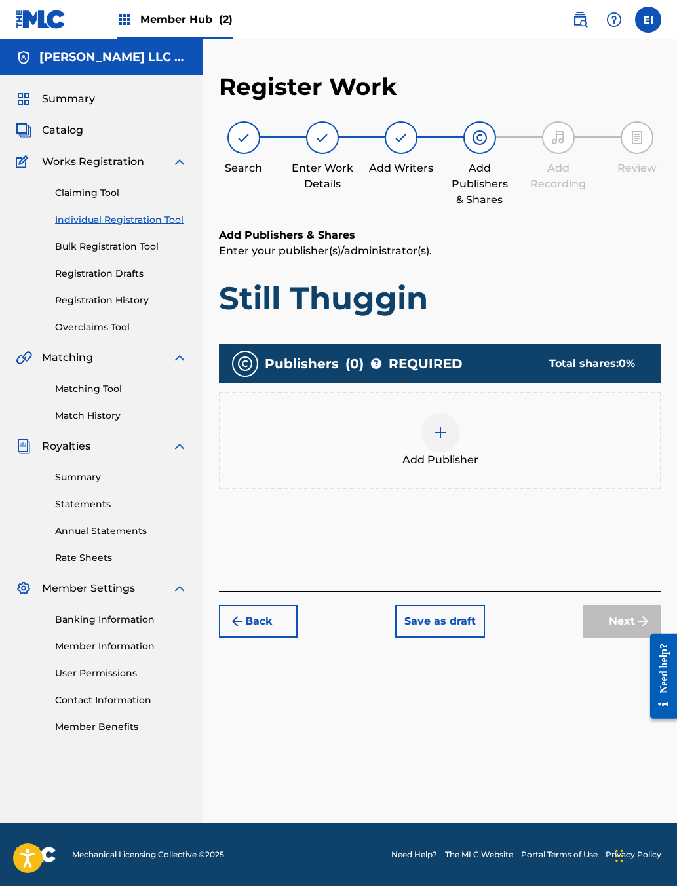
click at [448, 440] on img at bounding box center [440, 432] width 16 height 16
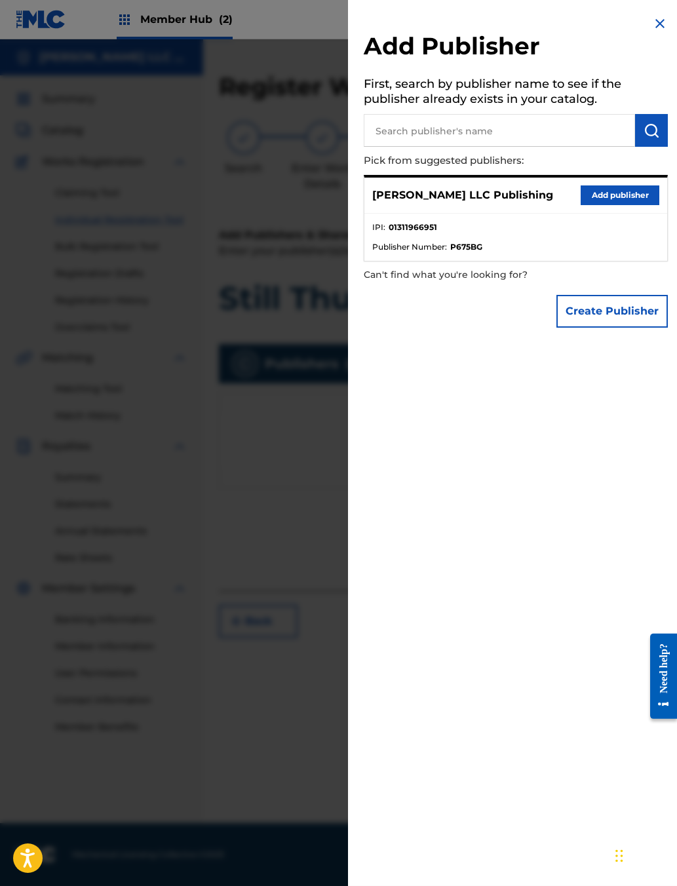
click at [536, 205] on button "Add publisher" at bounding box center [619, 195] width 79 height 20
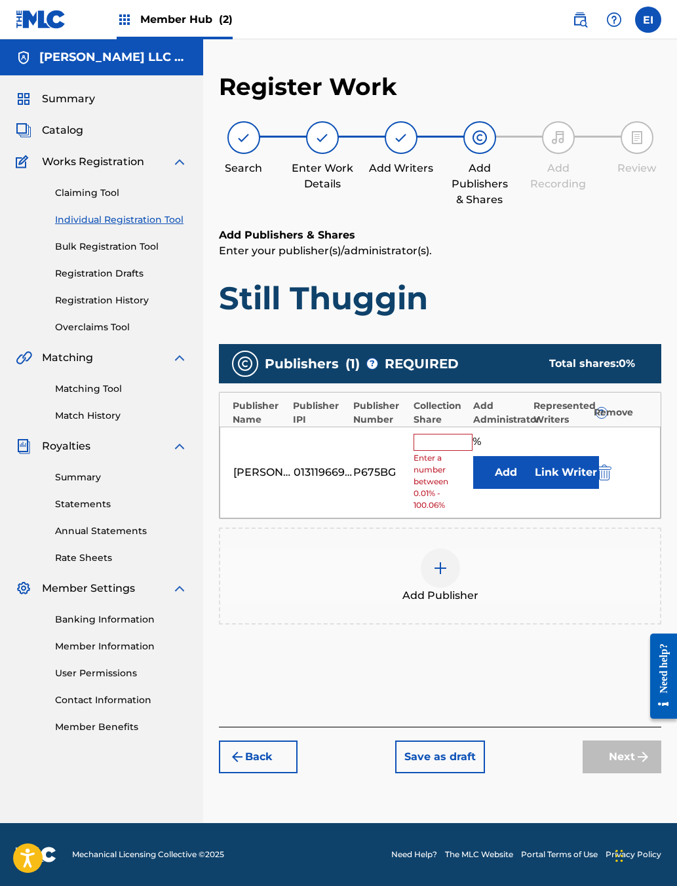
click at [461, 451] on input "text" at bounding box center [442, 442] width 59 height 17
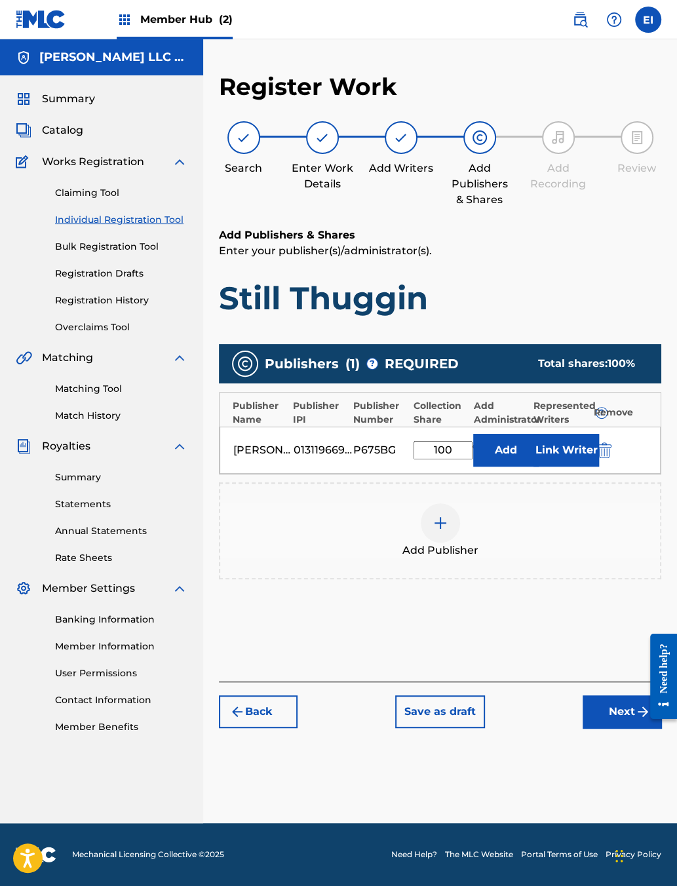
type input "100"
click at [536, 466] on button "Link Writer" at bounding box center [566, 450] width 66 height 33
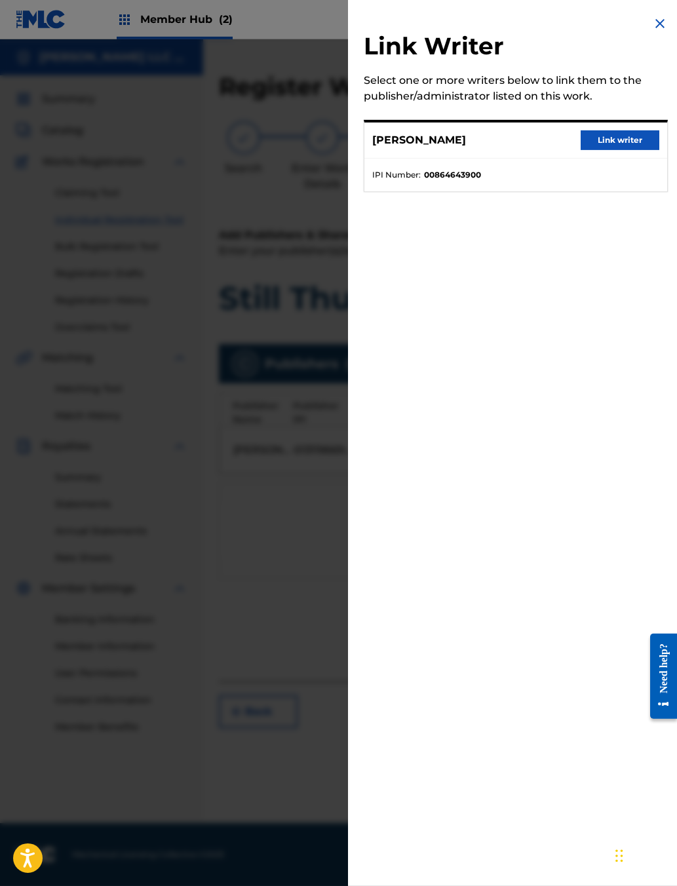
click at [536, 150] on button "Link writer" at bounding box center [619, 140] width 79 height 20
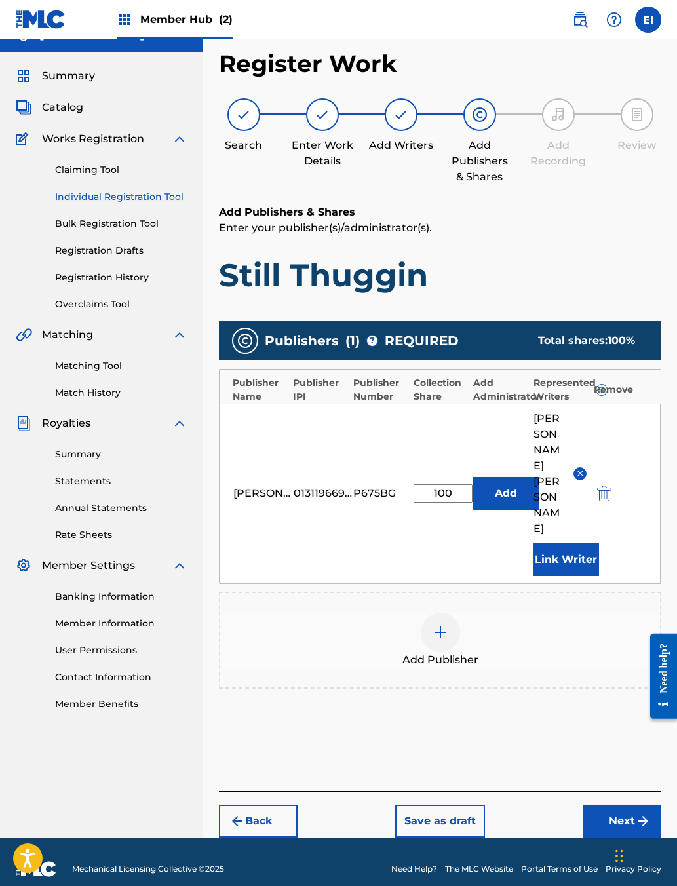
click at [536, 702] on button "Next" at bounding box center [621, 820] width 79 height 33
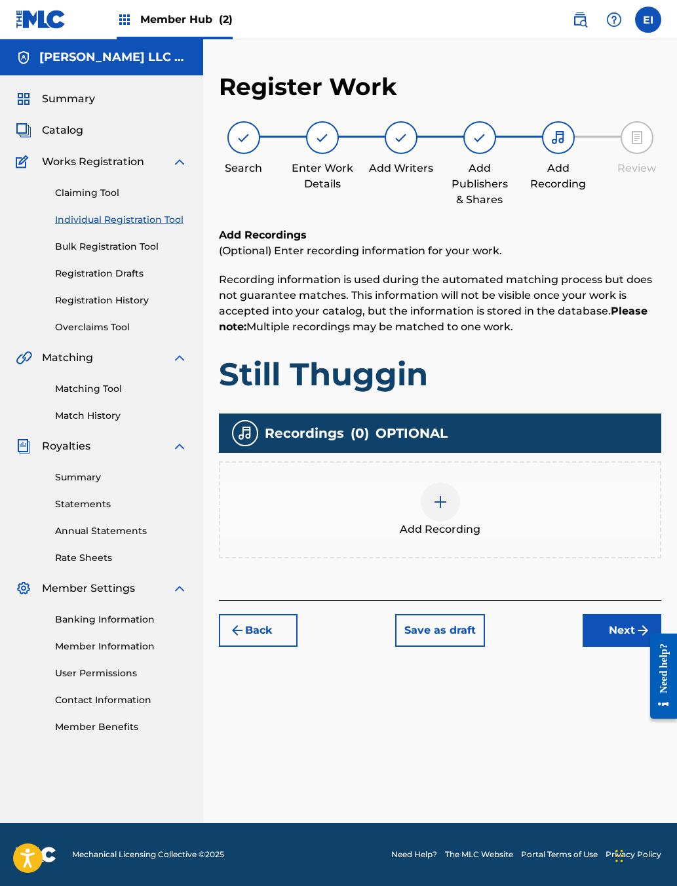
click at [448, 510] on img at bounding box center [440, 502] width 16 height 16
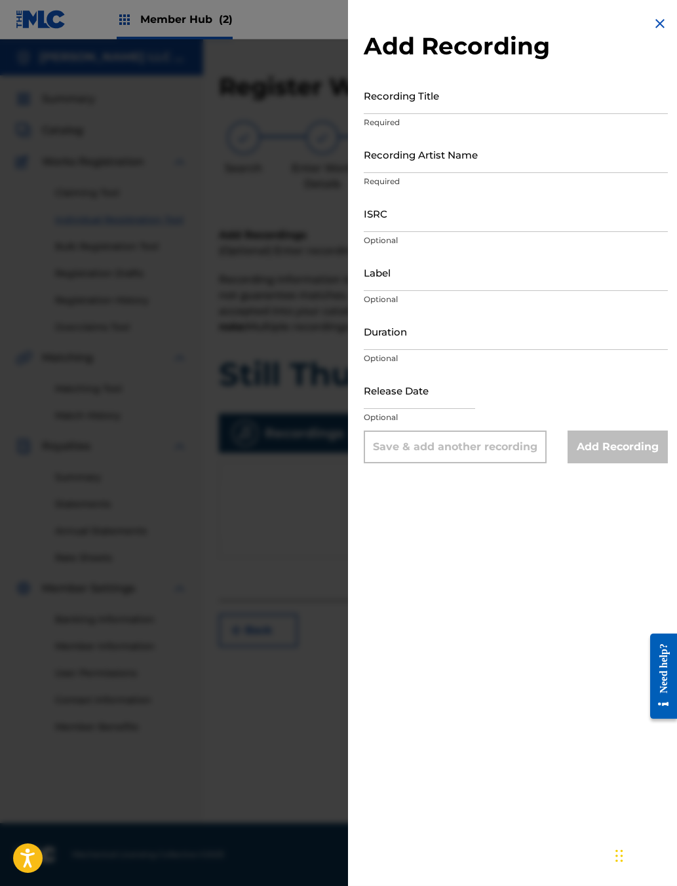
click at [536, 20] on img at bounding box center [660, 24] width 16 height 16
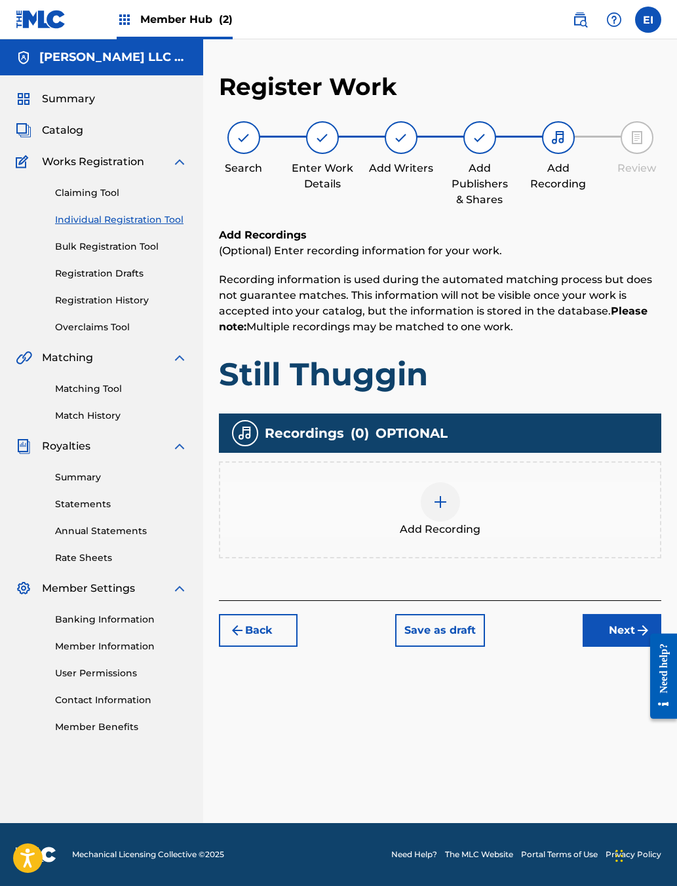
click at [536, 647] on button "Next" at bounding box center [621, 630] width 79 height 33
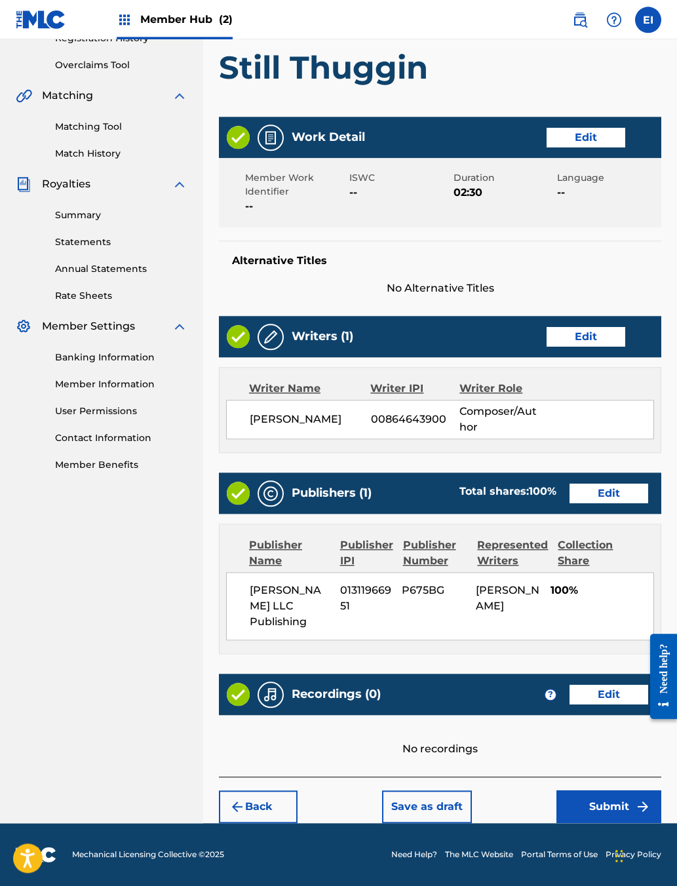
scroll to position [282, 0]
click at [536, 147] on button "Edit" at bounding box center [585, 138] width 79 height 20
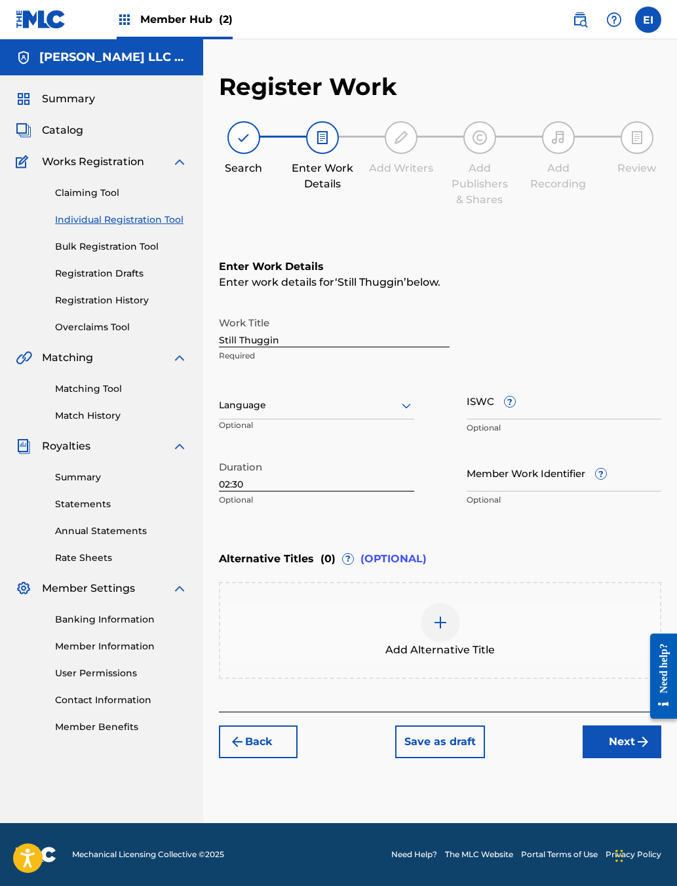
click at [536, 702] on button "Next" at bounding box center [621, 741] width 79 height 33
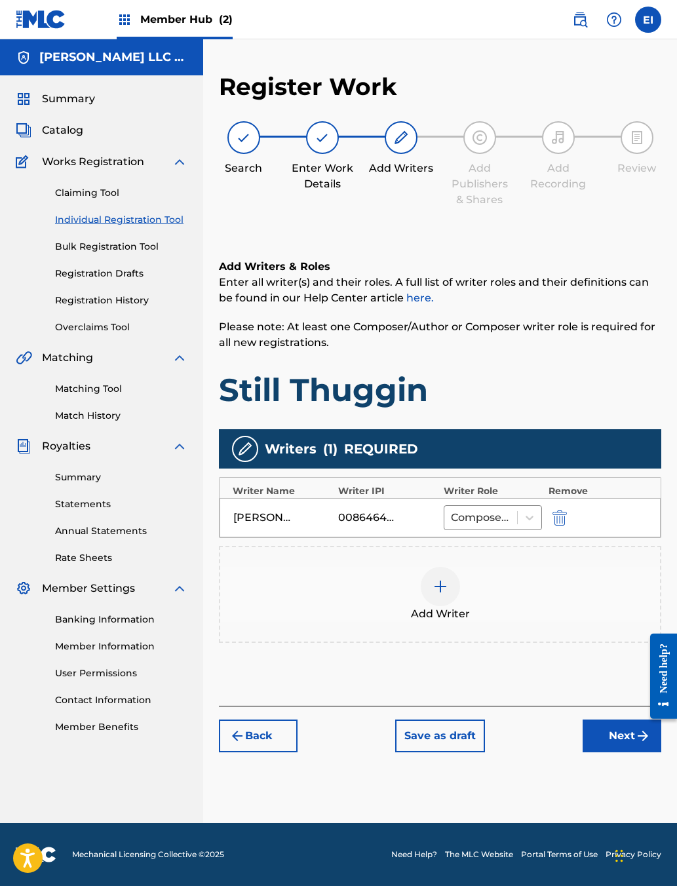
click at [536, 702] on button "Next" at bounding box center [621, 735] width 79 height 33
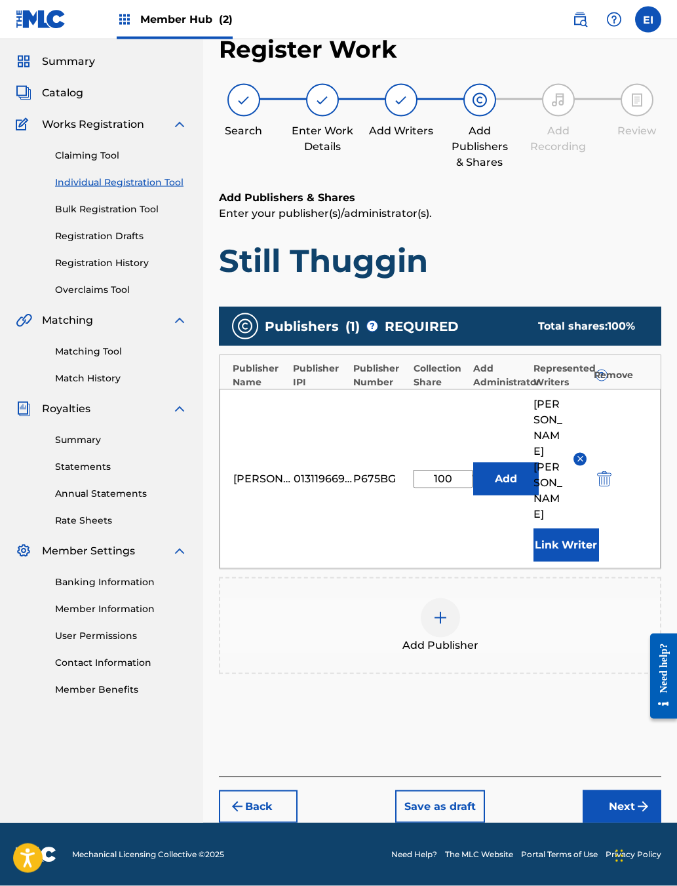
scroll to position [54, 0]
click at [536, 702] on button "Next" at bounding box center [621, 806] width 79 height 33
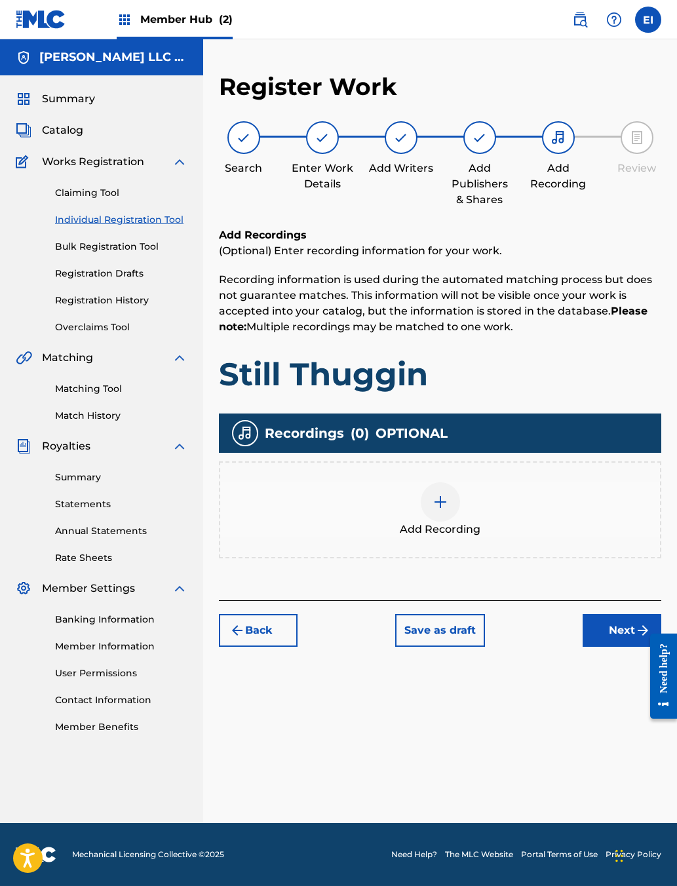
click at [460, 521] on div at bounding box center [440, 501] width 39 height 39
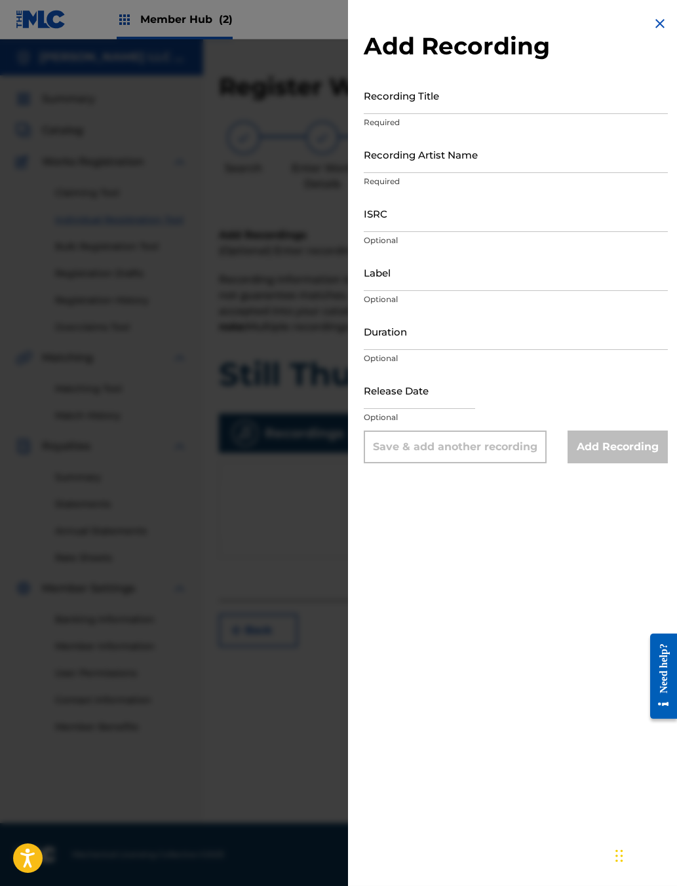
click at [364, 409] on input "text" at bounding box center [419, 389] width 111 height 37
select select "9"
select select "2025"
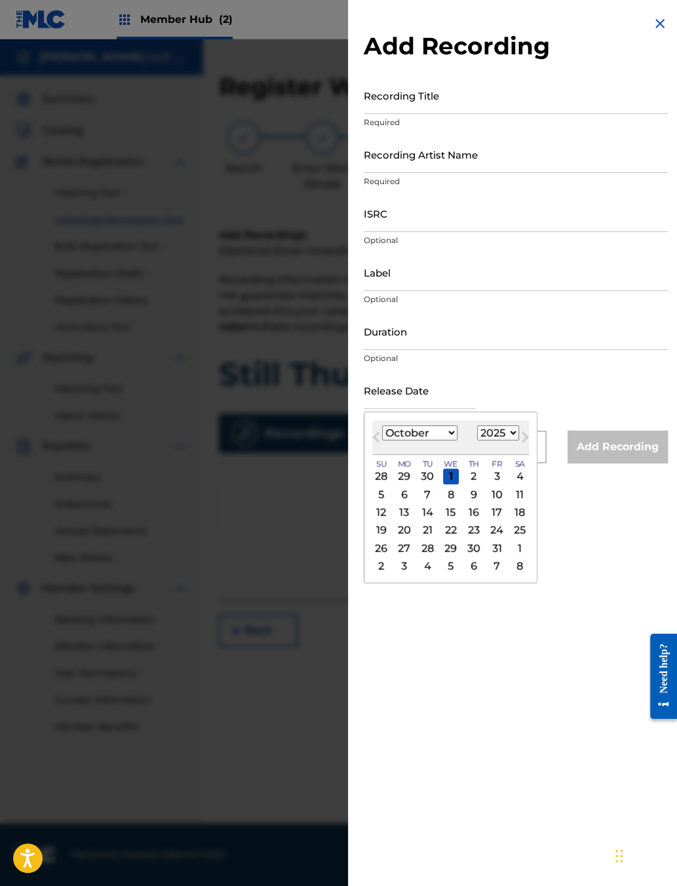
click at [382, 440] on select "January February March April May June July August September October November De…" at bounding box center [419, 432] width 75 height 15
select select "5"
click at [512, 538] on div "28" at bounding box center [520, 530] width 16 height 16
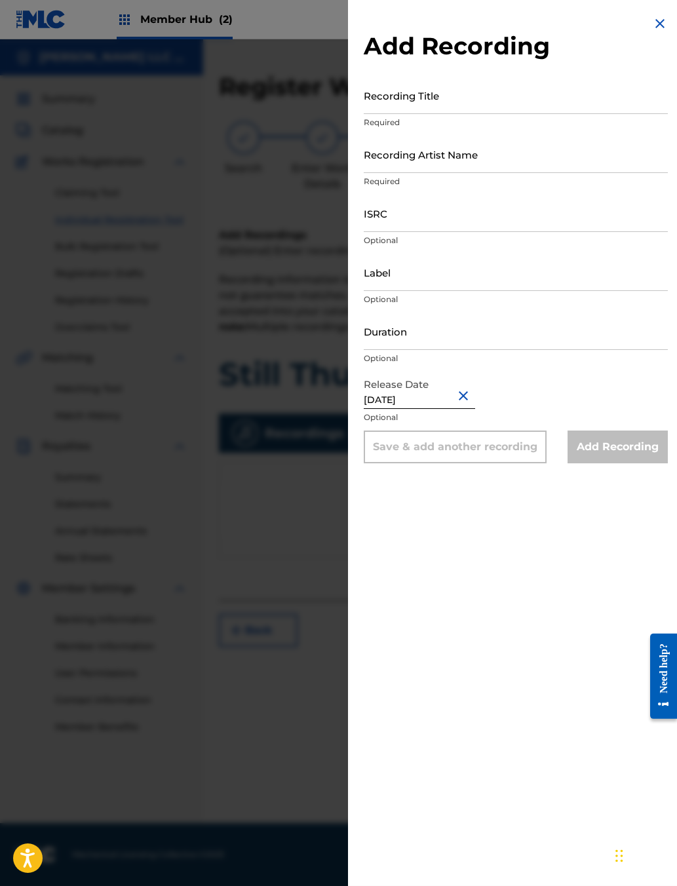
type input "[DATE]"
click at [406, 114] on input "Recording Title" at bounding box center [516, 95] width 304 height 37
type input "Still Thuggin"
click at [416, 173] on input "Recording Artist Name" at bounding box center [516, 154] width 304 height 37
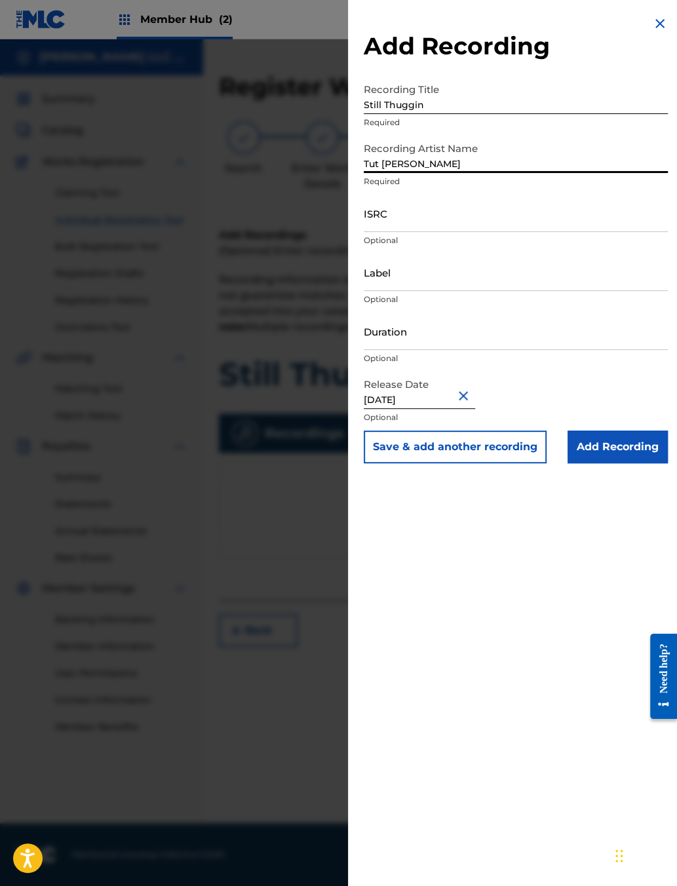
type input "Tut [PERSON_NAME]"
click at [403, 232] on input "ISRC" at bounding box center [516, 213] width 304 height 37
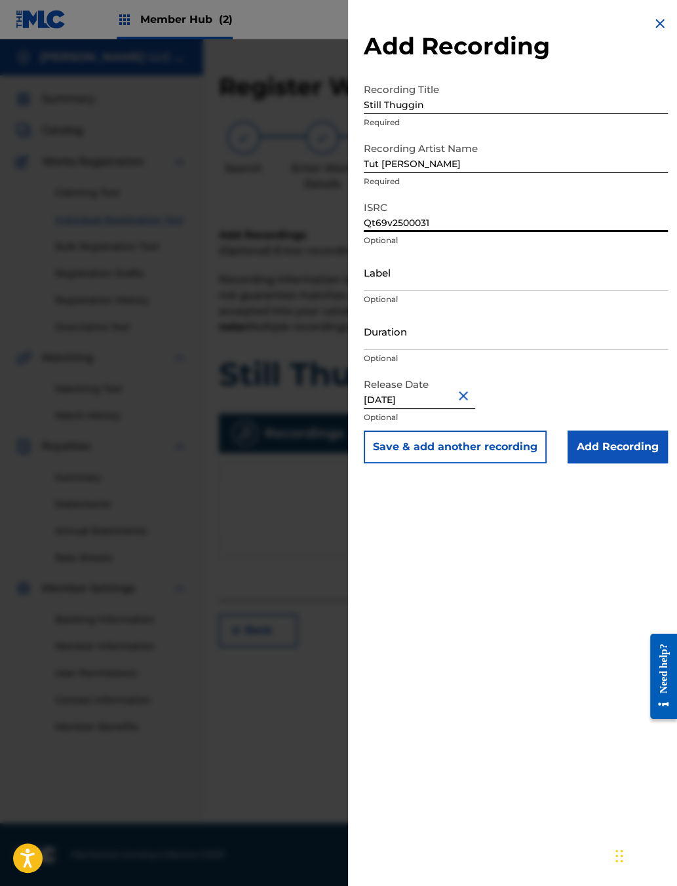
type input "Qt69v2500031"
click at [409, 350] on input "Duration" at bounding box center [516, 330] width 304 height 37
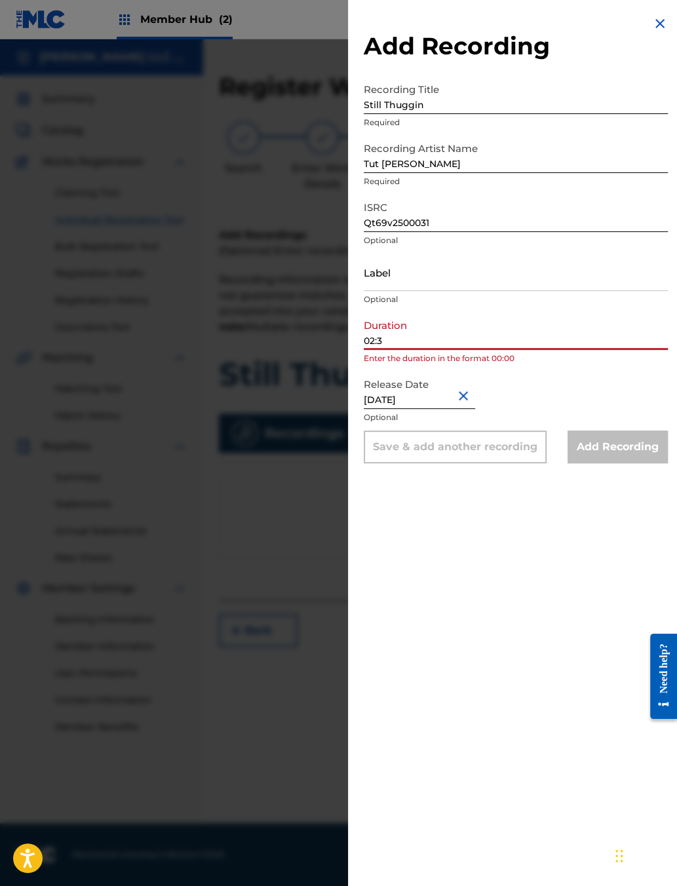
type input "02:30"
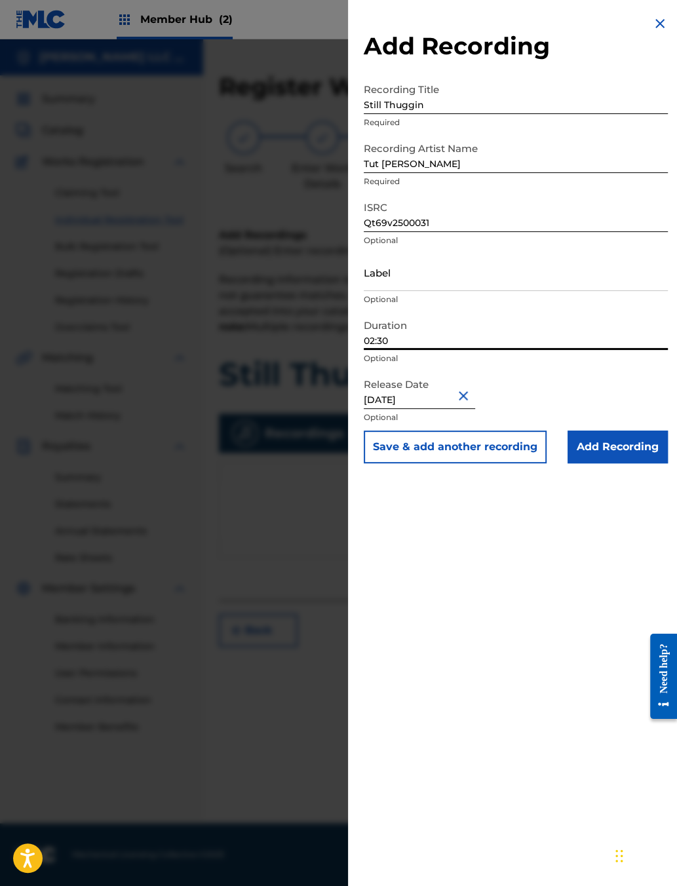
click at [536, 463] on input "Add Recording" at bounding box center [617, 446] width 100 height 33
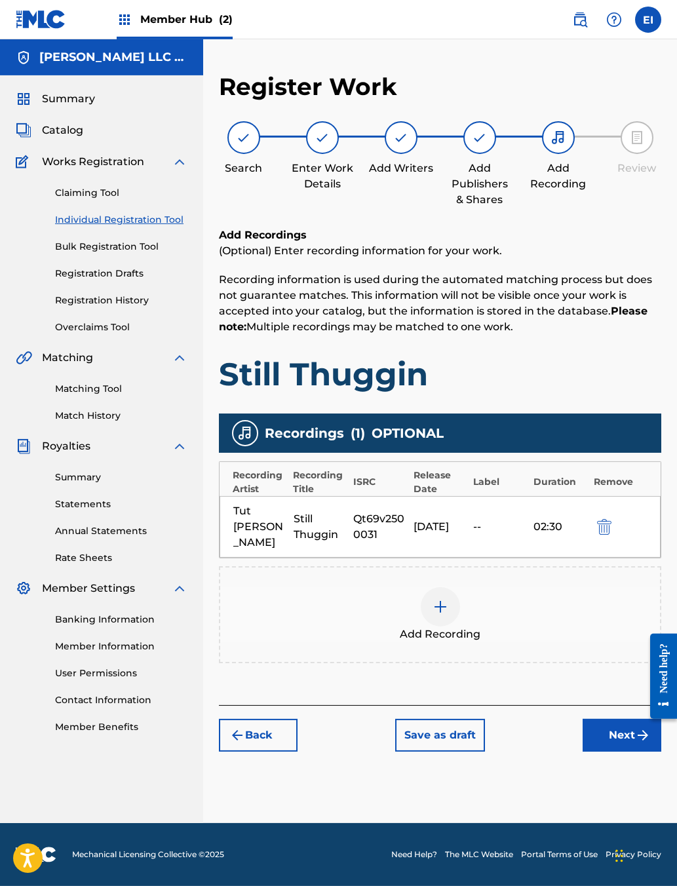
click at [536, 702] on button "Next" at bounding box center [621, 735] width 79 height 33
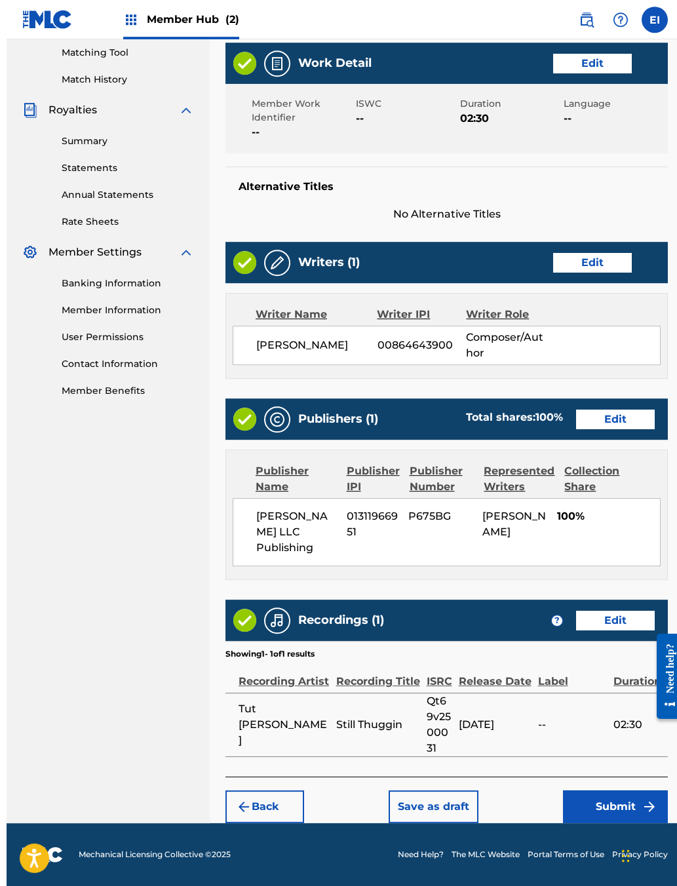
scroll to position [432, 0]
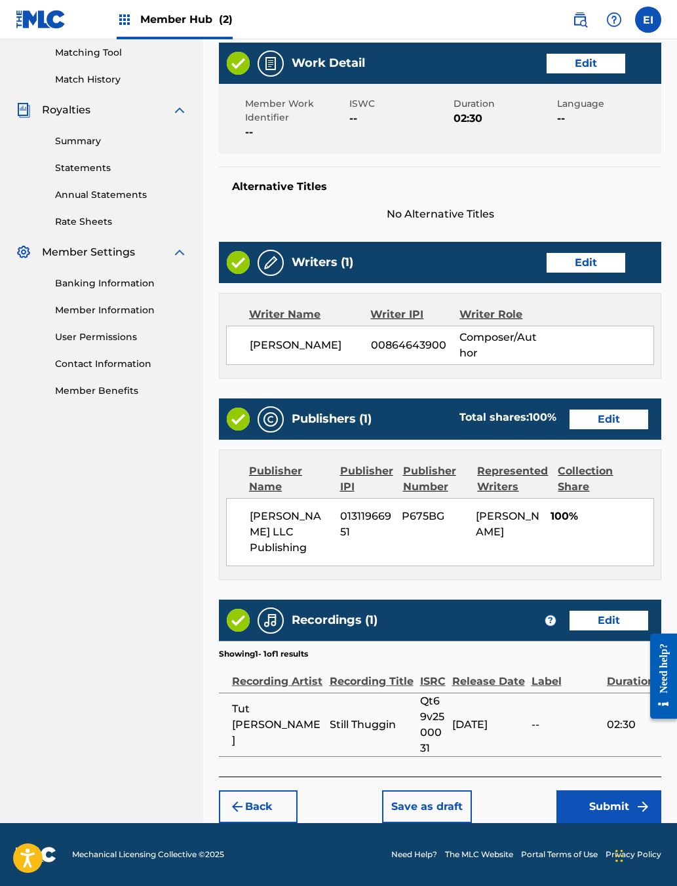
click at [536, 702] on button "Submit" at bounding box center [608, 806] width 105 height 33
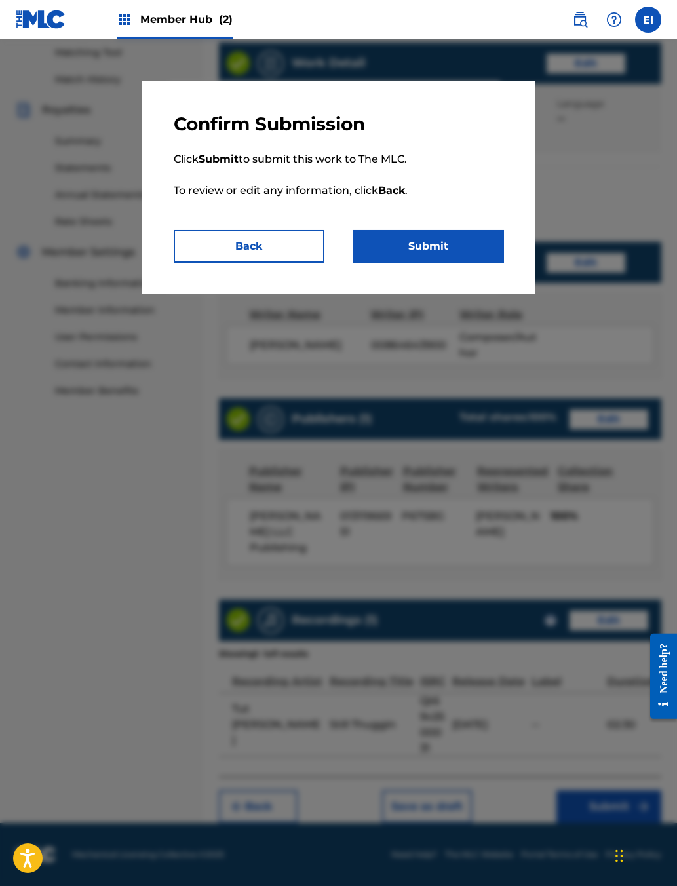
click at [476, 263] on button "Submit" at bounding box center [428, 246] width 151 height 33
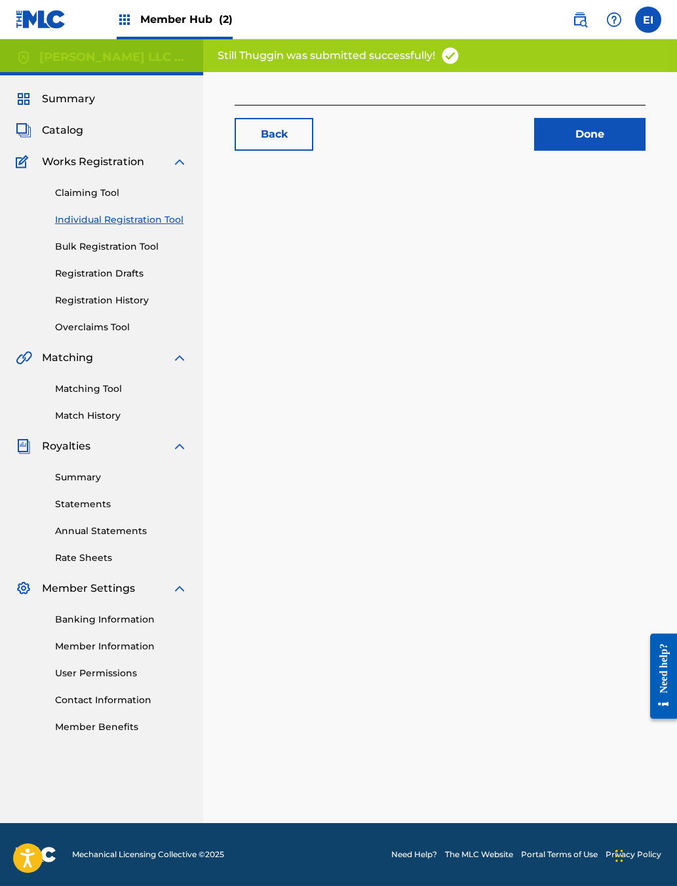
scroll to position [23, 0]
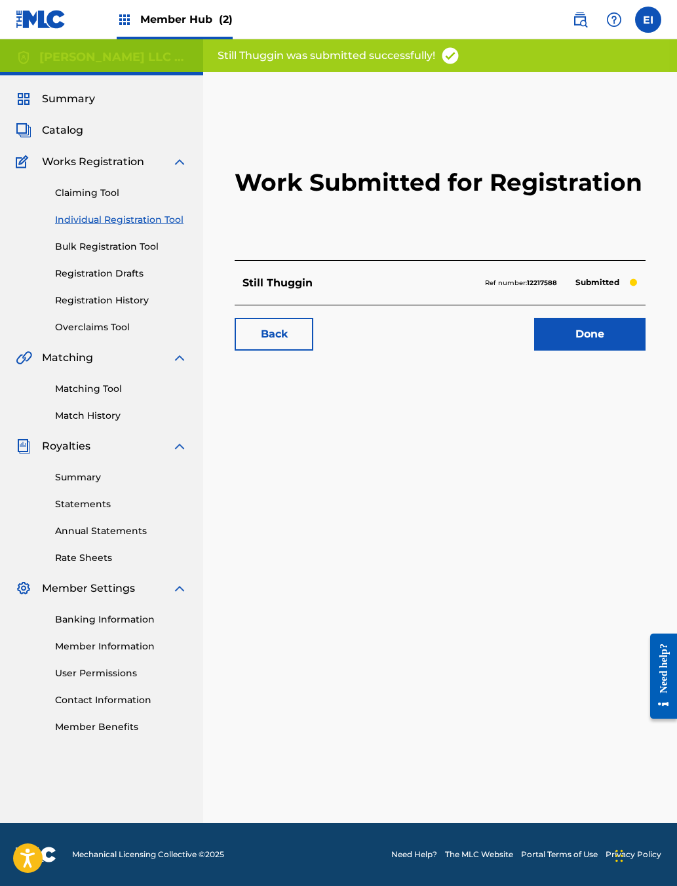
click at [536, 350] on link "Done" at bounding box center [589, 334] width 111 height 33
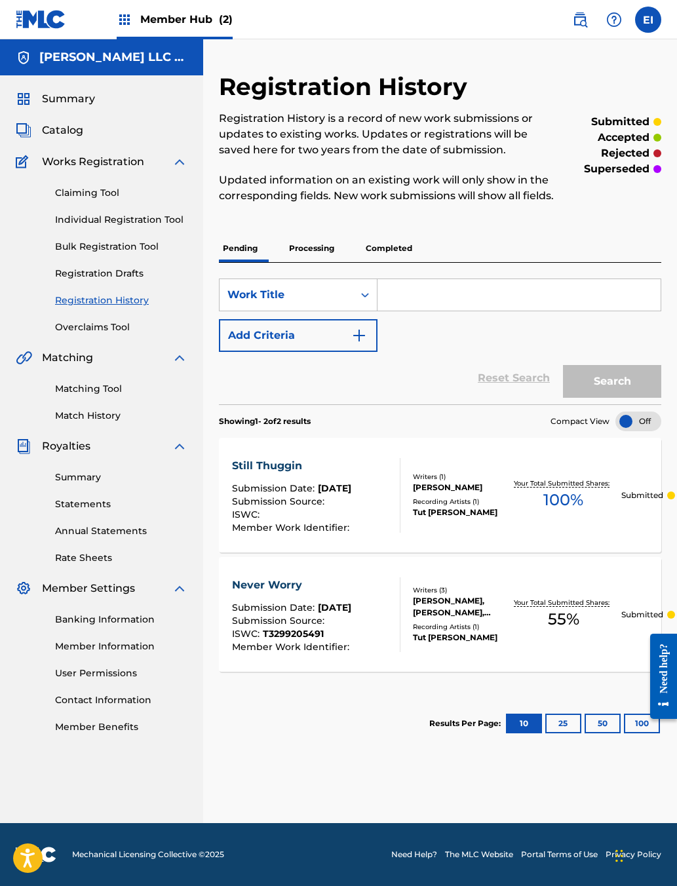
click at [187, 227] on link "Individual Registration Tool" at bounding box center [121, 220] width 132 height 14
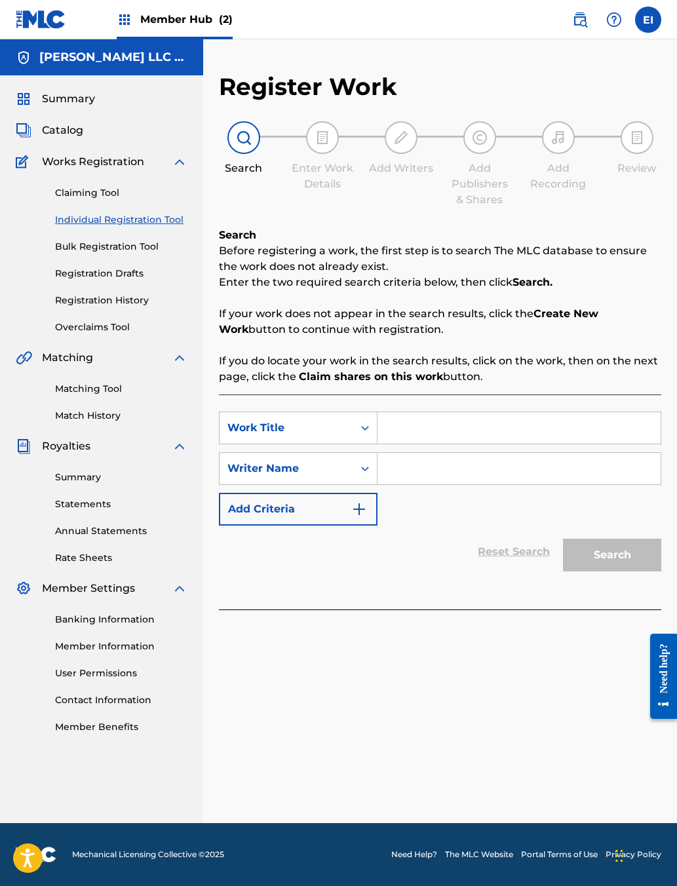
click at [473, 443] on input "Search Form" at bounding box center [518, 427] width 283 height 31
click at [55, 334] on div "Claiming Tool Individual Registration Tool Bulk Registration Tool Registration …" at bounding box center [102, 252] width 172 height 164
click at [483, 440] on input "Search Form" at bounding box center [518, 427] width 283 height 31
type input "My Dizzle"
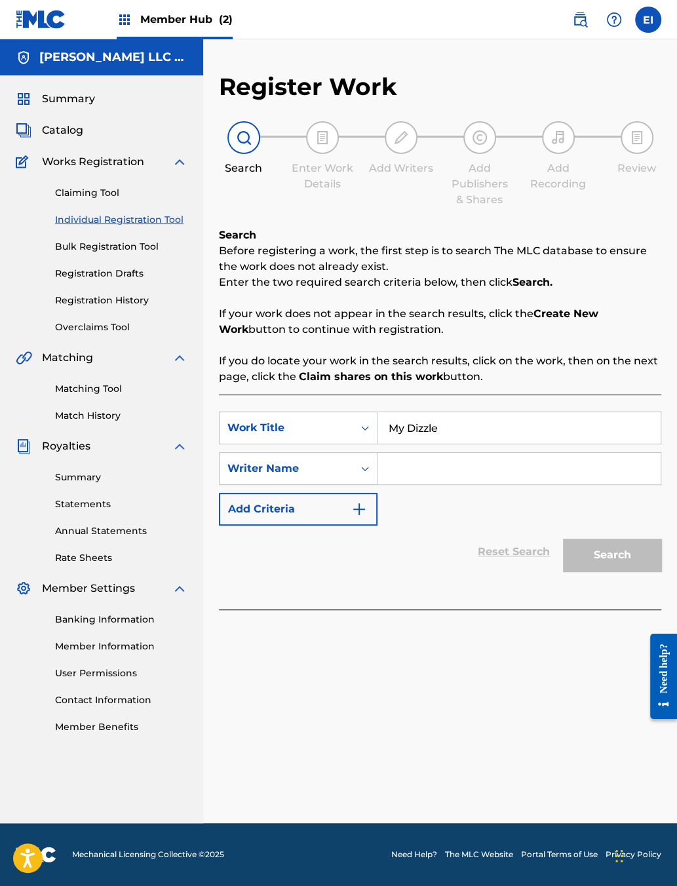
click at [468, 484] on input "Search Form" at bounding box center [518, 468] width 283 height 31
type input "[PERSON_NAME]"
click at [536, 571] on button "Search" at bounding box center [612, 554] width 98 height 33
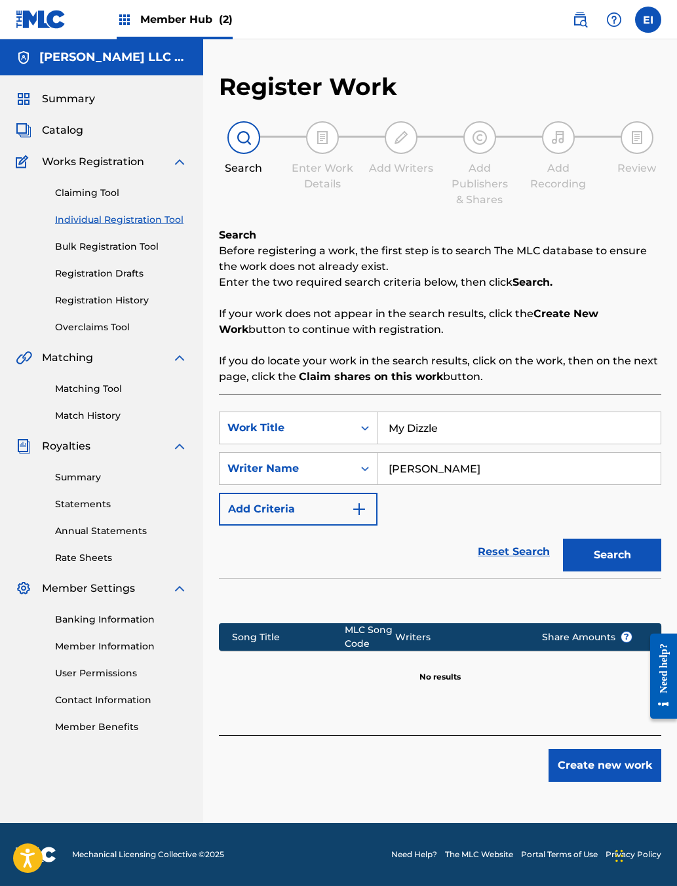
click at [536, 702] on button "Create new work" at bounding box center [604, 765] width 113 height 33
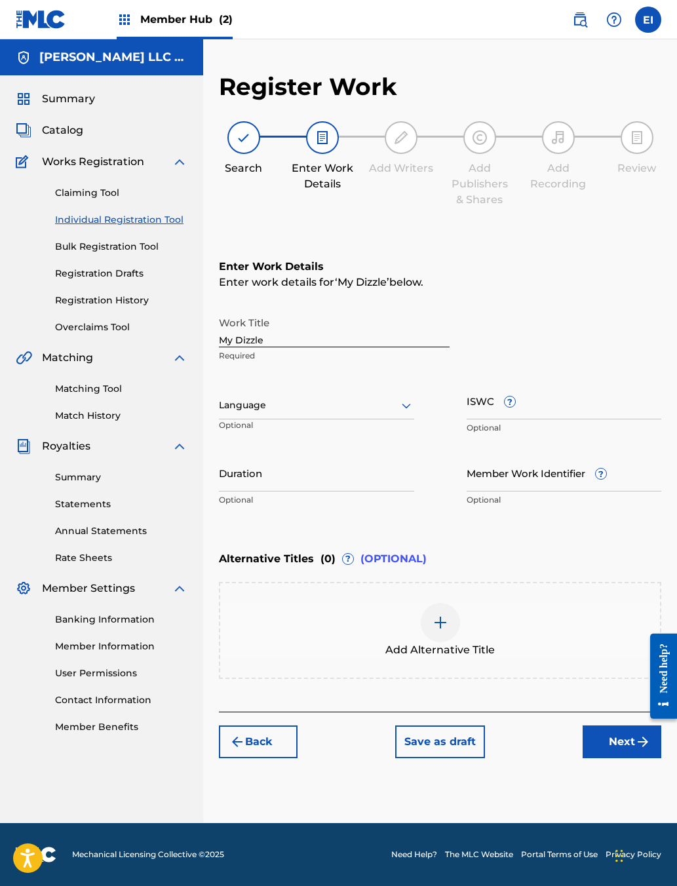
click at [343, 491] on input "Duration" at bounding box center [316, 472] width 195 height 37
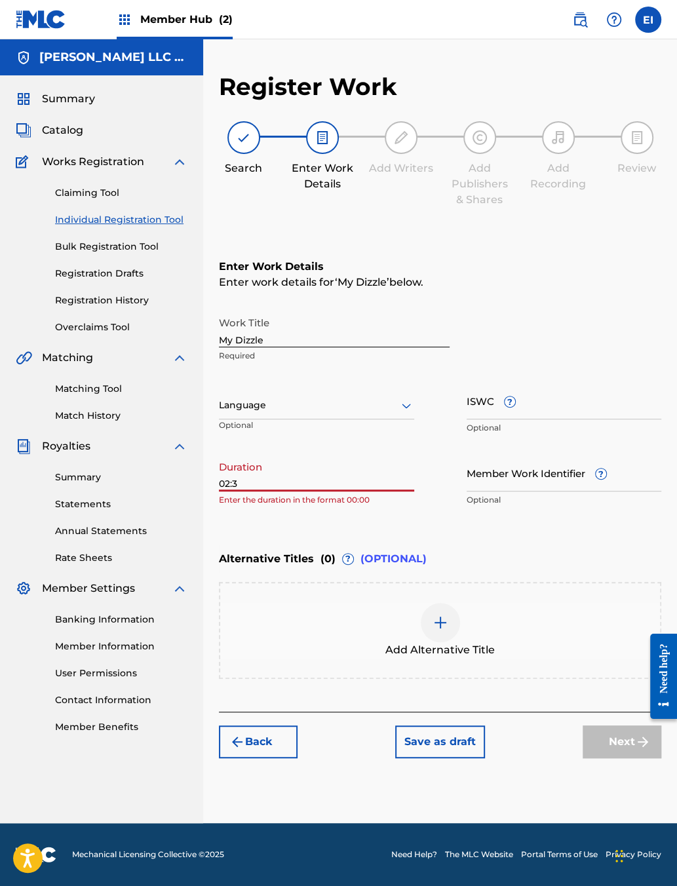
type input "02:30"
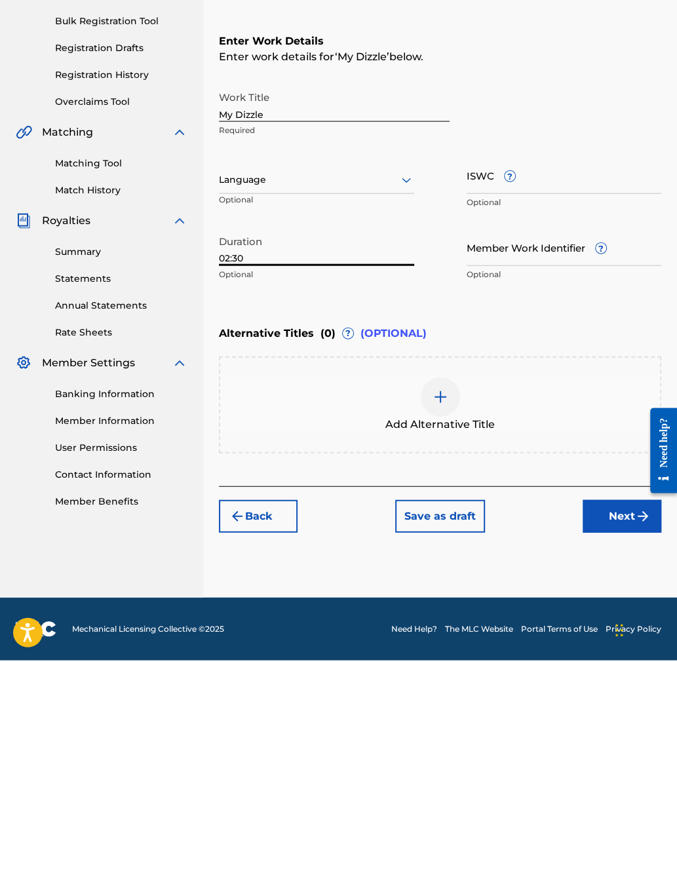
click at [536, 702] on button "Next" at bounding box center [621, 741] width 79 height 33
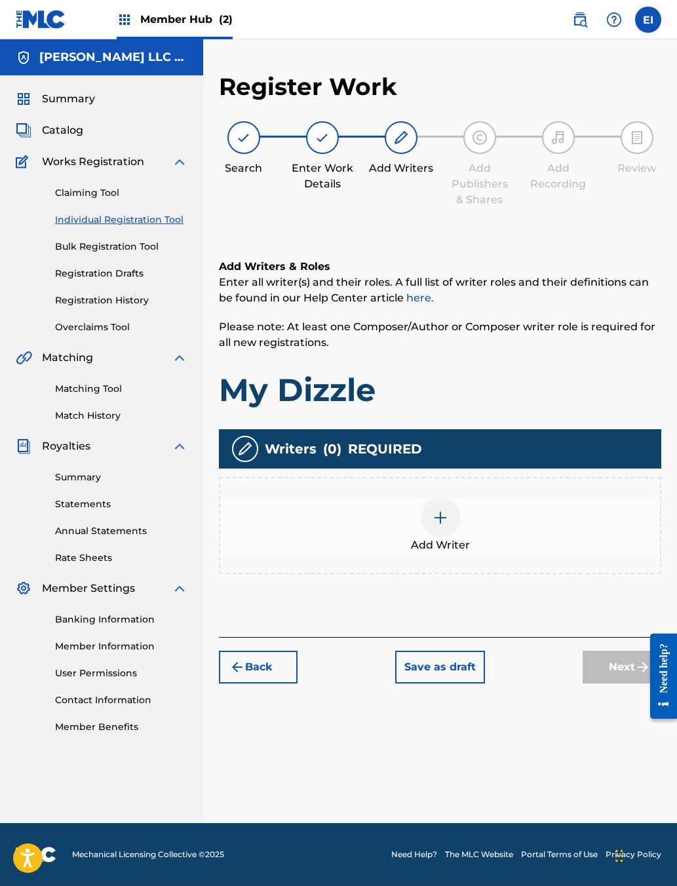
click at [448, 525] on img at bounding box center [440, 518] width 16 height 16
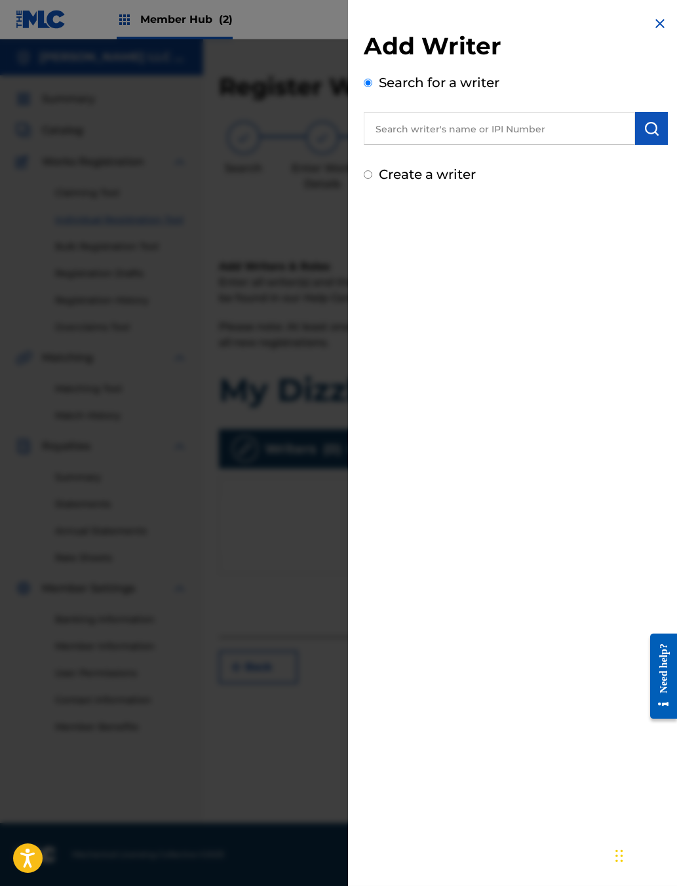
click at [468, 145] on input "text" at bounding box center [499, 128] width 271 height 33
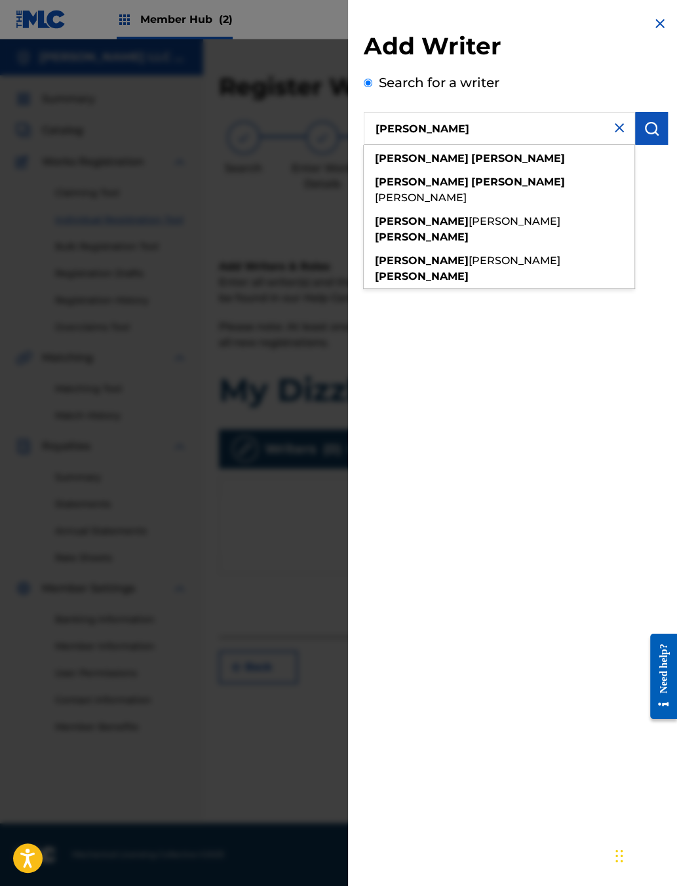
type input "[PERSON_NAME]"
click at [536, 136] on img "submit" at bounding box center [651, 129] width 16 height 16
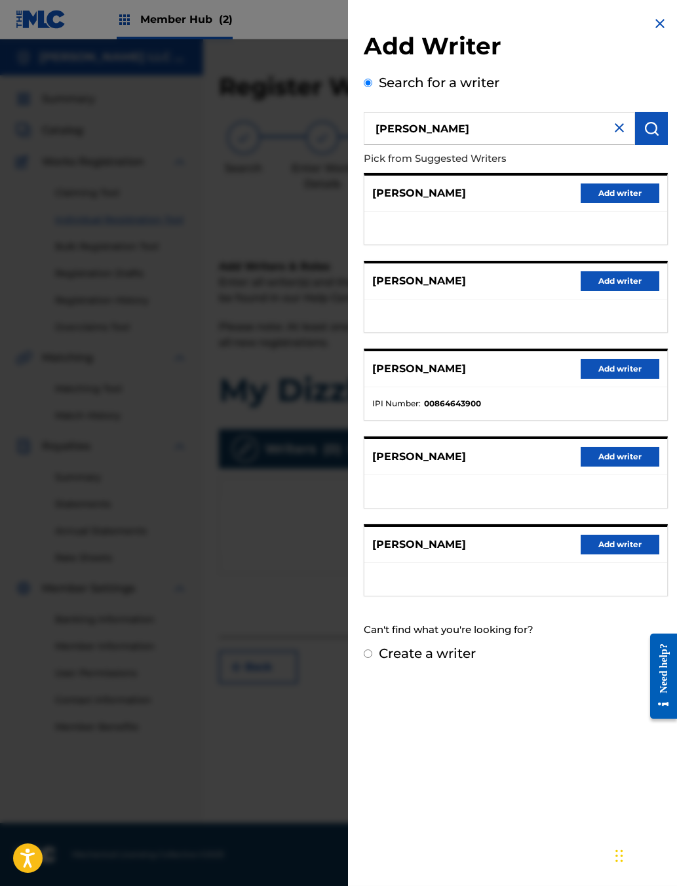
click at [536, 379] on button "Add writer" at bounding box center [619, 369] width 79 height 20
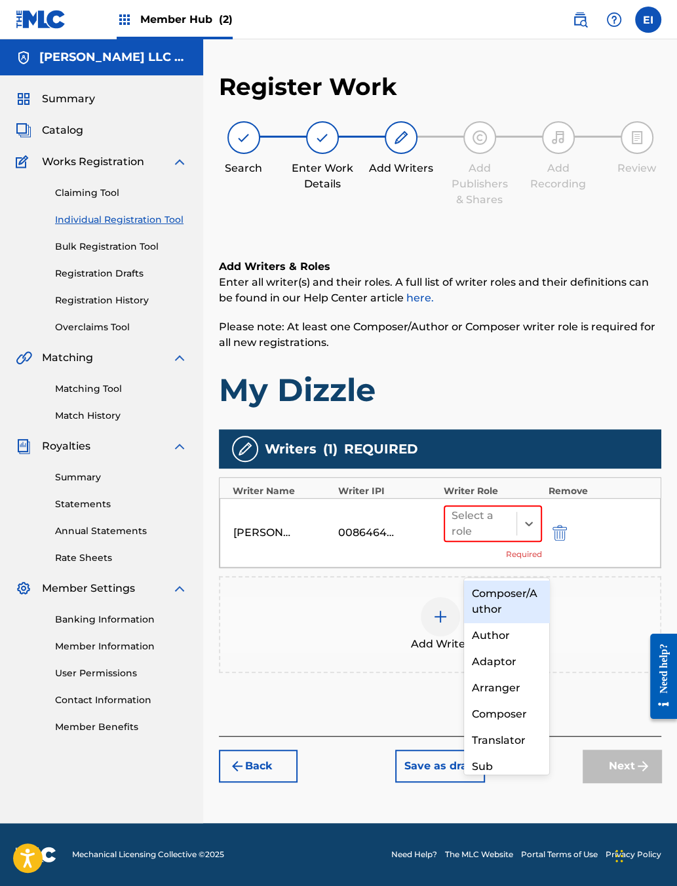
click at [506, 599] on div "Composer/Author" at bounding box center [506, 601] width 85 height 42
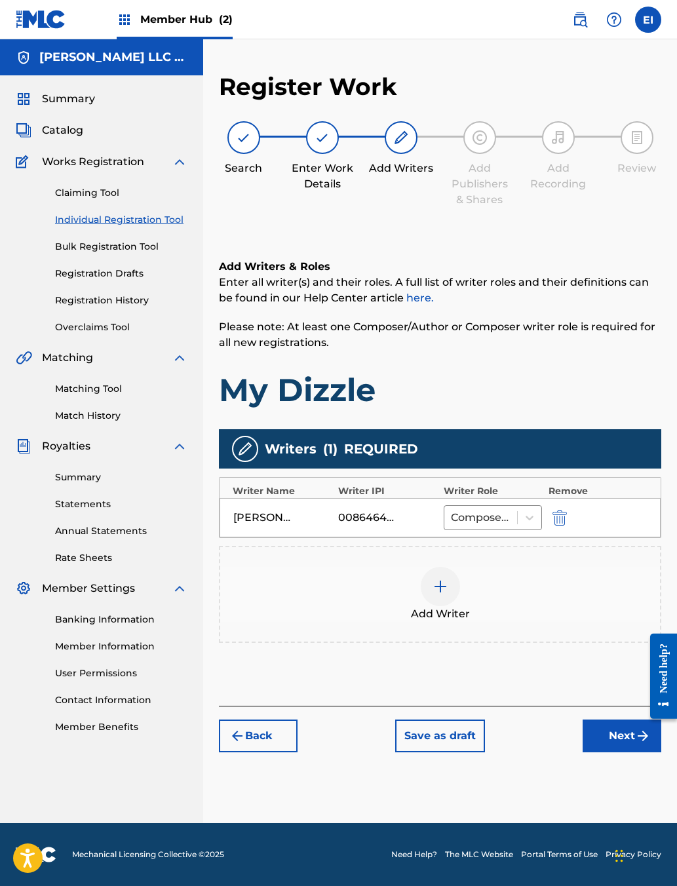
click at [536, 702] on button "Next" at bounding box center [621, 735] width 79 height 33
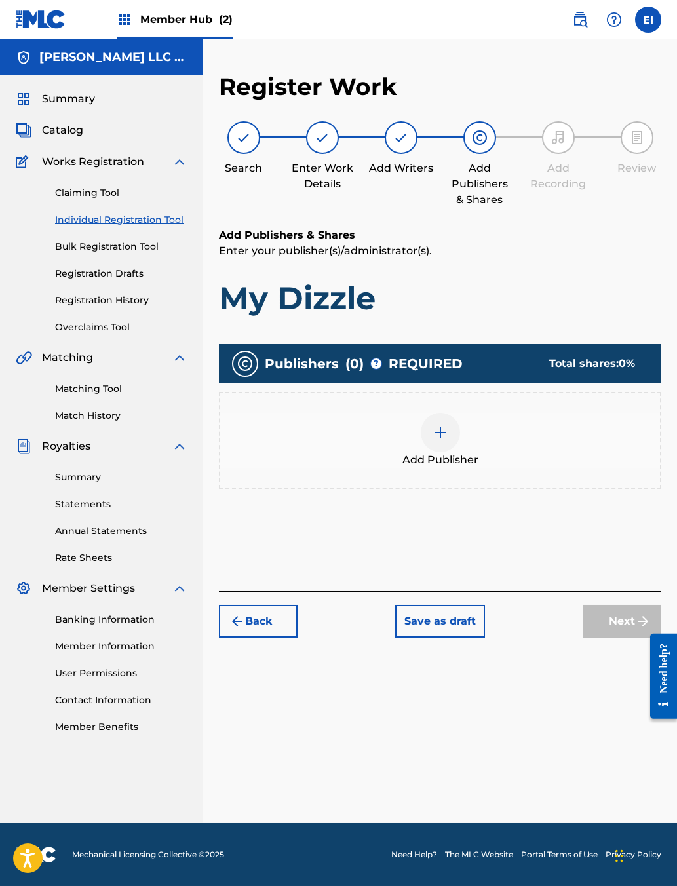
click at [448, 440] on img at bounding box center [440, 432] width 16 height 16
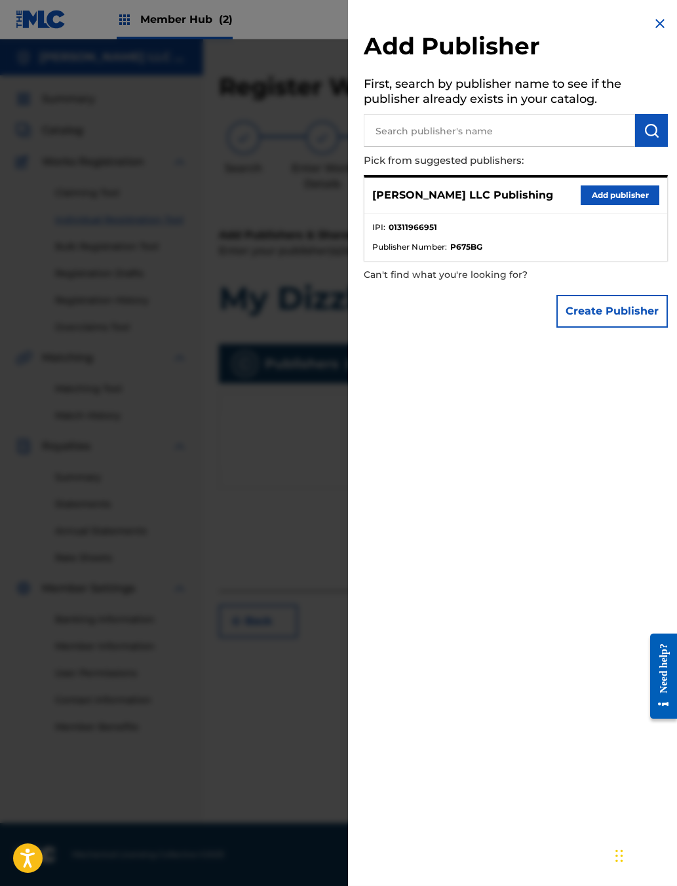
click at [536, 205] on button "Add publisher" at bounding box center [619, 195] width 79 height 20
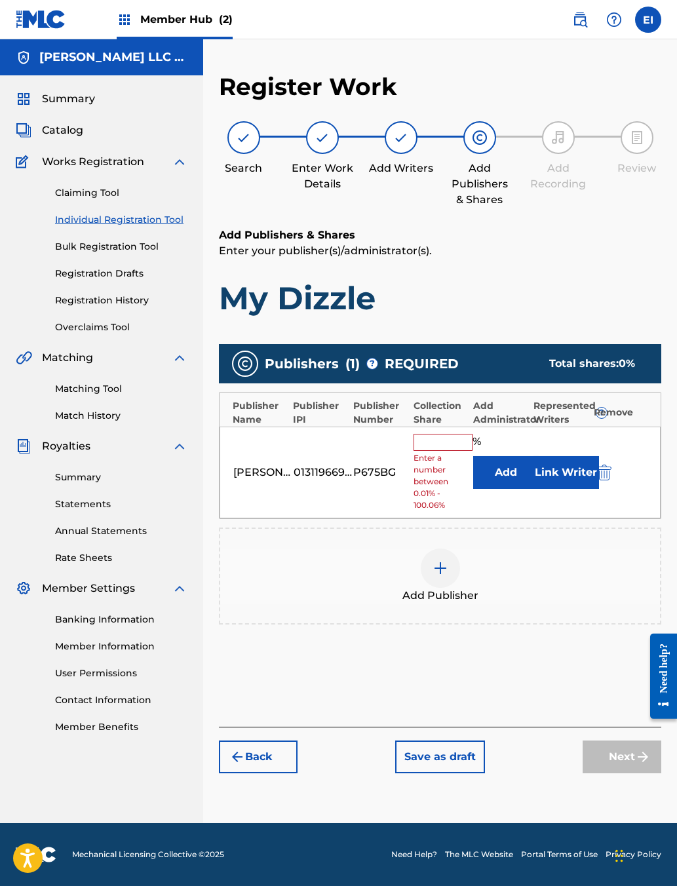
click at [453, 451] on input "text" at bounding box center [442, 442] width 59 height 17
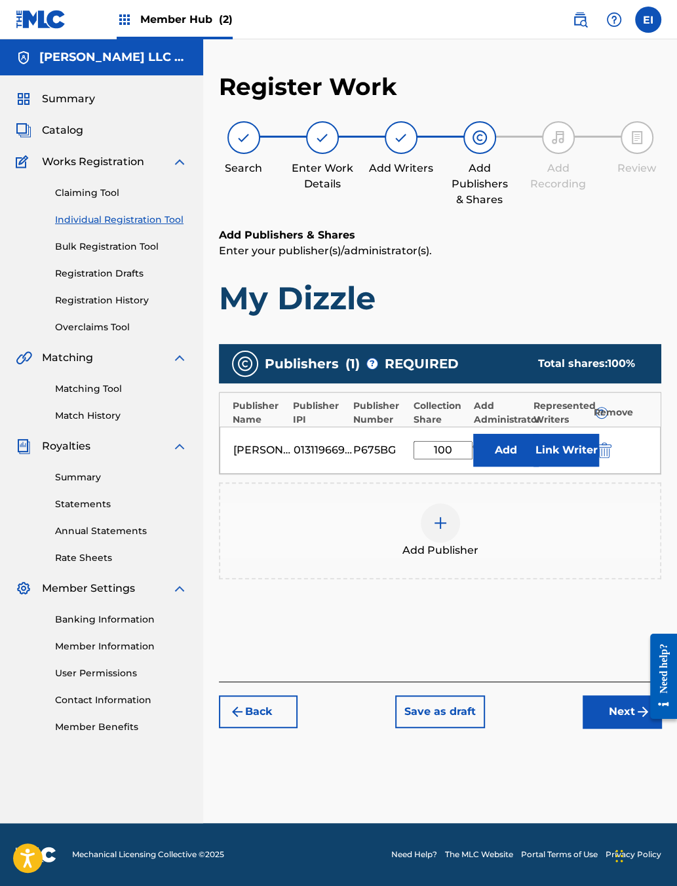
type input "100"
click at [536, 466] on button "Link Writer" at bounding box center [566, 450] width 66 height 33
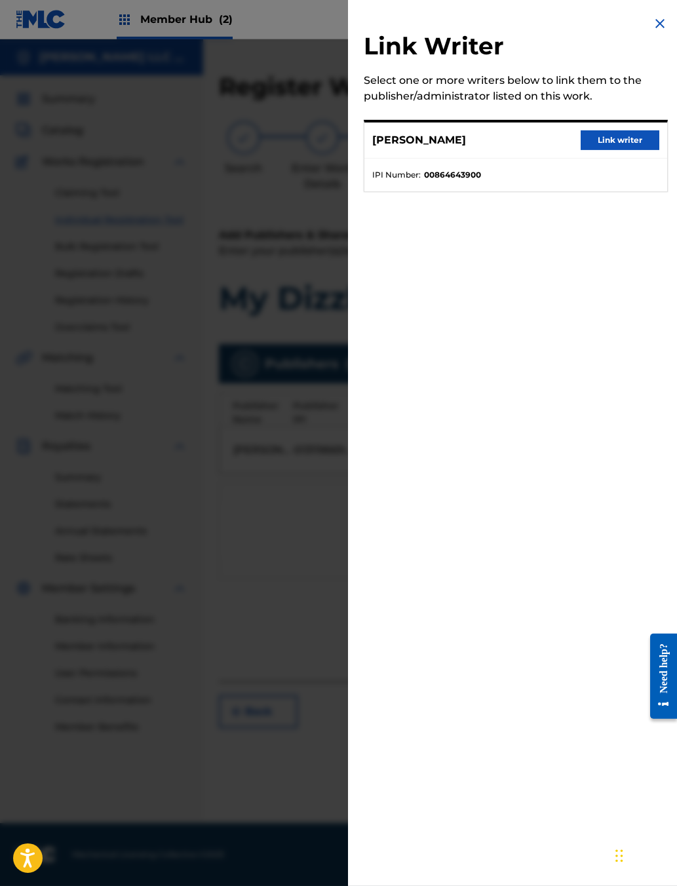
click at [536, 150] on button "Link writer" at bounding box center [619, 140] width 79 height 20
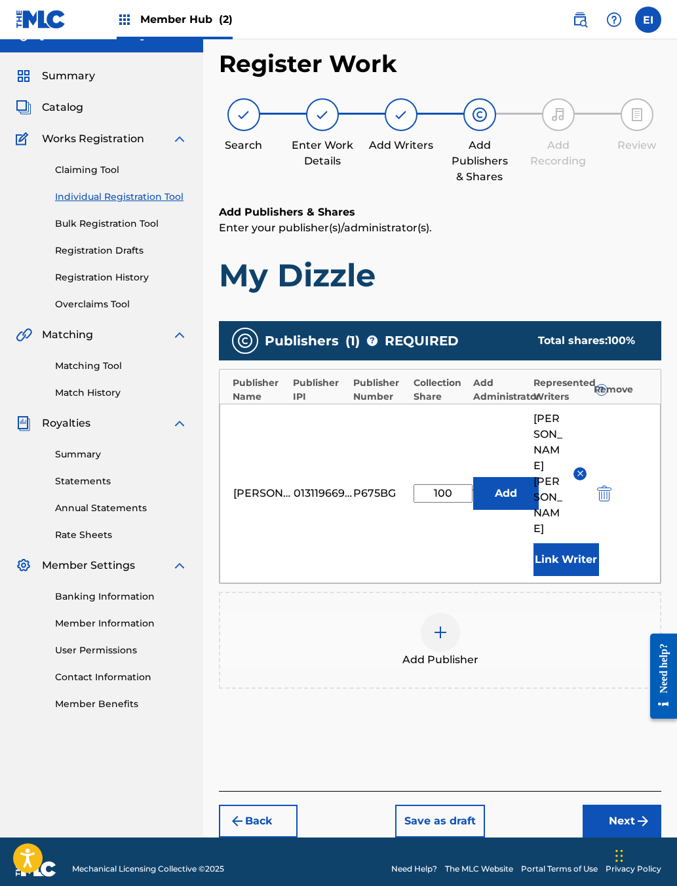
click at [536, 702] on button "Next" at bounding box center [621, 820] width 79 height 33
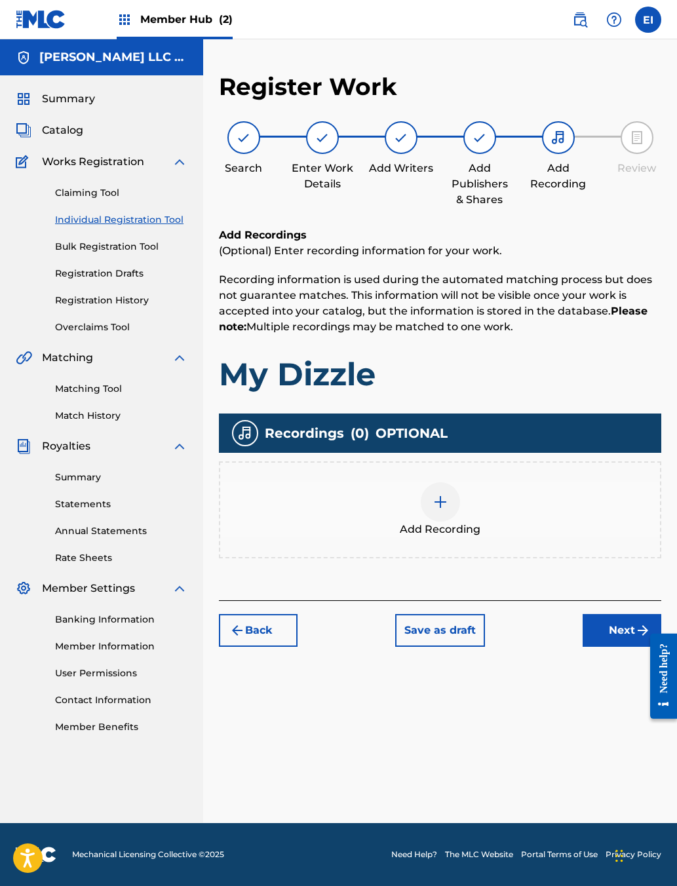
click at [448, 510] on img at bounding box center [440, 502] width 16 height 16
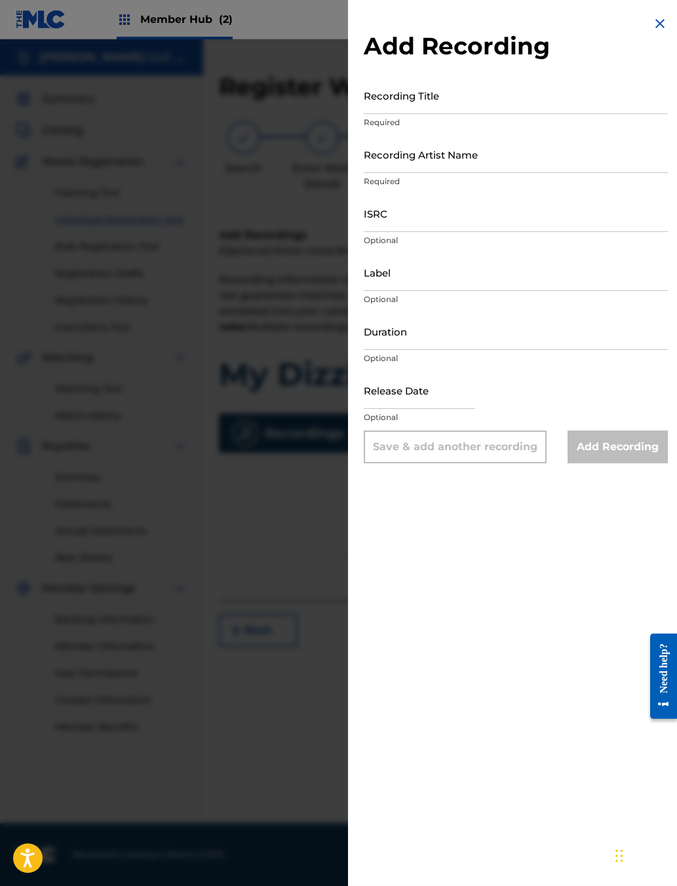
click at [404, 112] on input "Recording Title" at bounding box center [516, 95] width 304 height 37
type input "My Dizzle"
click at [474, 173] on input "Recording Artist Name" at bounding box center [516, 154] width 304 height 37
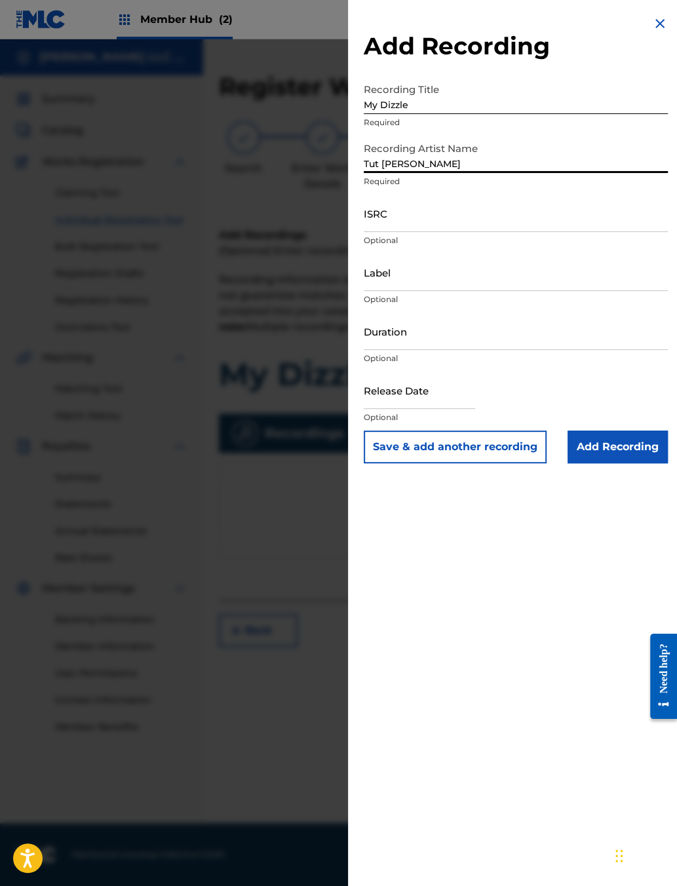
type input "Tut [PERSON_NAME]"
click at [435, 232] on input "ISRC" at bounding box center [516, 213] width 304 height 37
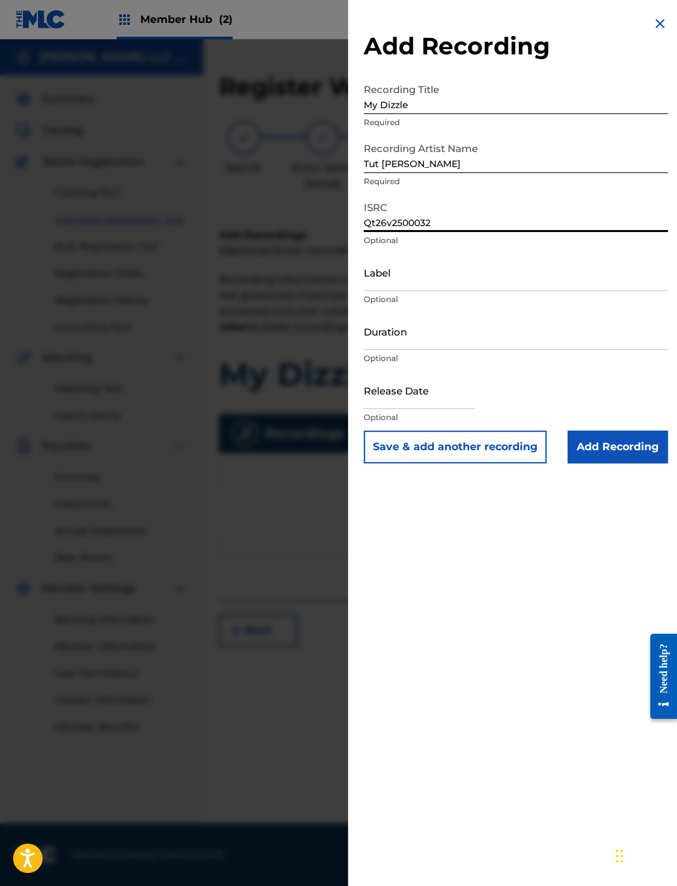
click at [364, 232] on input "Qt26v2500032" at bounding box center [516, 213] width 304 height 37
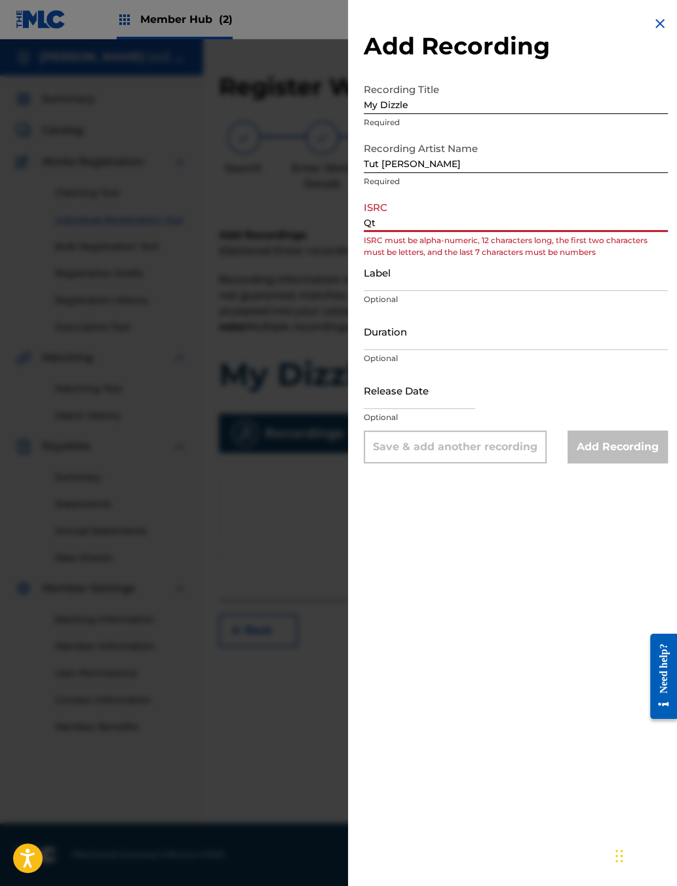
type input "Q"
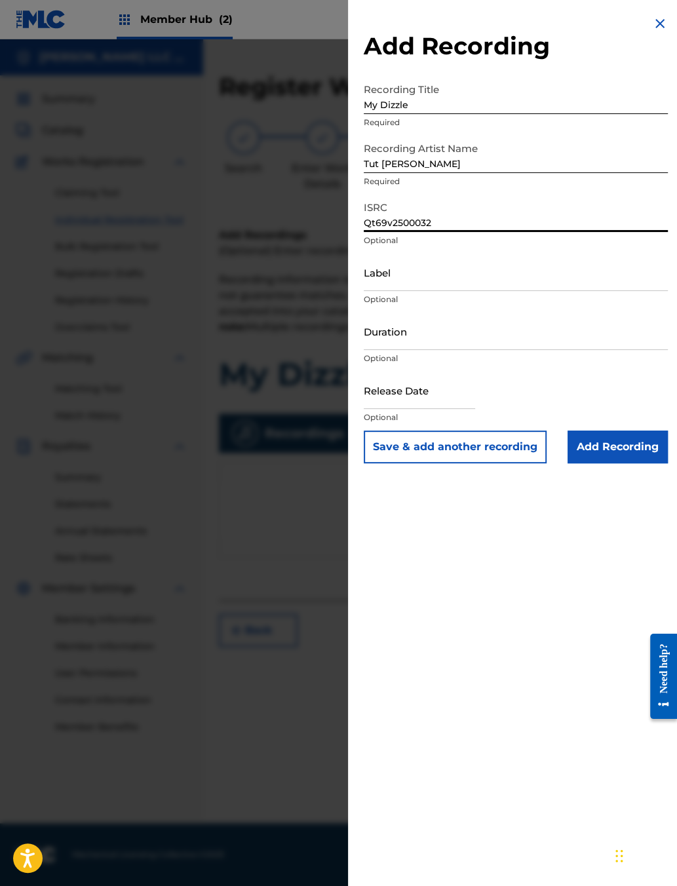
type input "Qt69v2500032"
click at [397, 350] on input "Duration" at bounding box center [516, 330] width 304 height 37
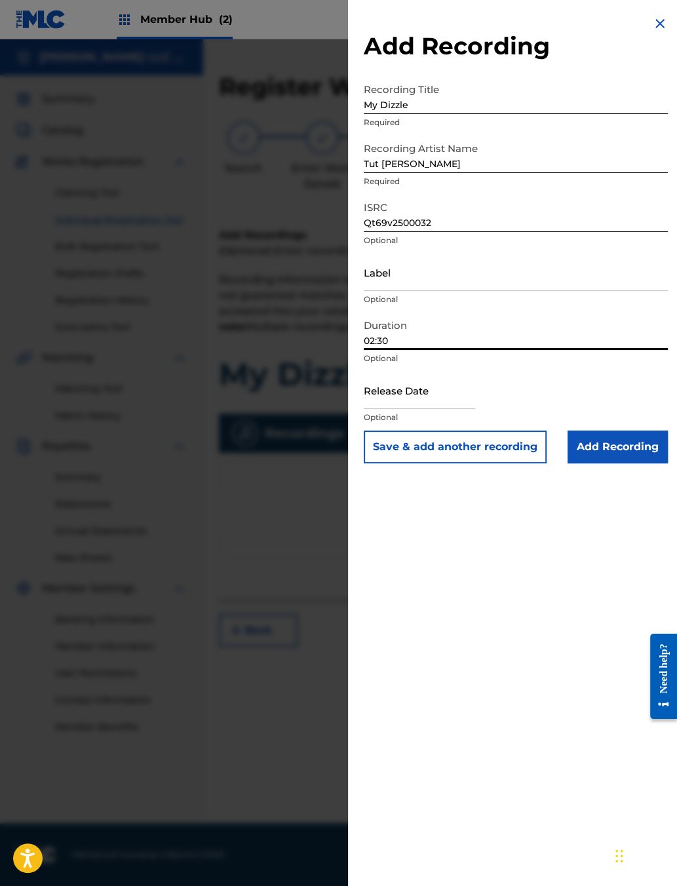
type input "02:30"
click at [364, 409] on input "text" at bounding box center [419, 389] width 111 height 37
select select "9"
select select "2025"
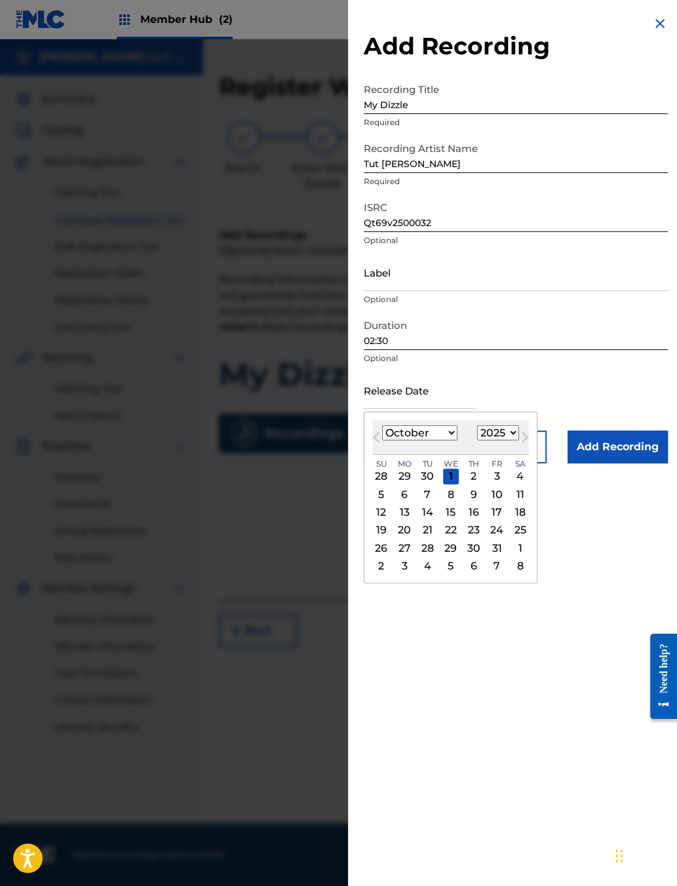
click at [382, 440] on select "January February March April May June July August September October November De…" at bounding box center [419, 432] width 75 height 15
click at [402, 440] on select "January February March April May June July August September October November De…" at bounding box center [419, 432] width 75 height 15
select select "5"
click at [512, 538] on div "28" at bounding box center [520, 530] width 16 height 16
type input "[DATE]"
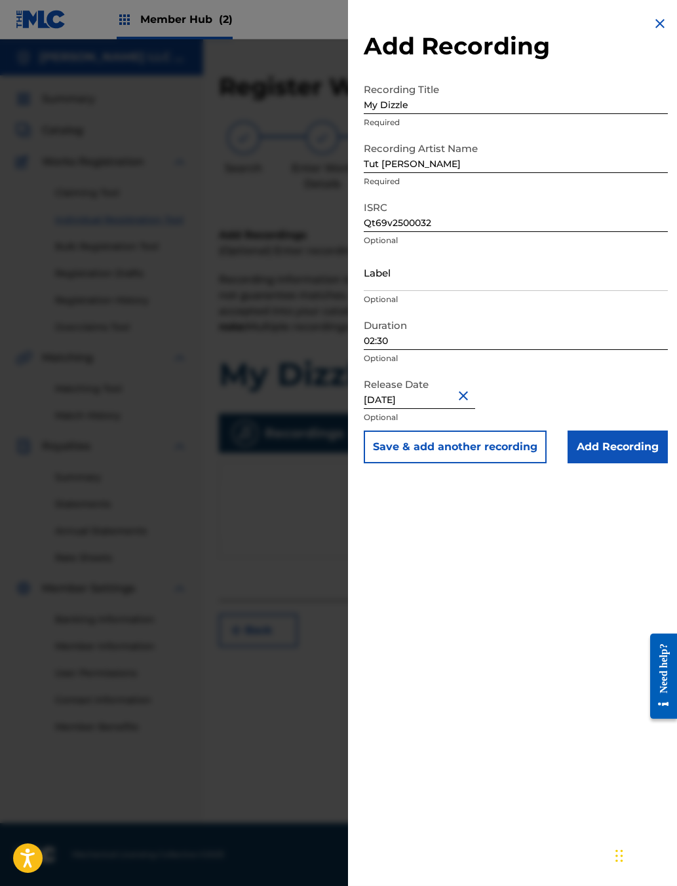
click at [536, 463] on input "Add Recording" at bounding box center [617, 446] width 100 height 33
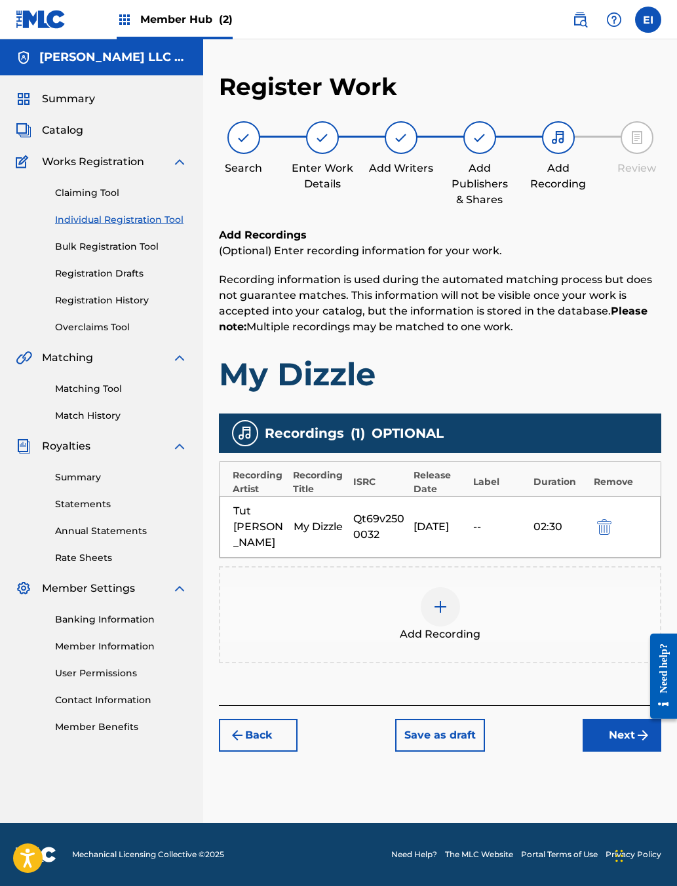
click at [536, 702] on button "Next" at bounding box center [621, 735] width 79 height 33
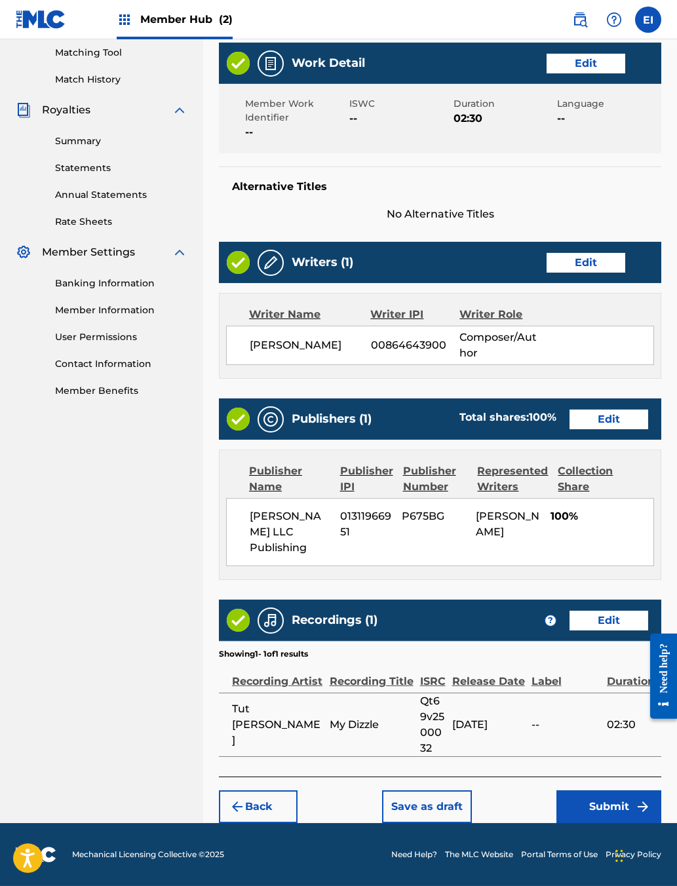
scroll to position [432, 0]
click at [536, 702] on button "Submit" at bounding box center [608, 806] width 105 height 33
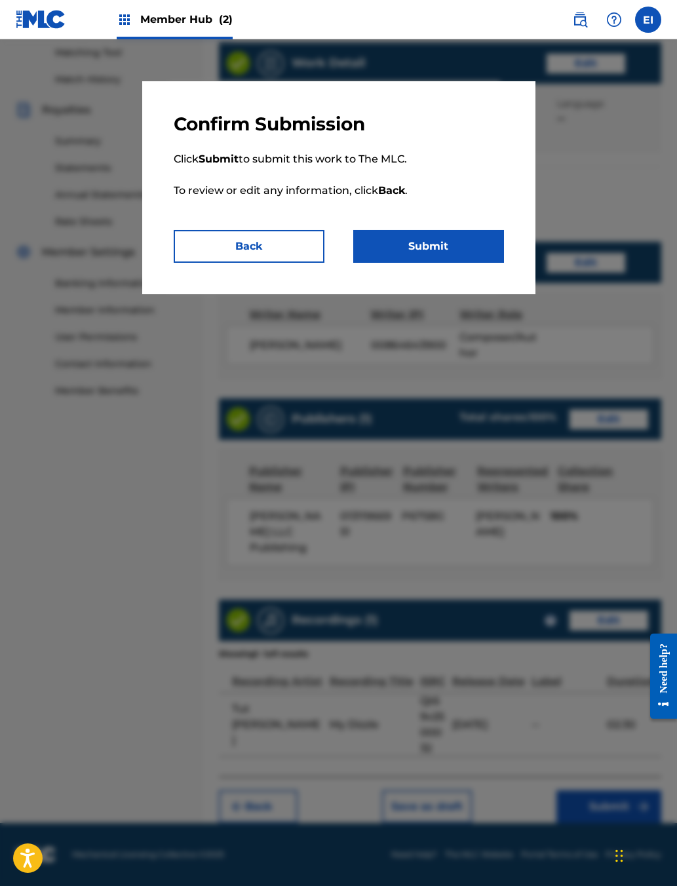
click at [433, 263] on button "Submit" at bounding box center [428, 246] width 151 height 33
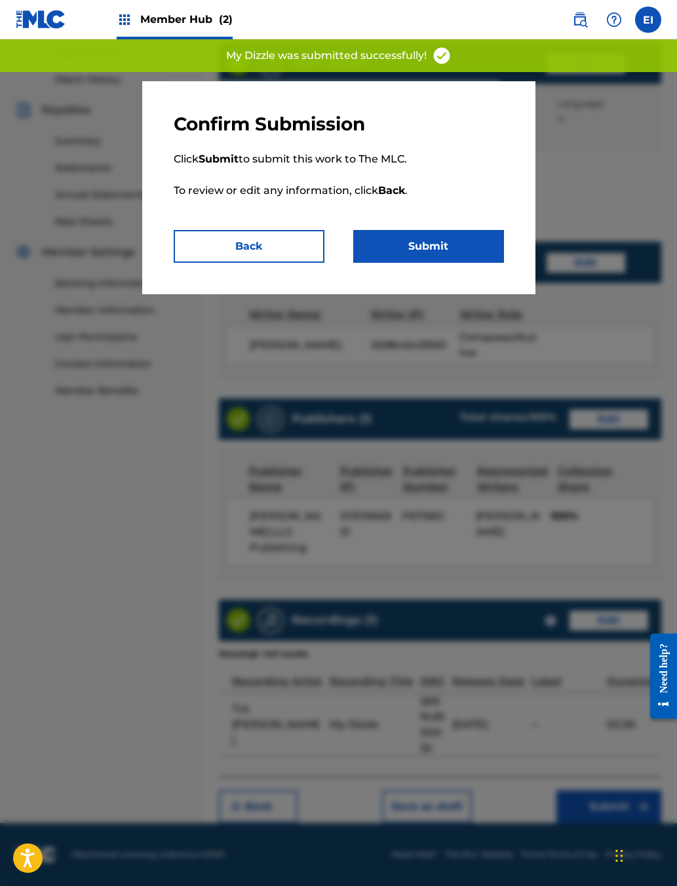
scroll to position [23, 0]
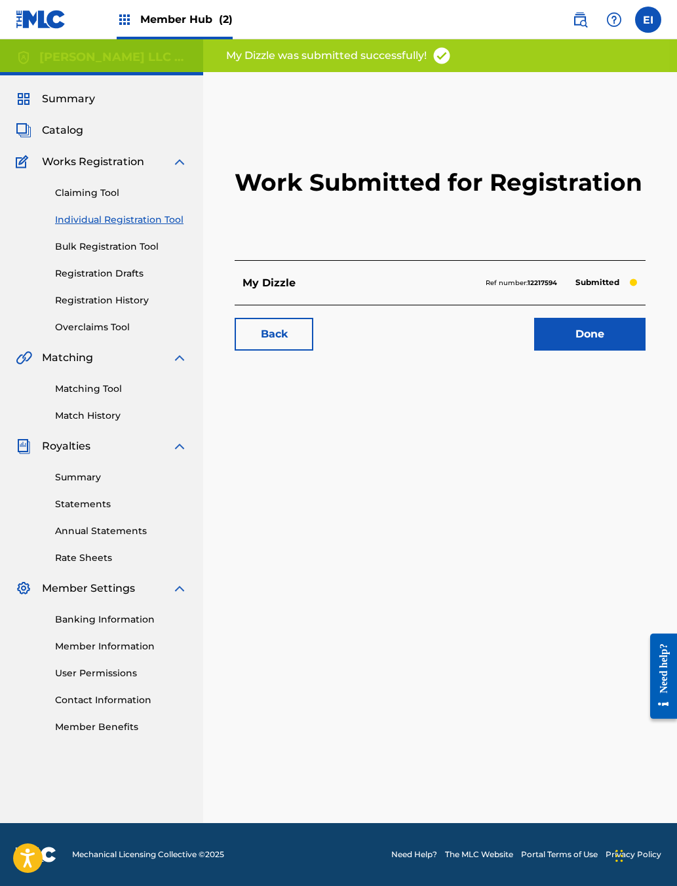
click at [536, 350] on link "Done" at bounding box center [589, 334] width 111 height 33
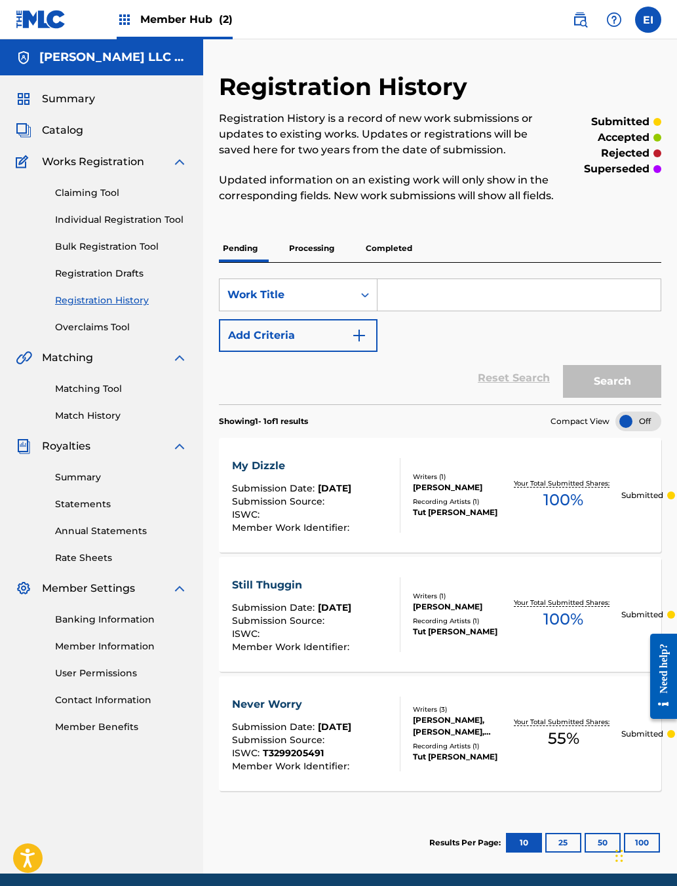
click at [144, 227] on link "Individual Registration Tool" at bounding box center [121, 220] width 132 height 14
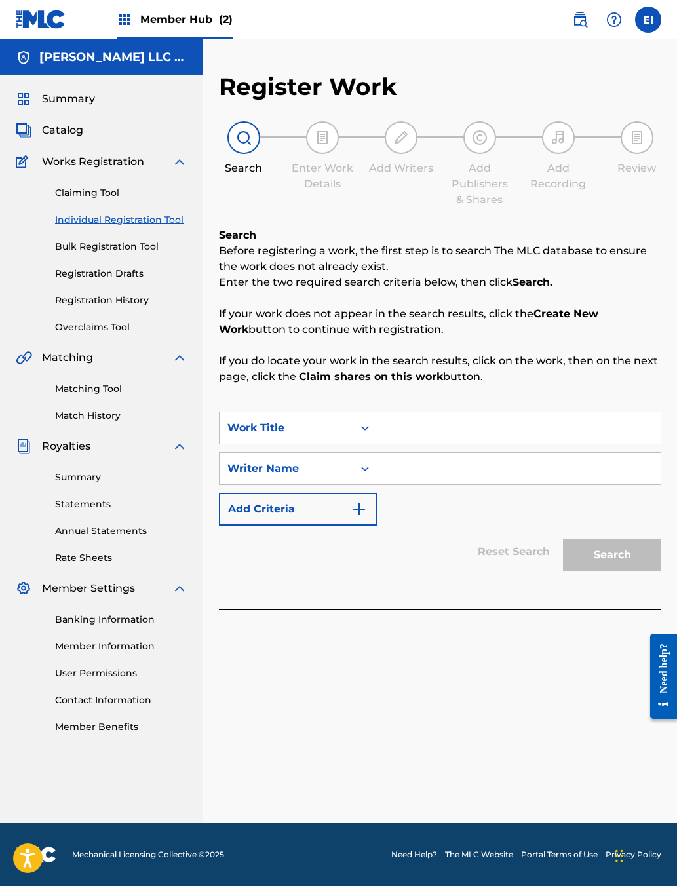
click at [499, 443] on input "Search Form" at bounding box center [518, 427] width 283 height 31
type input "Arrest Him"
click at [508, 484] on input "Search Form" at bounding box center [518, 468] width 283 height 31
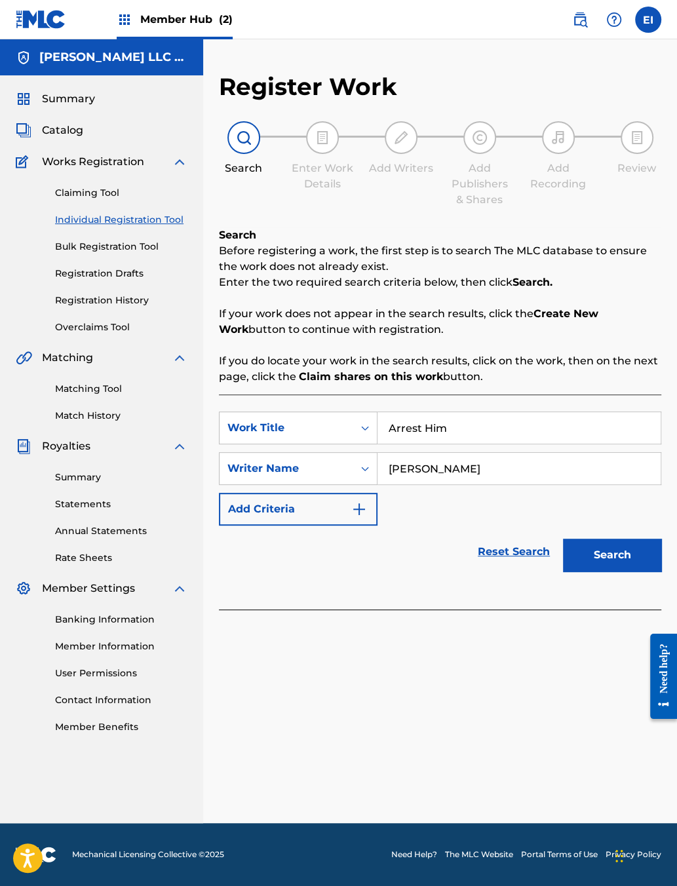
type input "[PERSON_NAME]"
click at [536, 571] on button "Search" at bounding box center [612, 554] width 98 height 33
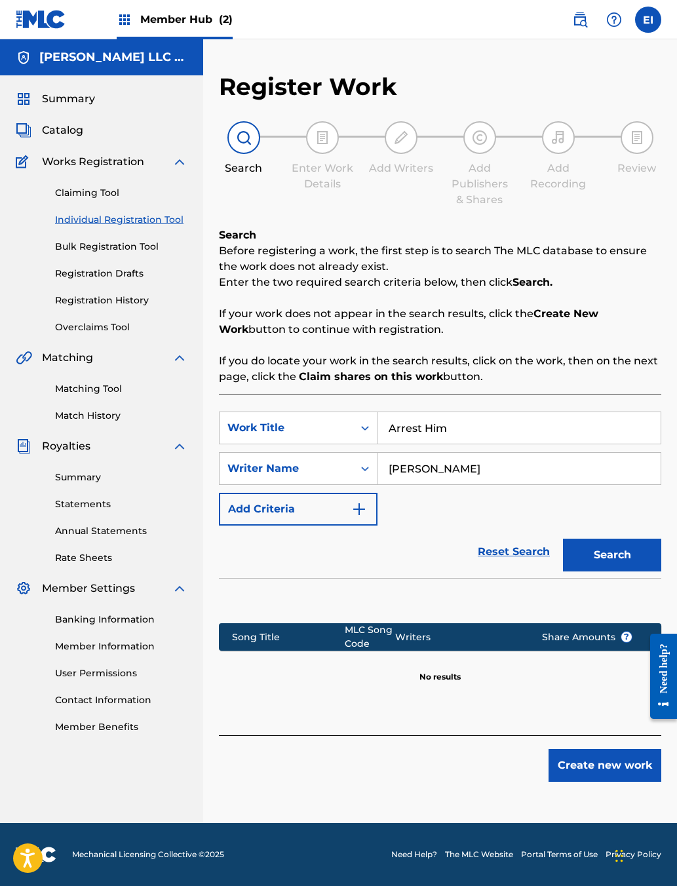
scroll to position [31, 0]
click at [536, 702] on button "Create new work" at bounding box center [604, 765] width 113 height 33
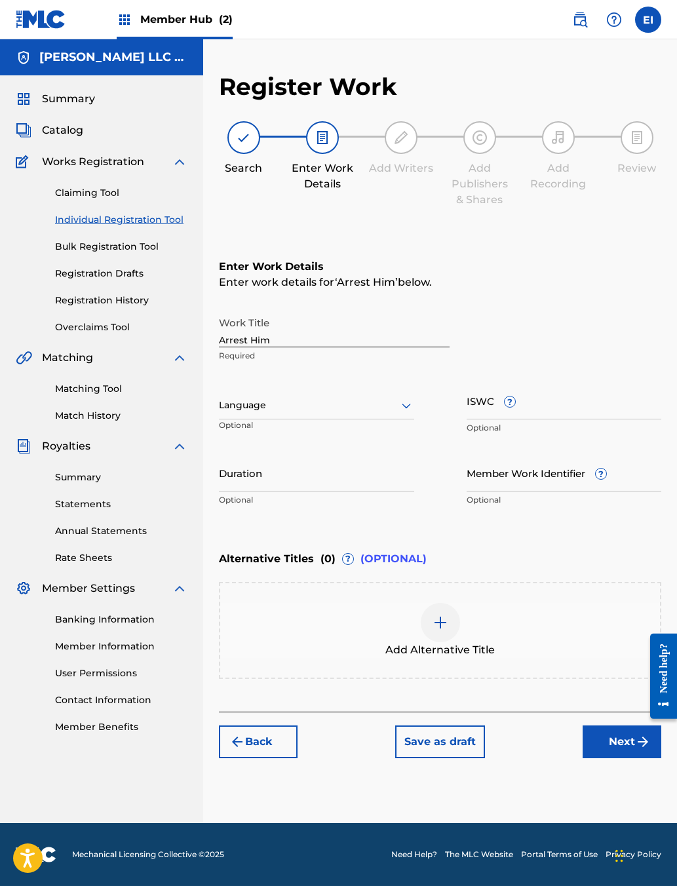
scroll to position [23, 0]
click at [343, 491] on input "Duration" at bounding box center [316, 472] width 195 height 37
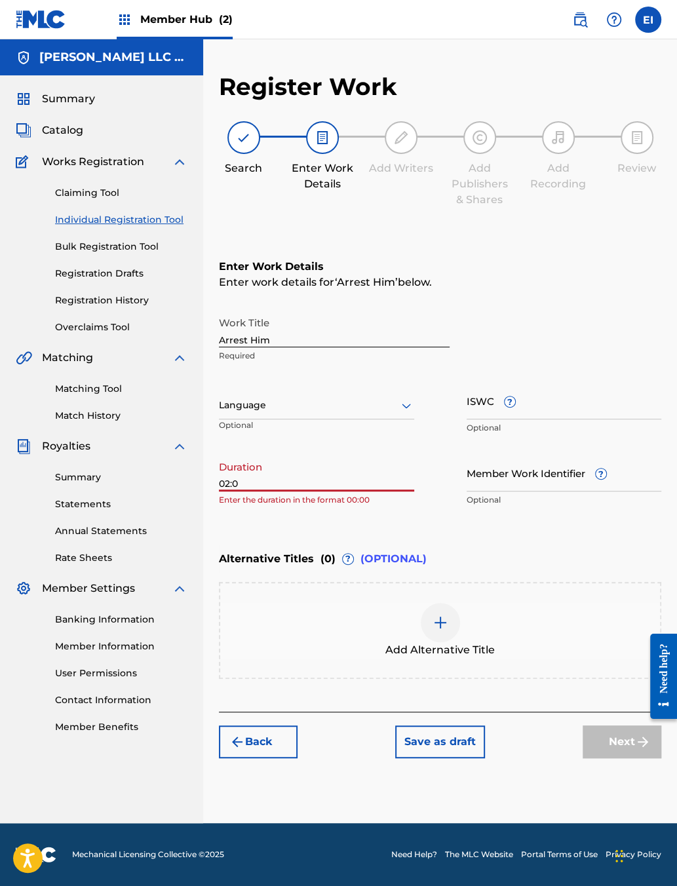
type input "02:05"
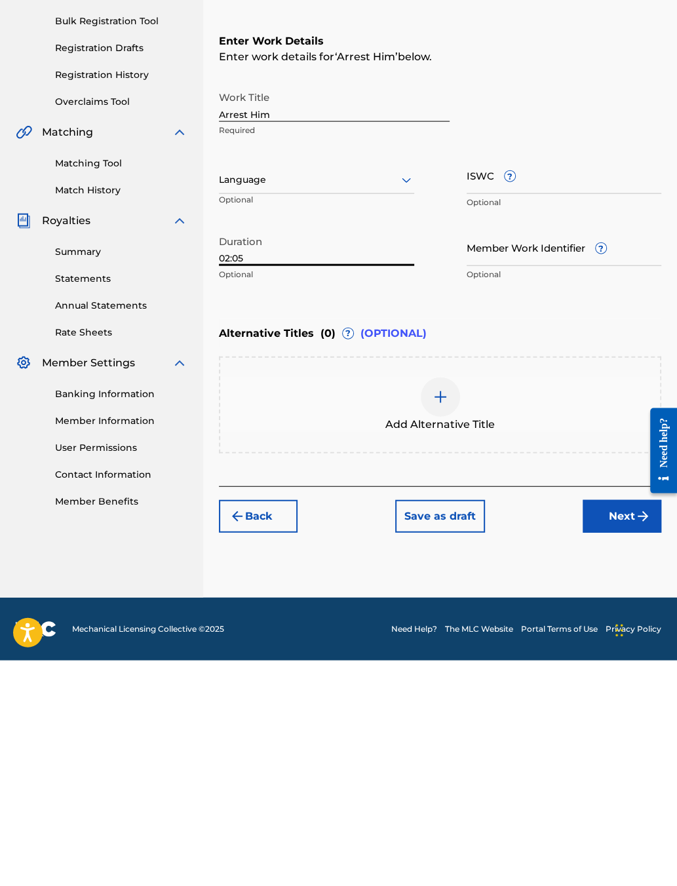
scroll to position [39, 0]
click at [536, 702] on button "Next" at bounding box center [621, 741] width 79 height 33
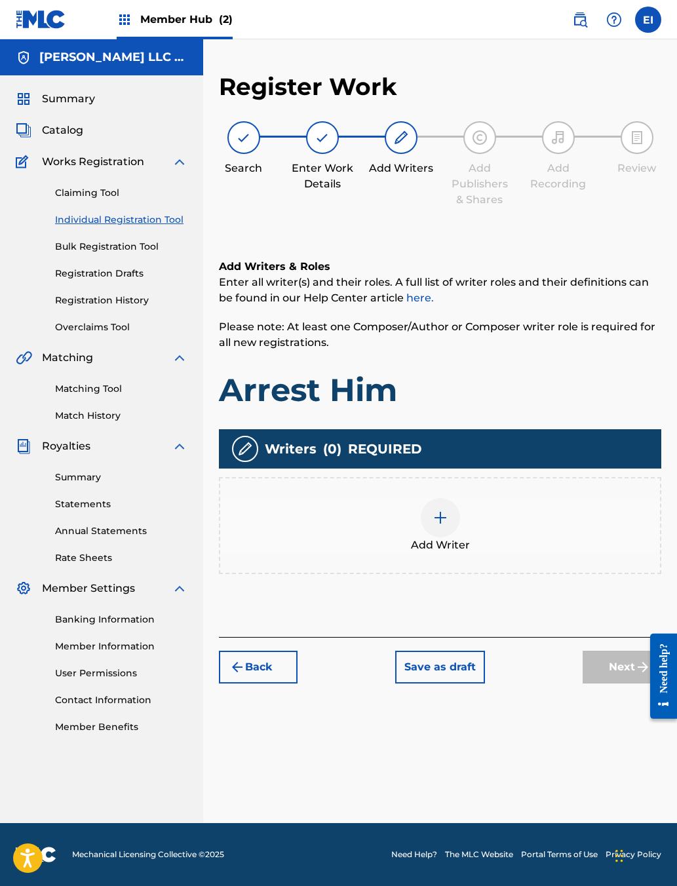
click at [454, 537] on div at bounding box center [440, 517] width 39 height 39
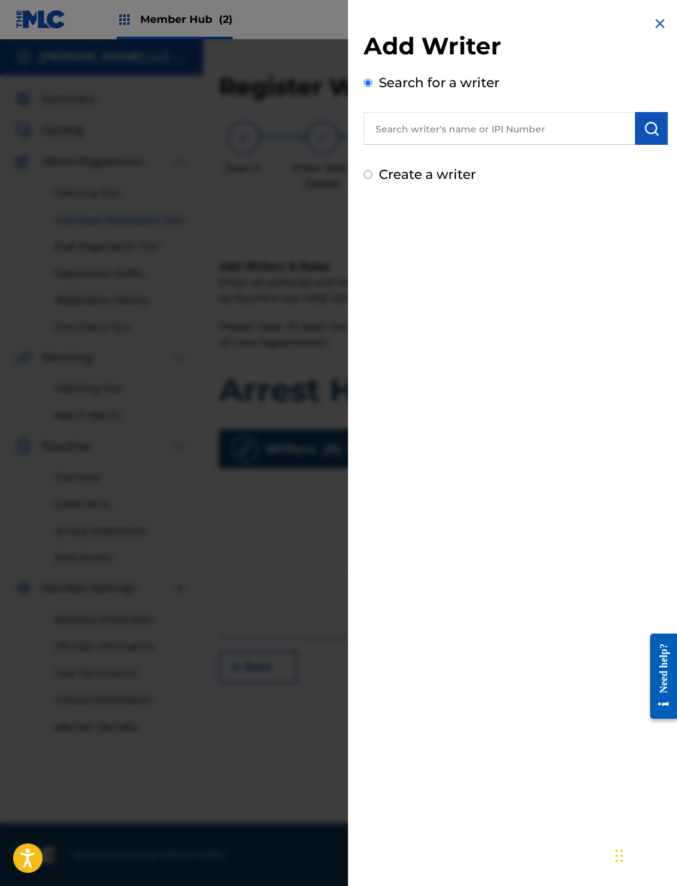
click at [455, 145] on input "text" at bounding box center [499, 128] width 271 height 33
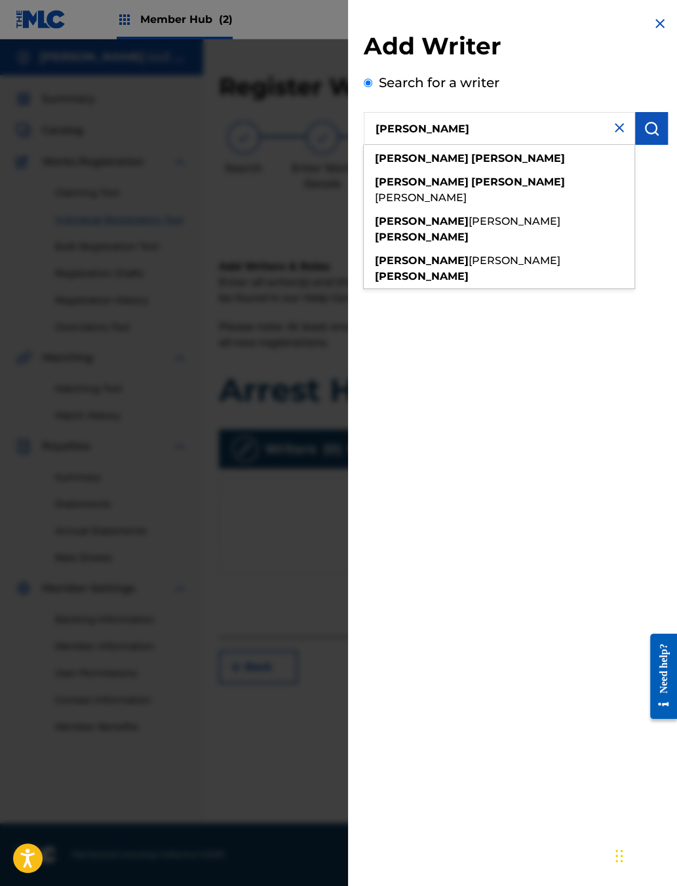
type input "[PERSON_NAME]"
click at [536, 136] on img "submit" at bounding box center [651, 129] width 16 height 16
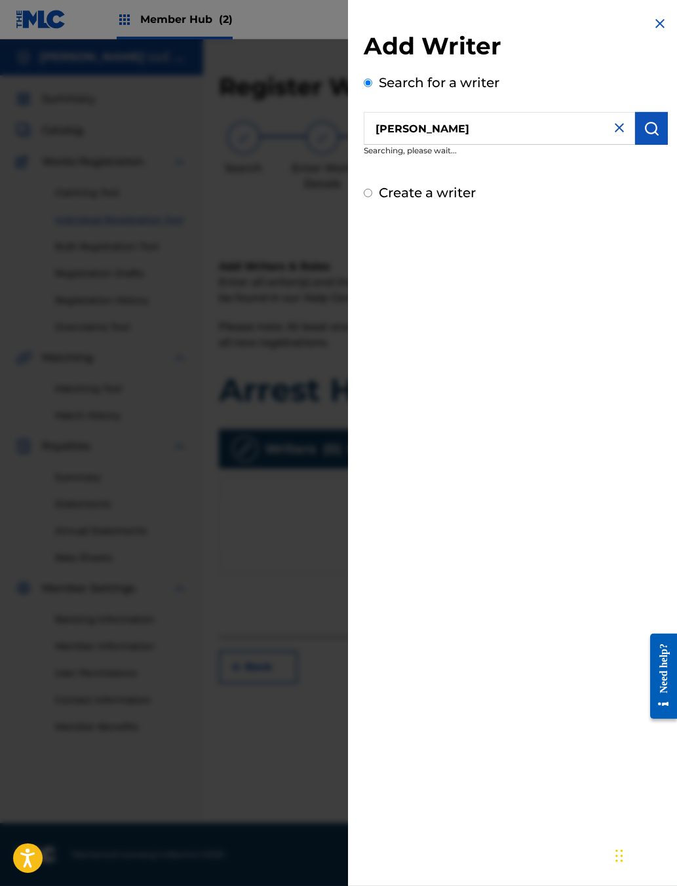
click at [536, 136] on img "submit" at bounding box center [651, 129] width 16 height 16
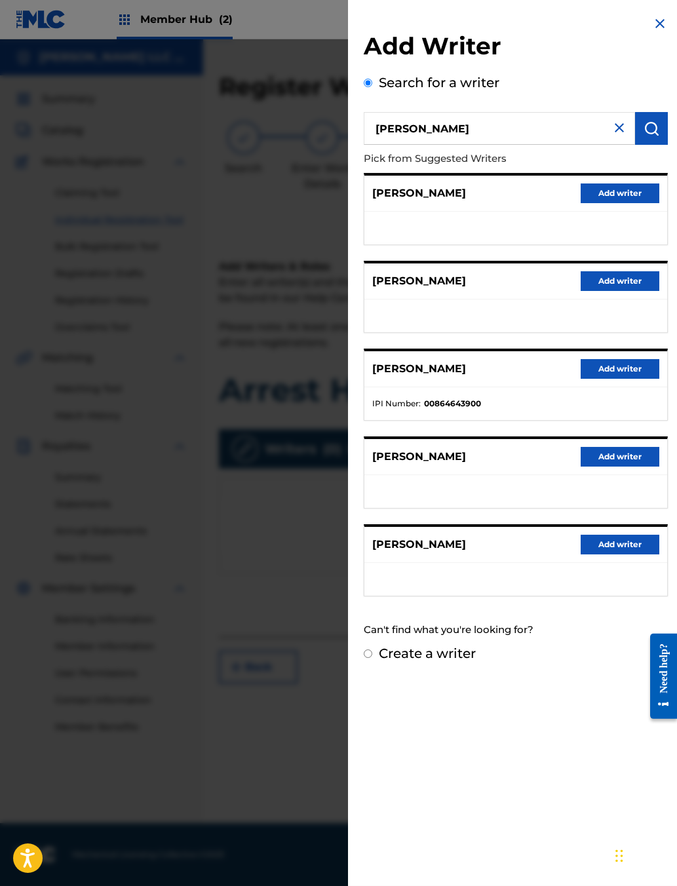
click at [536, 379] on button "Add writer" at bounding box center [619, 369] width 79 height 20
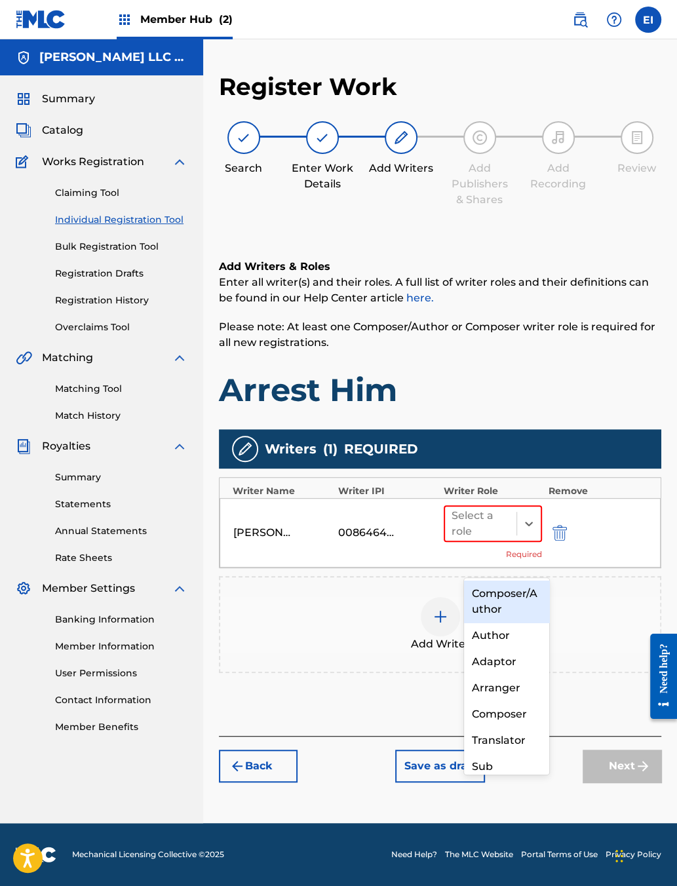
click at [519, 594] on div "Composer/Author" at bounding box center [506, 601] width 85 height 42
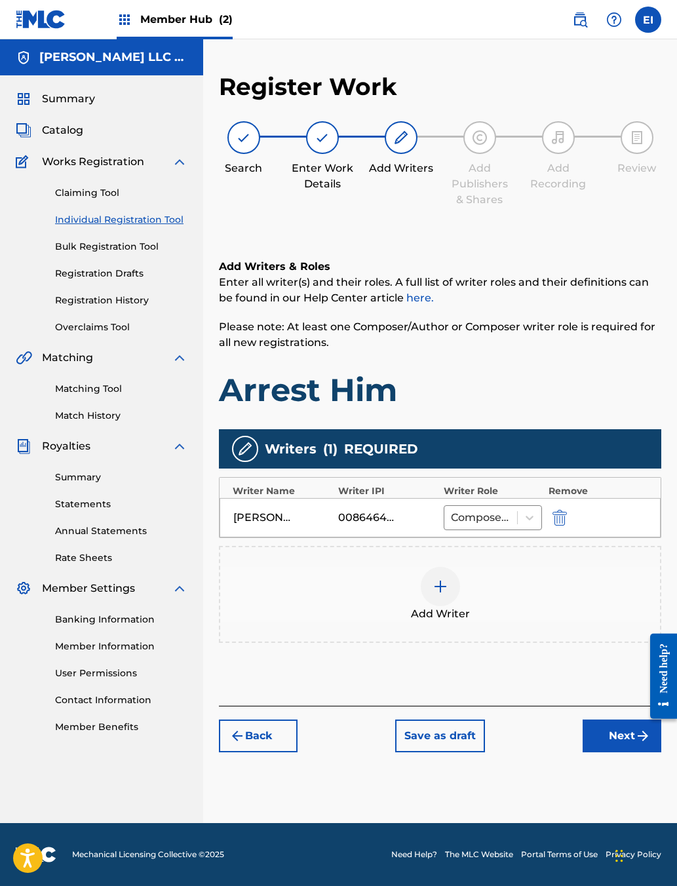
click at [536, 702] on button "Next" at bounding box center [621, 735] width 79 height 33
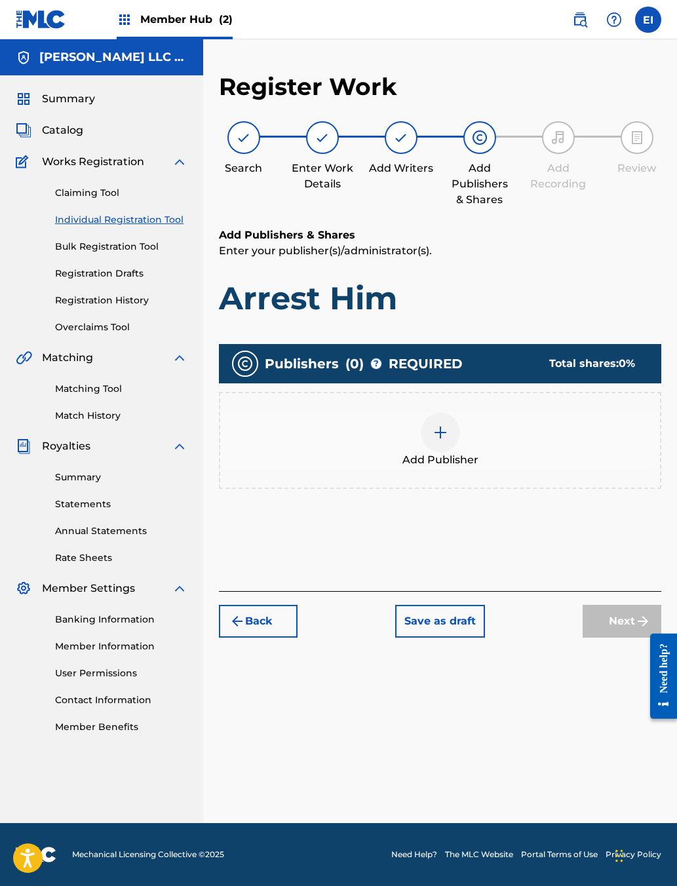
click at [448, 440] on img at bounding box center [440, 432] width 16 height 16
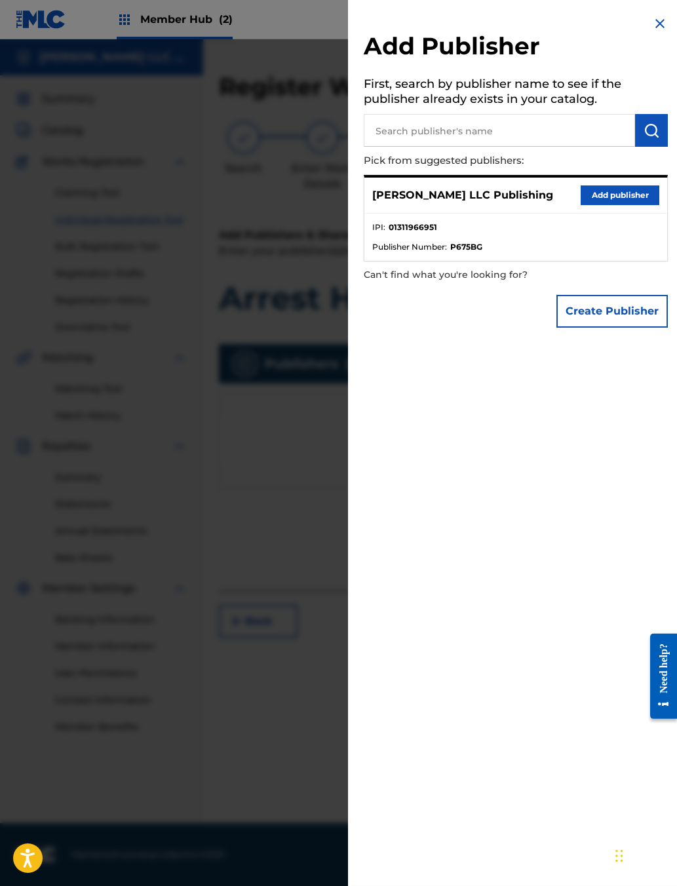
click at [536, 205] on button "Add publisher" at bounding box center [619, 195] width 79 height 20
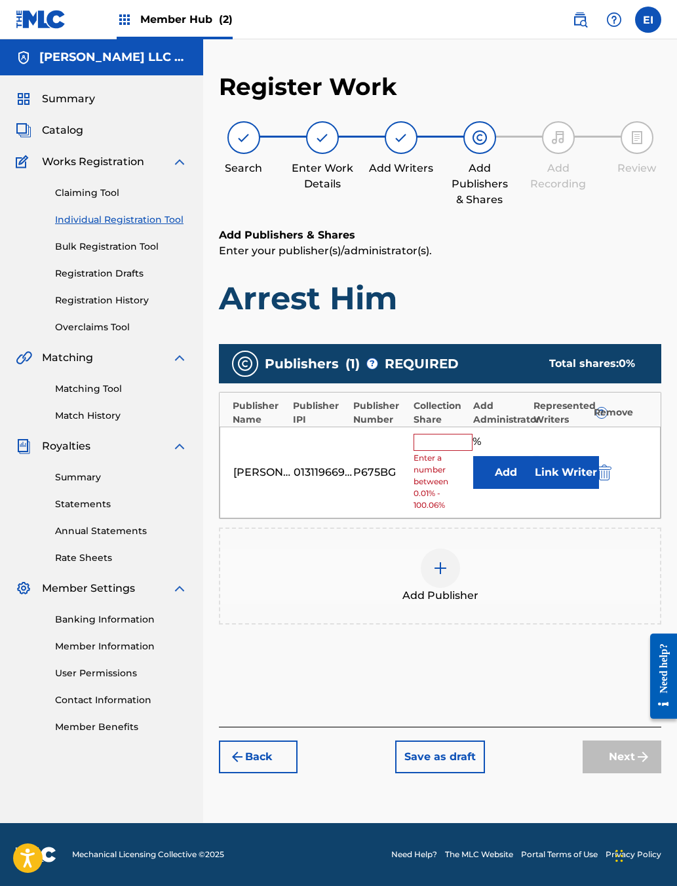
click at [463, 451] on input "text" at bounding box center [442, 442] width 59 height 17
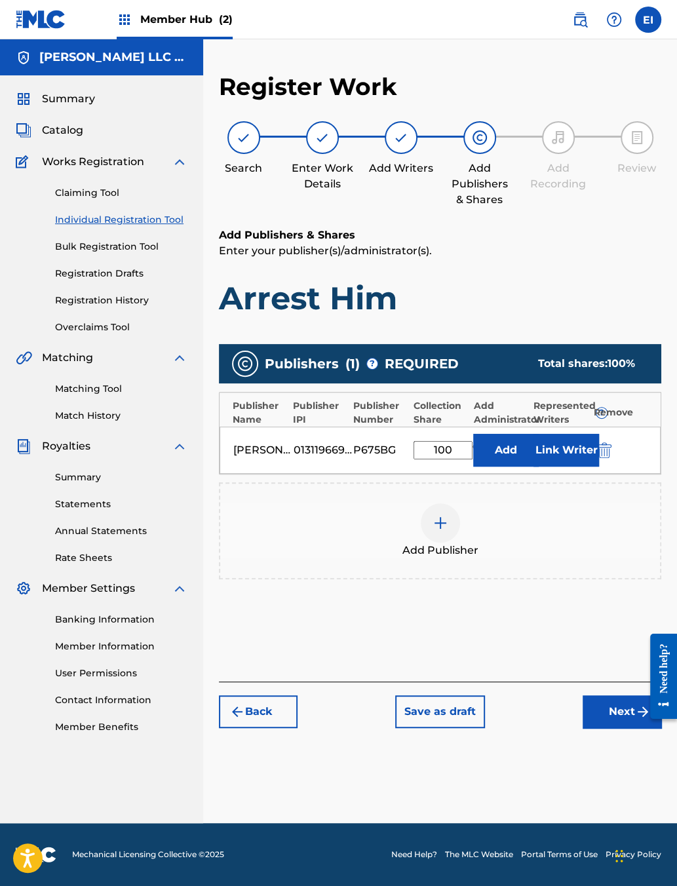
type input "100"
click at [536, 466] on button "Link Writer" at bounding box center [566, 450] width 66 height 33
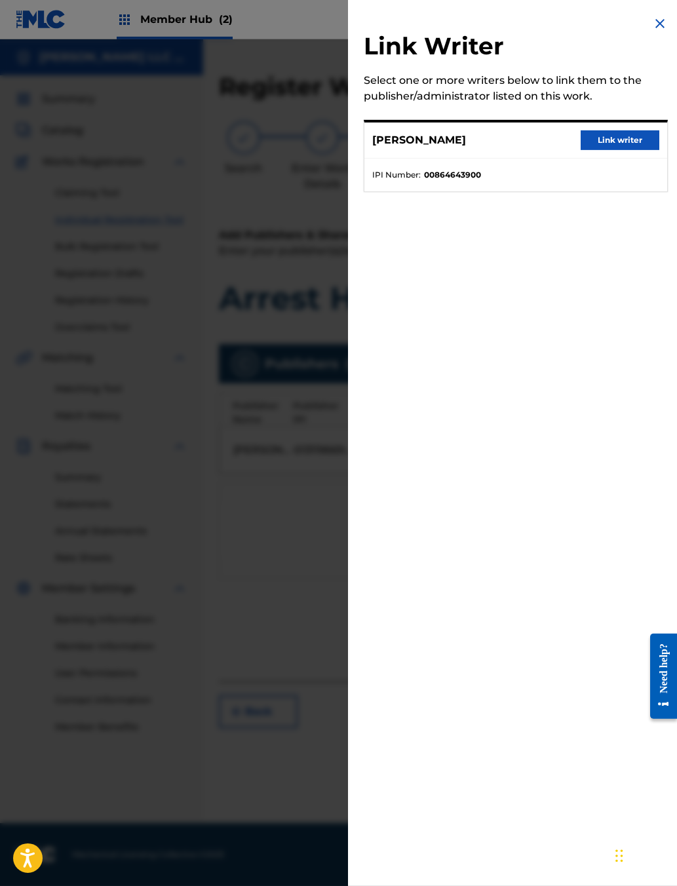
click at [536, 150] on button "Link writer" at bounding box center [619, 140] width 79 height 20
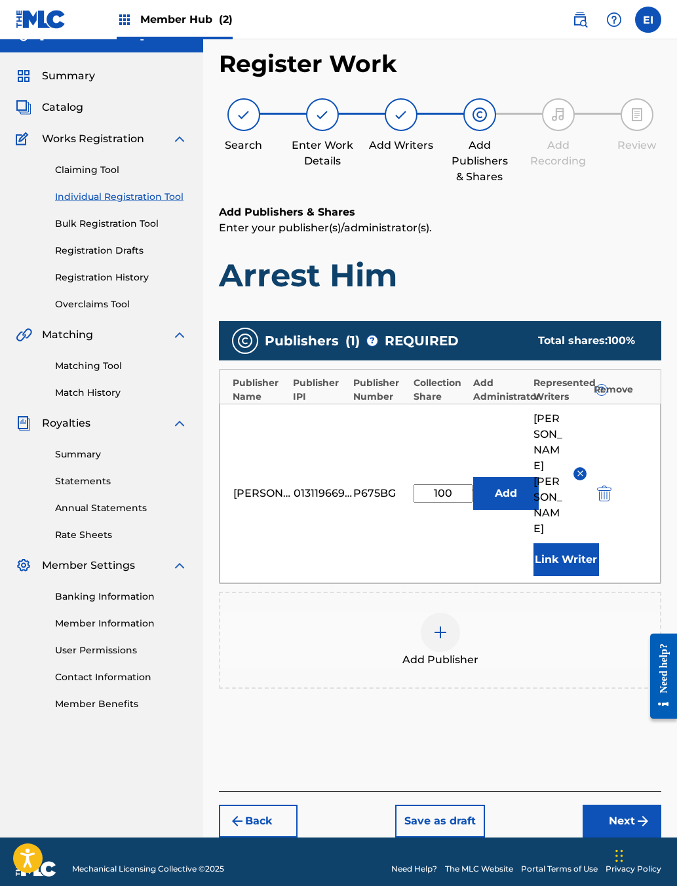
click at [536, 702] on button "Next" at bounding box center [621, 820] width 79 height 33
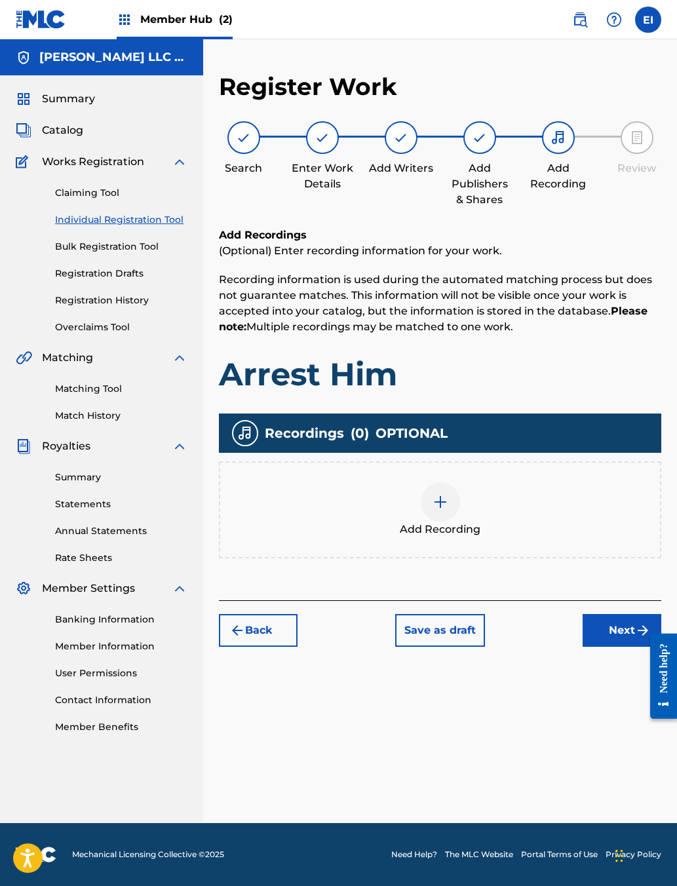
click at [448, 510] on img at bounding box center [440, 502] width 16 height 16
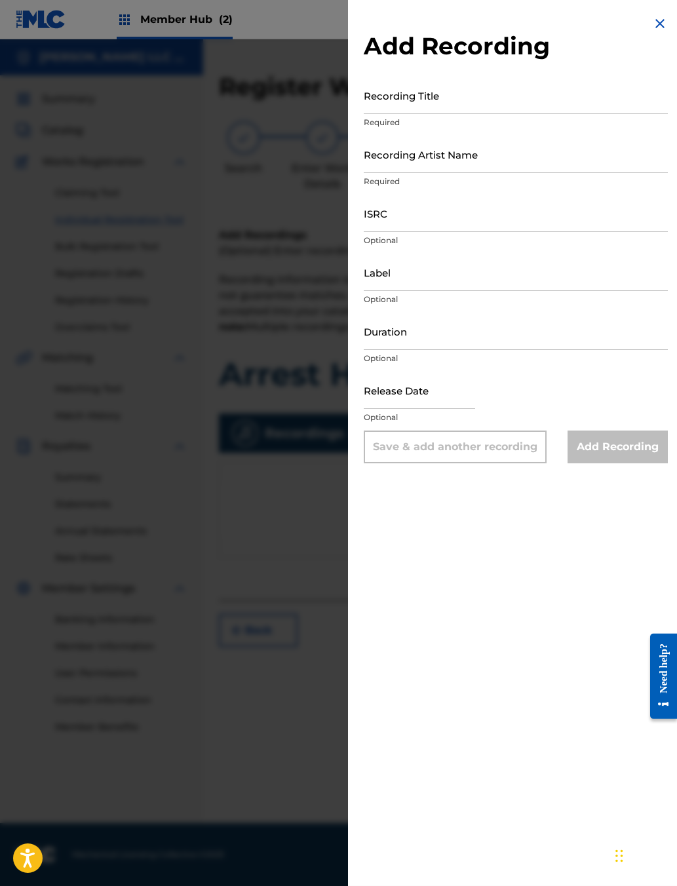
click at [455, 114] on input "Recording Title" at bounding box center [516, 95] width 304 height 37
type input "Arrest Him"
click at [454, 173] on input "Recording Artist Name" at bounding box center [516, 154] width 304 height 37
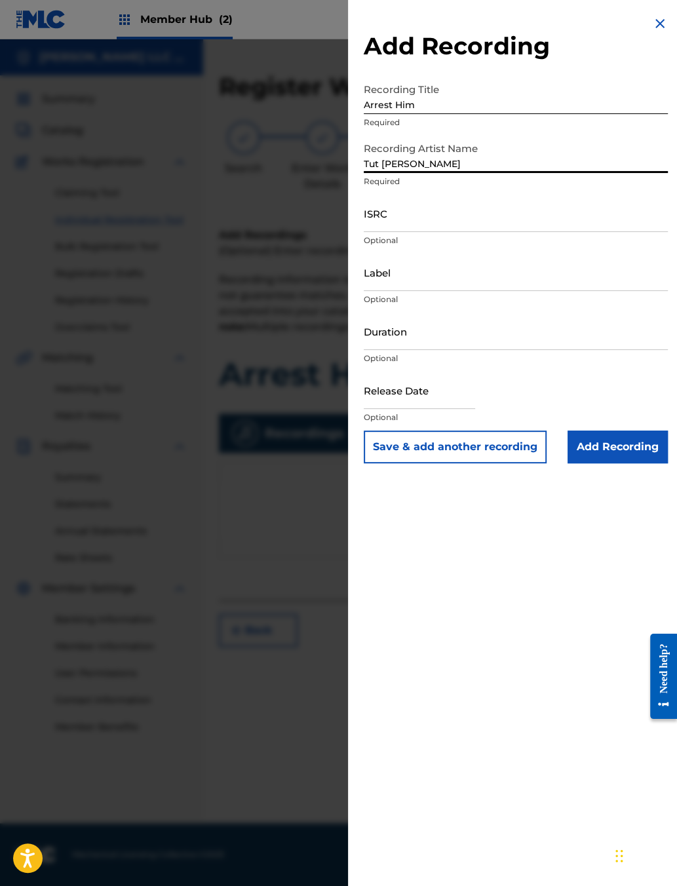
type input "Tut [PERSON_NAME]"
click at [440, 232] on input "ISRC" at bounding box center [516, 213] width 304 height 37
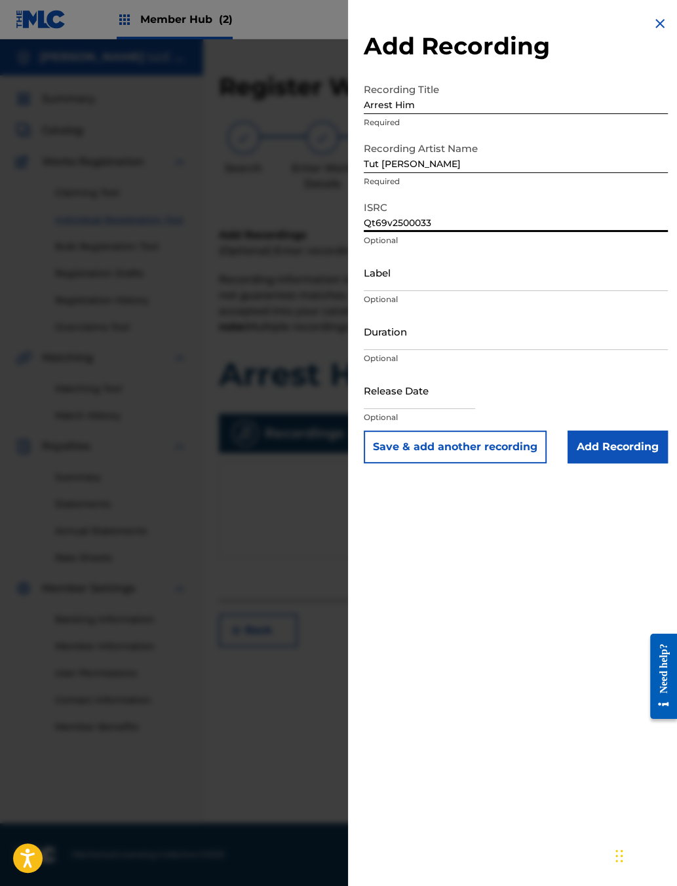
type input "Qt69v2500033"
click at [383, 350] on input "Duration" at bounding box center [516, 330] width 304 height 37
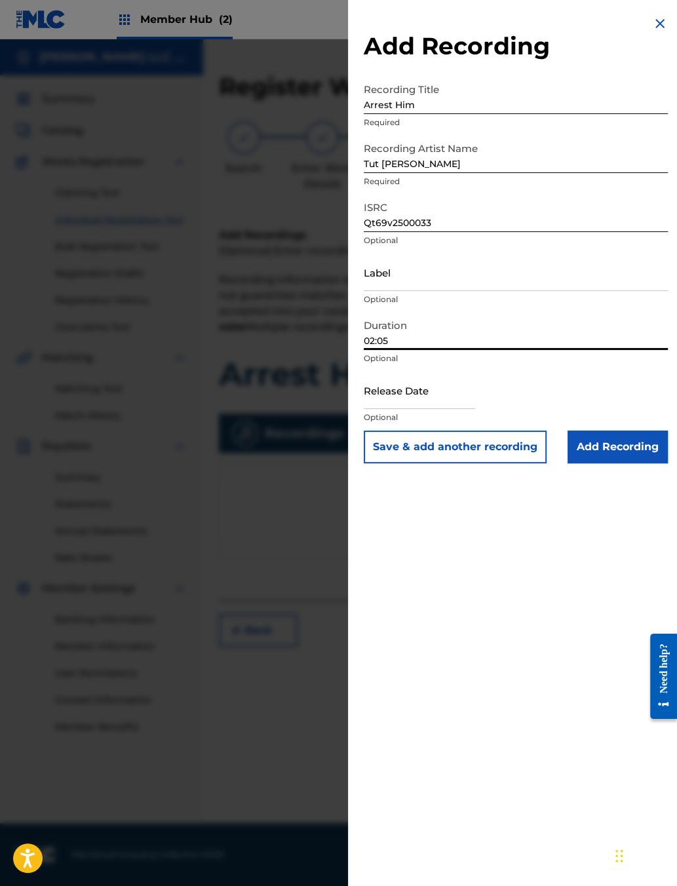
type input "02:05"
click at [364, 409] on input "text" at bounding box center [419, 389] width 111 height 37
select select "9"
select select "2025"
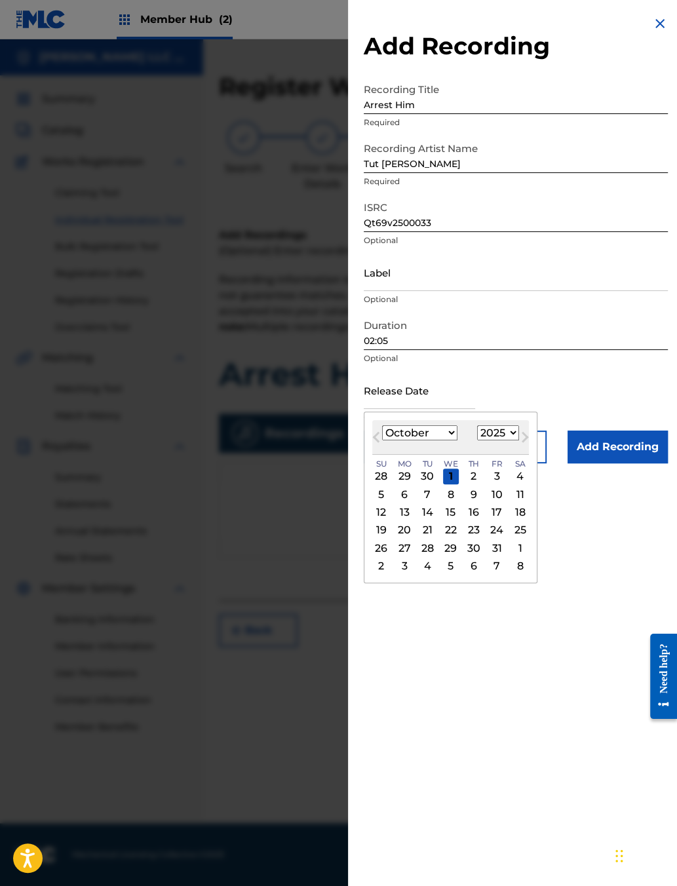
click at [382, 440] on select "January February March April May June July August September October November De…" at bounding box center [419, 432] width 75 height 15
select select "5"
click at [512, 538] on div "28" at bounding box center [520, 530] width 16 height 16
type input "[DATE]"
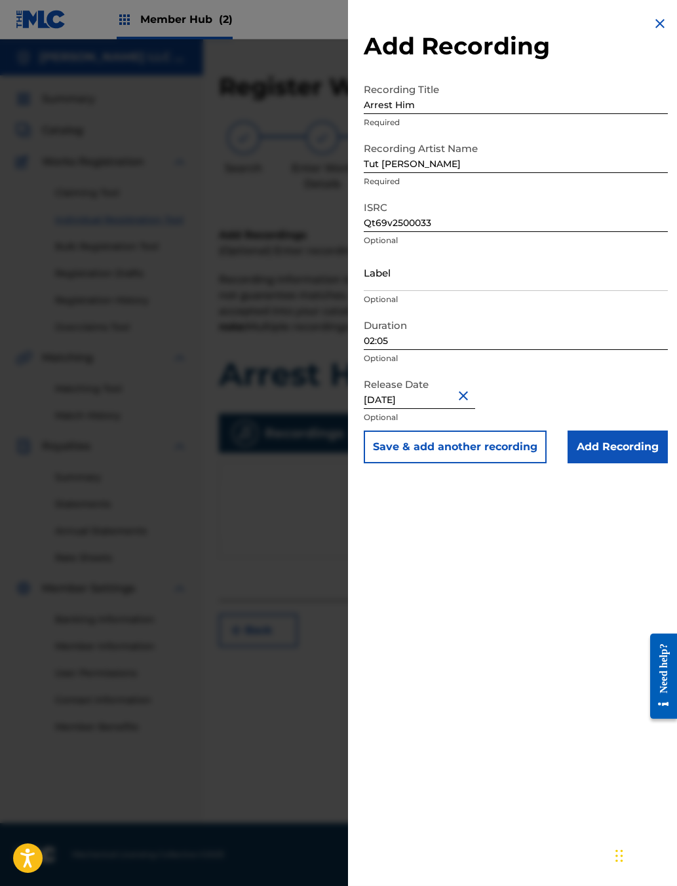
click at [536, 463] on input "Add Recording" at bounding box center [617, 446] width 100 height 33
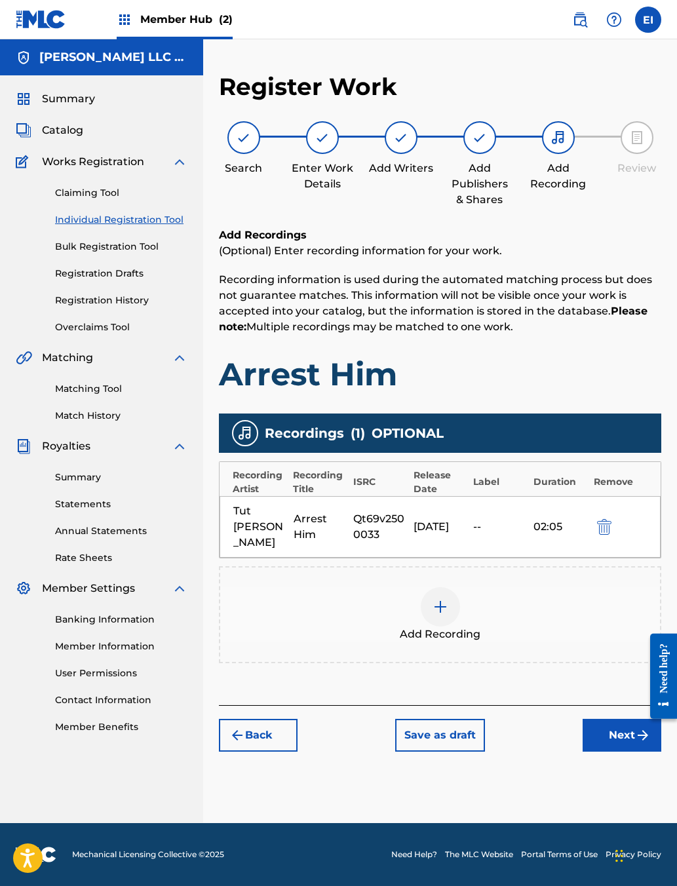
click at [536, 702] on button "Next" at bounding box center [621, 735] width 79 height 33
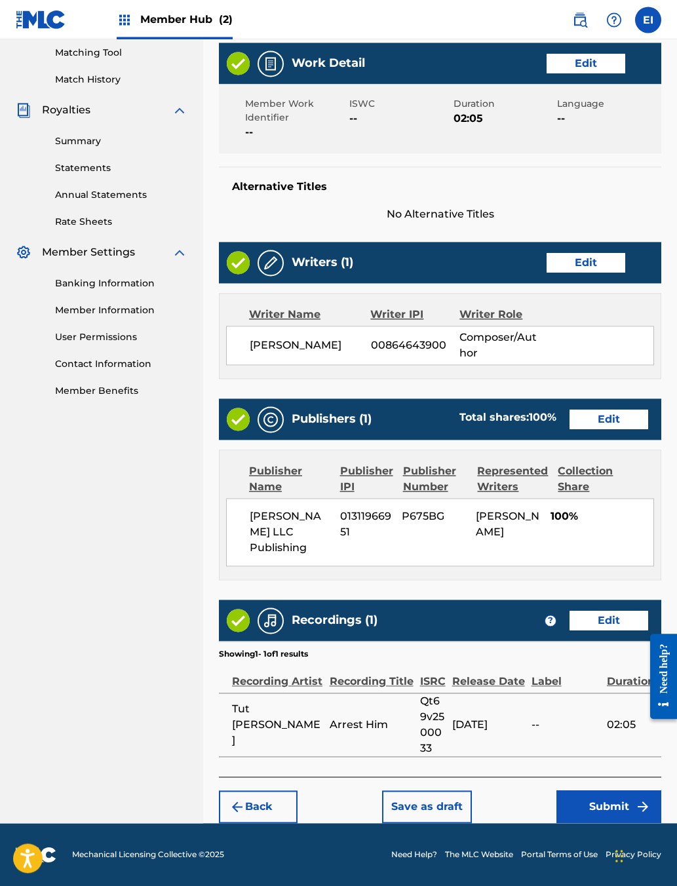
scroll to position [432, 0]
click at [536, 702] on button "Submit" at bounding box center [608, 806] width 105 height 33
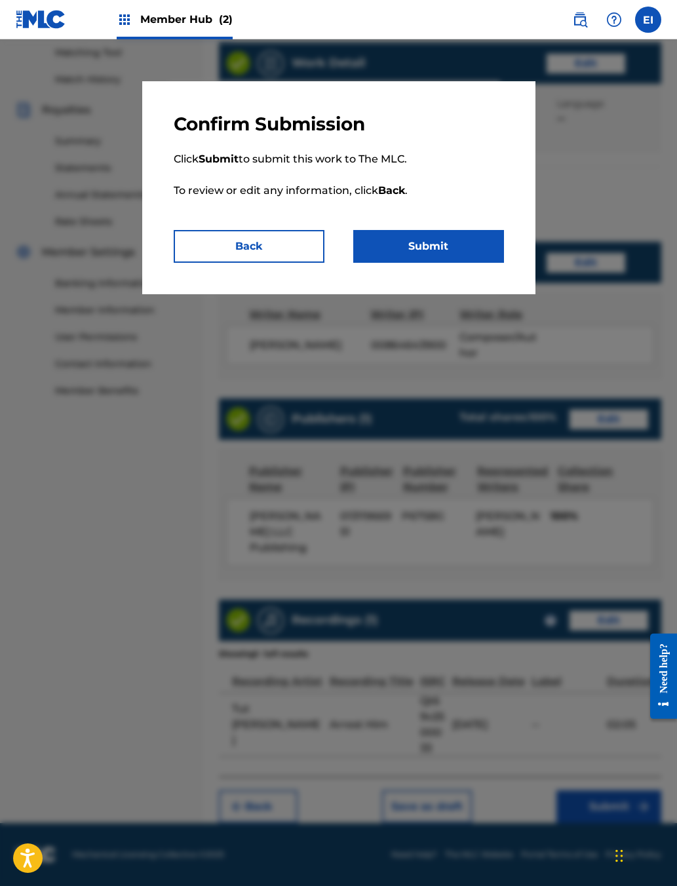
click at [478, 263] on button "Submit" at bounding box center [428, 246] width 151 height 33
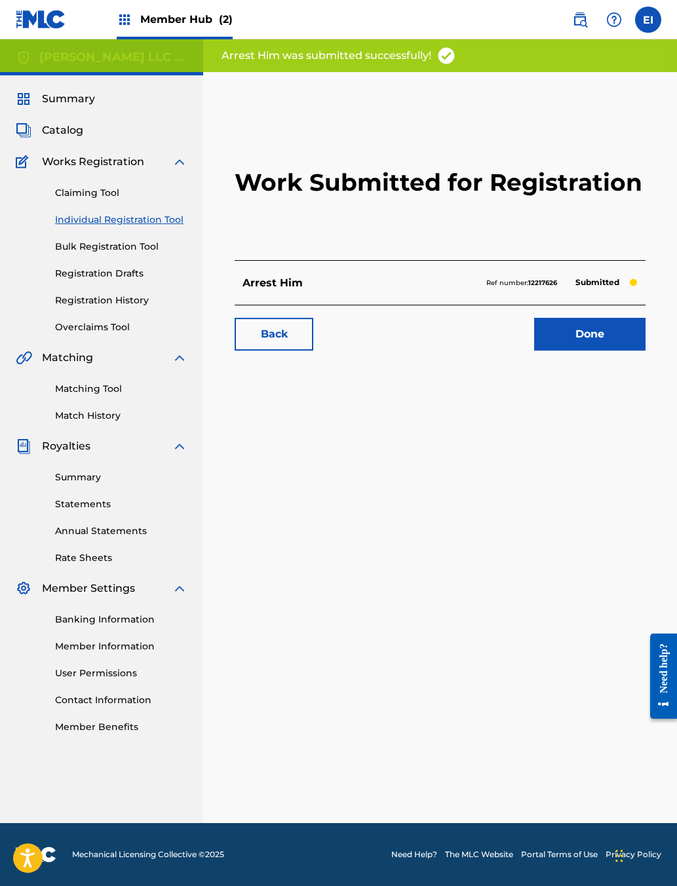
click at [177, 227] on link "Individual Registration Tool" at bounding box center [121, 220] width 132 height 14
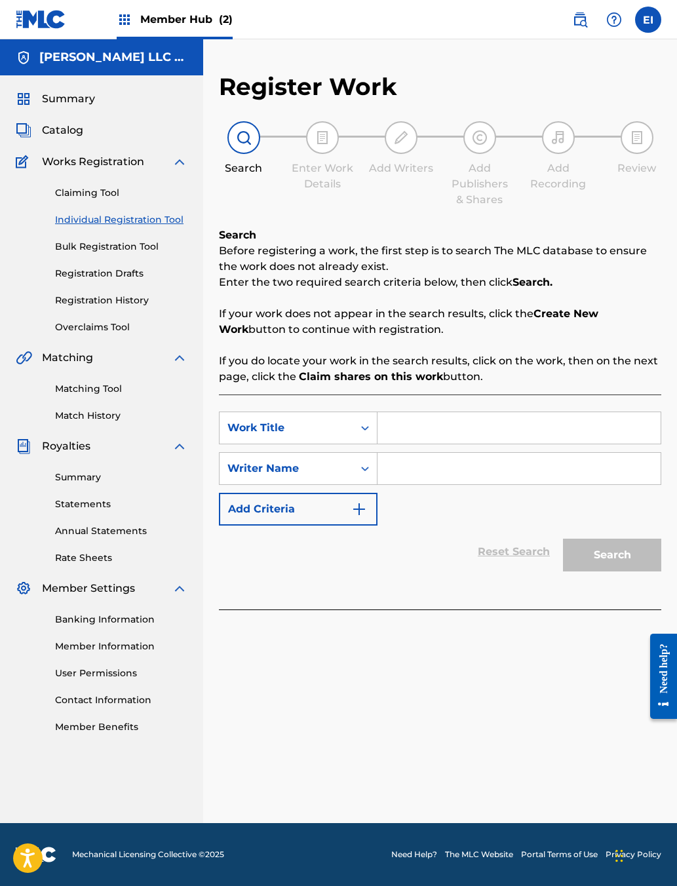
click at [483, 443] on input "Search Form" at bounding box center [518, 427] width 283 height 31
type input "[PERSON_NAME] St."
click at [524, 484] on input "Search Form" at bounding box center [518, 468] width 283 height 31
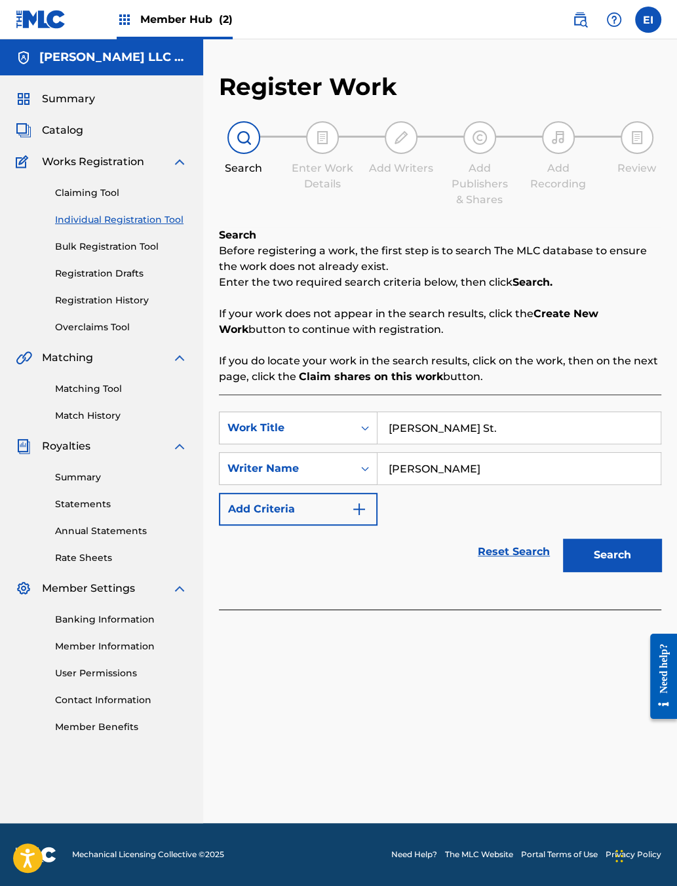
type input "[PERSON_NAME]"
click at [536, 571] on button "Search" at bounding box center [612, 554] width 98 height 33
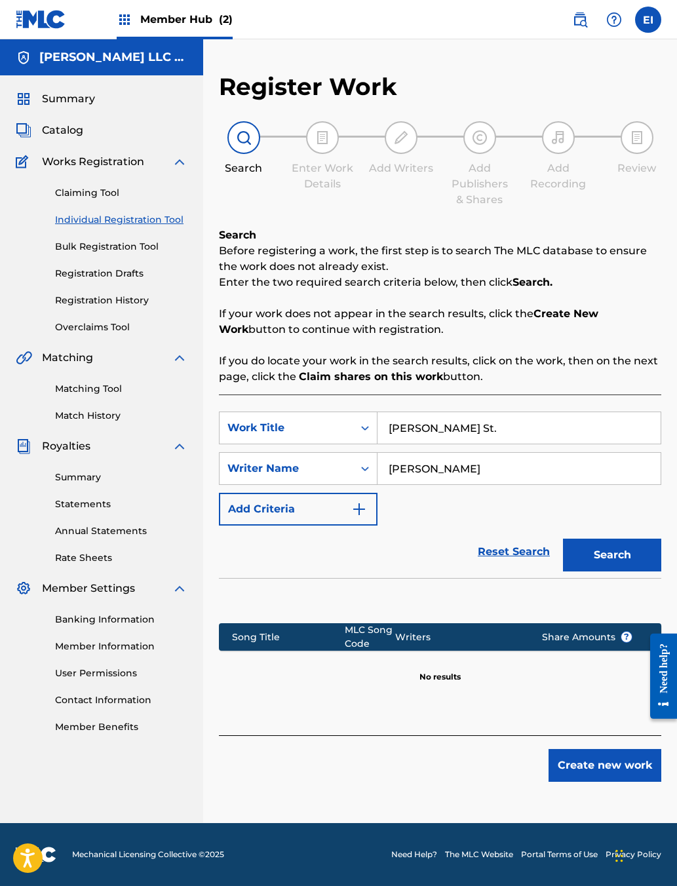
click at [536, 702] on button "Create new work" at bounding box center [604, 765] width 113 height 33
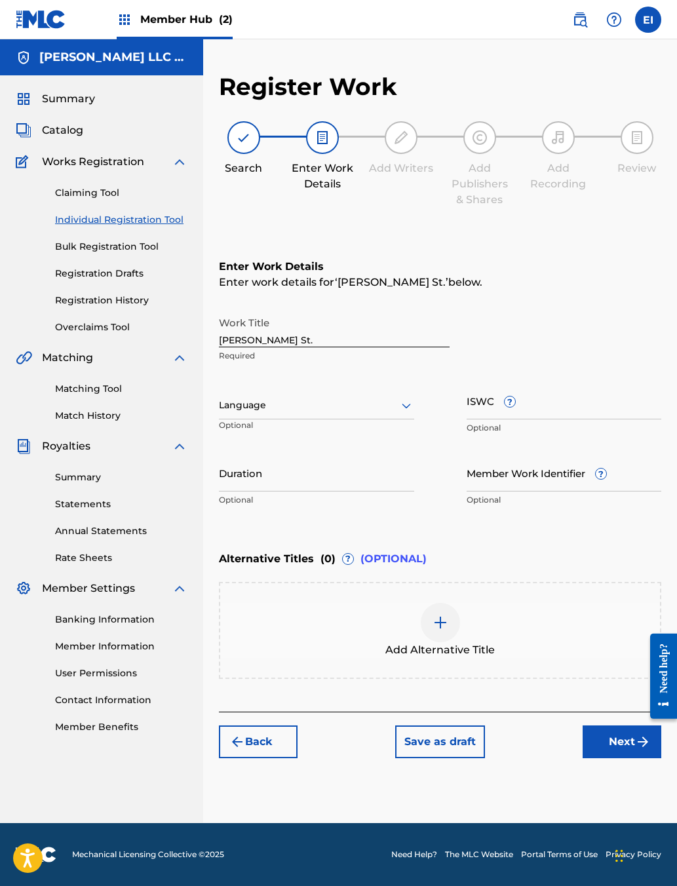
click at [363, 491] on input "Duration" at bounding box center [316, 472] width 195 height 37
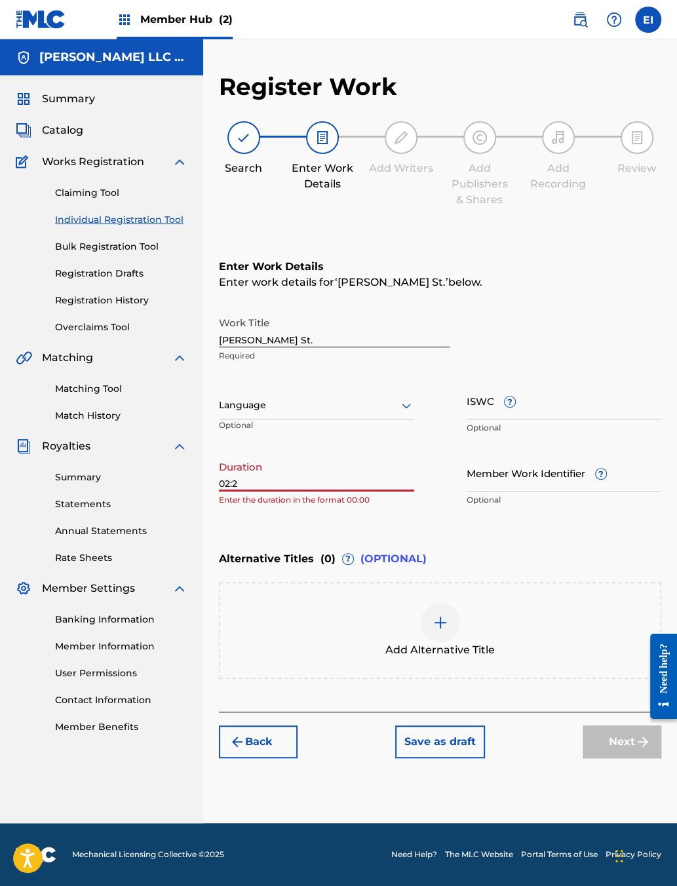
type input "02:23"
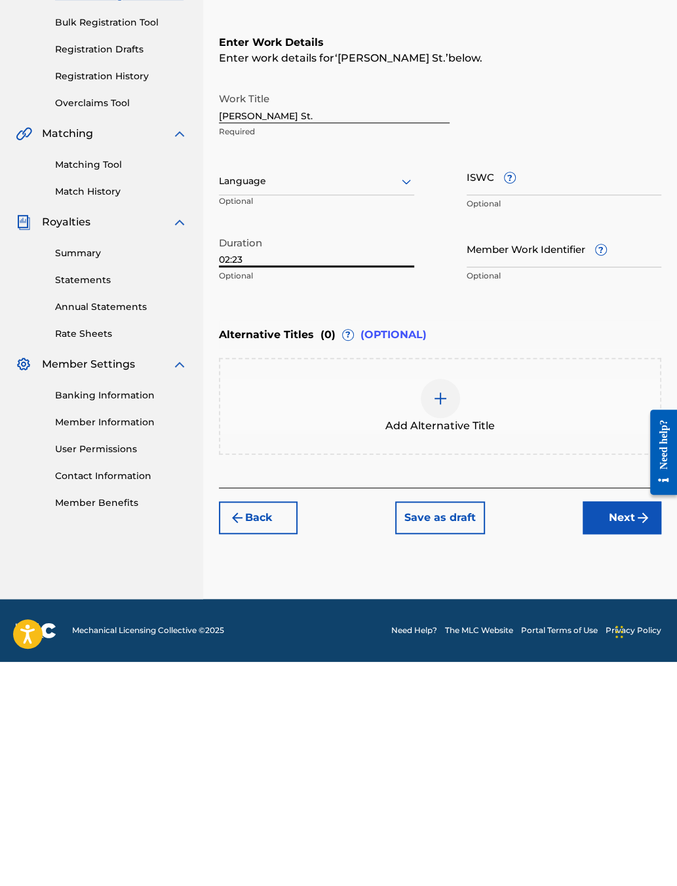
click at [536, 702] on button "Next" at bounding box center [621, 741] width 79 height 33
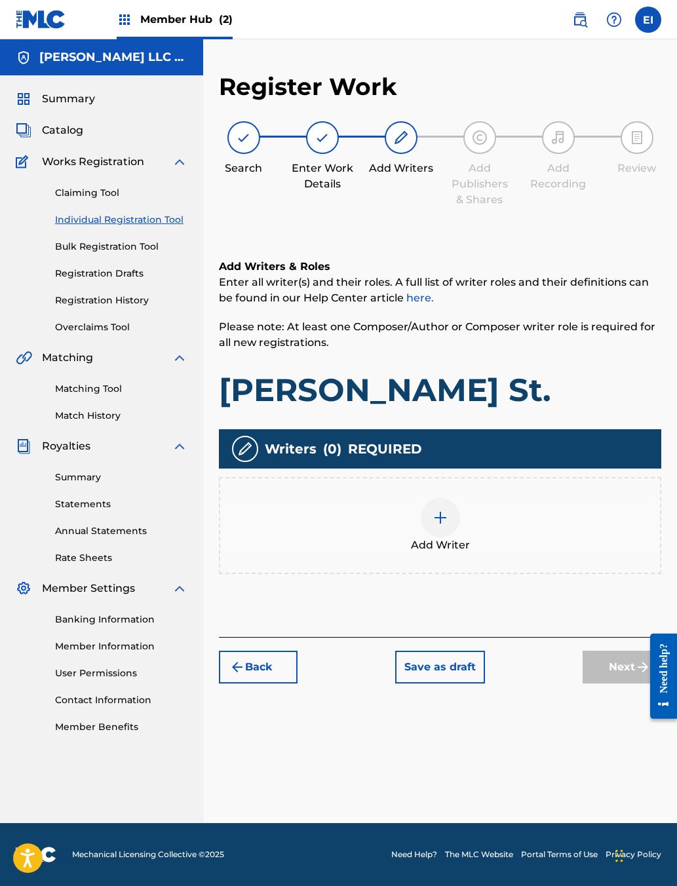
click at [448, 525] on img at bounding box center [440, 518] width 16 height 16
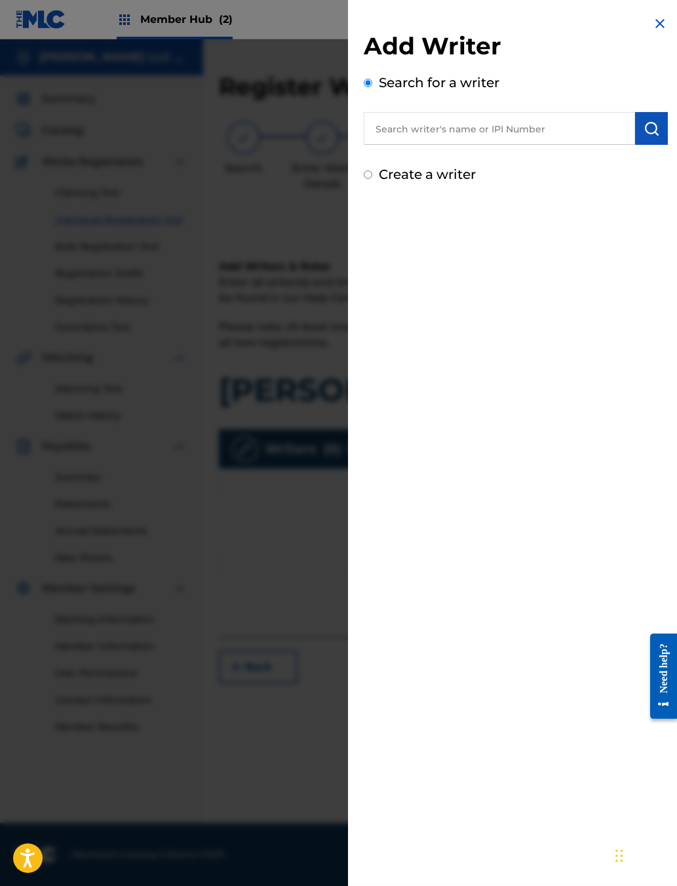
click at [502, 145] on input "text" at bounding box center [499, 128] width 271 height 33
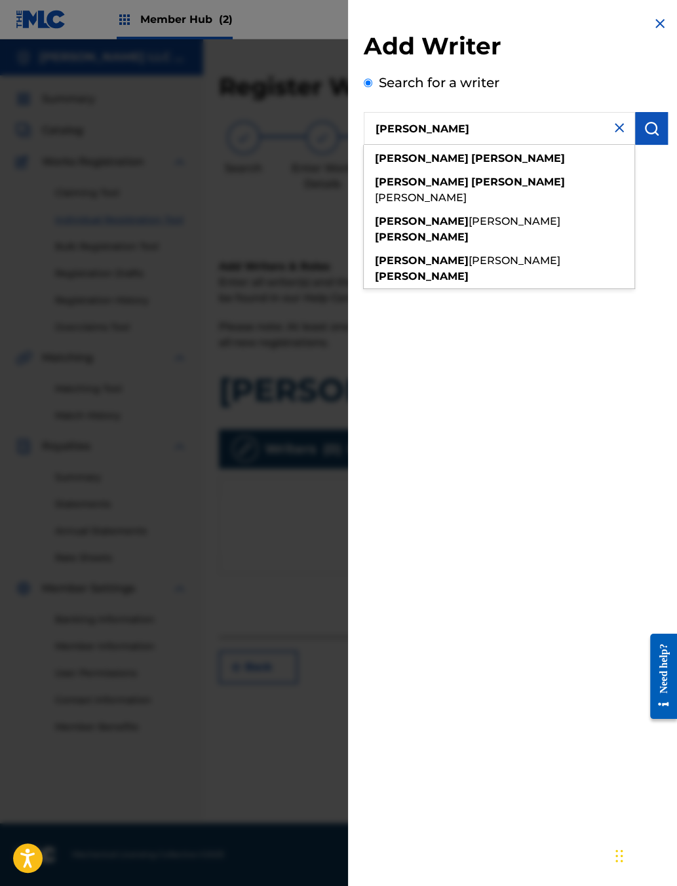
type input "[PERSON_NAME]"
click at [536, 136] on img "submit" at bounding box center [651, 129] width 16 height 16
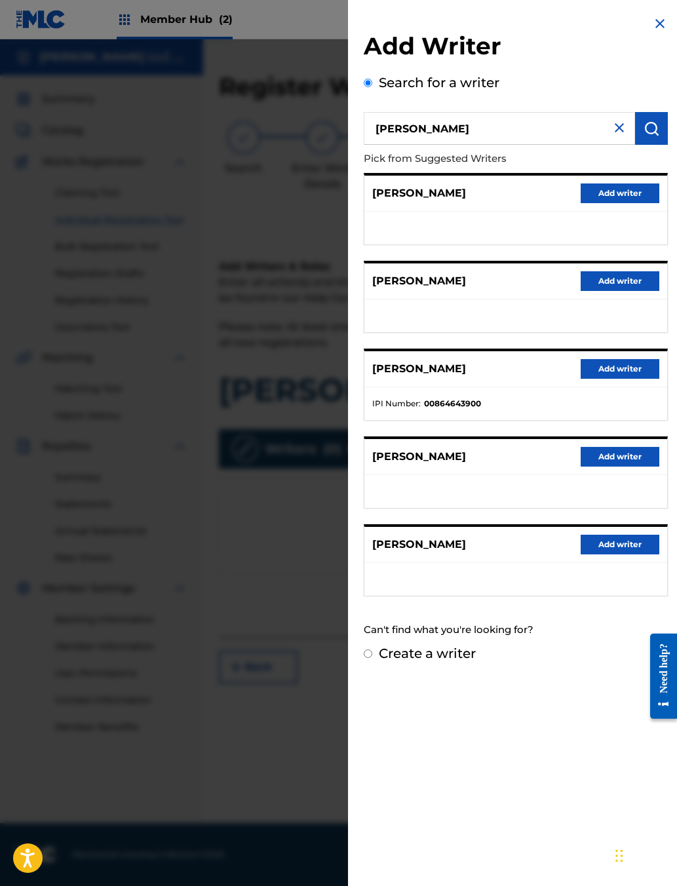
click at [536, 379] on button "Add writer" at bounding box center [619, 369] width 79 height 20
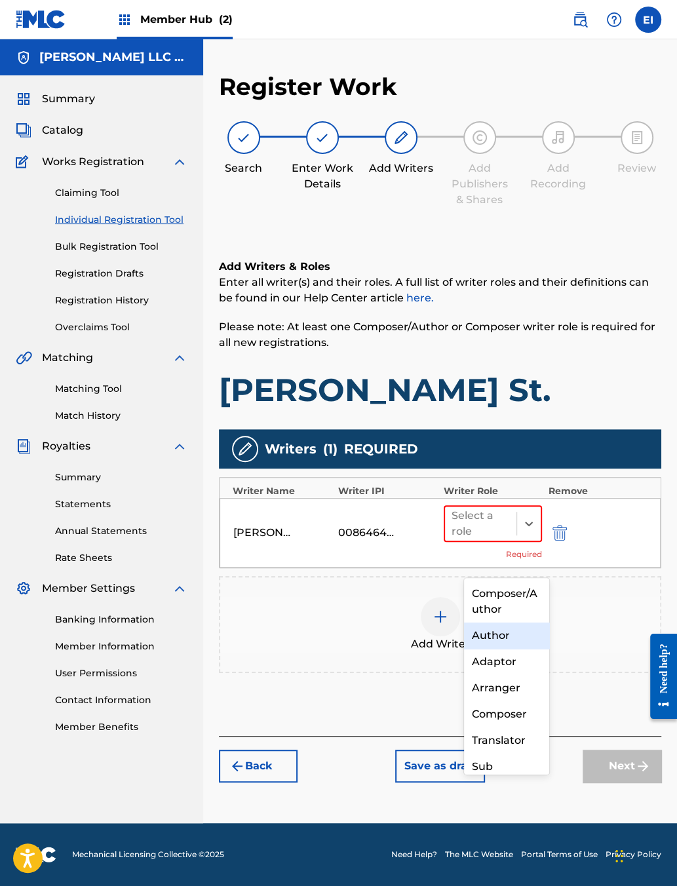
click at [502, 642] on div "Author" at bounding box center [506, 635] width 85 height 26
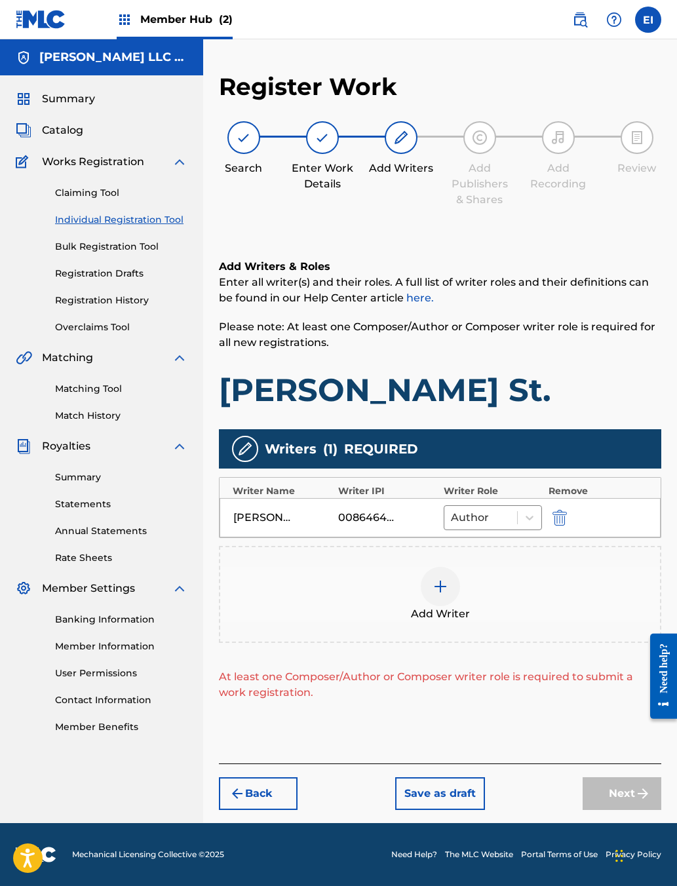
click at [448, 594] on img at bounding box center [440, 586] width 16 height 16
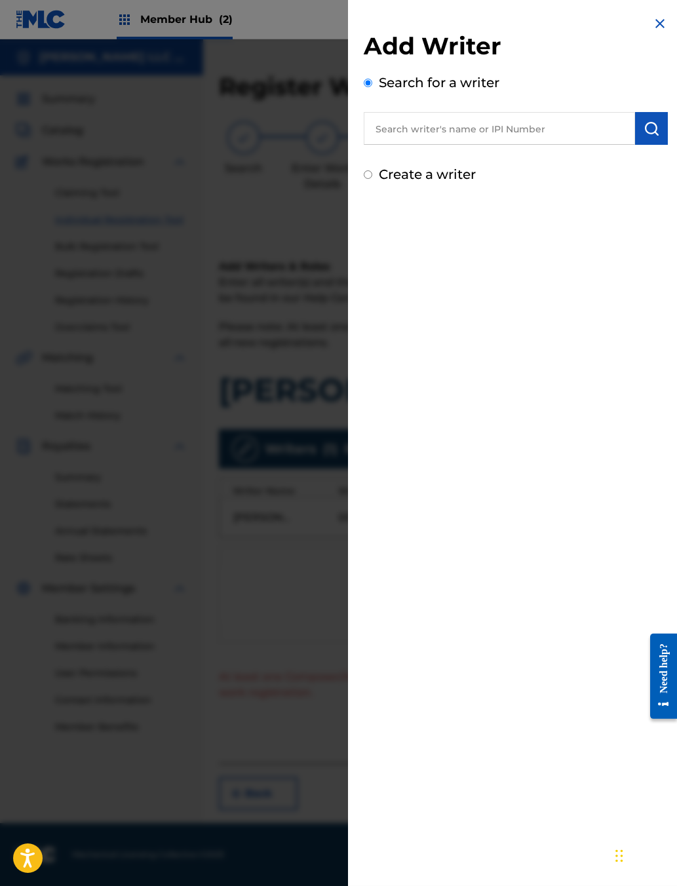
click at [476, 145] on input "text" at bounding box center [499, 128] width 271 height 33
click at [536, 618] on div "Add Writer Search for a writer Create a writer" at bounding box center [515, 443] width 335 height 886
click at [445, 145] on input "text" at bounding box center [499, 128] width 271 height 33
type input "Six seven"
click at [536, 136] on img "submit" at bounding box center [651, 129] width 16 height 16
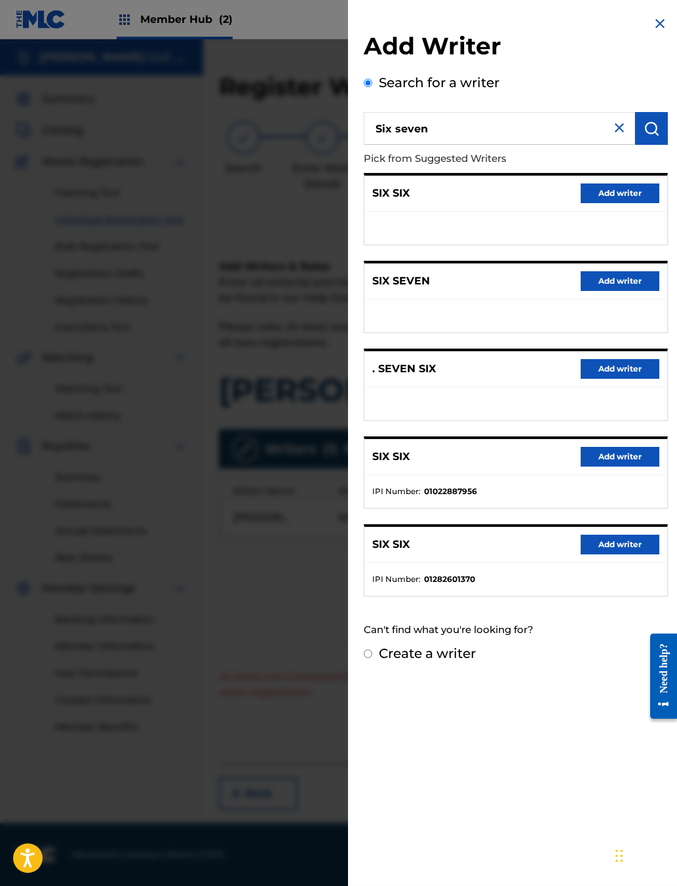
click at [442, 299] on div "SIX SEVEN Add writer" at bounding box center [515, 281] width 303 height 36
